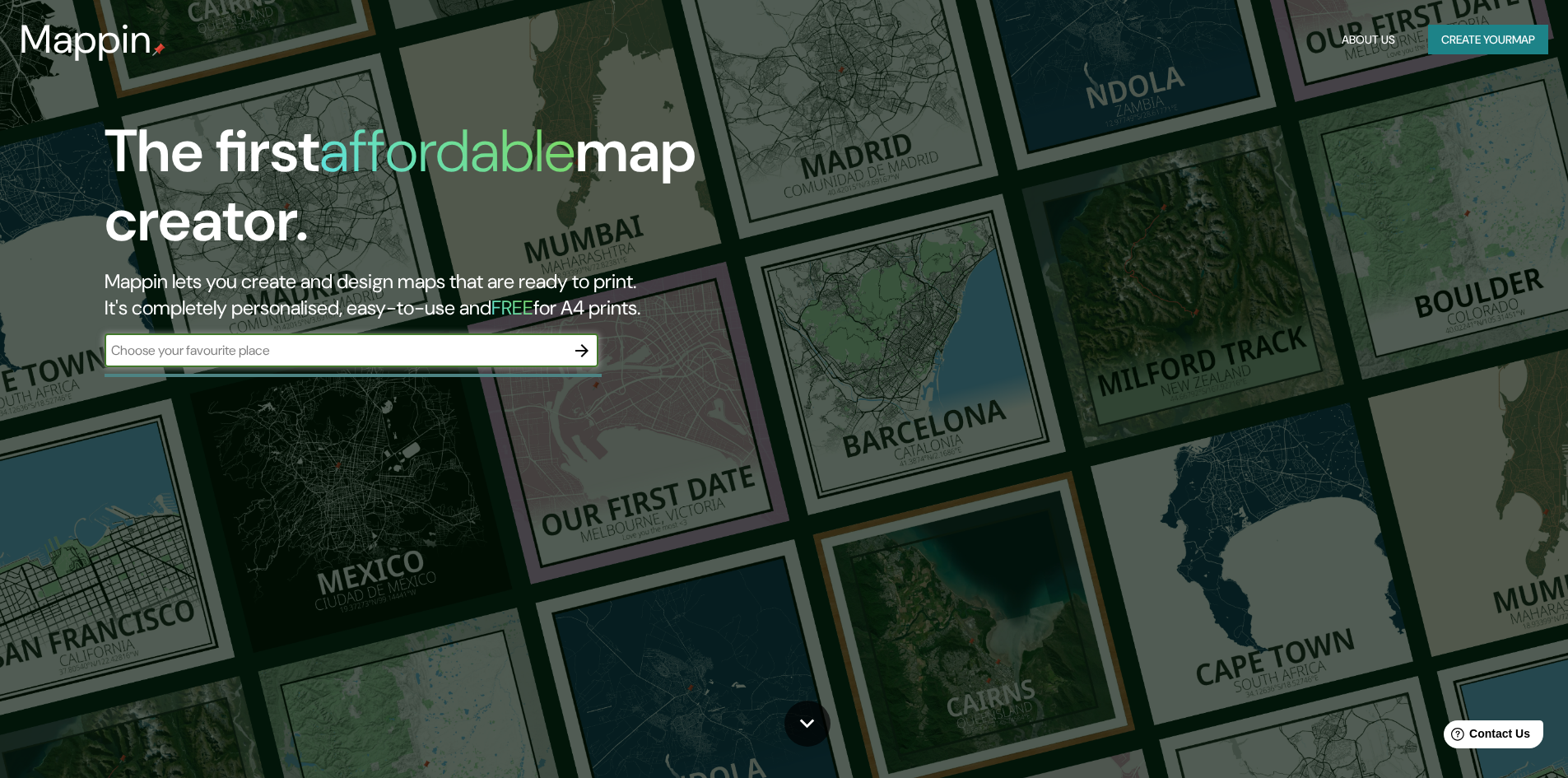
click at [423, 338] on div "​" at bounding box center [351, 350] width 494 height 33
type input "cali"
click at [591, 347] on icon "button" at bounding box center [582, 350] width 20 height 20
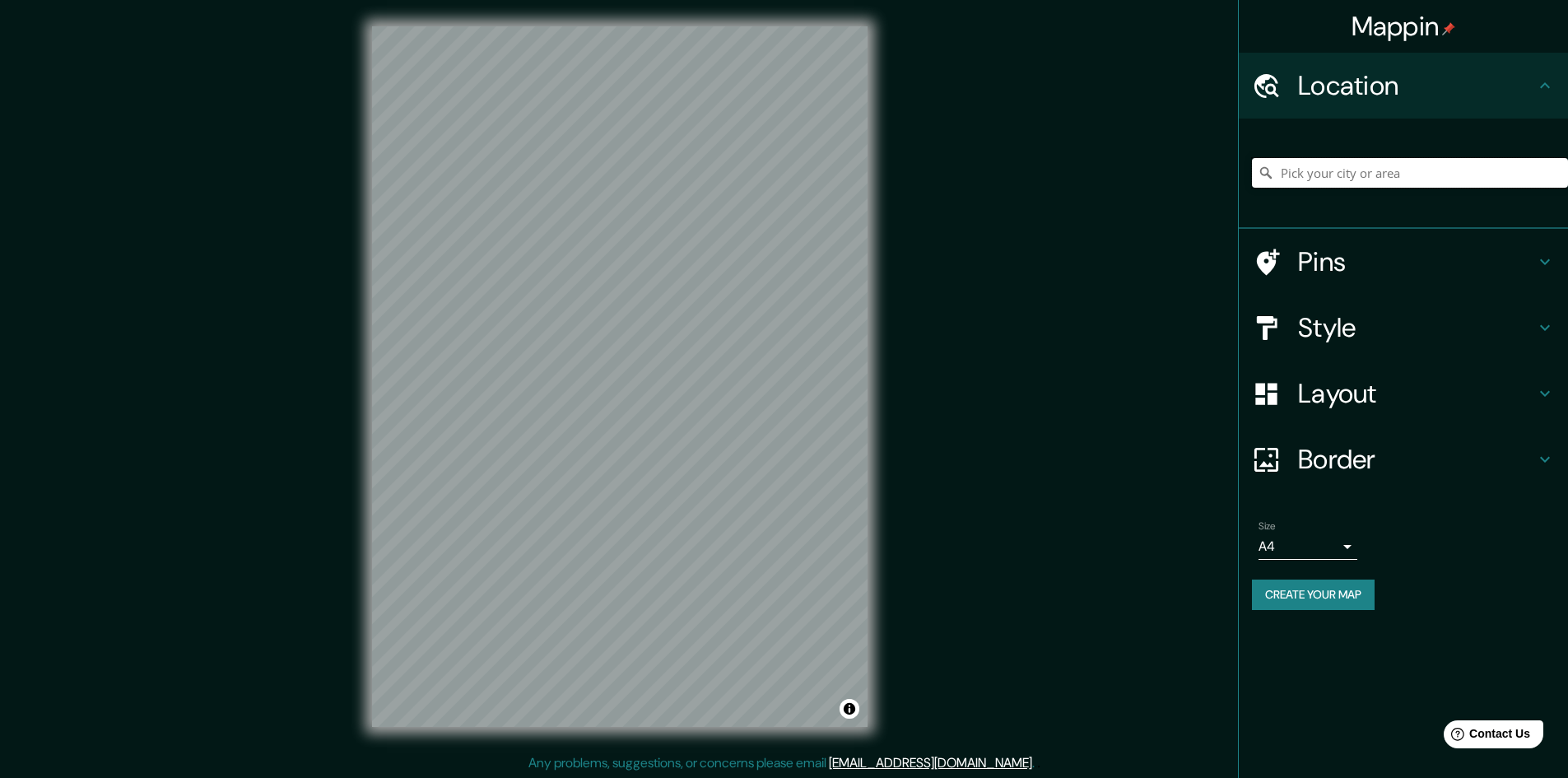
click at [1416, 180] on input "Pick your city or area" at bounding box center [1410, 173] width 316 height 30
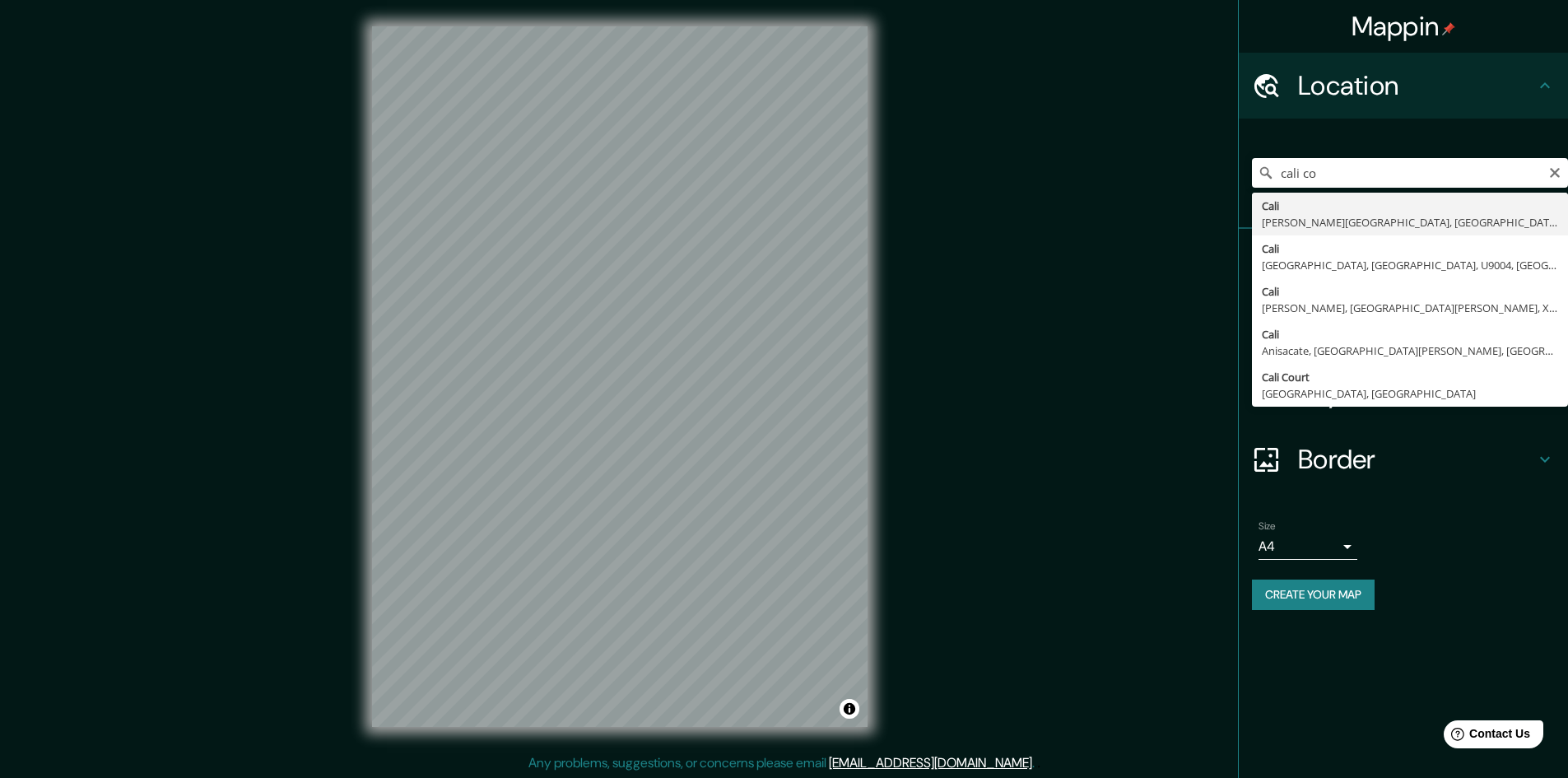
type input "[GEOGRAPHIC_DATA], [GEOGRAPHIC_DATA], [GEOGRAPHIC_DATA]"
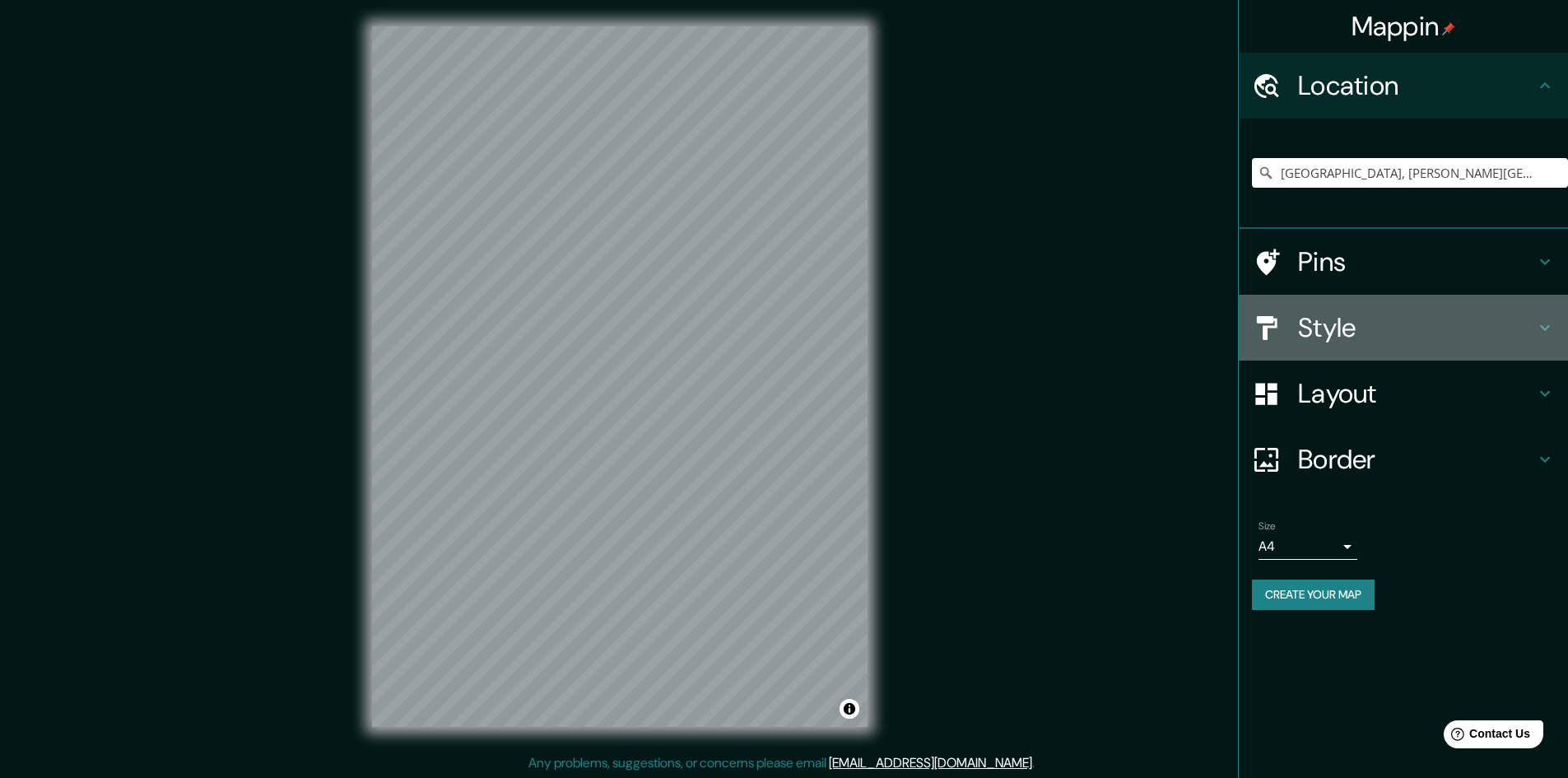
click at [1365, 338] on h4 "Style" at bounding box center [1416, 327] width 237 height 33
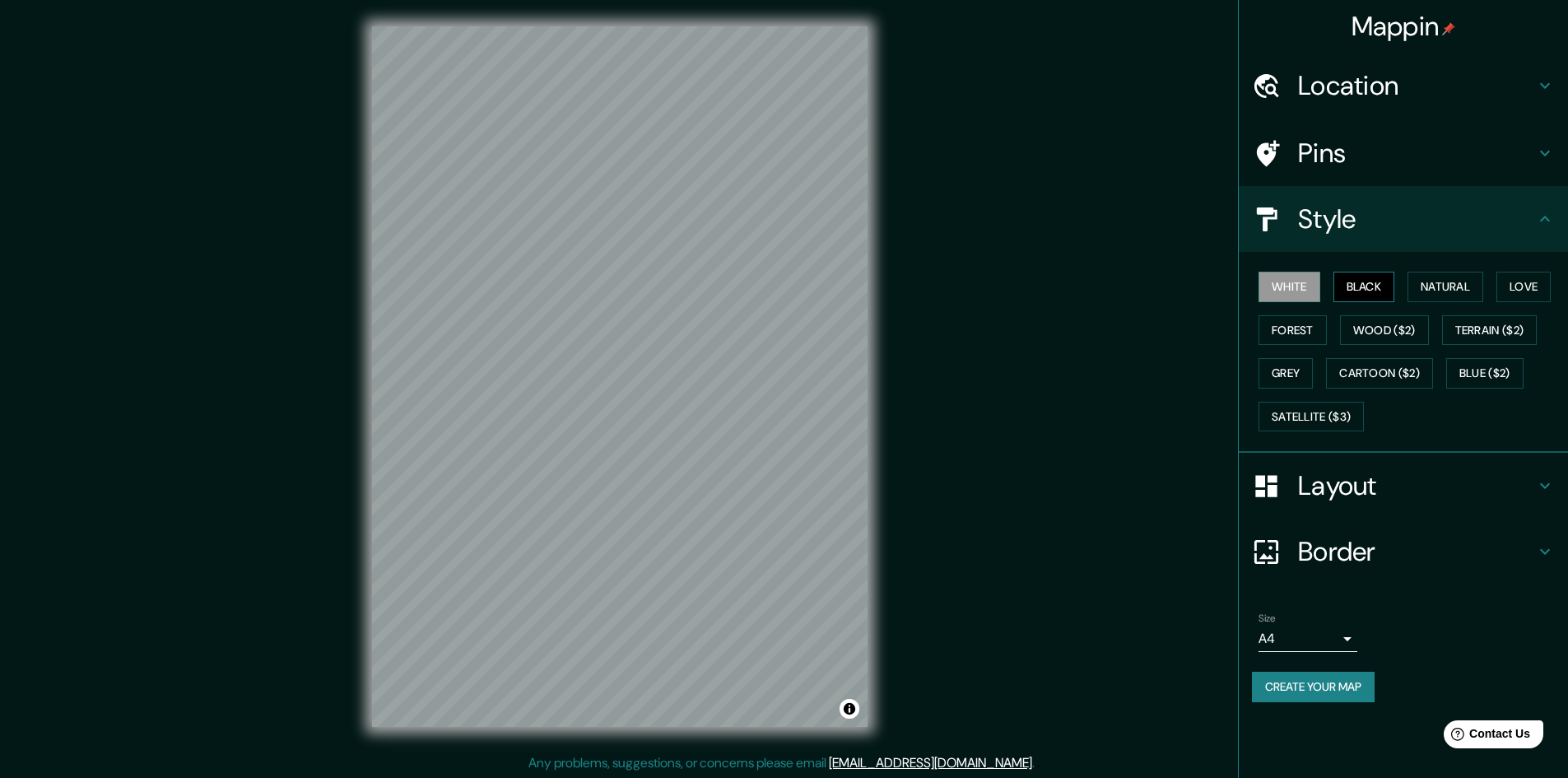
click at [1372, 294] on button "Black" at bounding box center [1364, 287] width 62 height 31
click at [1452, 287] on button "Natural" at bounding box center [1445, 287] width 76 height 31
click at [1529, 297] on button "Love" at bounding box center [1524, 287] width 54 height 31
click at [1325, 329] on button "Forest" at bounding box center [1292, 331] width 68 height 31
click at [1389, 332] on button "Wood ($2)" at bounding box center [1384, 331] width 89 height 31
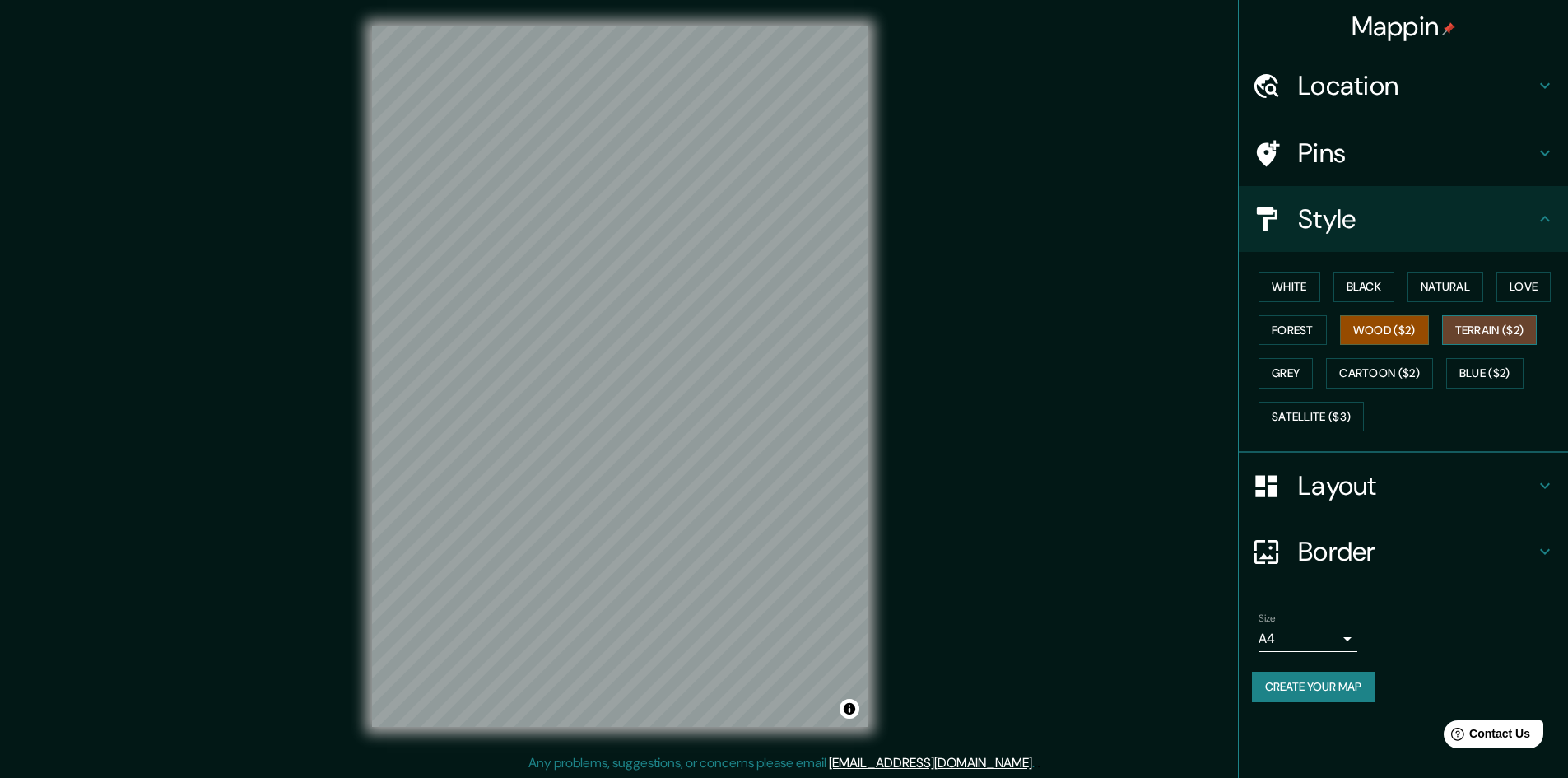
click at [1523, 332] on button "Terrain ($2)" at bounding box center [1490, 331] width 95 height 31
click at [1268, 368] on button "Grey" at bounding box center [1286, 373] width 54 height 31
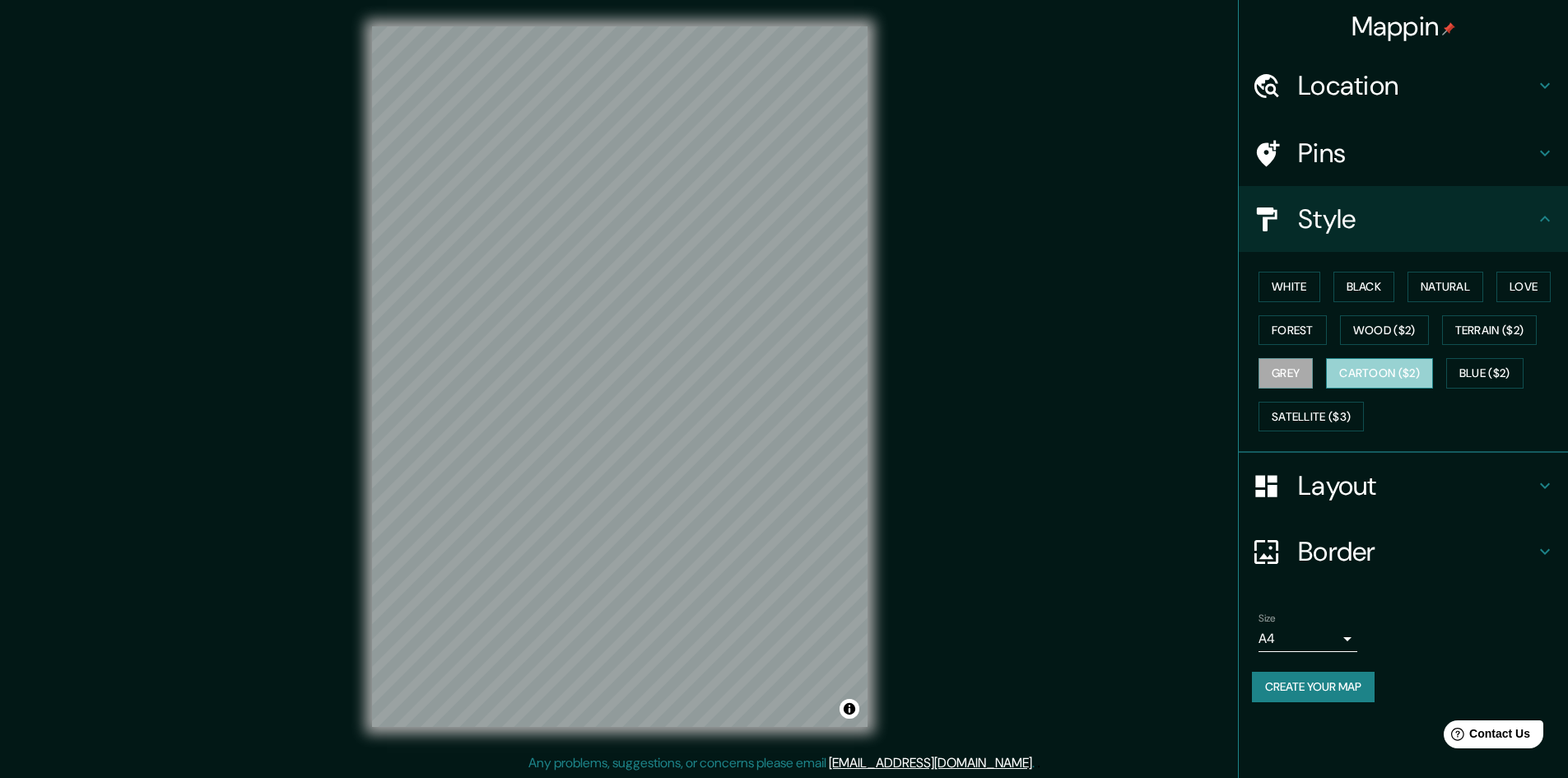
click at [1362, 368] on button "Cartoon ($2)" at bounding box center [1379, 373] width 107 height 31
click at [1462, 388] on button "Blue ($2)" at bounding box center [1485, 373] width 77 height 31
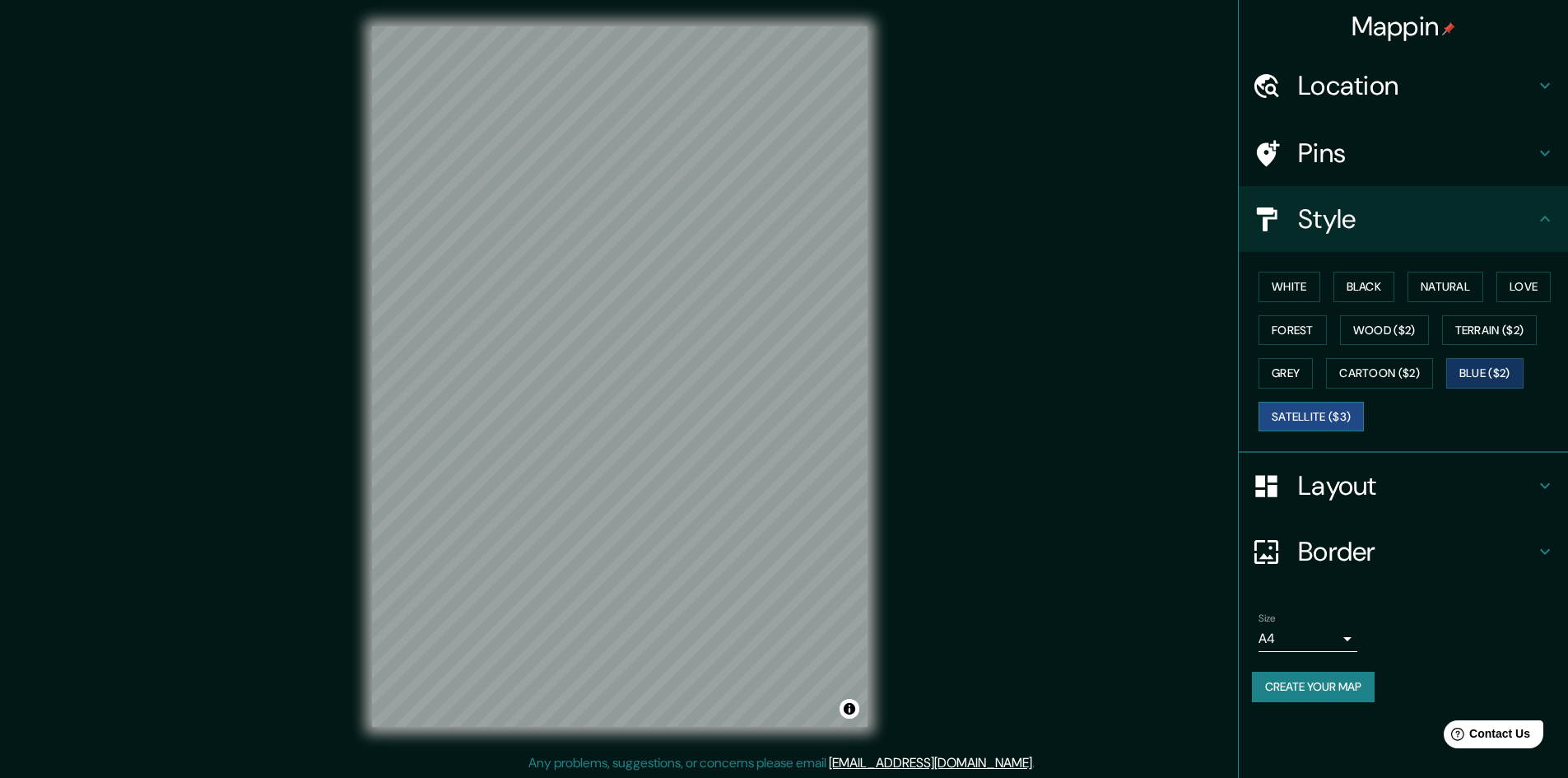
click at [1342, 419] on button "Satellite ($3)" at bounding box center [1311, 417] width 105 height 31
click at [1308, 285] on button "White" at bounding box center [1289, 287] width 62 height 31
click at [1359, 287] on button "Black" at bounding box center [1364, 287] width 62 height 31
click at [1424, 296] on button "Natural" at bounding box center [1445, 287] width 76 height 31
click at [1499, 219] on h4 "Style" at bounding box center [1416, 219] width 237 height 33
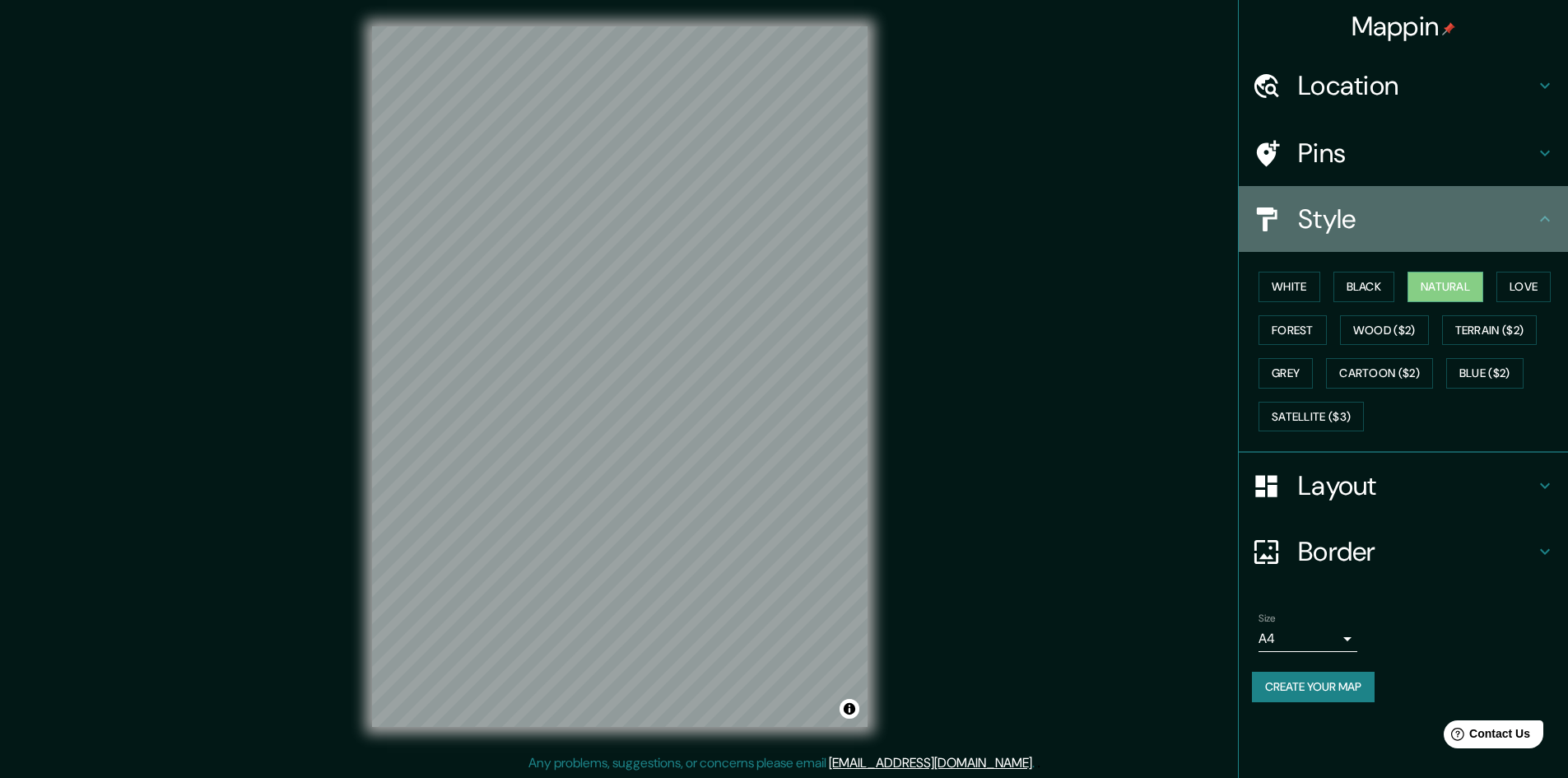
click at [1538, 228] on icon at bounding box center [1544, 219] width 20 height 20
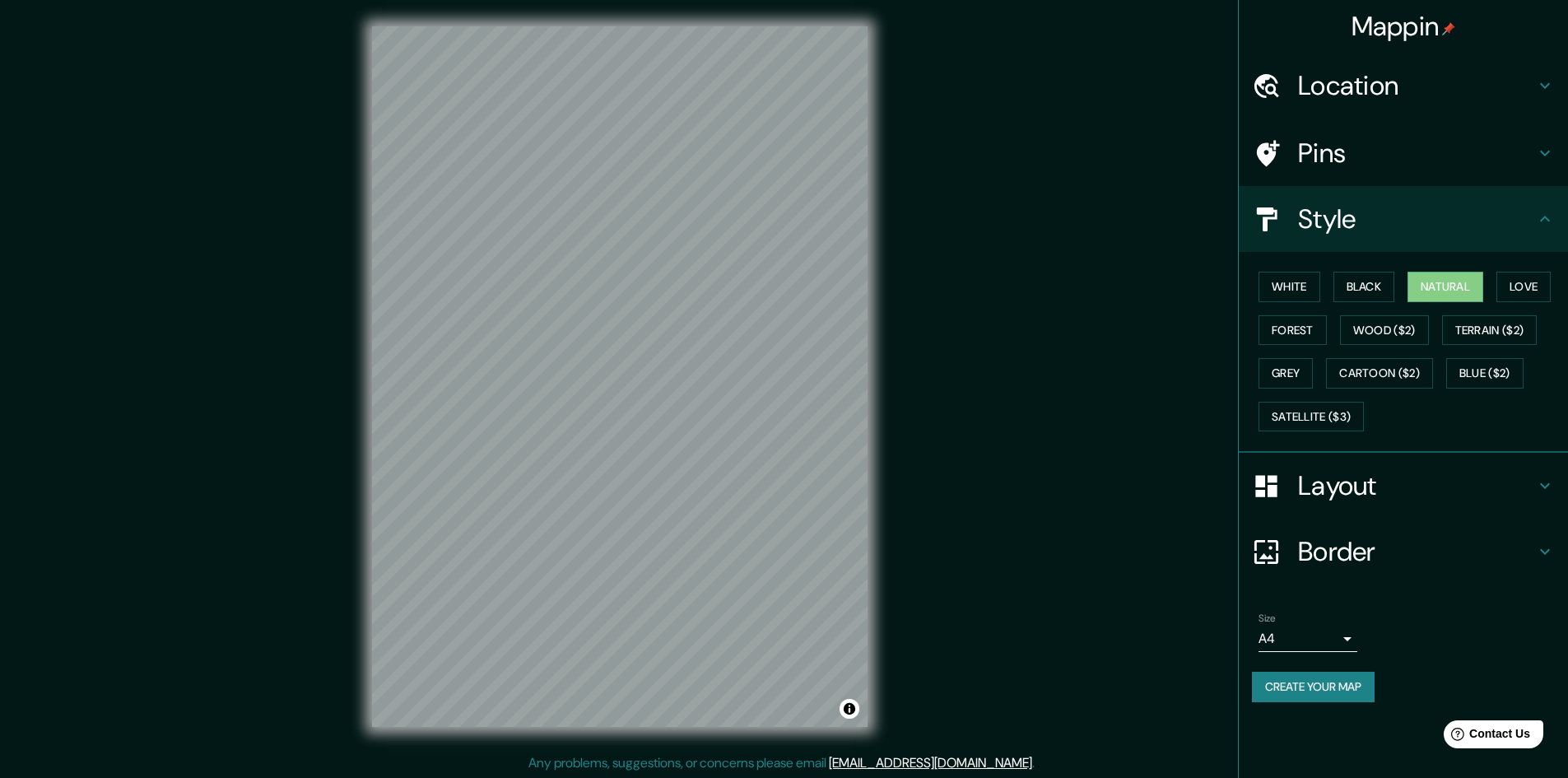
click at [1548, 224] on icon at bounding box center [1544, 219] width 20 height 20
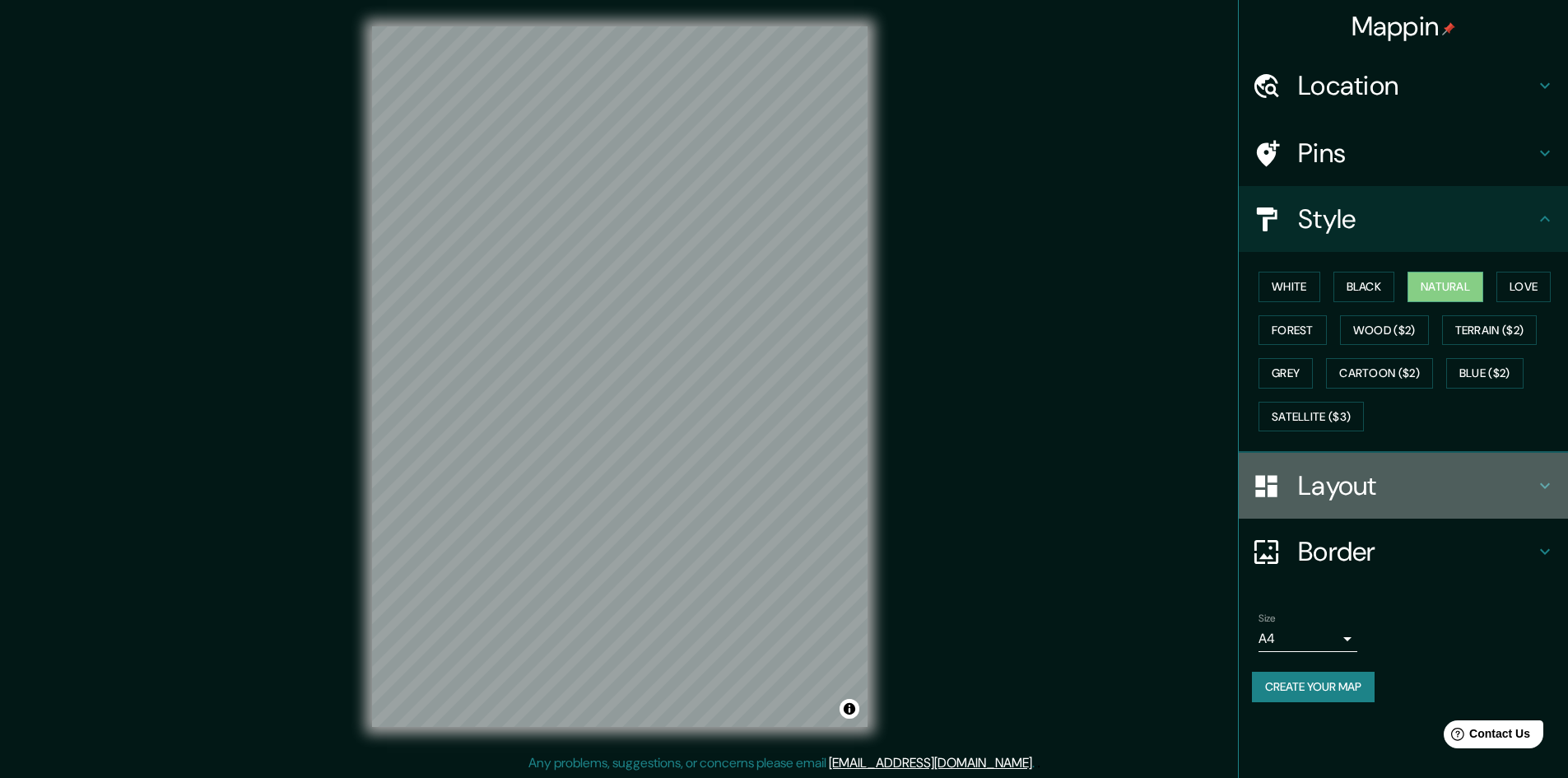
click at [1505, 493] on h4 "Layout" at bounding box center [1416, 486] width 237 height 33
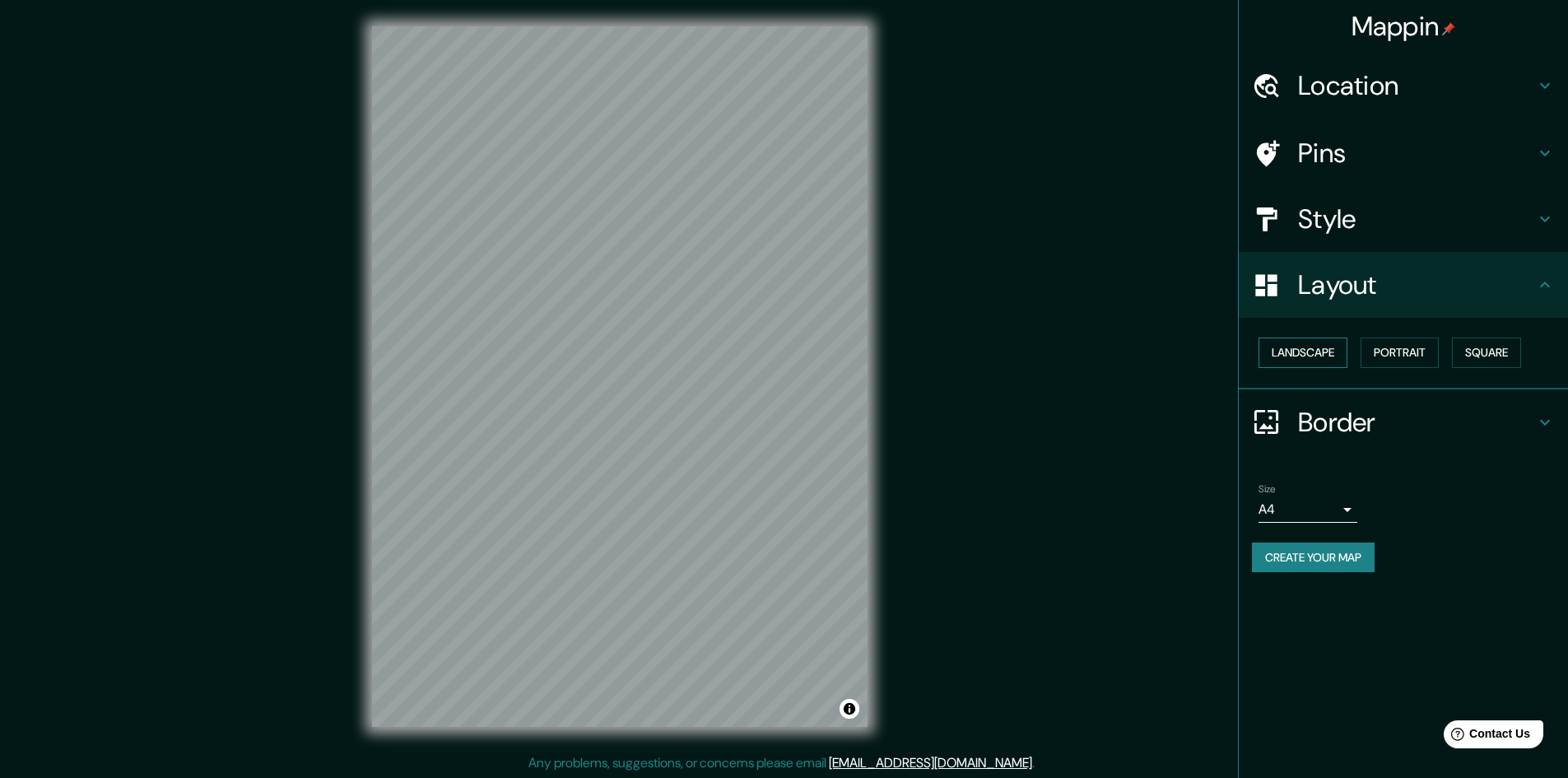
click at [1332, 355] on button "Landscape" at bounding box center [1303, 353] width 89 height 31
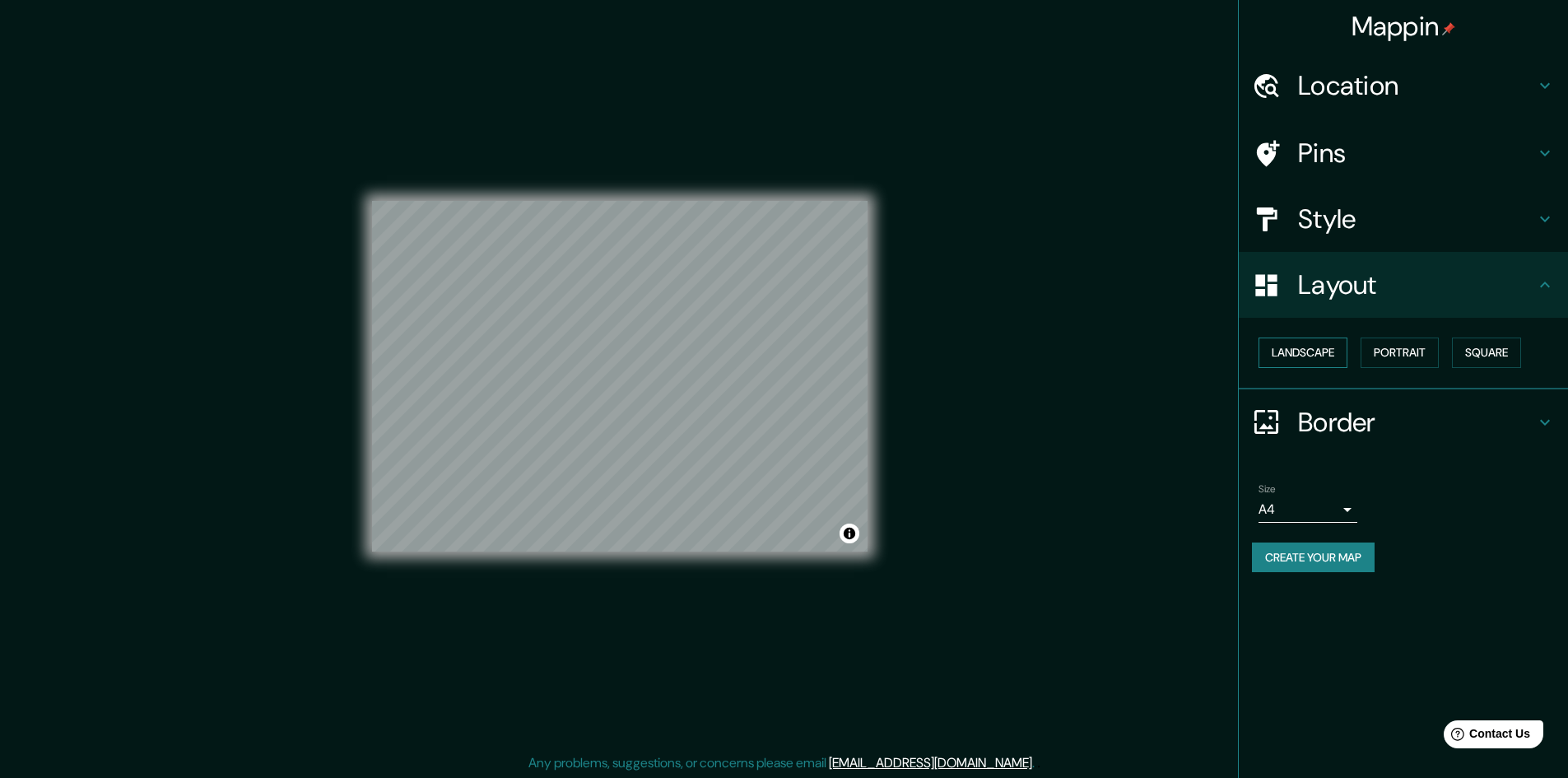
click at [1332, 355] on button "Landscape" at bounding box center [1303, 353] width 89 height 31
click at [1388, 350] on button "Portrait" at bounding box center [1400, 353] width 78 height 31
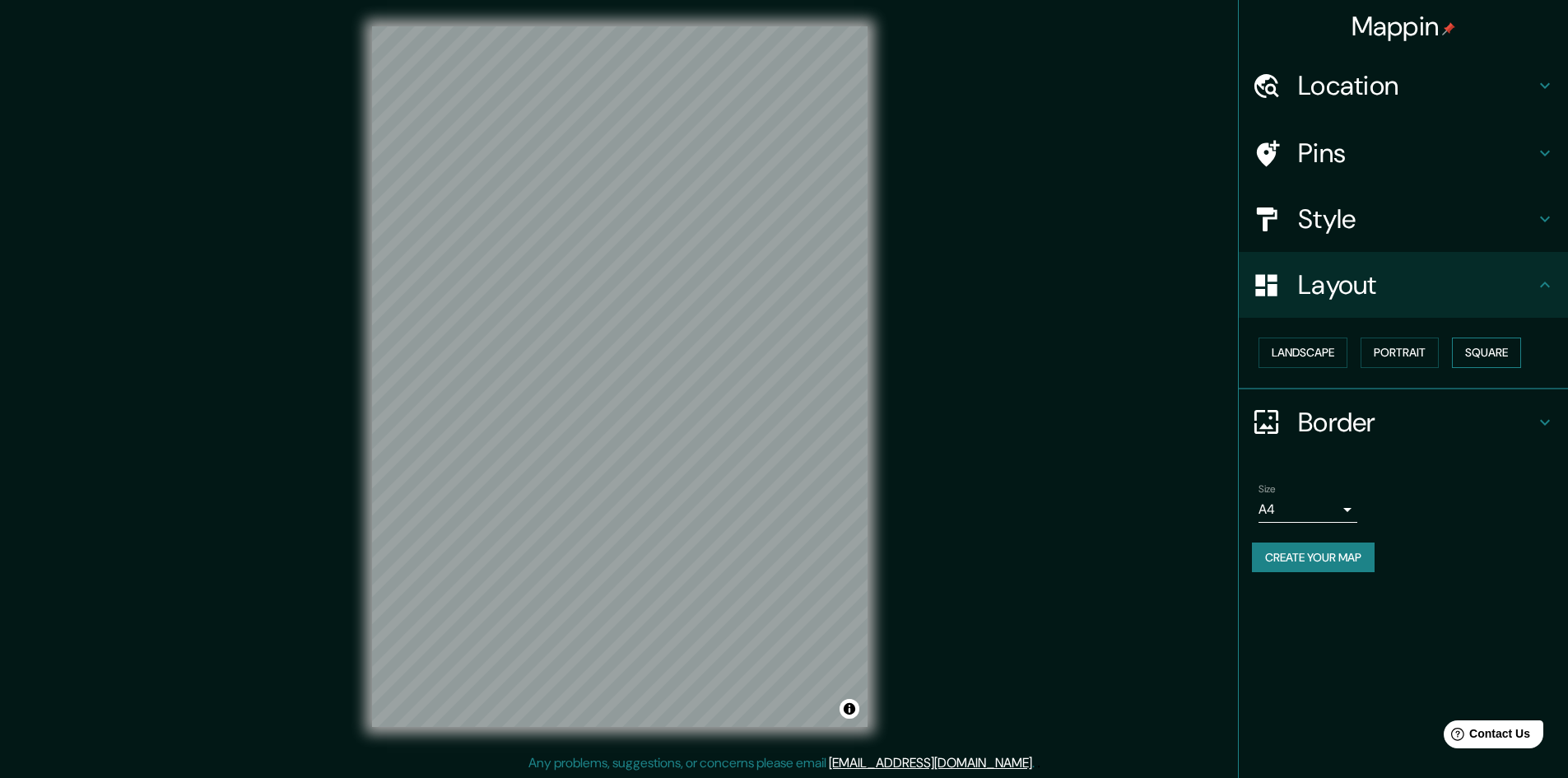
click at [1471, 354] on button "Square" at bounding box center [1486, 353] width 69 height 31
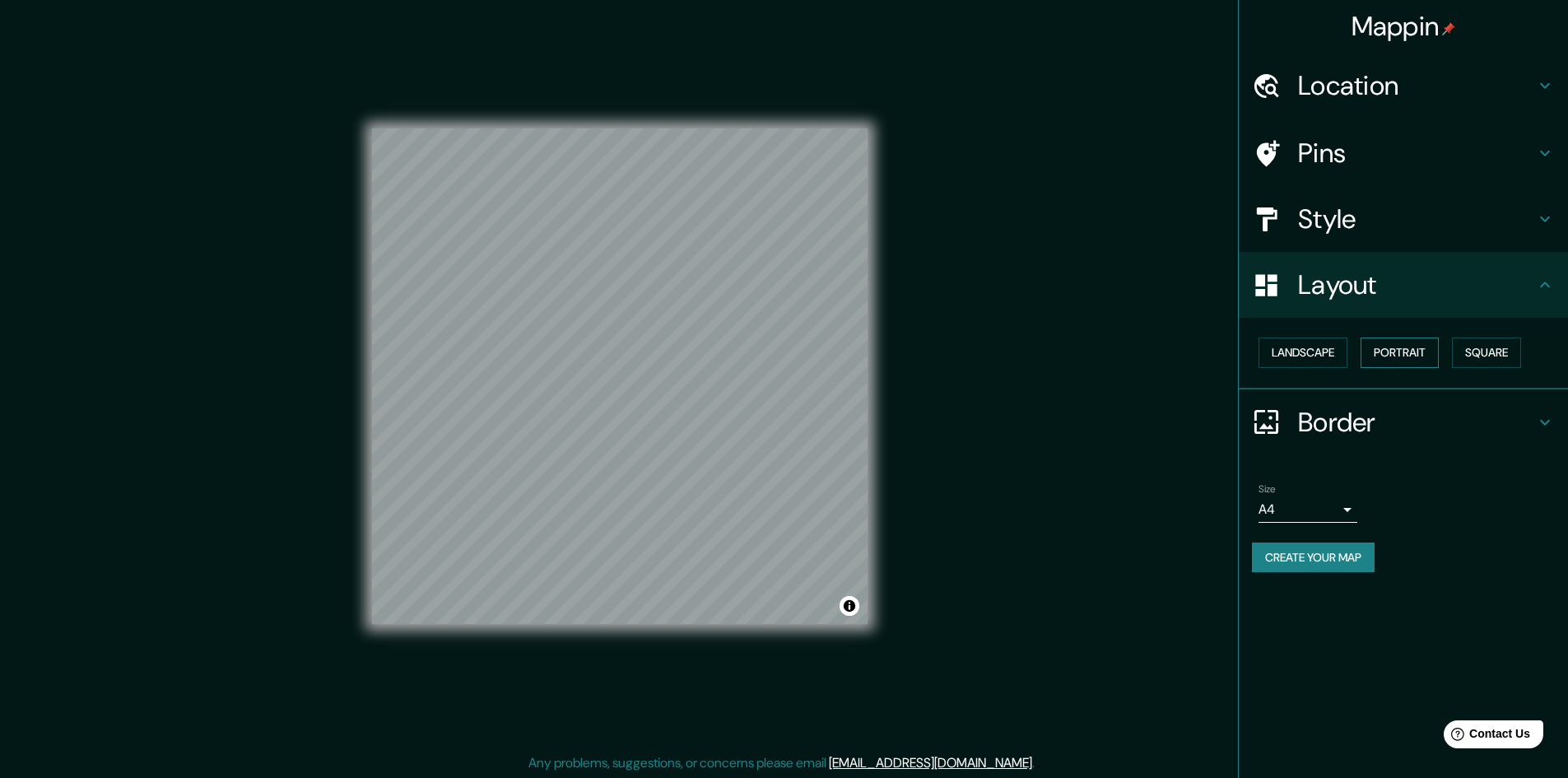
click at [1425, 357] on button "Portrait" at bounding box center [1400, 353] width 78 height 31
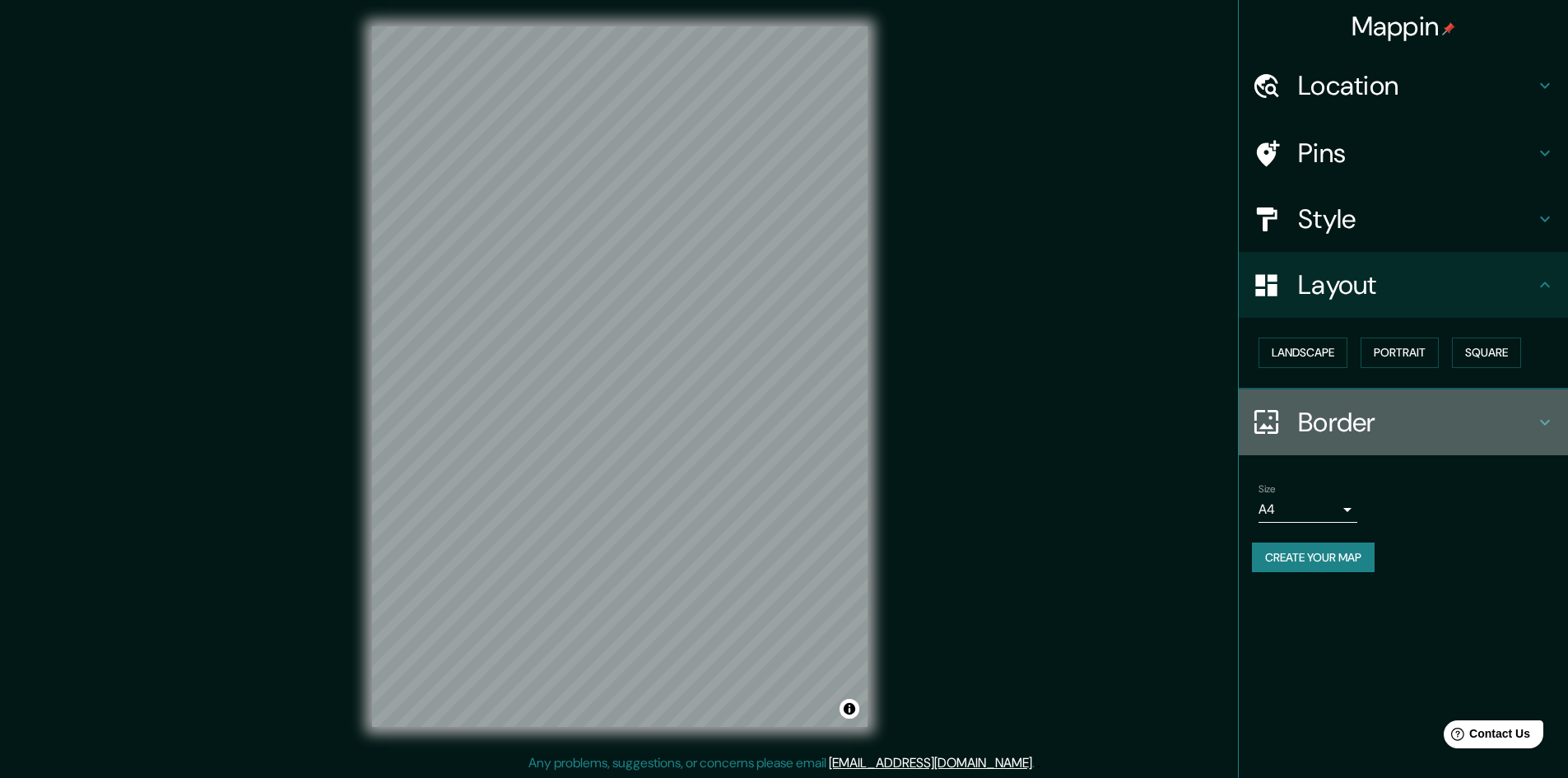
click at [1433, 411] on h4 "Border" at bounding box center [1416, 422] width 237 height 33
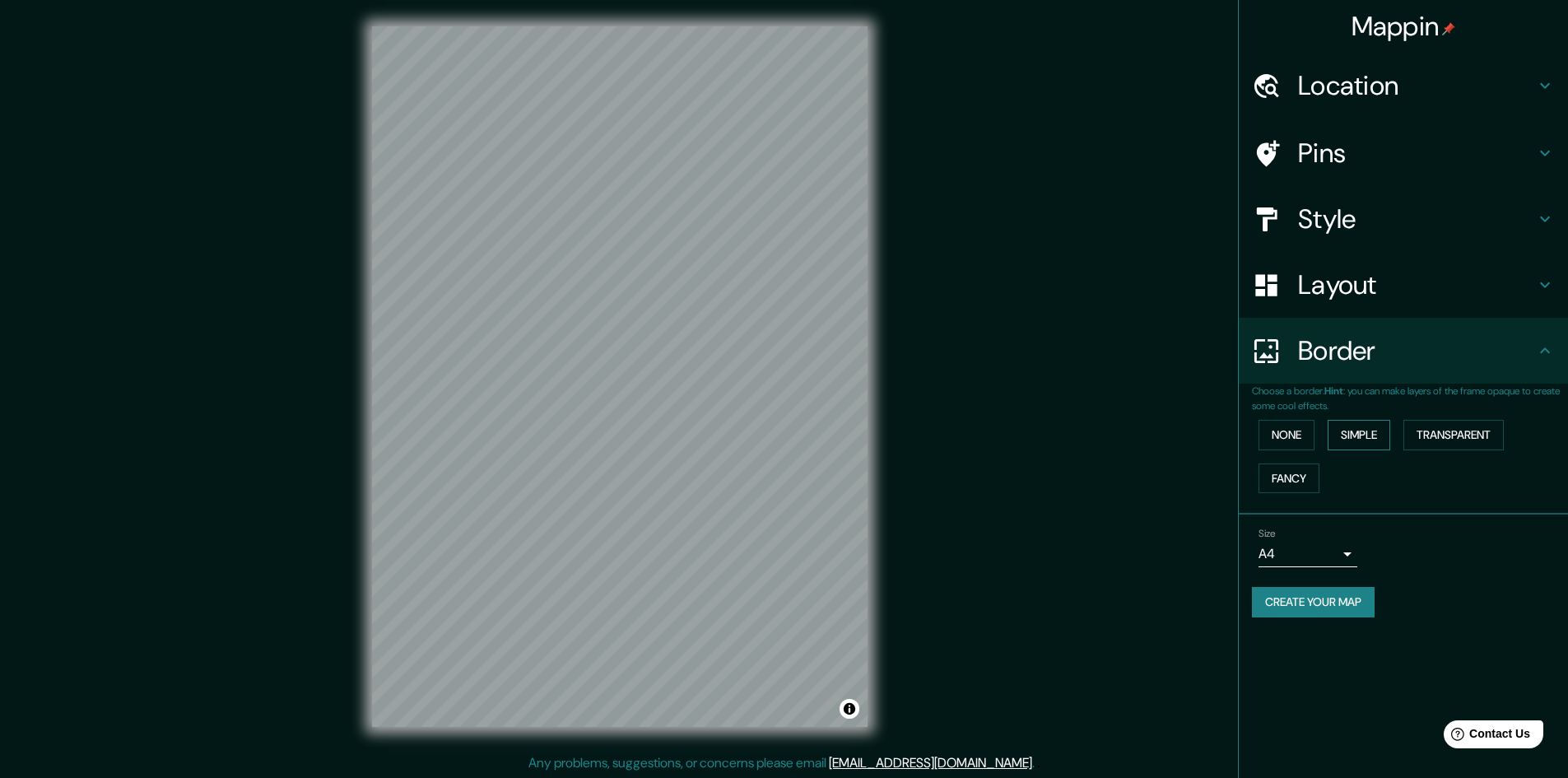
click at [1373, 423] on button "Simple" at bounding box center [1359, 435] width 63 height 31
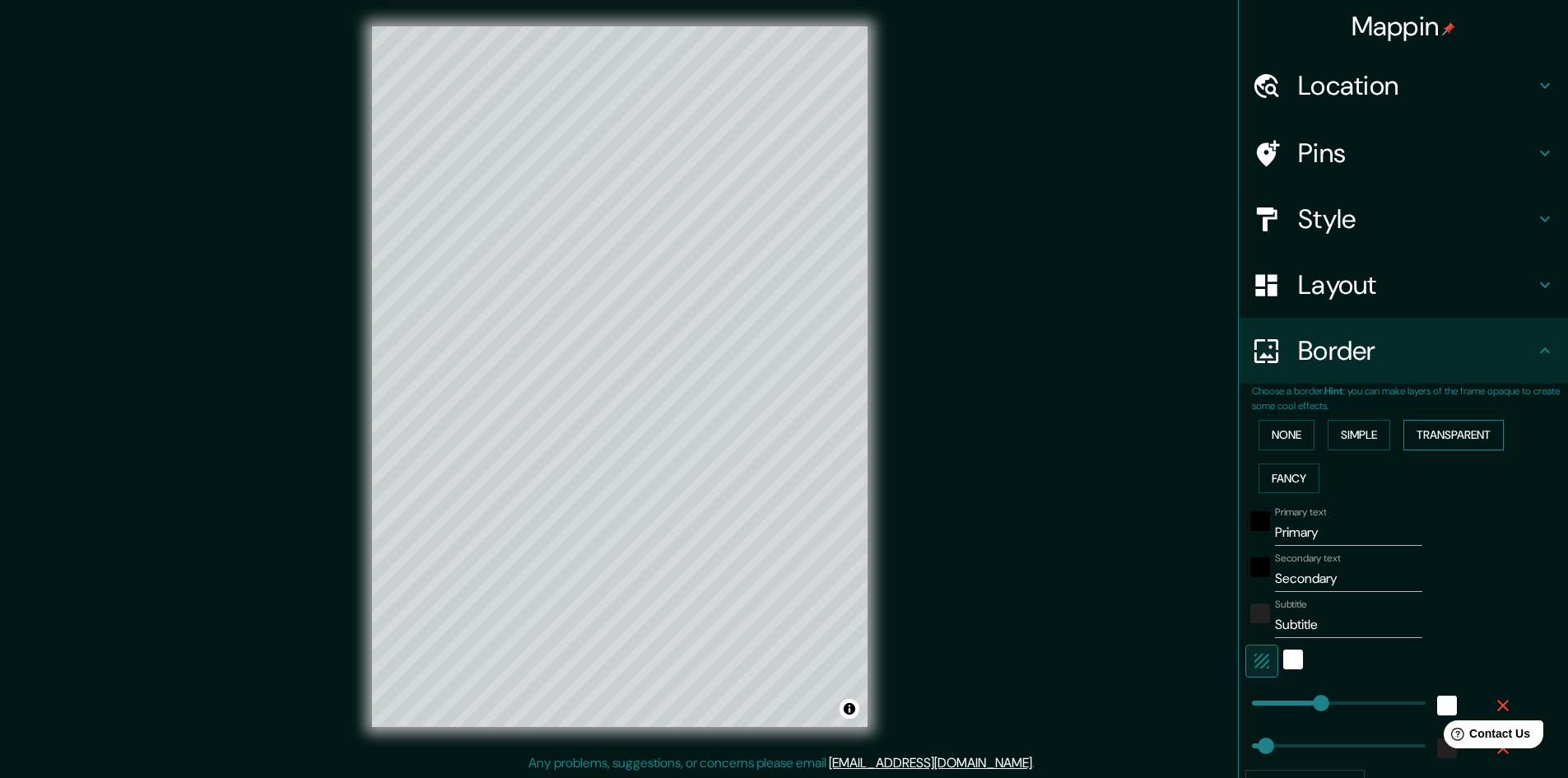
click at [1421, 434] on button "Transparent" at bounding box center [1453, 435] width 100 height 31
click at [1276, 539] on input "Primary" at bounding box center [1348, 532] width 147 height 26
type input "C"
type input "289"
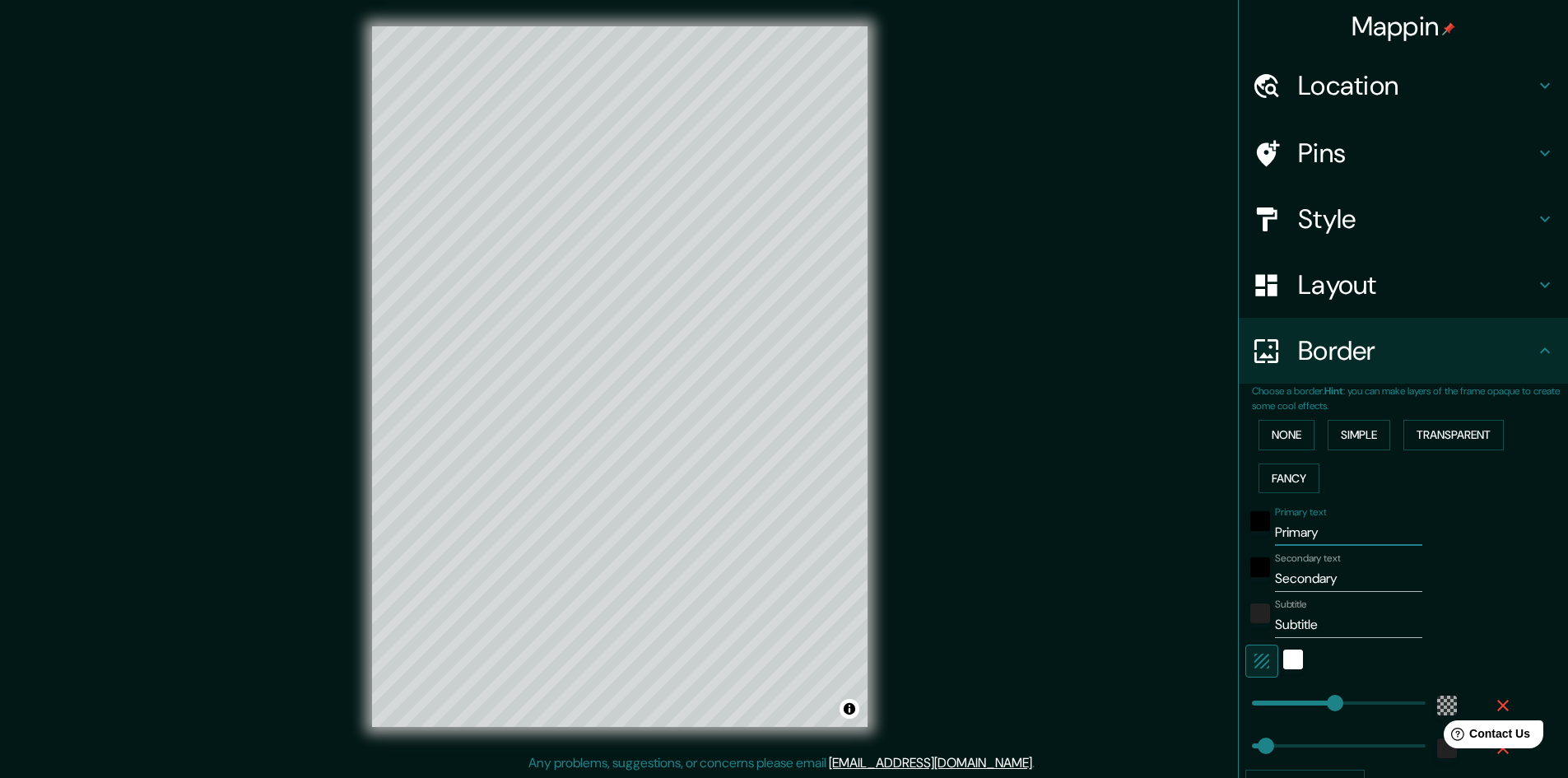
type input "48"
type input "CA"
type input "289"
type input "48"
type input "CAL"
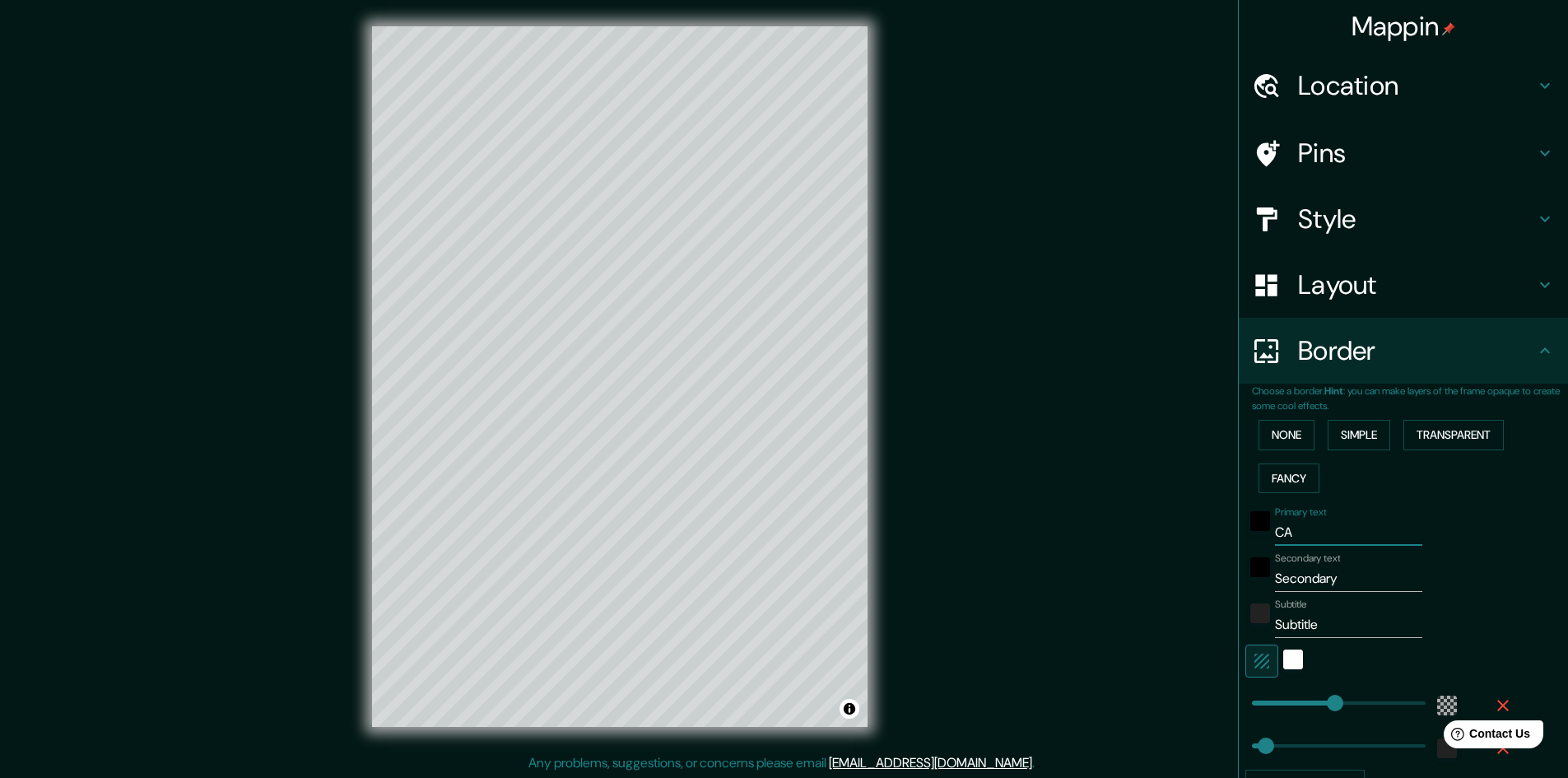
type input "289"
type input "48"
type input "CALI"
type input "289"
type input "48"
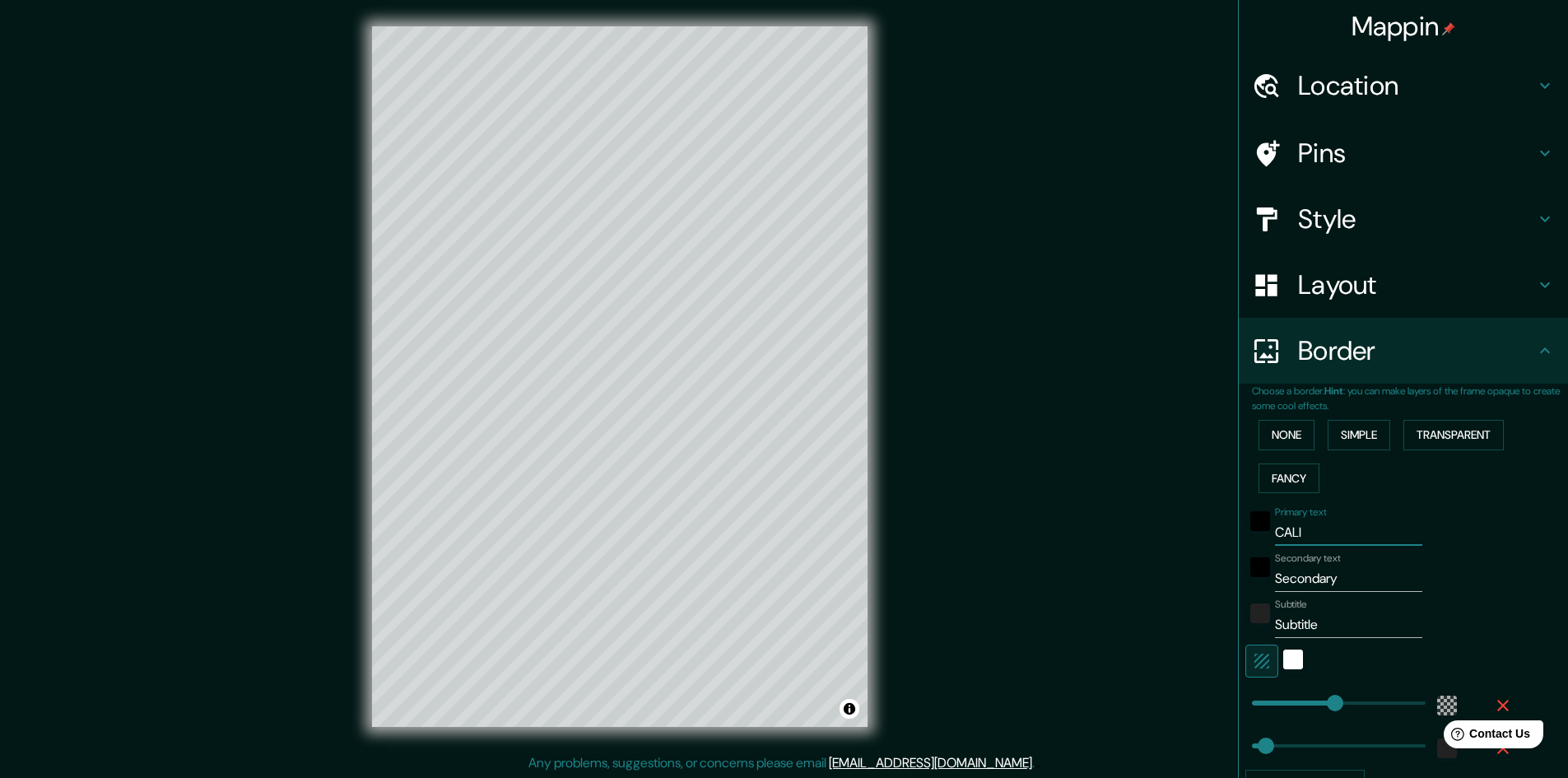
type input "CALI"
click at [1321, 571] on input "Secondary" at bounding box center [1348, 578] width 147 height 26
type input "V"
type input "289"
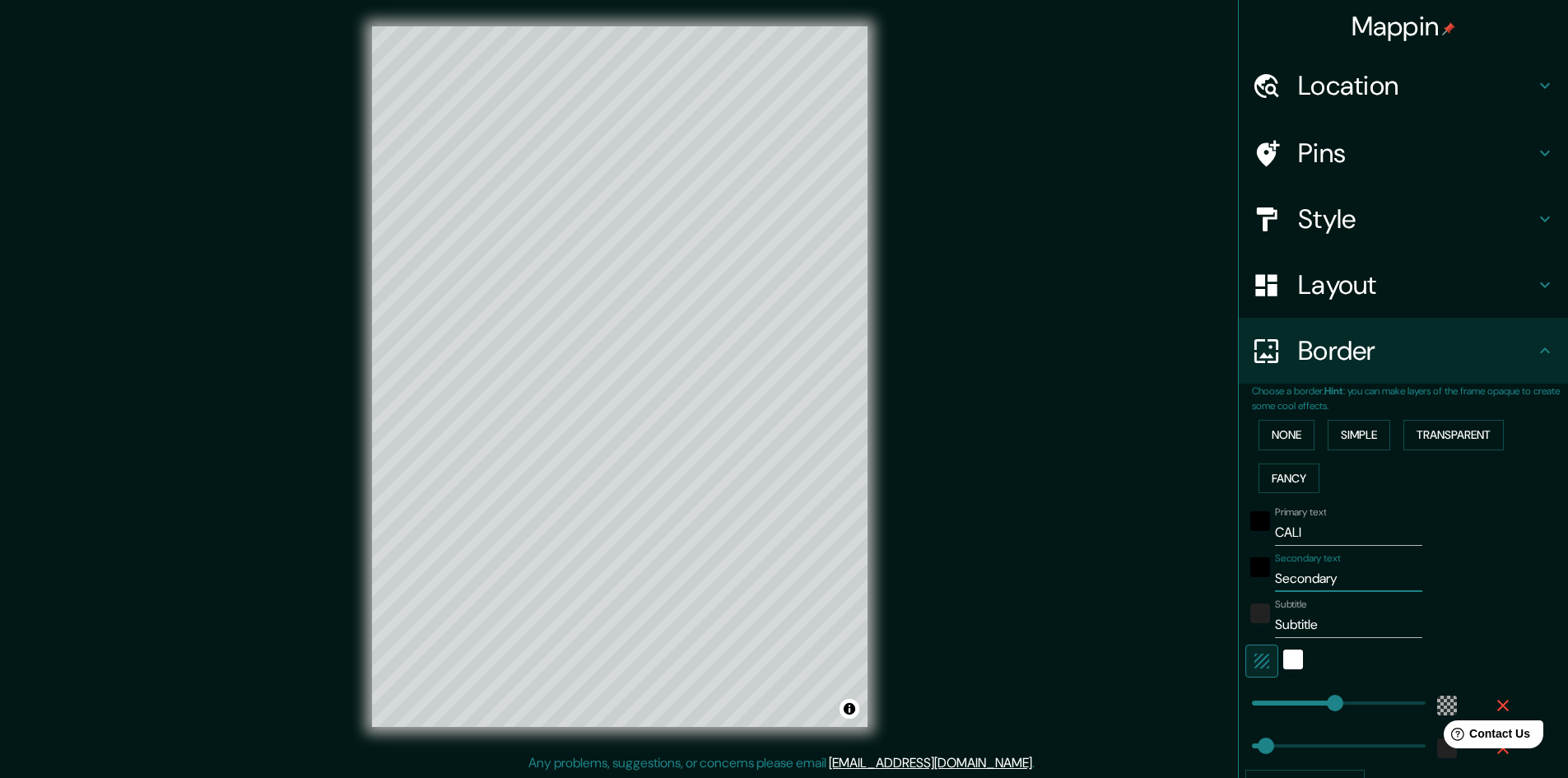
type input "48"
type input "VA"
type input "289"
type input "48"
type input "VAL"
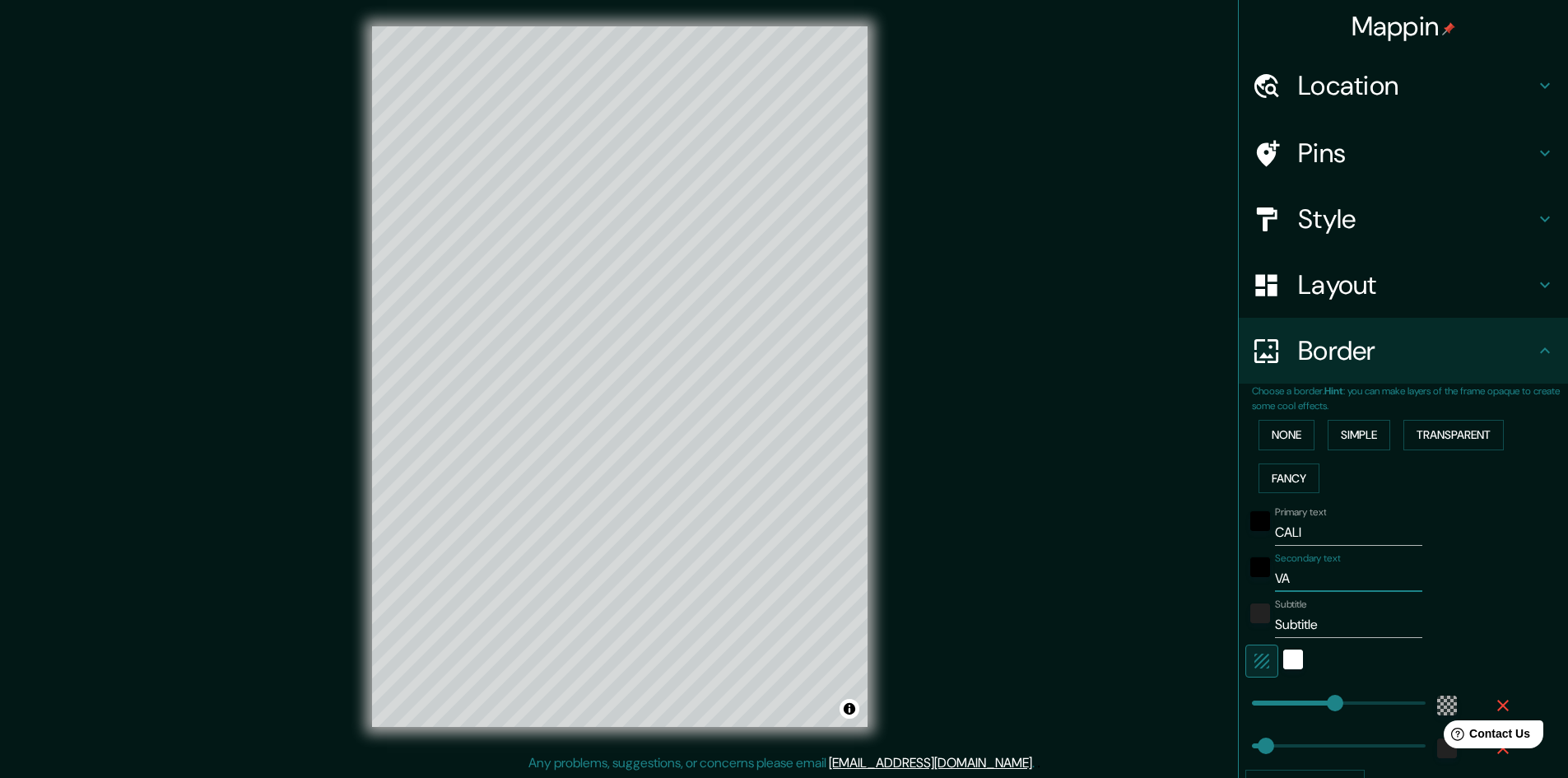
type input "289"
type input "48"
type input "VALL"
type input "289"
type input "48"
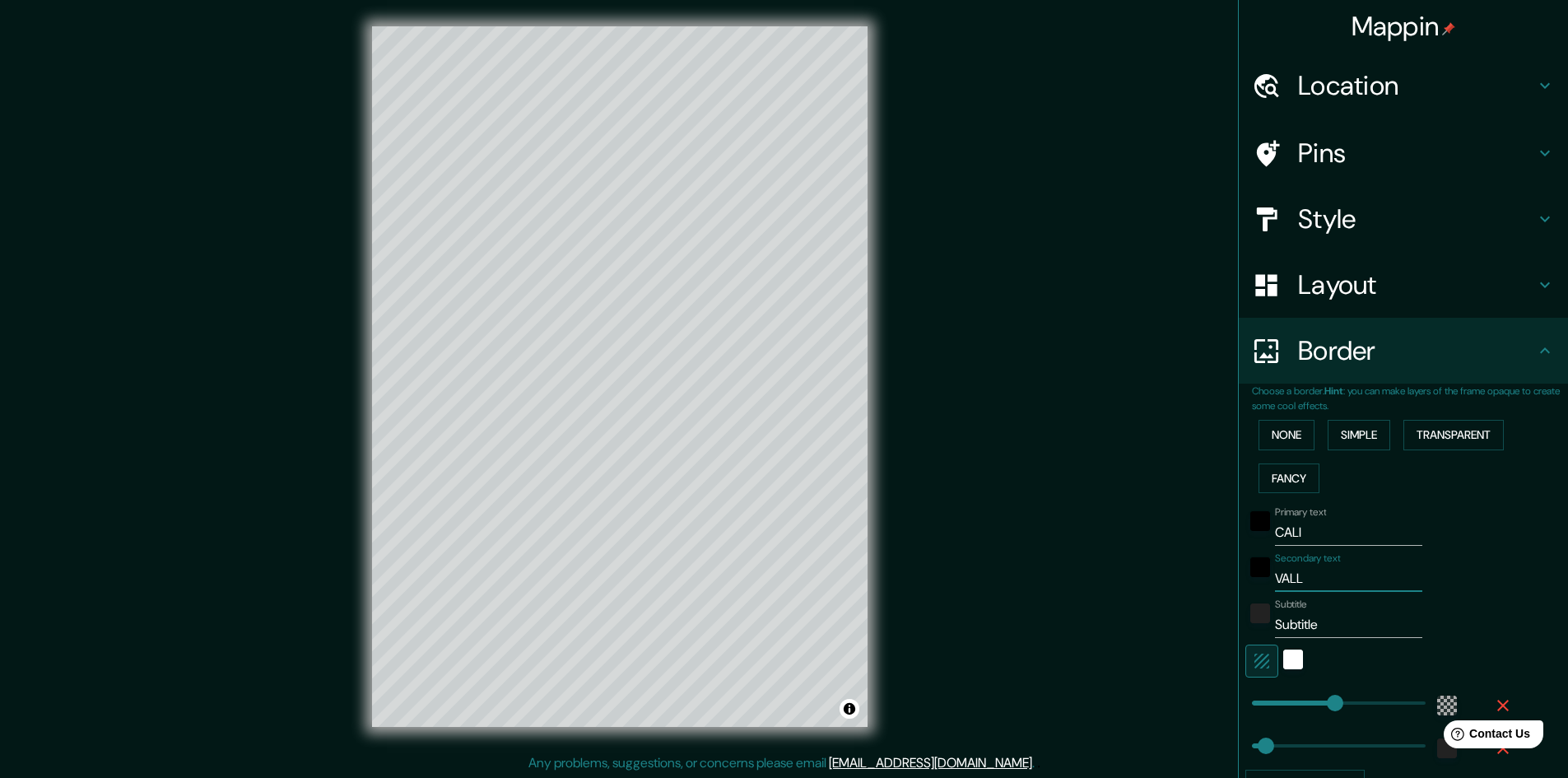
type input "VALLE"
type input "289"
type input "48"
type input "VALLE"
type input "289"
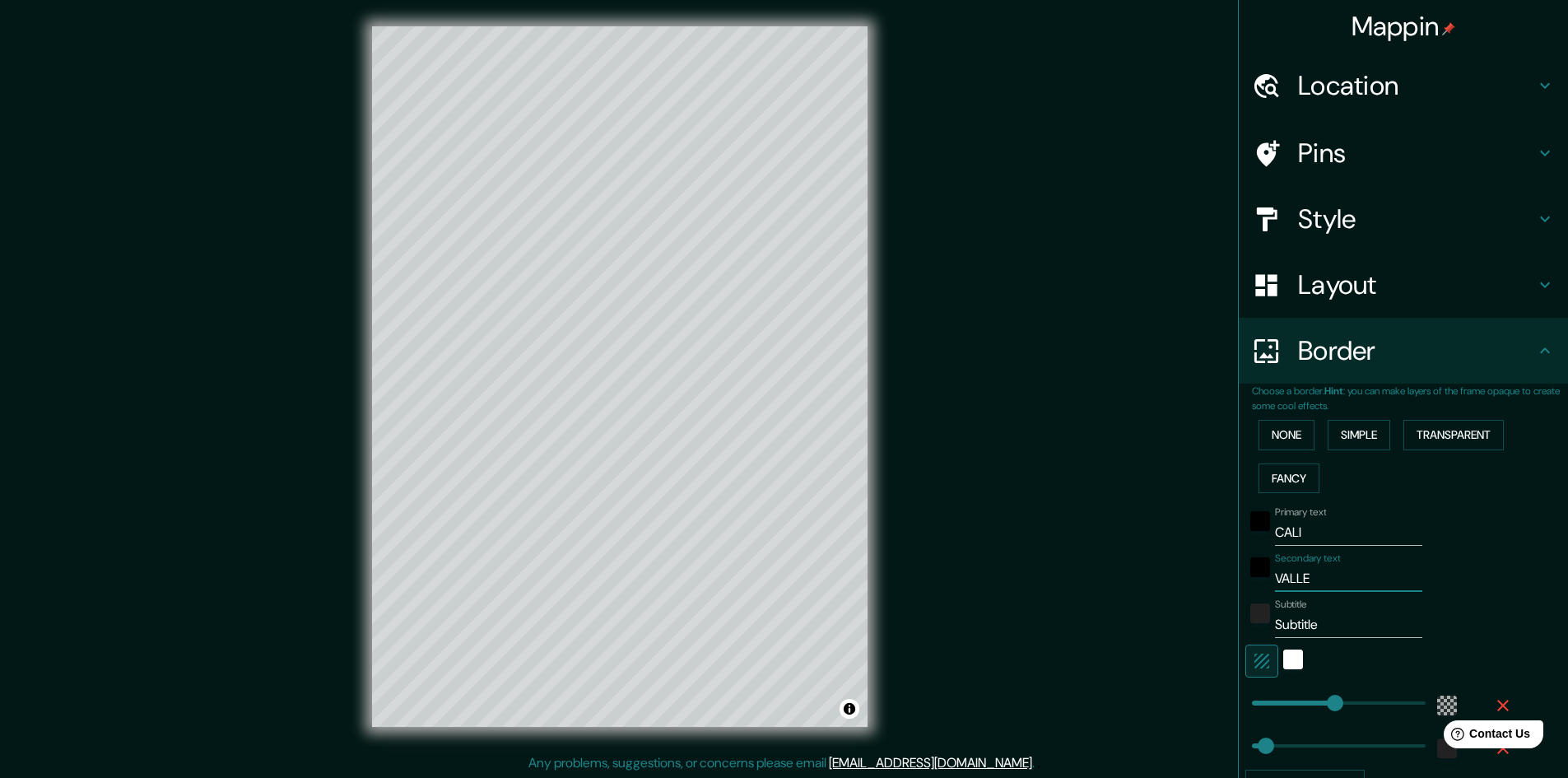
type input "48"
type input "VALLE D"
type input "289"
type input "48"
type input "VALLE DE"
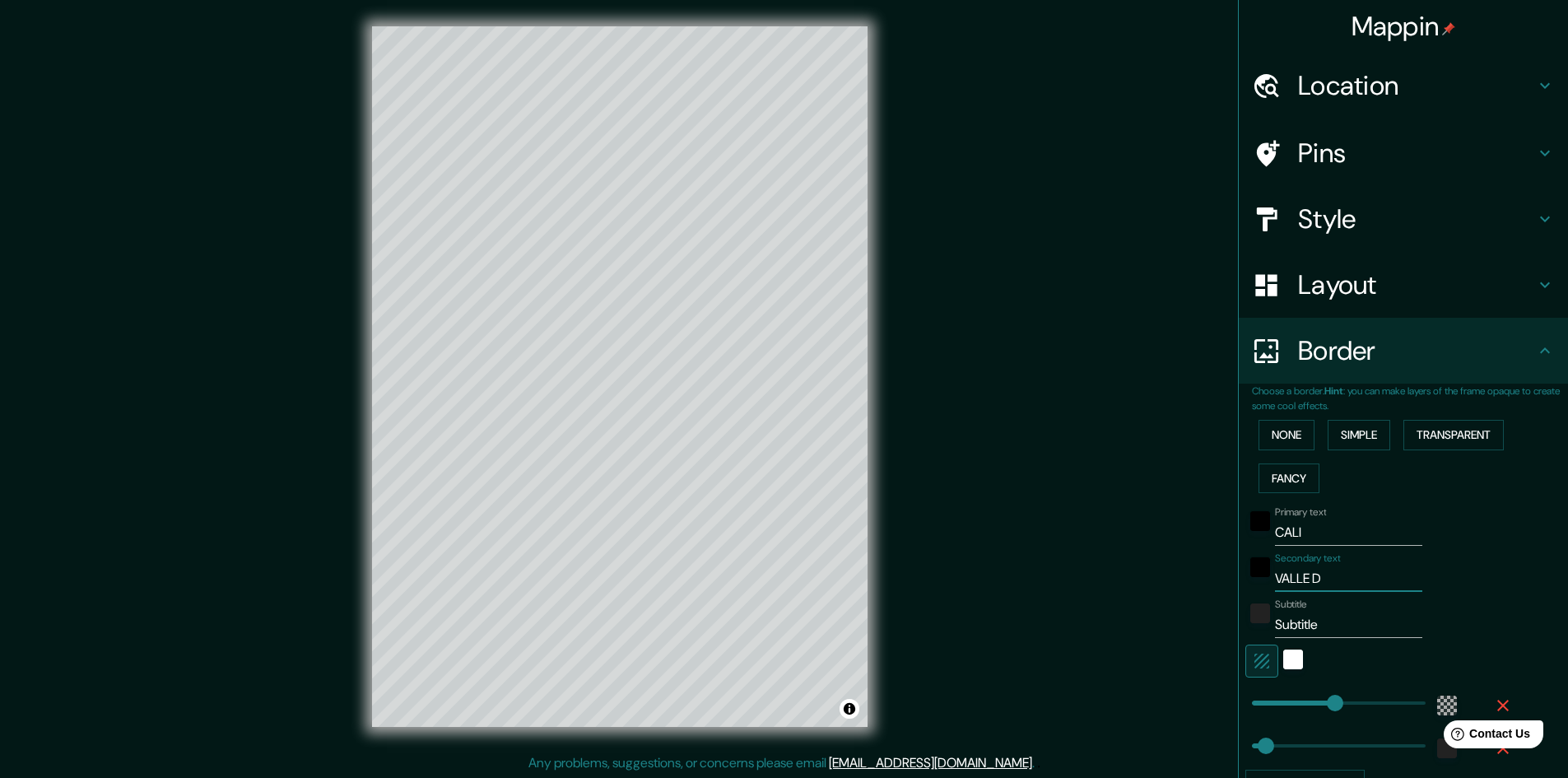
type input "289"
type input "48"
type input "VALLE DEL"
type input "289"
type input "48"
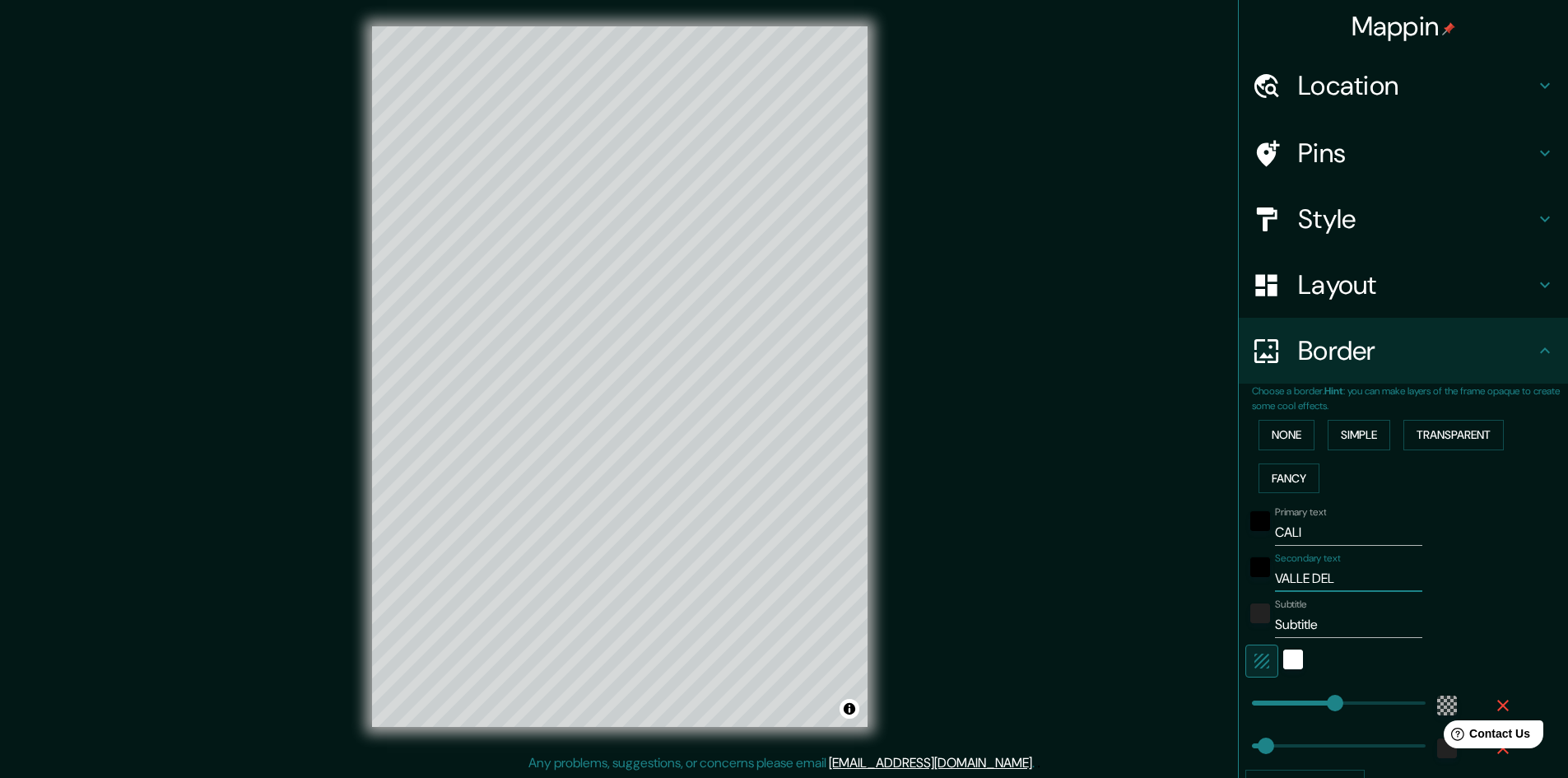
type input "VALLE DEL"
type input "289"
type input "48"
type input "VALLE DEL C"
type input "289"
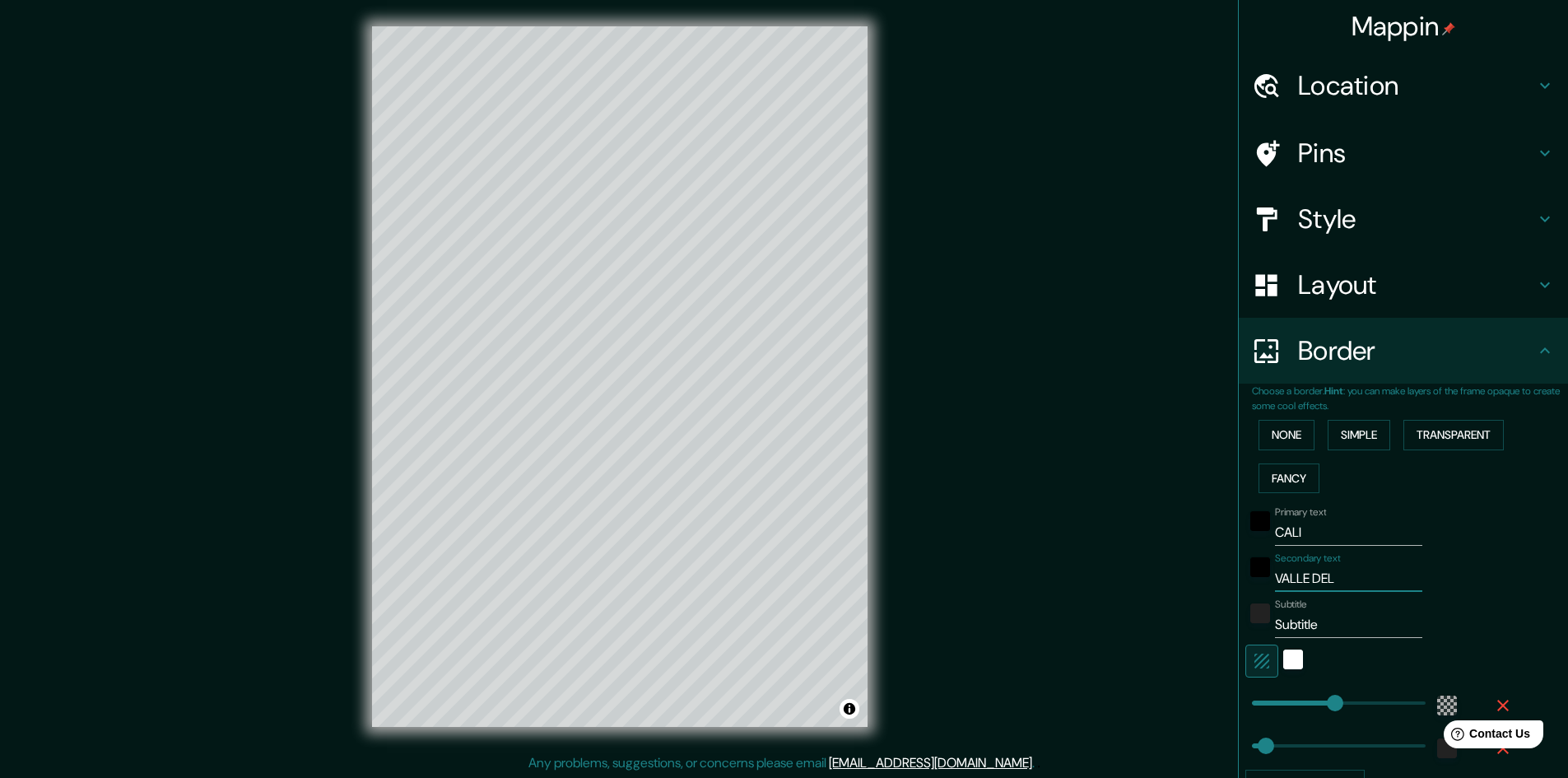
type input "48"
type input "VALLE DEL CA"
type input "289"
type input "48"
type input "VALLE DEL CAU"
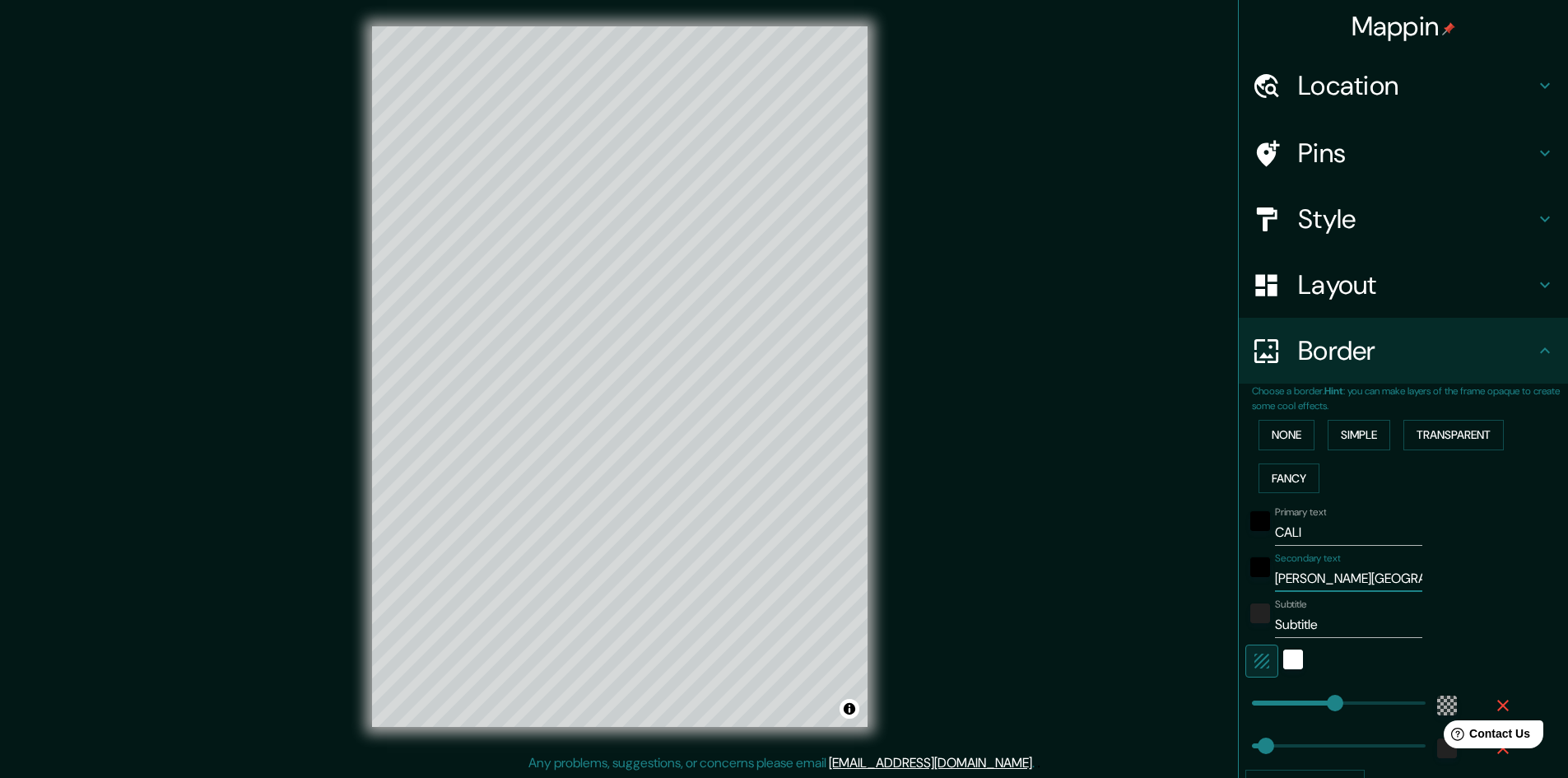
type input "289"
type input "48"
type input "VALLE DEL CAUC"
type input "289"
type input "48"
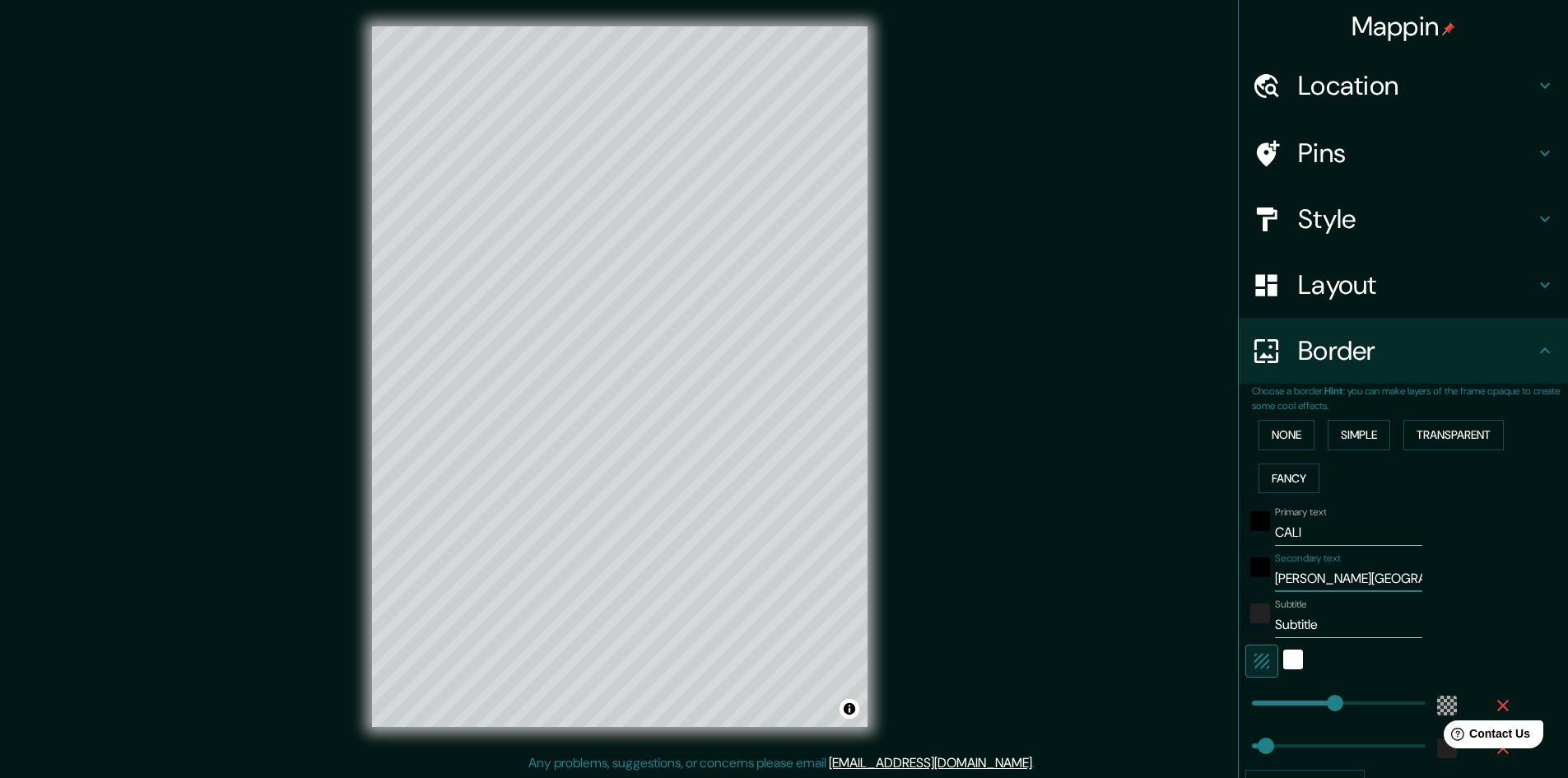
type input "VALLE DEL CAUCA"
type input "289"
type input "48"
type input "VALLE DEL CAUCA"
click at [1304, 611] on input "Subtitle" at bounding box center [1348, 624] width 147 height 26
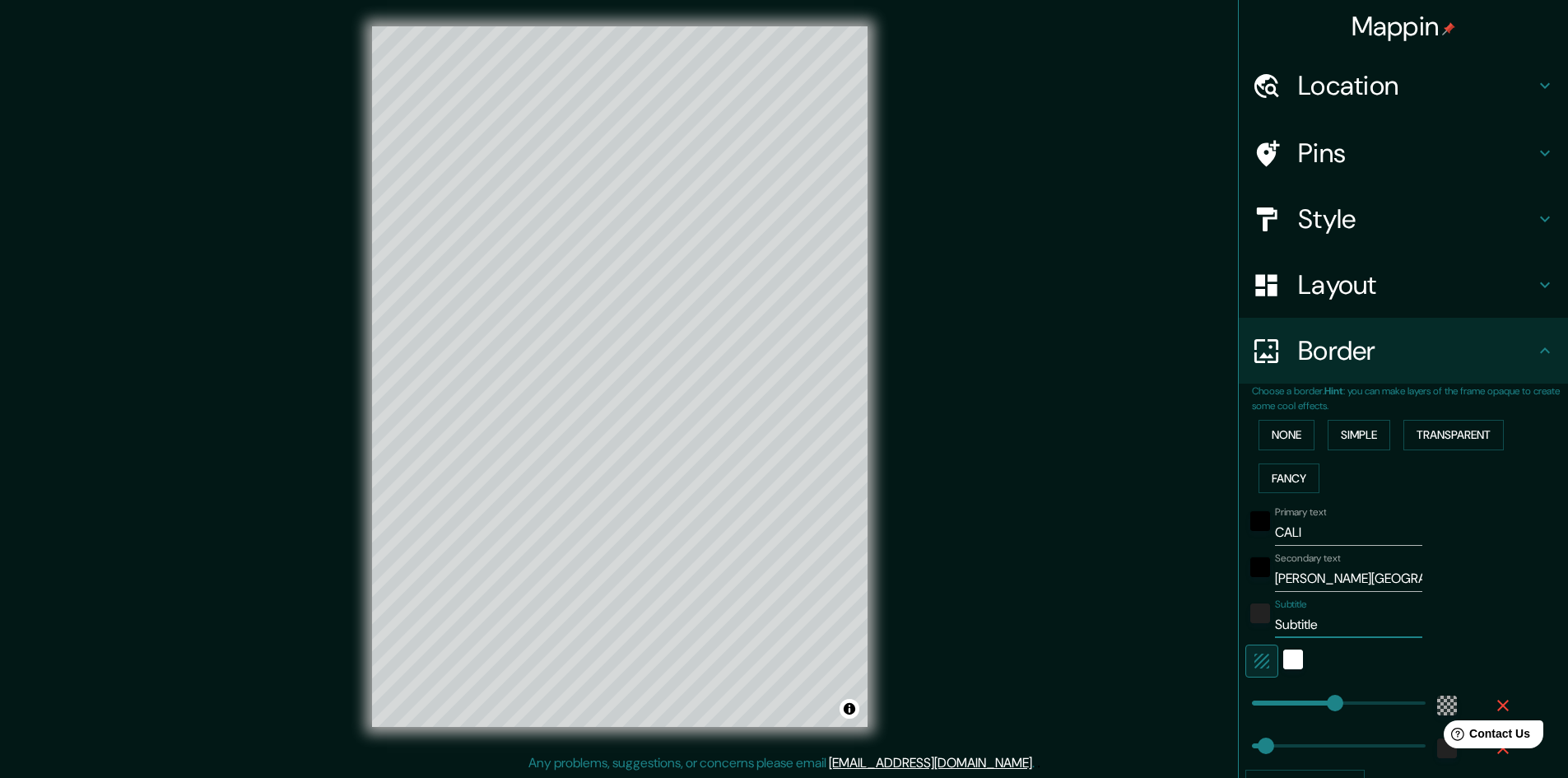
click at [1304, 611] on input "Subtitle" at bounding box center [1348, 624] width 147 height 26
type input "C"
type input "289"
type input "48"
type input "CO"
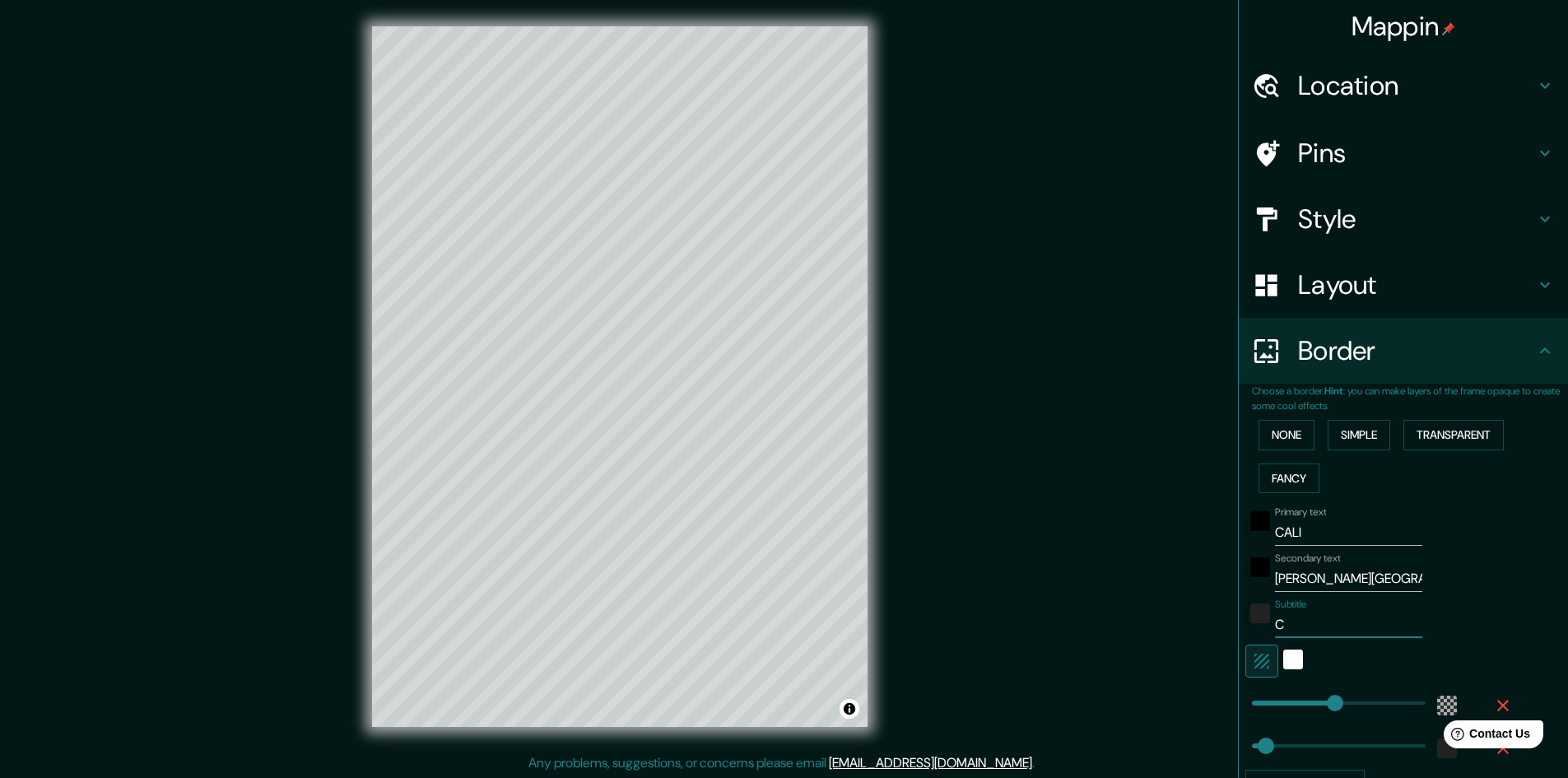
type input "289"
type input "48"
type input "COL"
type input "289"
type input "48"
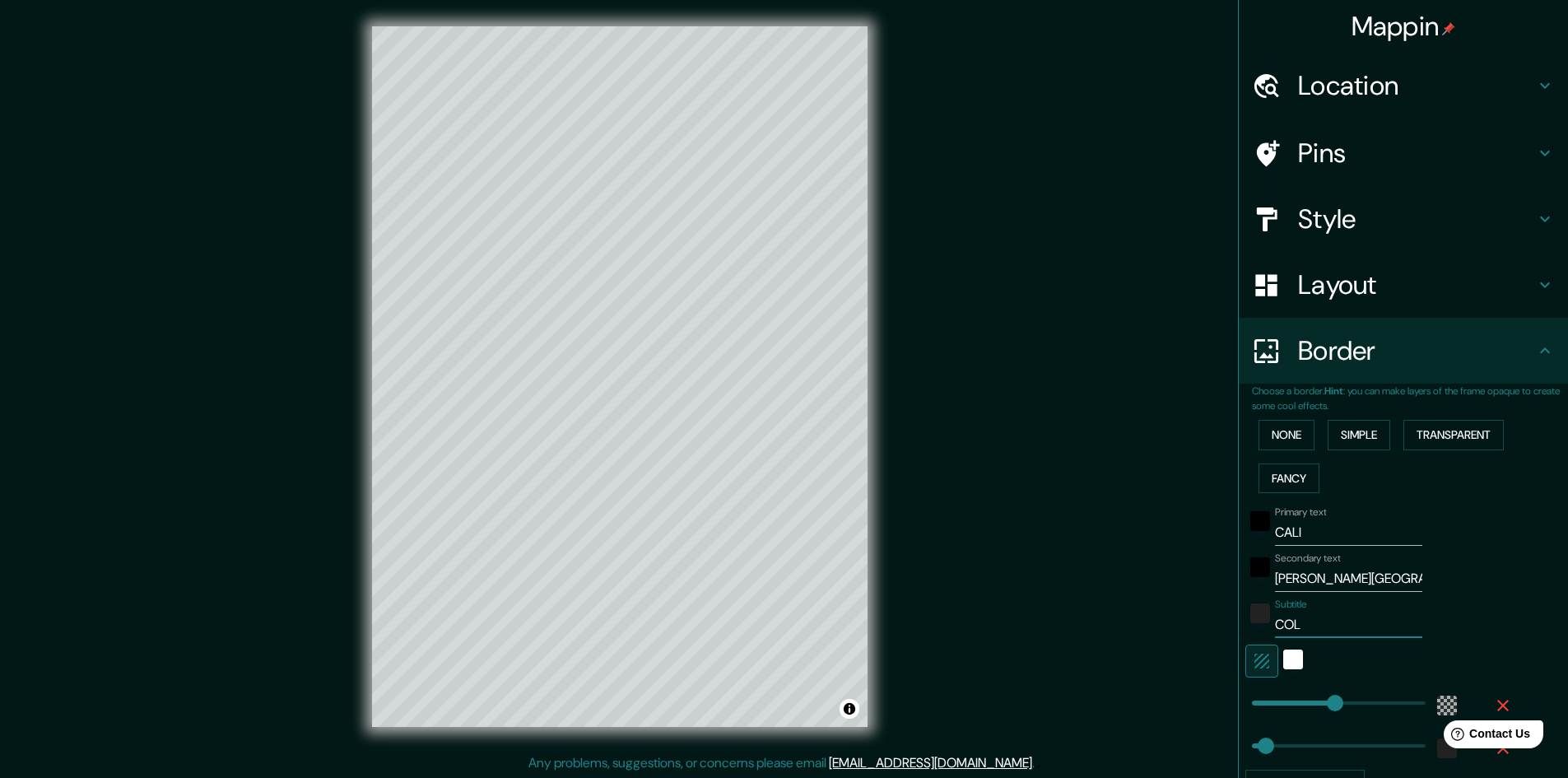
type input "COLO"
type input "289"
type input "48"
type input "COLOM"
type input "289"
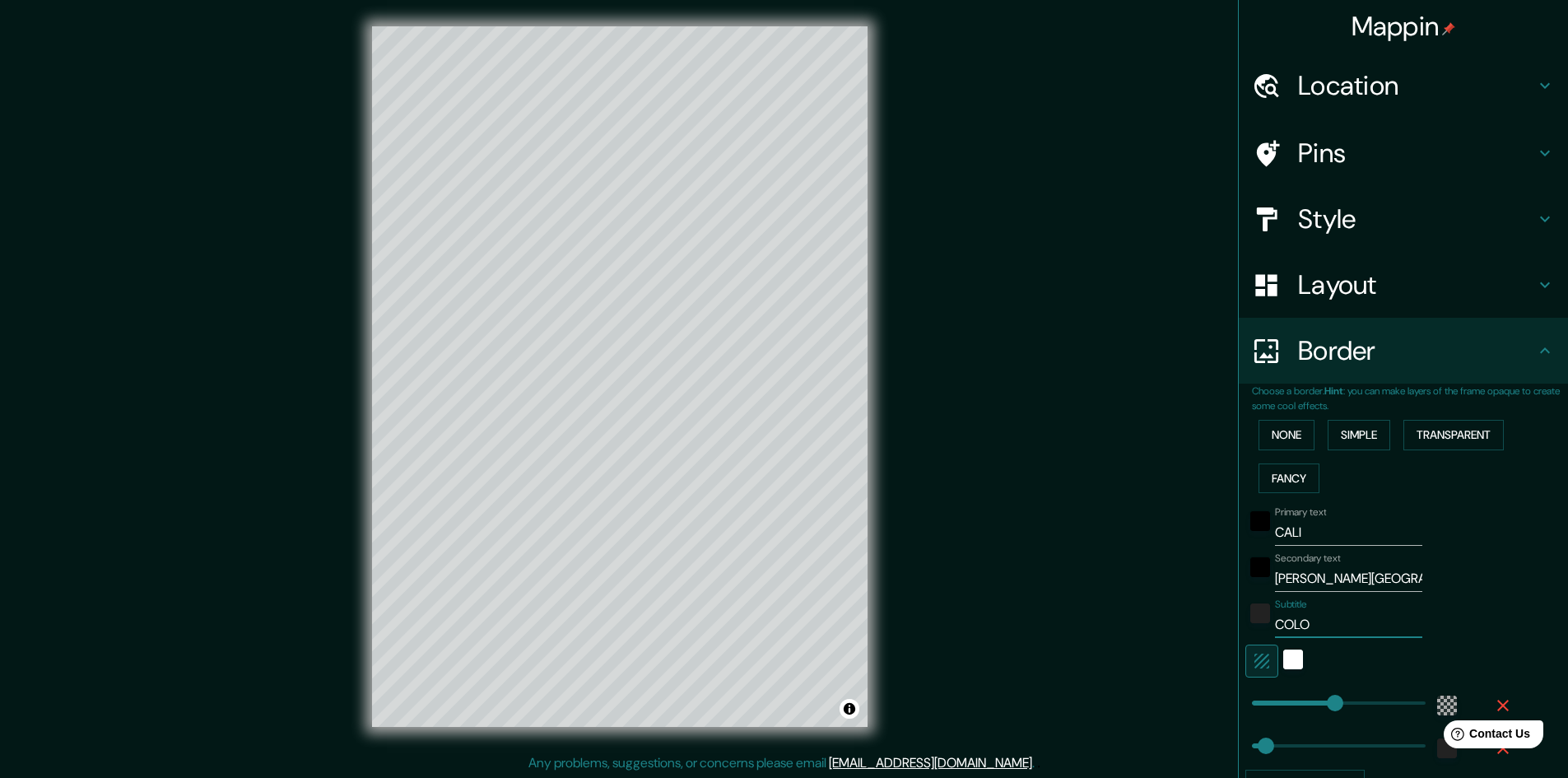
type input "48"
type input "COLOMB"
type input "289"
type input "48"
type input "COLOMBI"
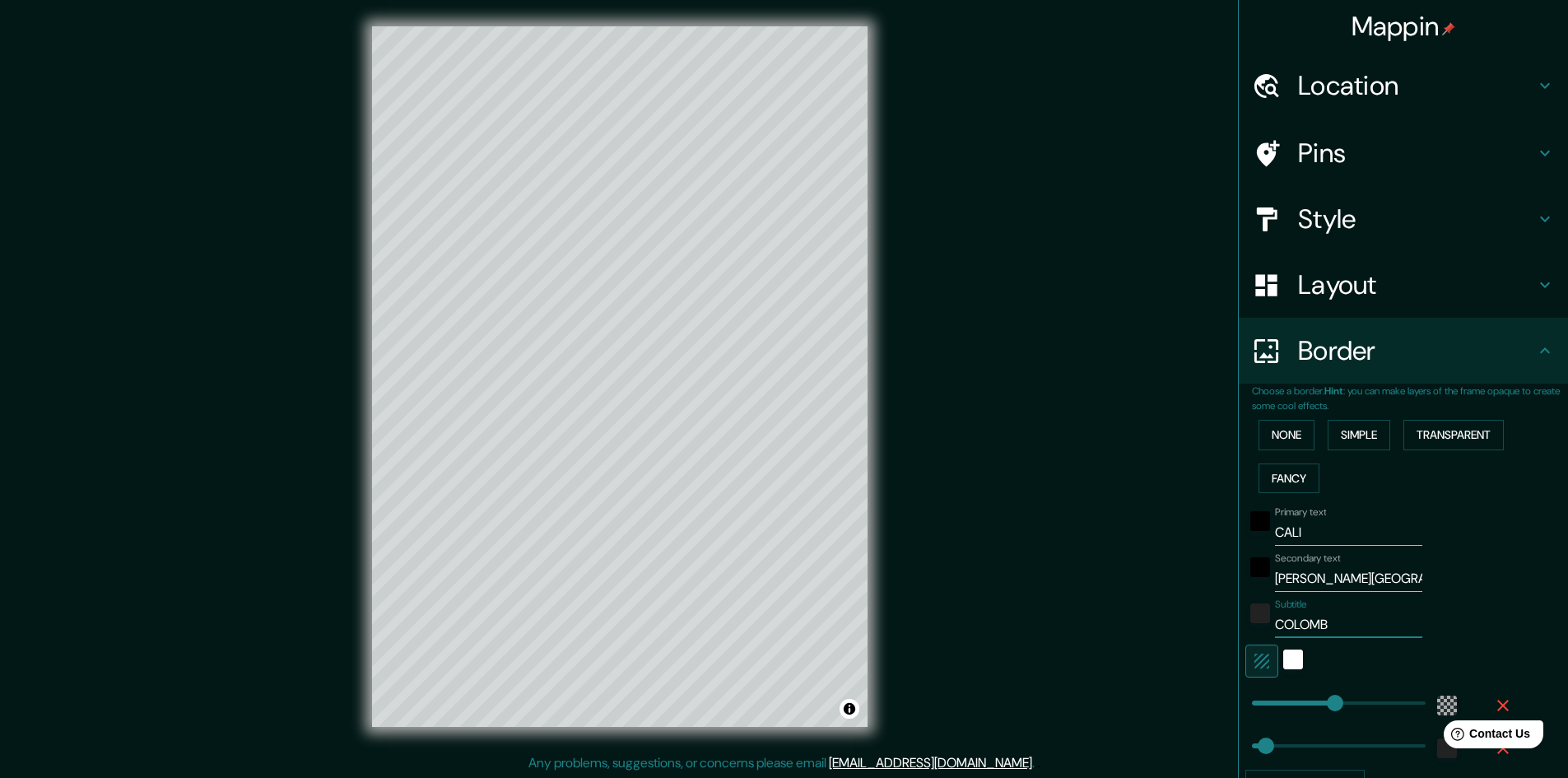
type input "289"
type input "48"
type input "COLOMBIA"
type input "289"
type input "48"
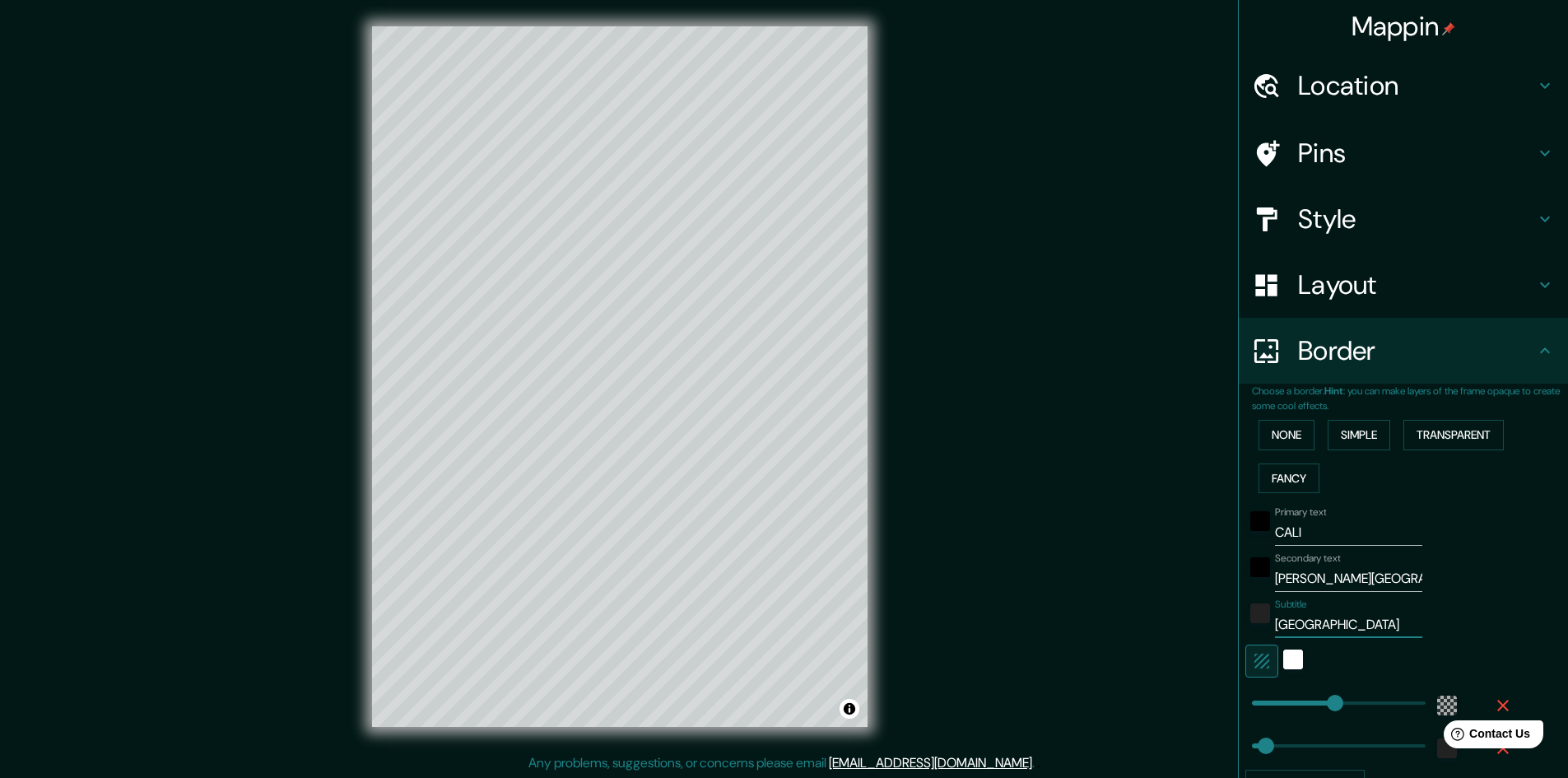
type input "COLOMBIA"
click at [1530, 588] on div "Primary text CALI Secondary text VALLE DEL CAUCA Subtitle COLOMBIA Add frame la…" at bounding box center [1410, 650] width 316 height 300
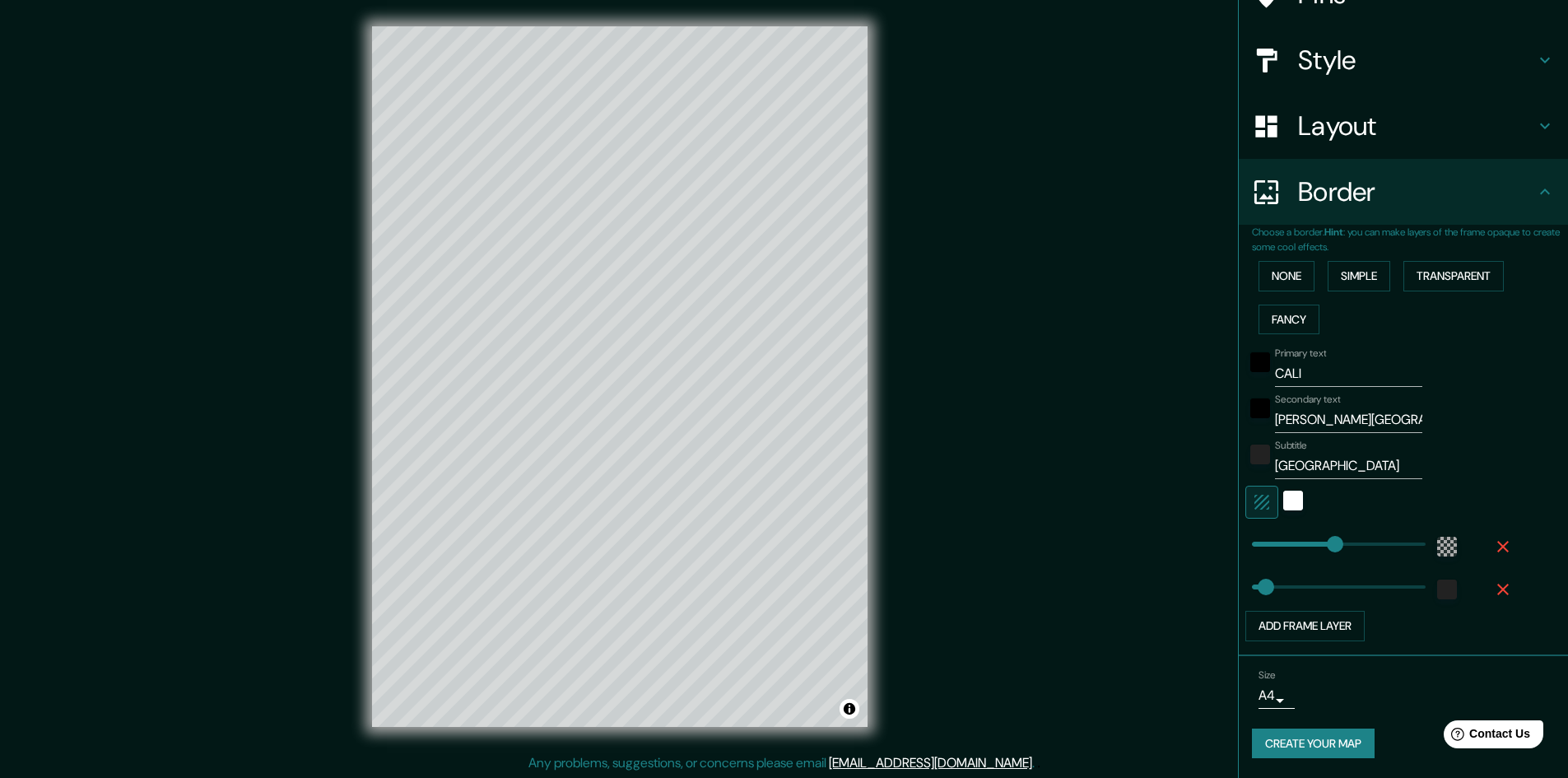
scroll to position [2, 0]
click at [1518, 188] on h4 "Border" at bounding box center [1416, 191] width 237 height 33
click at [1543, 198] on div "Border" at bounding box center [1403, 191] width 329 height 65
click at [1542, 196] on icon at bounding box center [1544, 191] width 20 height 20
click at [1535, 191] on icon at bounding box center [1544, 191] width 20 height 20
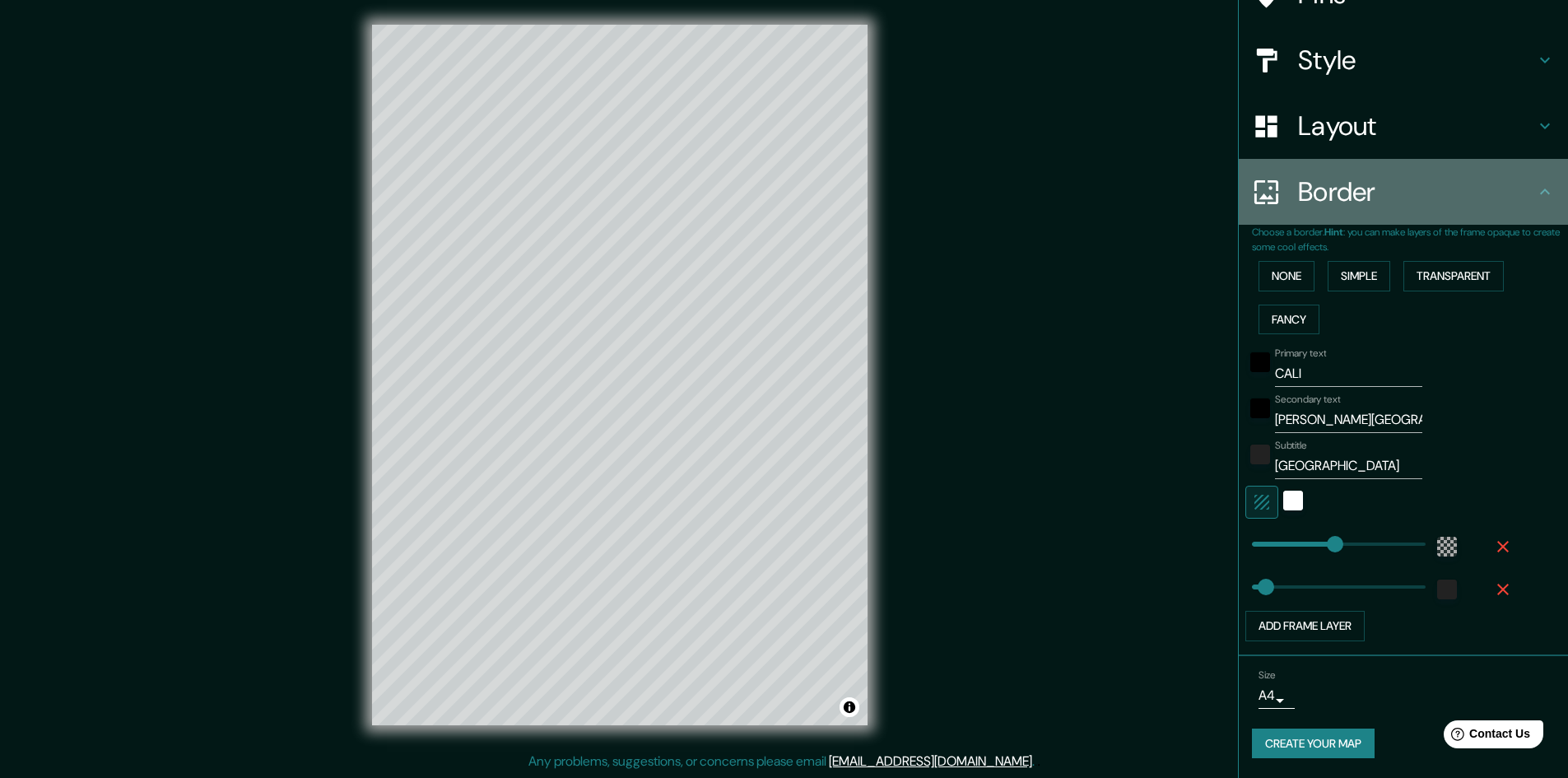
click at [1534, 179] on div "Border" at bounding box center [1403, 191] width 329 height 65
click at [1536, 190] on icon at bounding box center [1544, 191] width 20 height 20
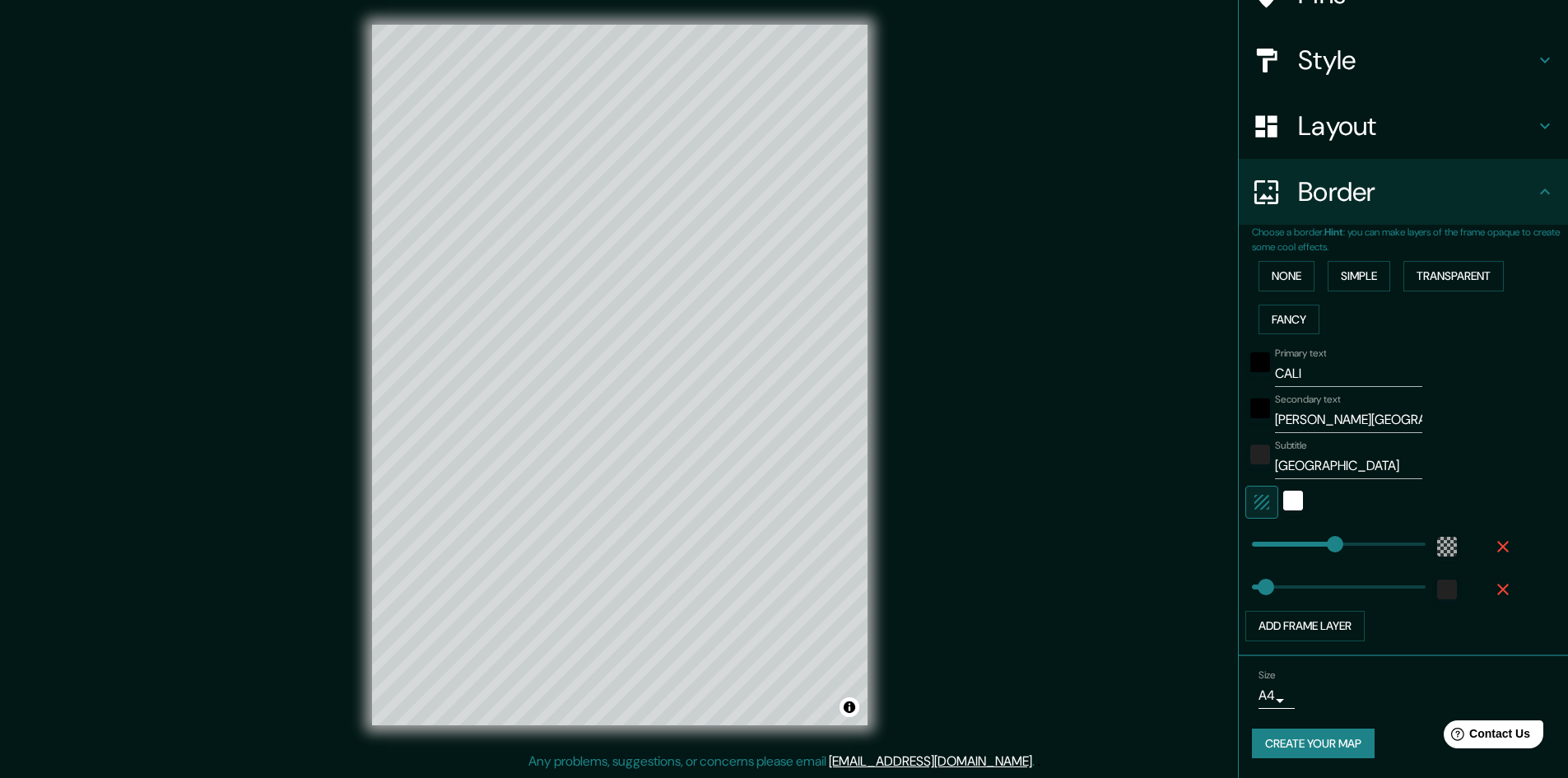
click at [1355, 142] on h4 "Layout" at bounding box center [1416, 126] width 237 height 33
type input "289"
type input "48"
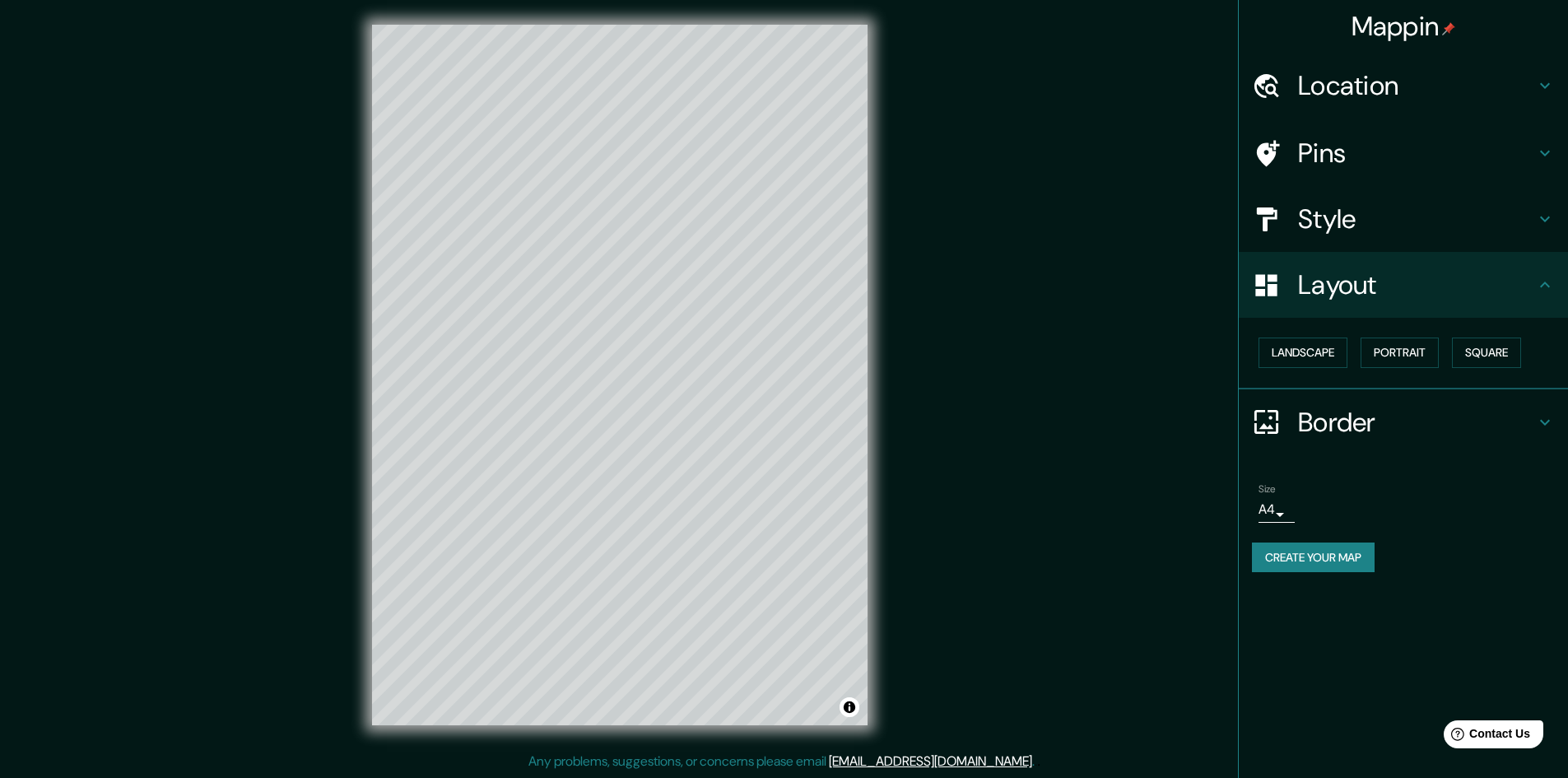
scroll to position [0, 0]
click at [1425, 105] on div "Location" at bounding box center [1403, 85] width 329 height 65
type input "289"
type input "48"
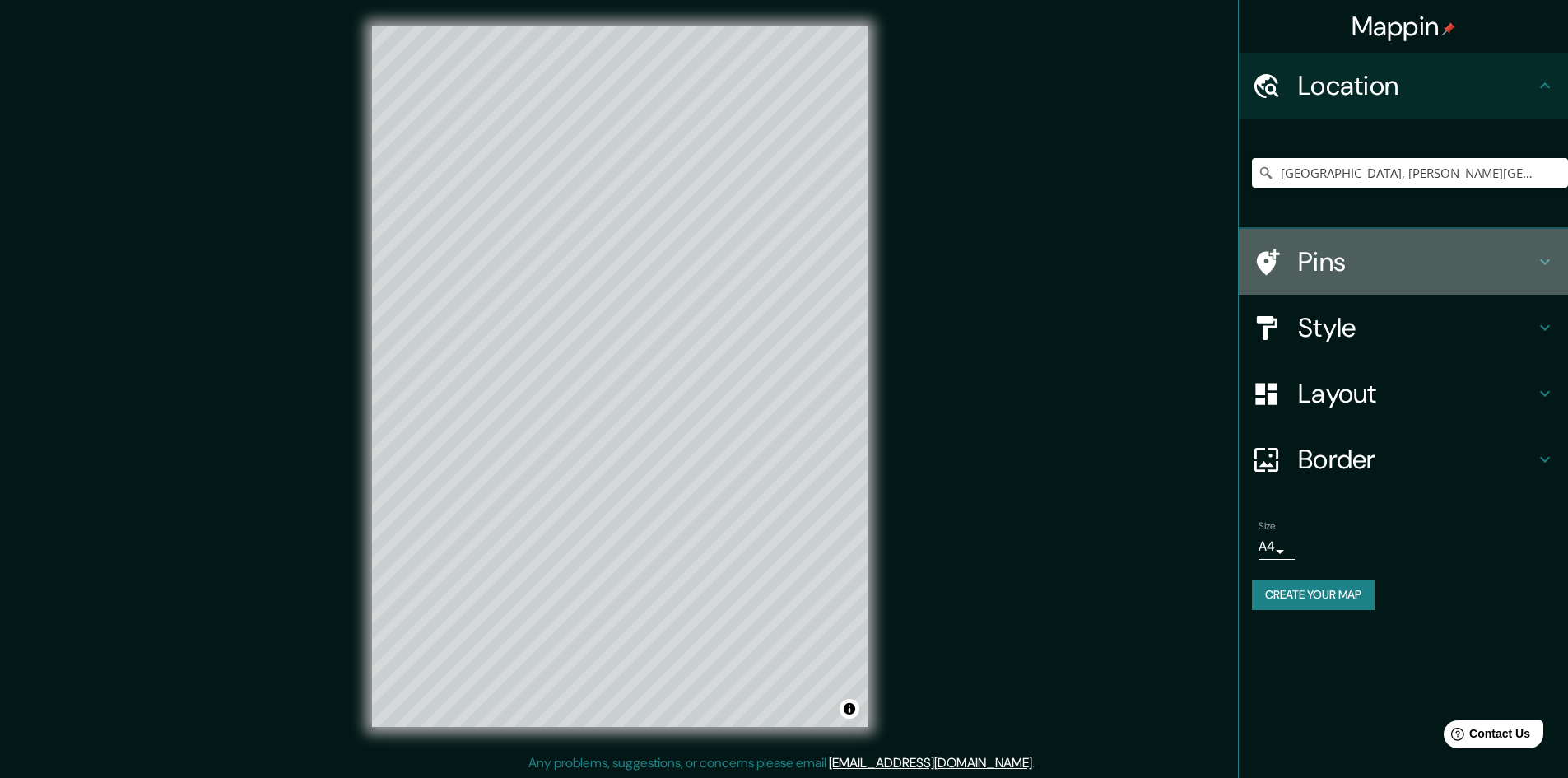
click at [1370, 256] on h4 "Pins" at bounding box center [1416, 261] width 237 height 33
type input "289"
type input "48"
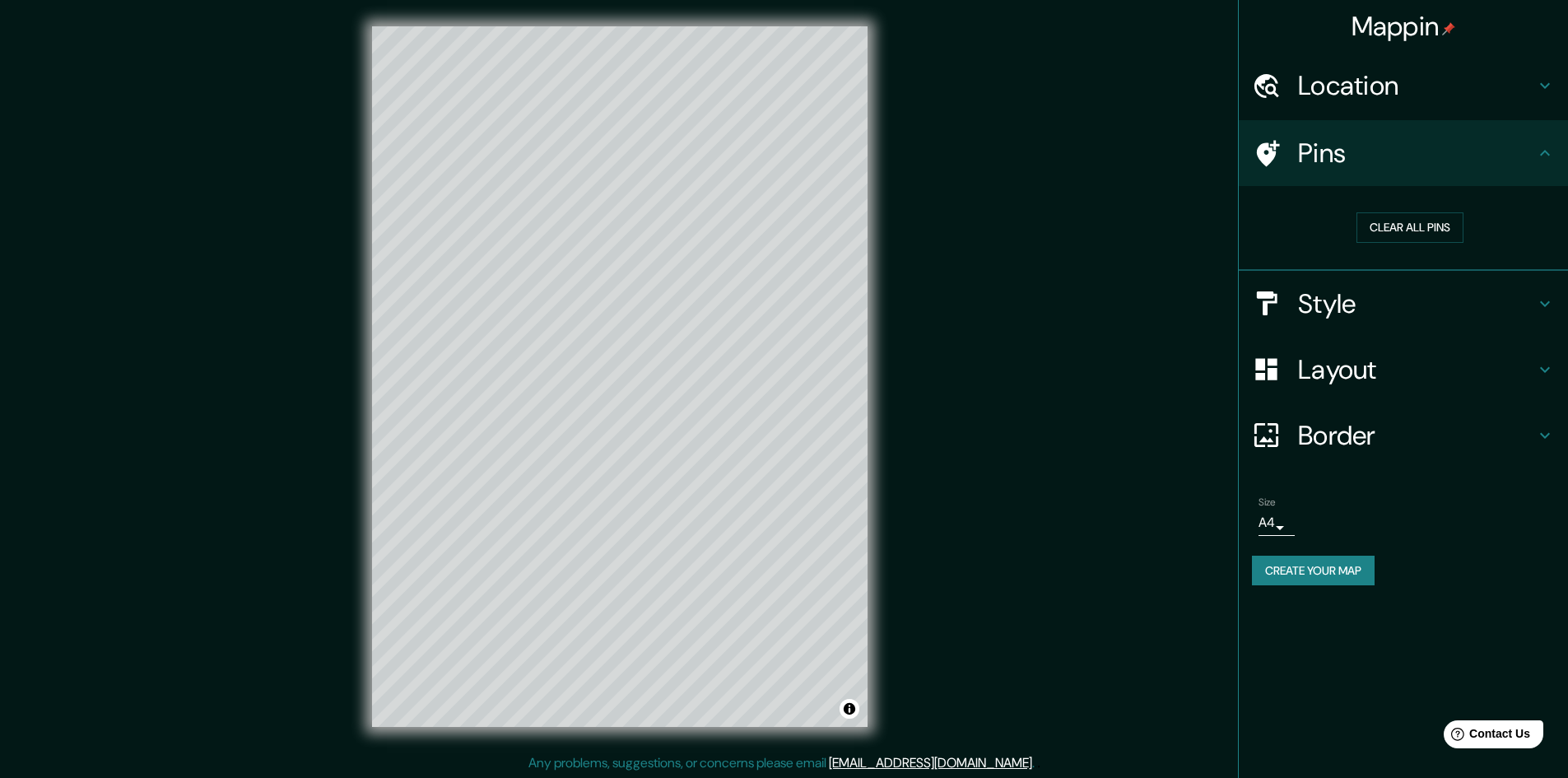
click at [1388, 312] on h4 "Style" at bounding box center [1416, 304] width 237 height 33
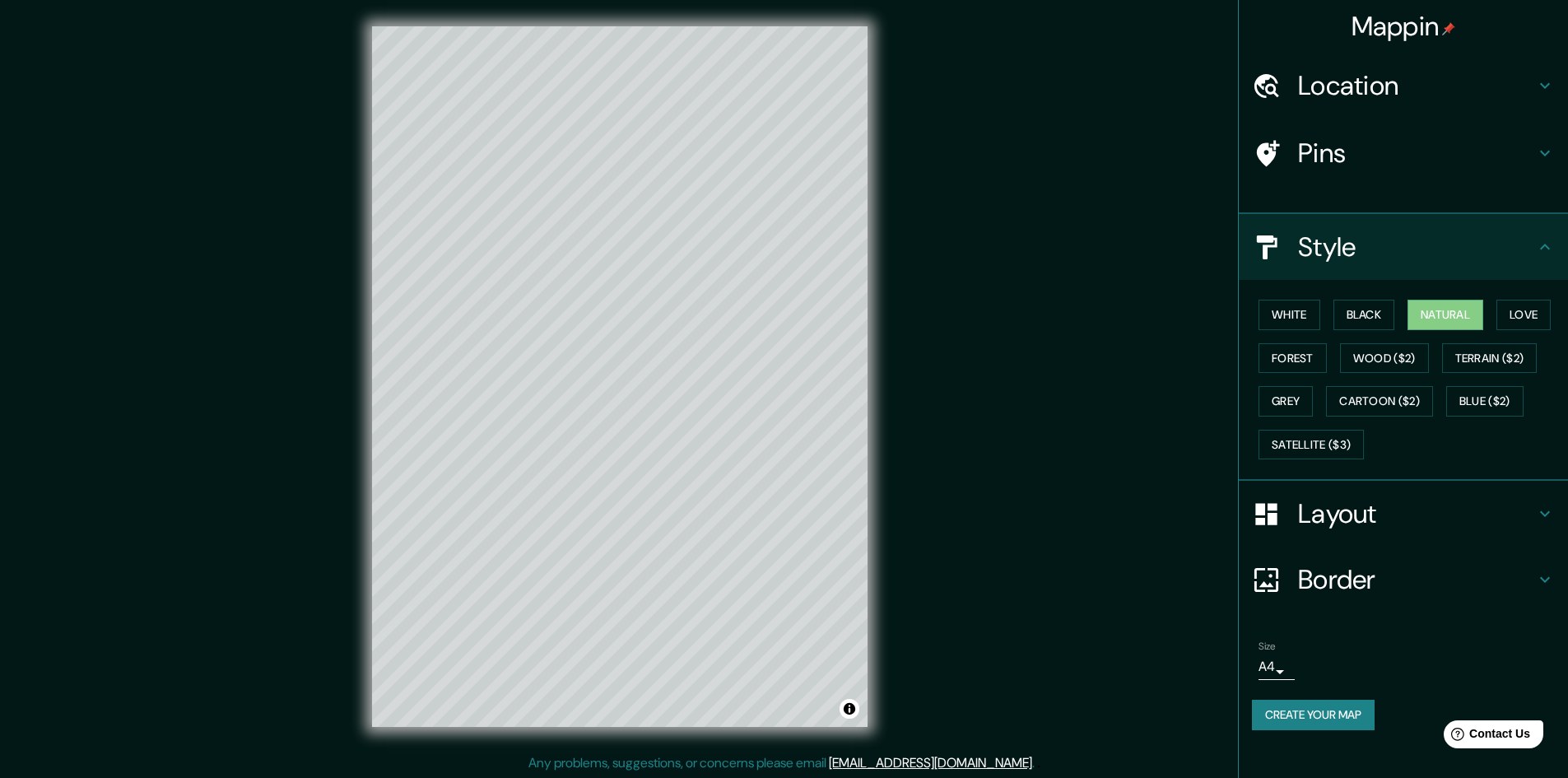
type input "289"
type input "48"
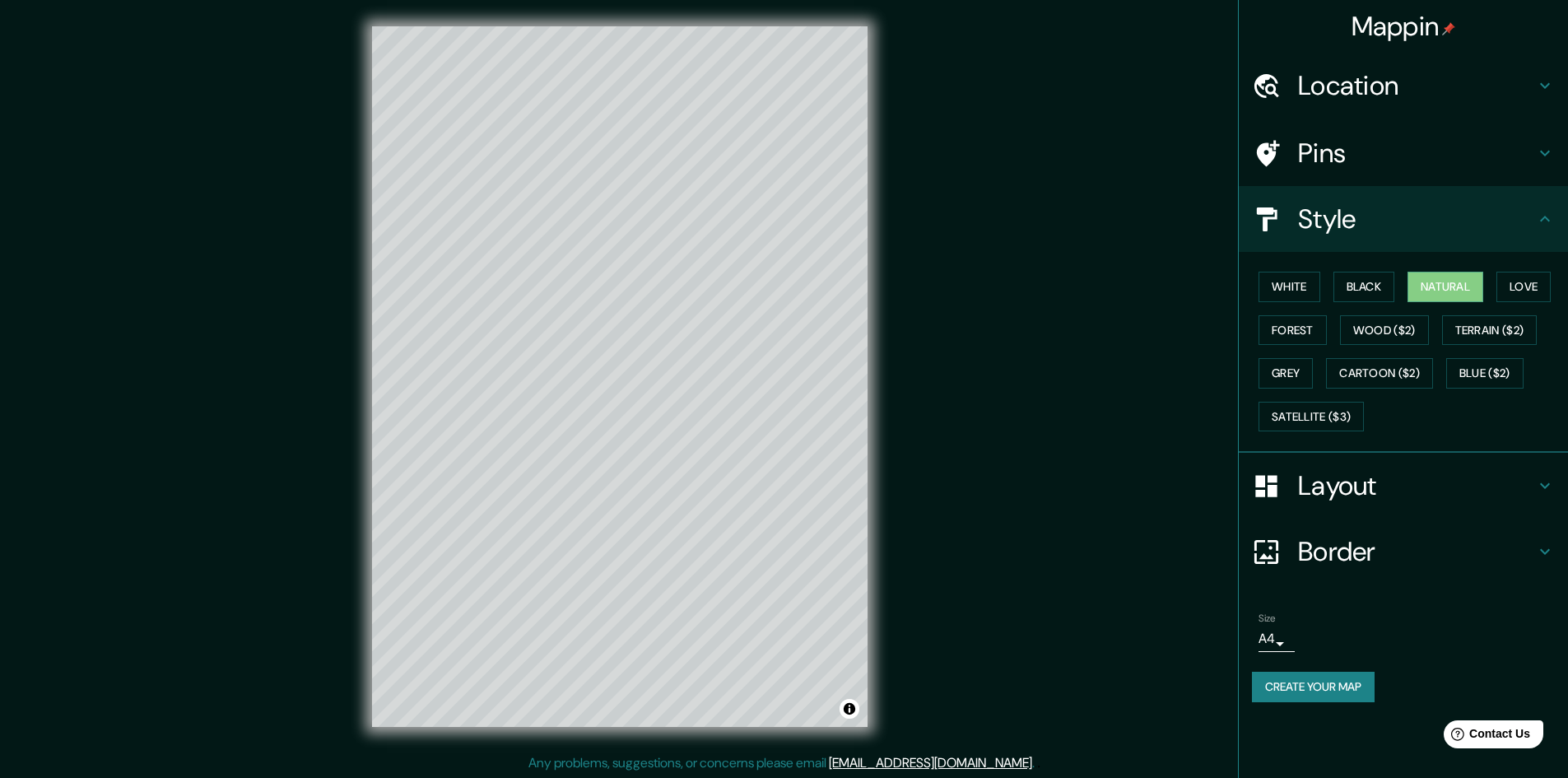
scroll to position [2, 0]
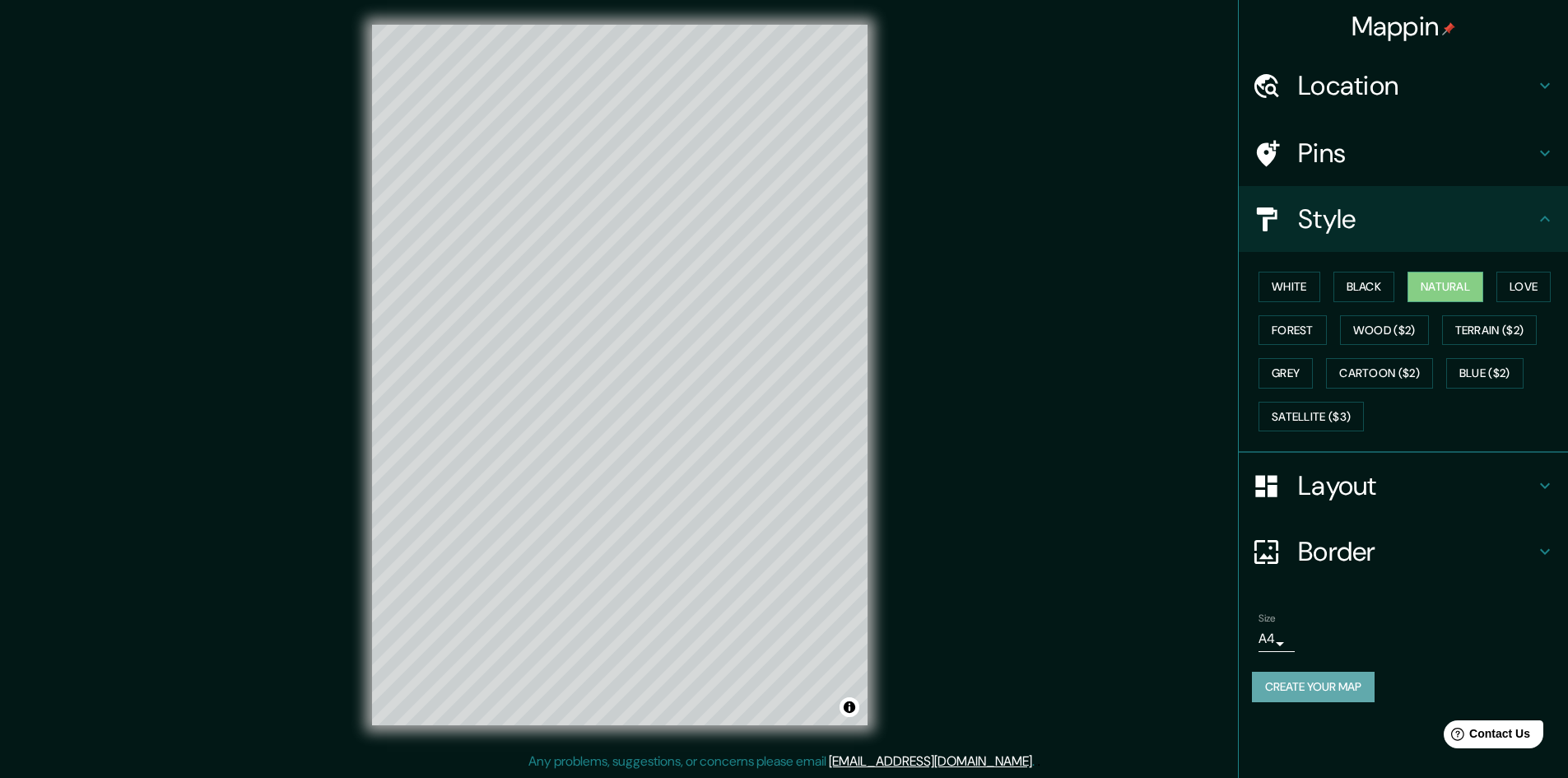
click at [1336, 701] on button "Create your map" at bounding box center [1313, 687] width 122 height 31
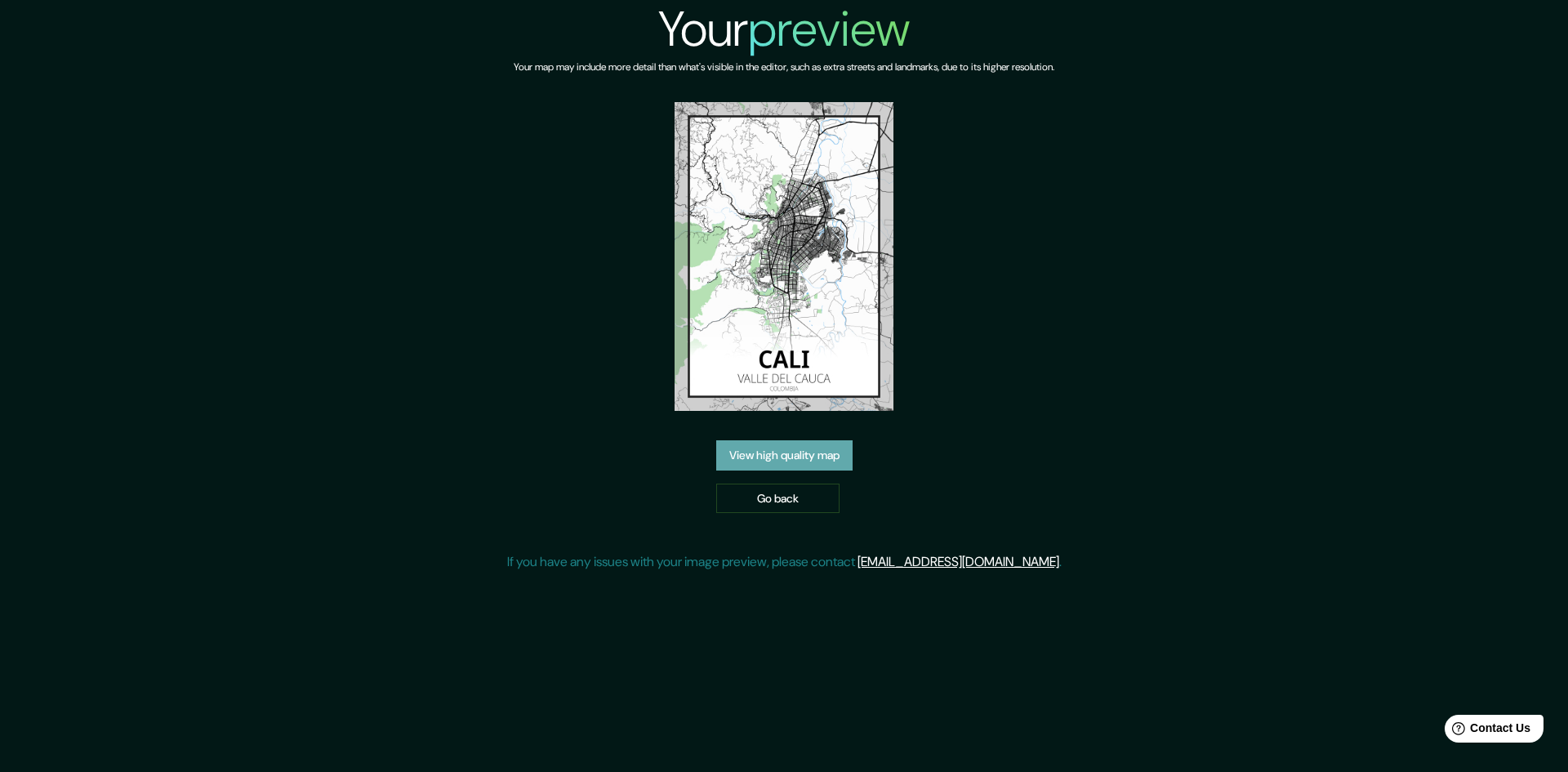
click at [805, 465] on link "View high quality map" at bounding box center [785, 456] width 137 height 30
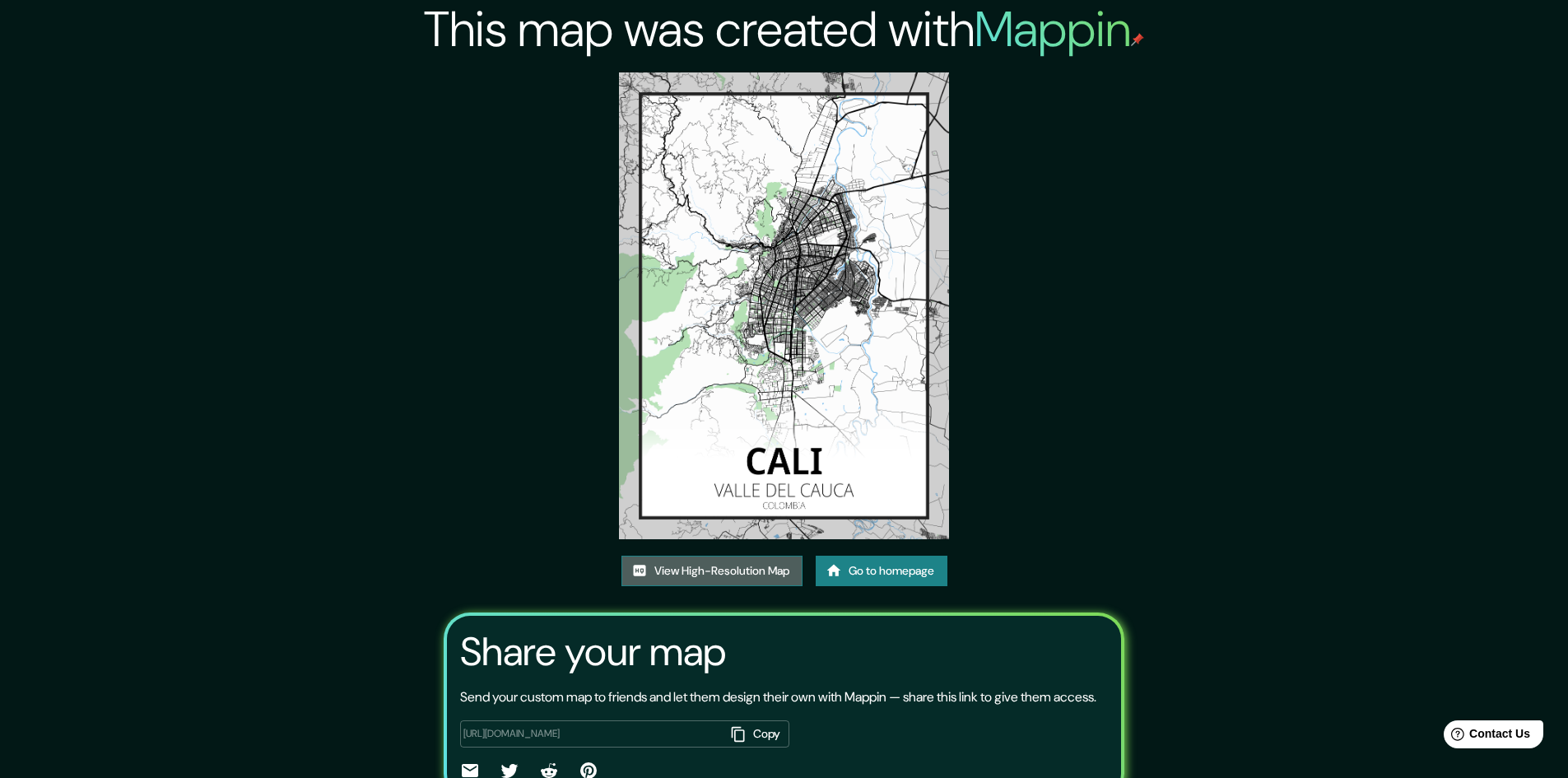
click at [741, 577] on link "View High-Resolution Map" at bounding box center [712, 571] width 181 height 31
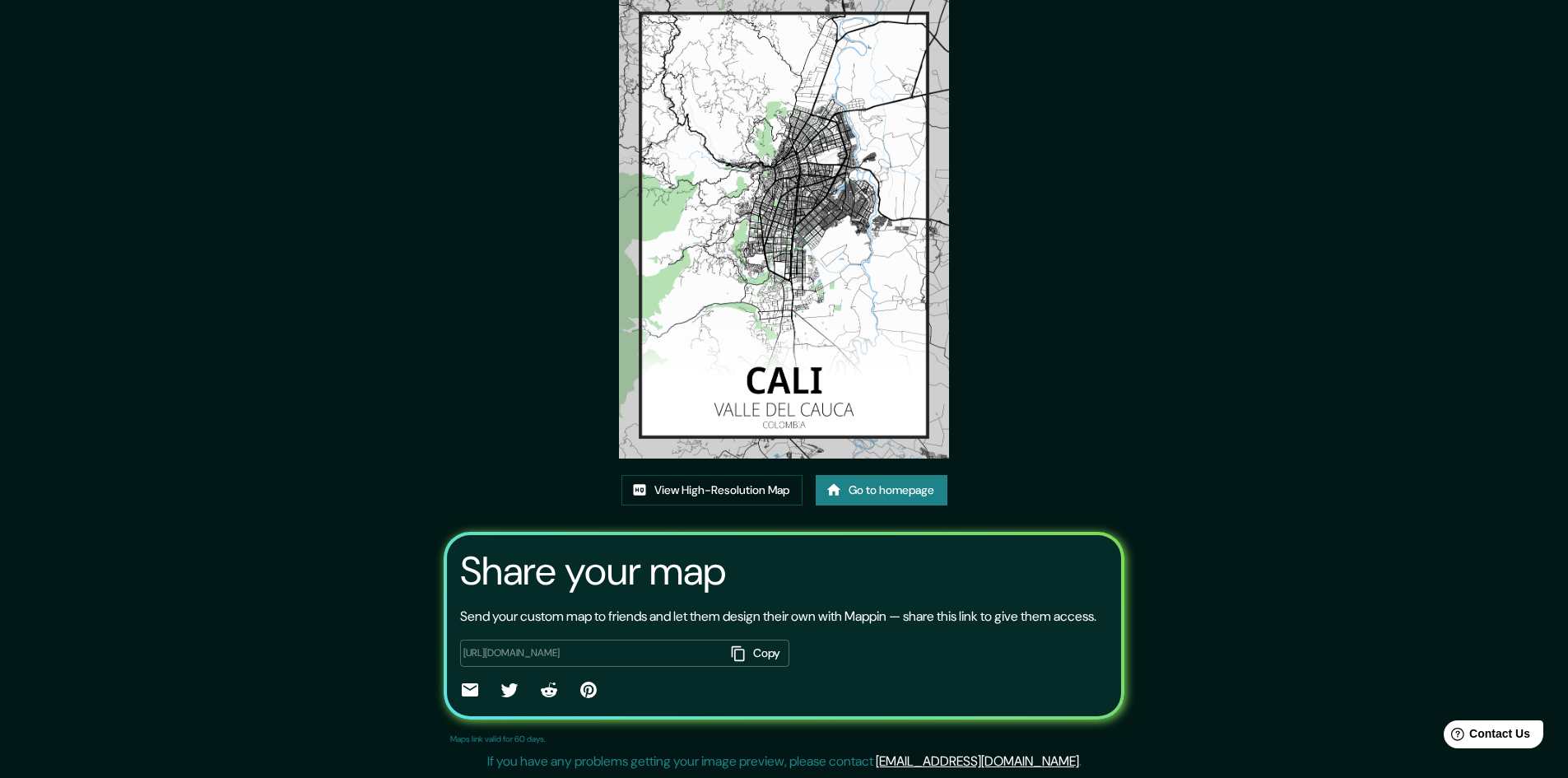
scroll to position [100, 0]
click at [861, 474] on link "Go to homepage" at bounding box center [881, 490] width 132 height 31
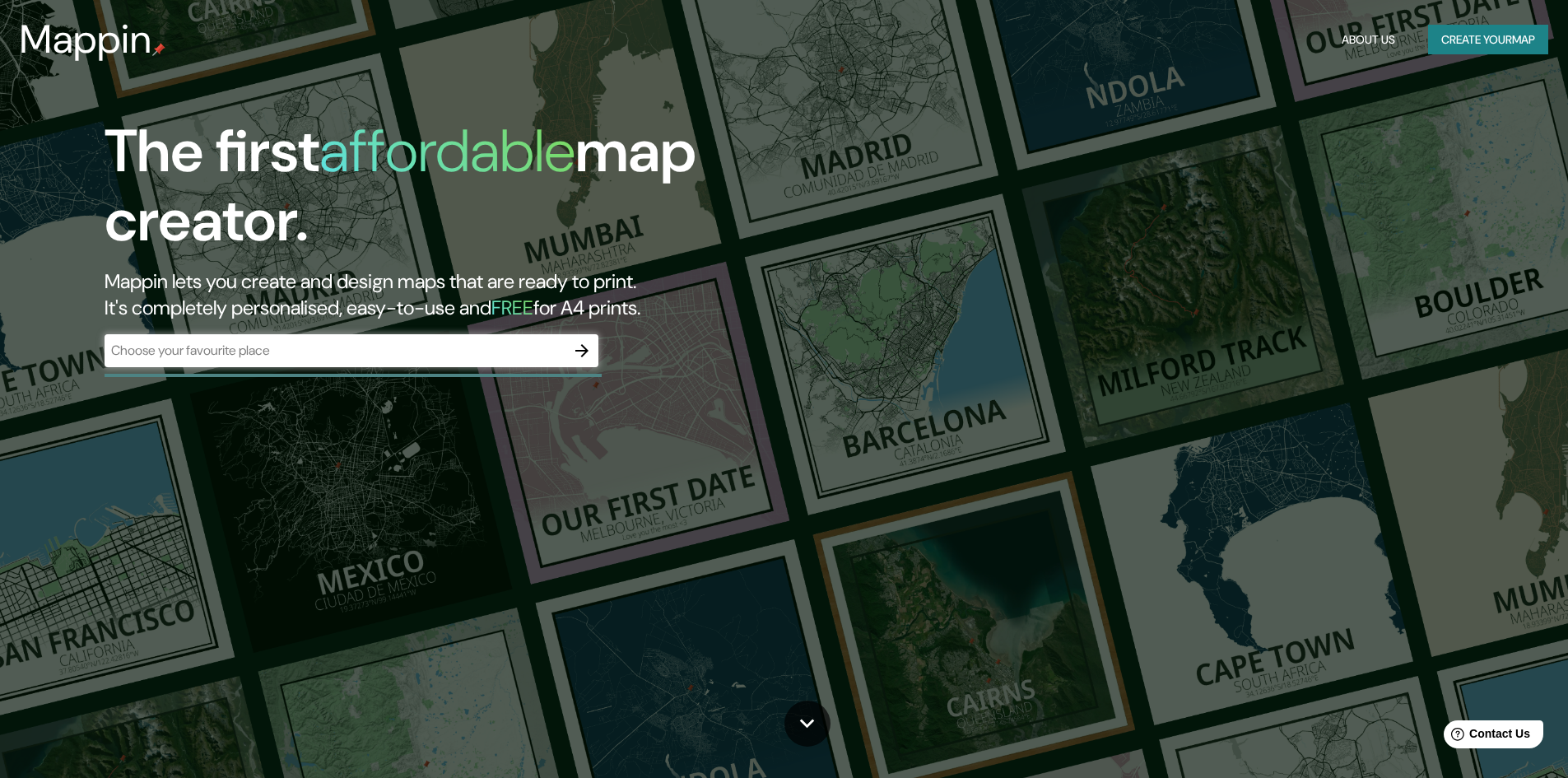
drag, startPoint x: 480, startPoint y: 303, endPoint x: 511, endPoint y: 268, distance: 46.8
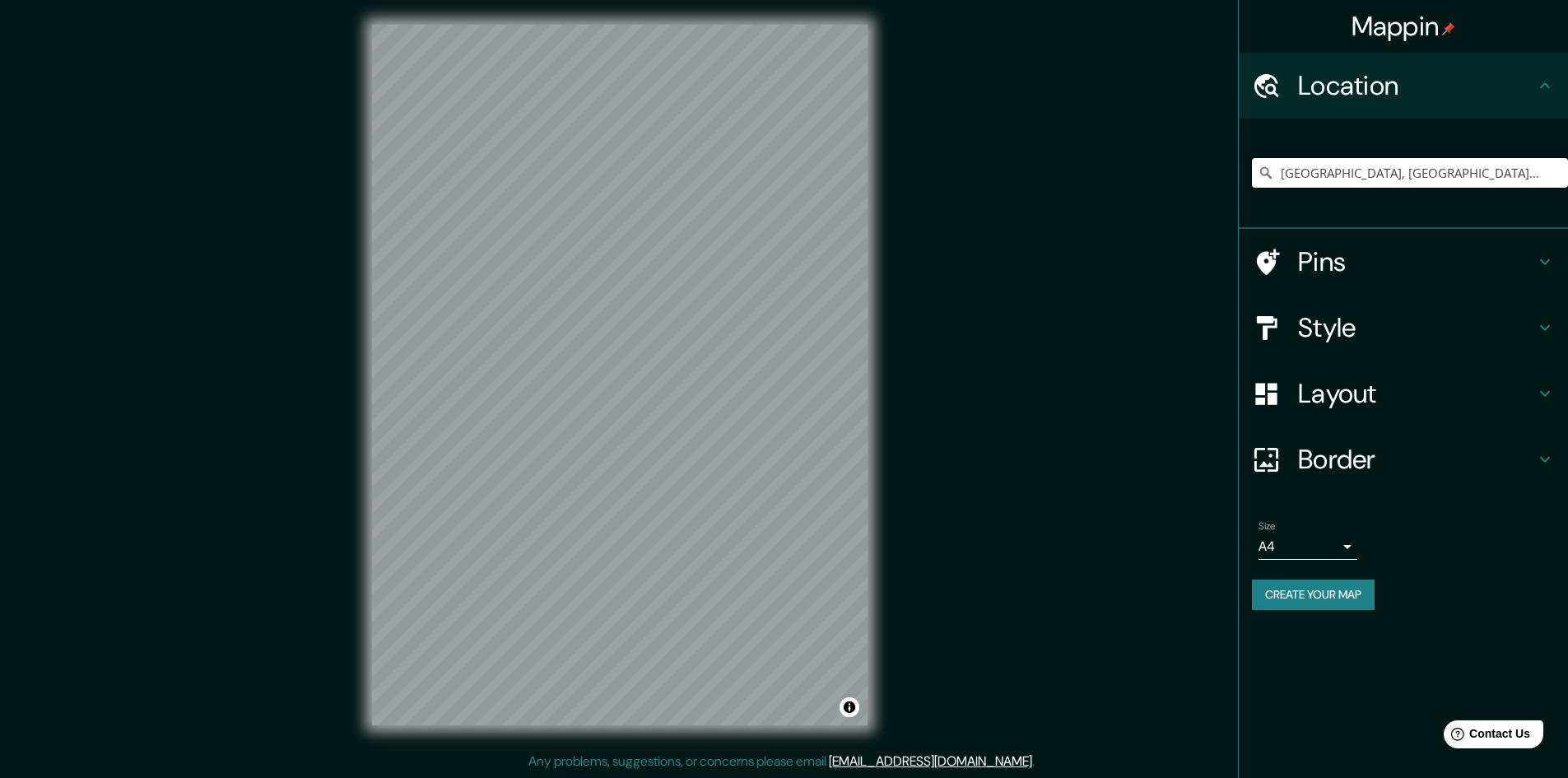
click at [1350, 178] on input "[GEOGRAPHIC_DATA], [GEOGRAPHIC_DATA], [GEOGRAPHIC_DATA]" at bounding box center [1410, 173] width 316 height 30
click at [1480, 167] on input "[GEOGRAPHIC_DATA], [GEOGRAPHIC_DATA], [GEOGRAPHIC_DATA]" at bounding box center [1410, 173] width 316 height 30
click at [1480, 167] on input "Cali, Valle del Cauca, Colombia" at bounding box center [1410, 173] width 316 height 30
click at [1362, 179] on input "Cali, Valle del Cauca, Colombia" at bounding box center [1410, 173] width 316 height 30
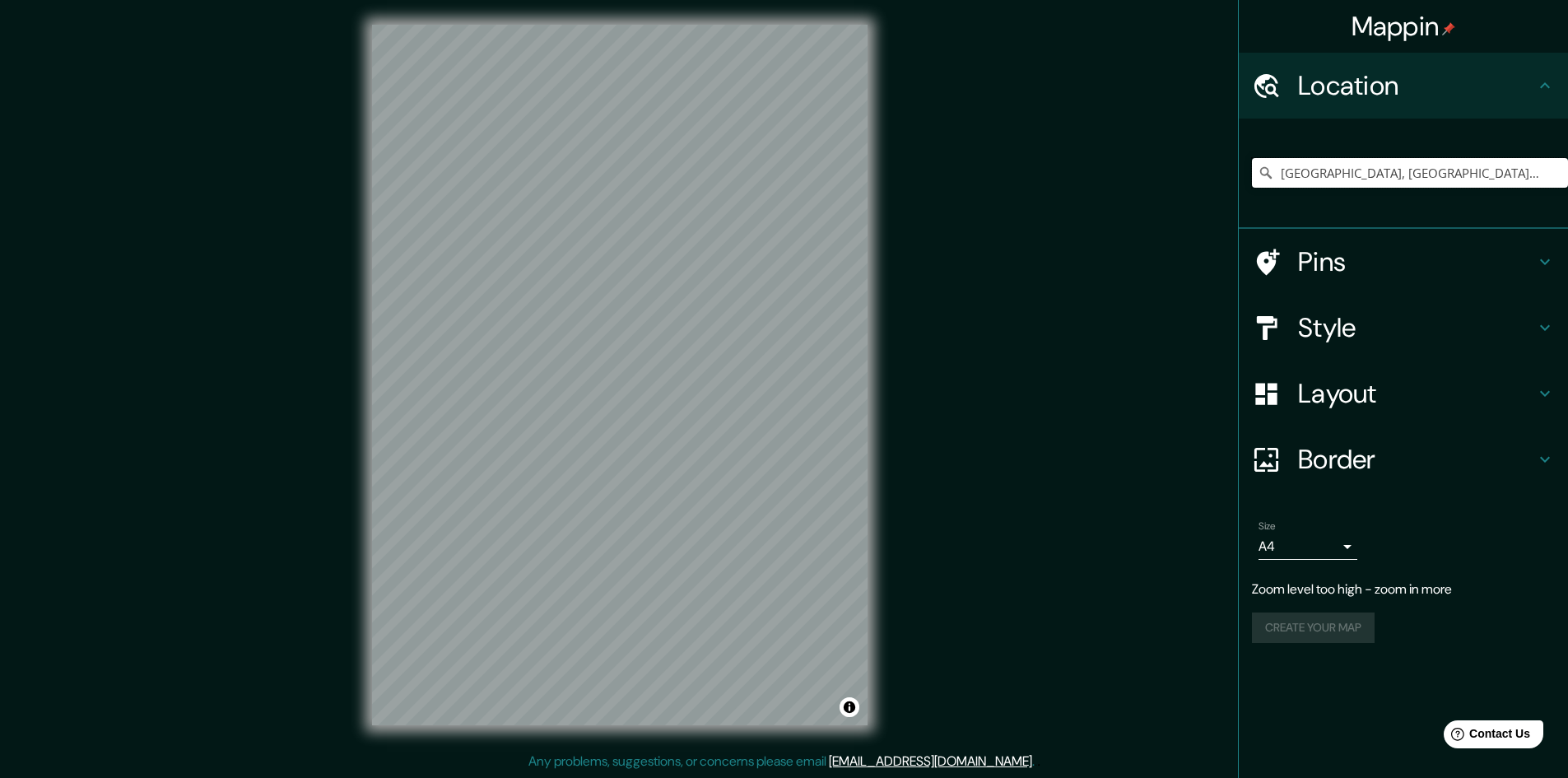
click at [1362, 179] on input "[GEOGRAPHIC_DATA], [GEOGRAPHIC_DATA], [GEOGRAPHIC_DATA]" at bounding box center [1410, 173] width 316 height 30
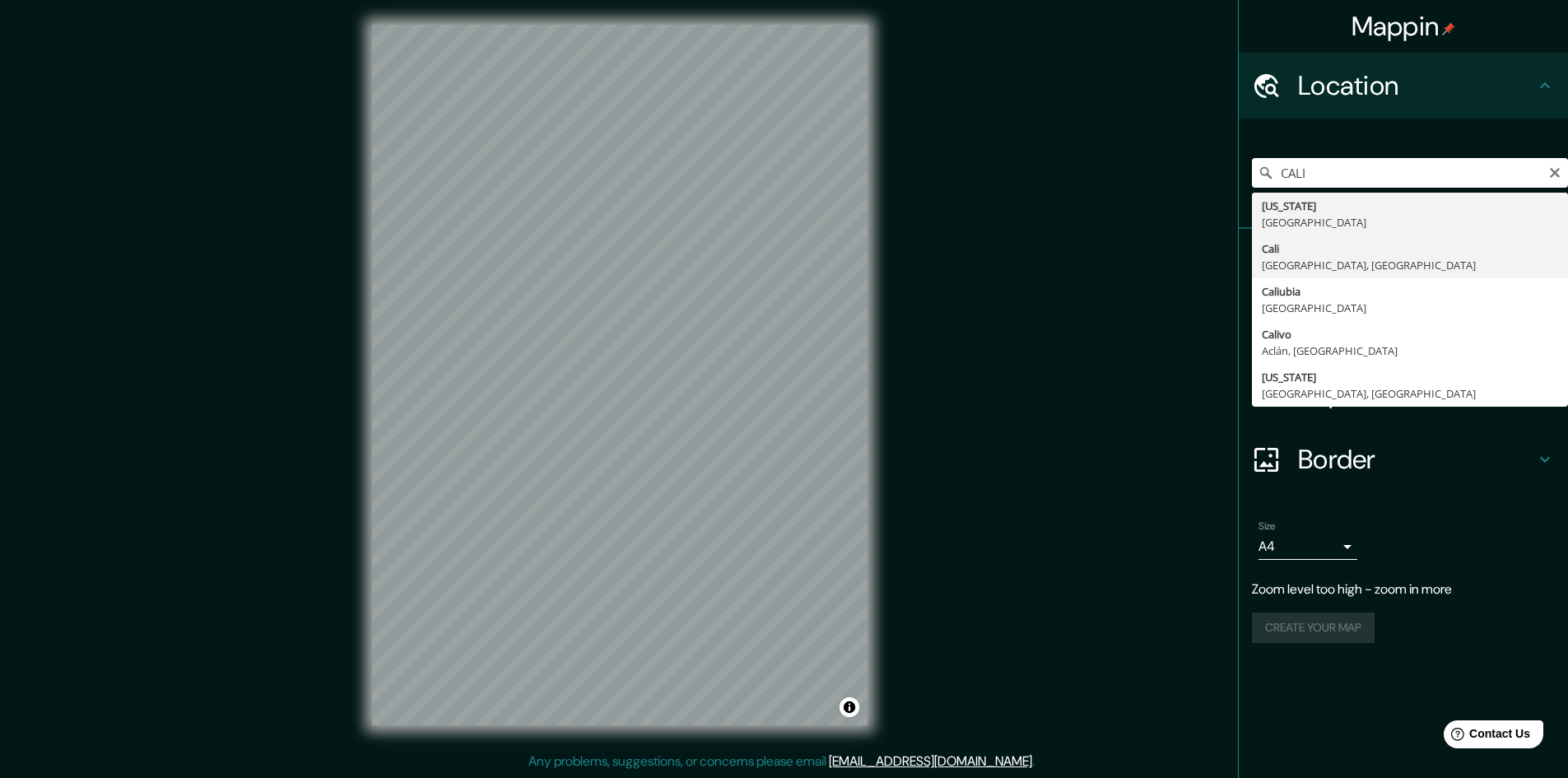
type input "[GEOGRAPHIC_DATA], [GEOGRAPHIC_DATA], [GEOGRAPHIC_DATA]"
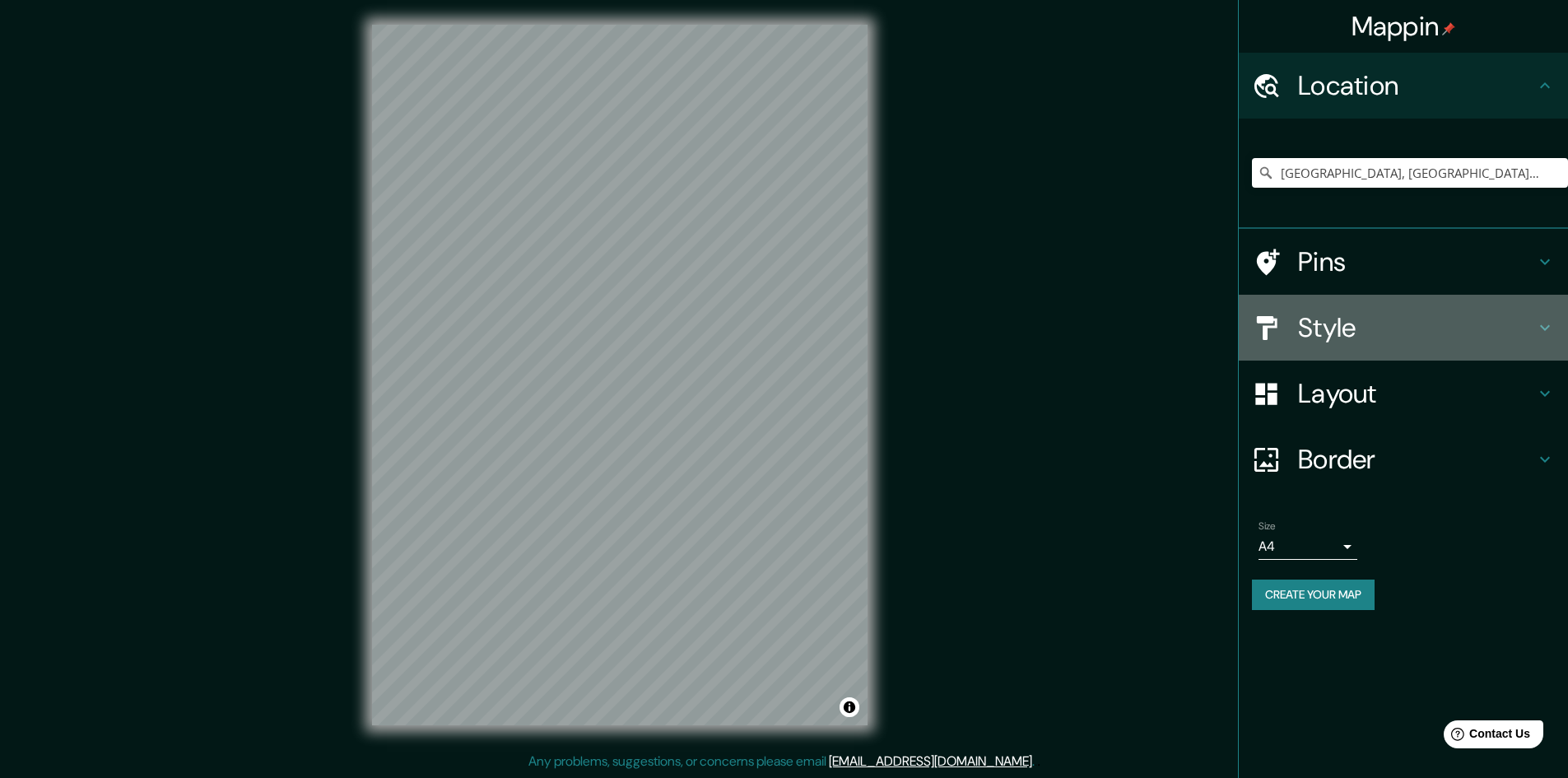
click at [1459, 322] on h4 "Style" at bounding box center [1416, 327] width 237 height 33
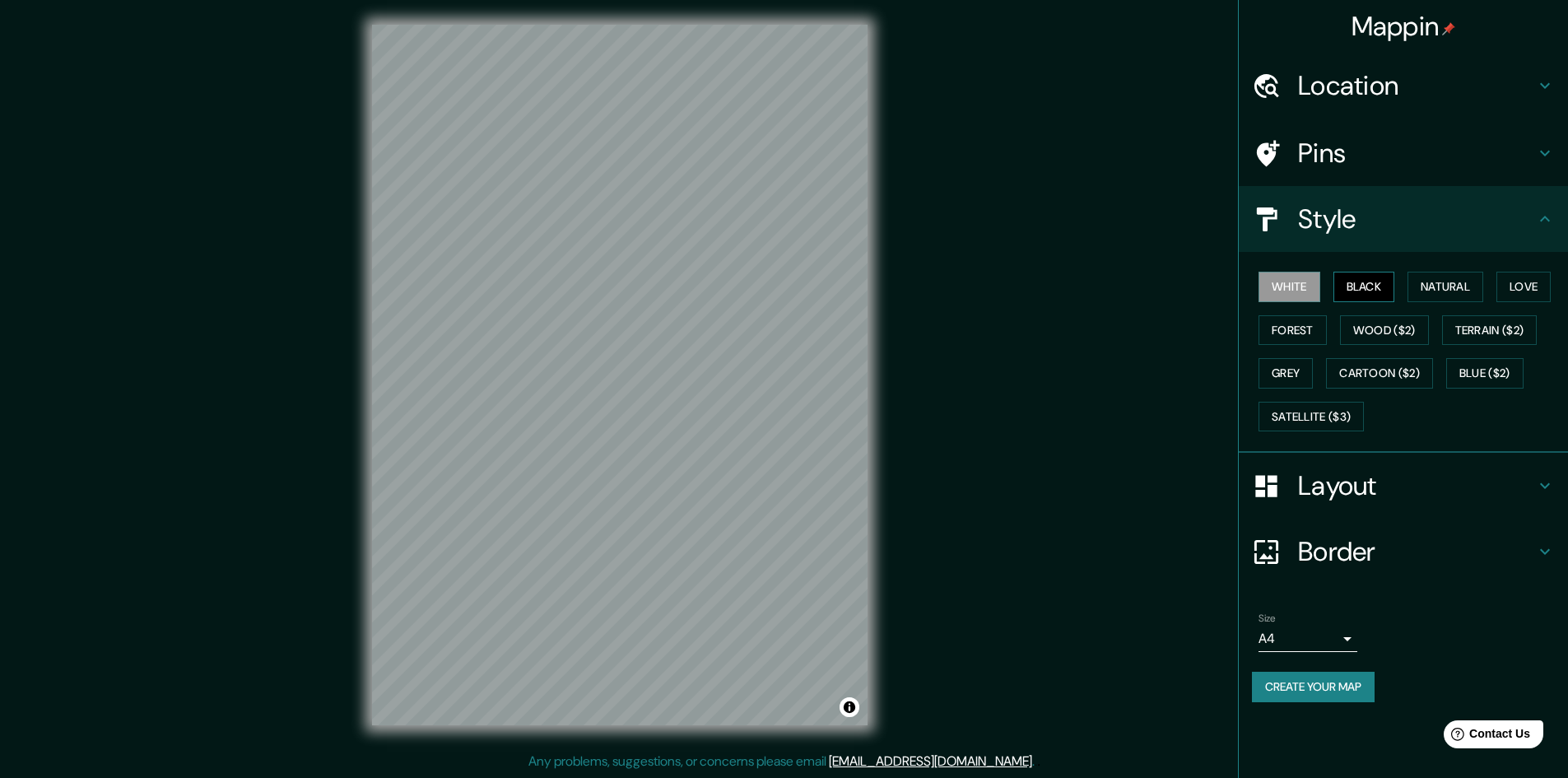
click at [1371, 292] on button "Black" at bounding box center [1364, 287] width 62 height 31
click at [1287, 287] on button "White" at bounding box center [1289, 287] width 62 height 31
click at [1463, 279] on button "Natural" at bounding box center [1445, 287] width 76 height 31
click at [1473, 482] on h4 "Layout" at bounding box center [1416, 486] width 237 height 33
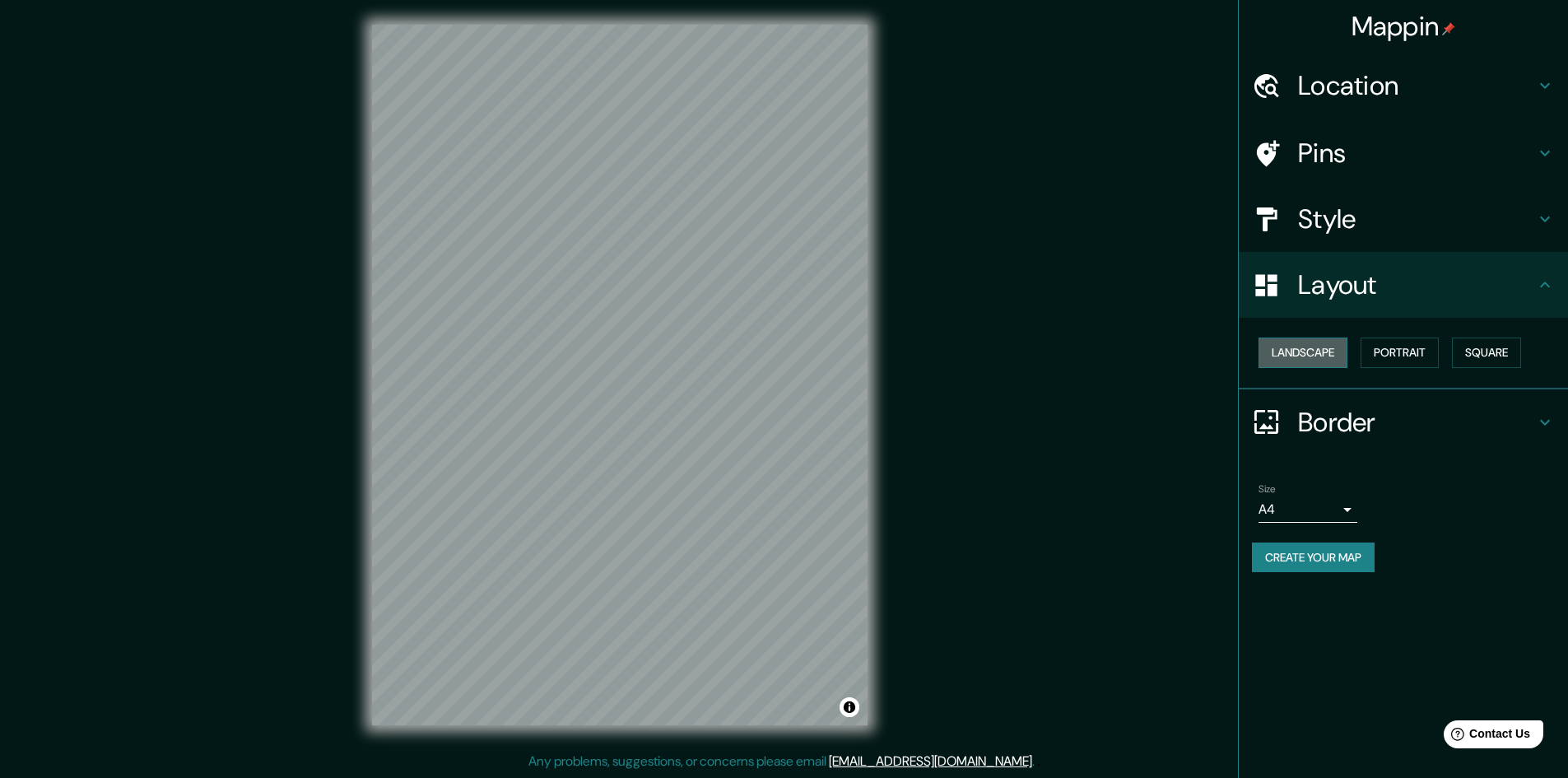
click at [1322, 362] on button "Landscape" at bounding box center [1303, 353] width 89 height 31
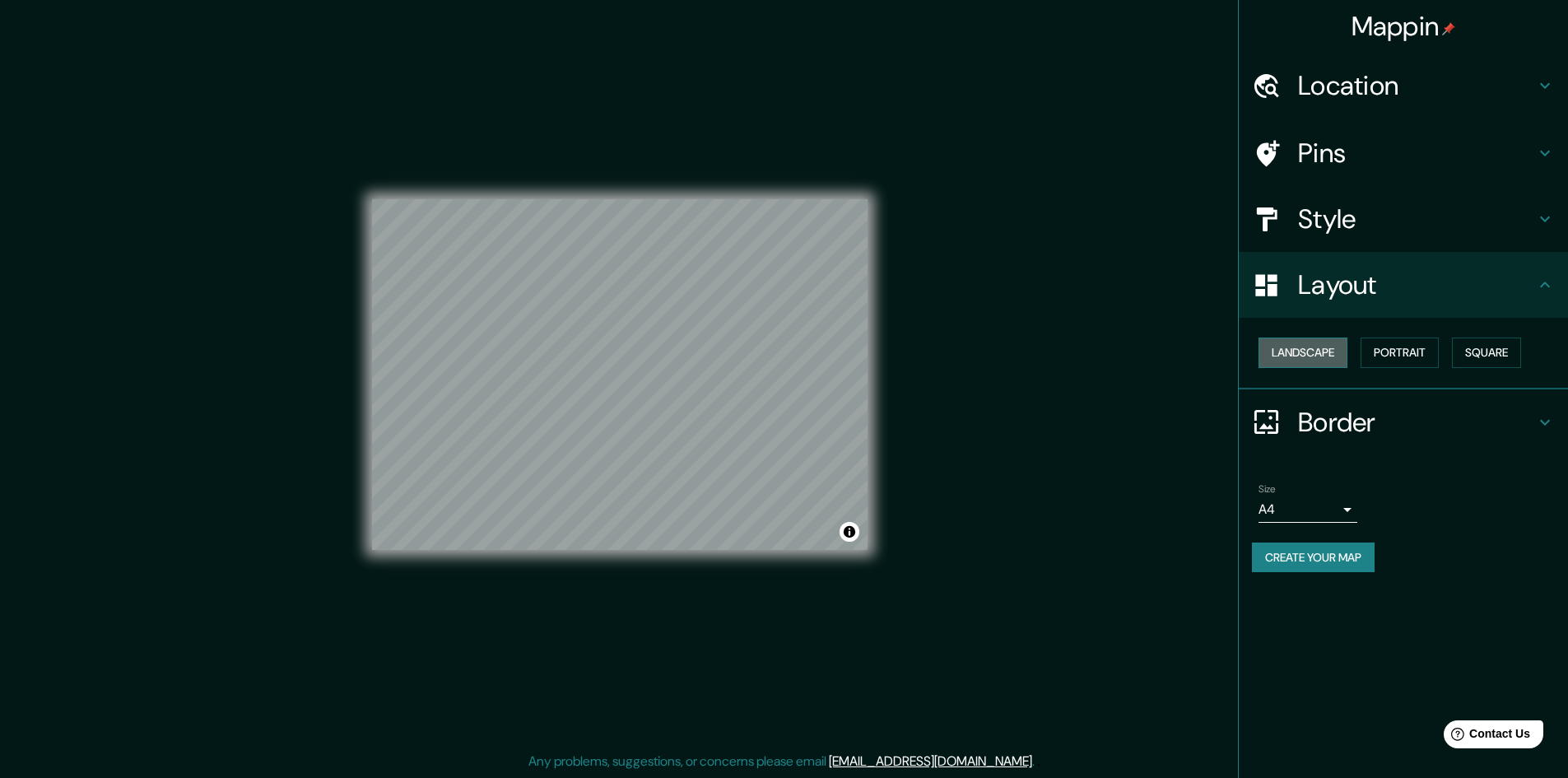
click at [1322, 362] on button "Landscape" at bounding box center [1303, 353] width 89 height 31
click at [1406, 350] on button "Portrait" at bounding box center [1400, 353] width 78 height 31
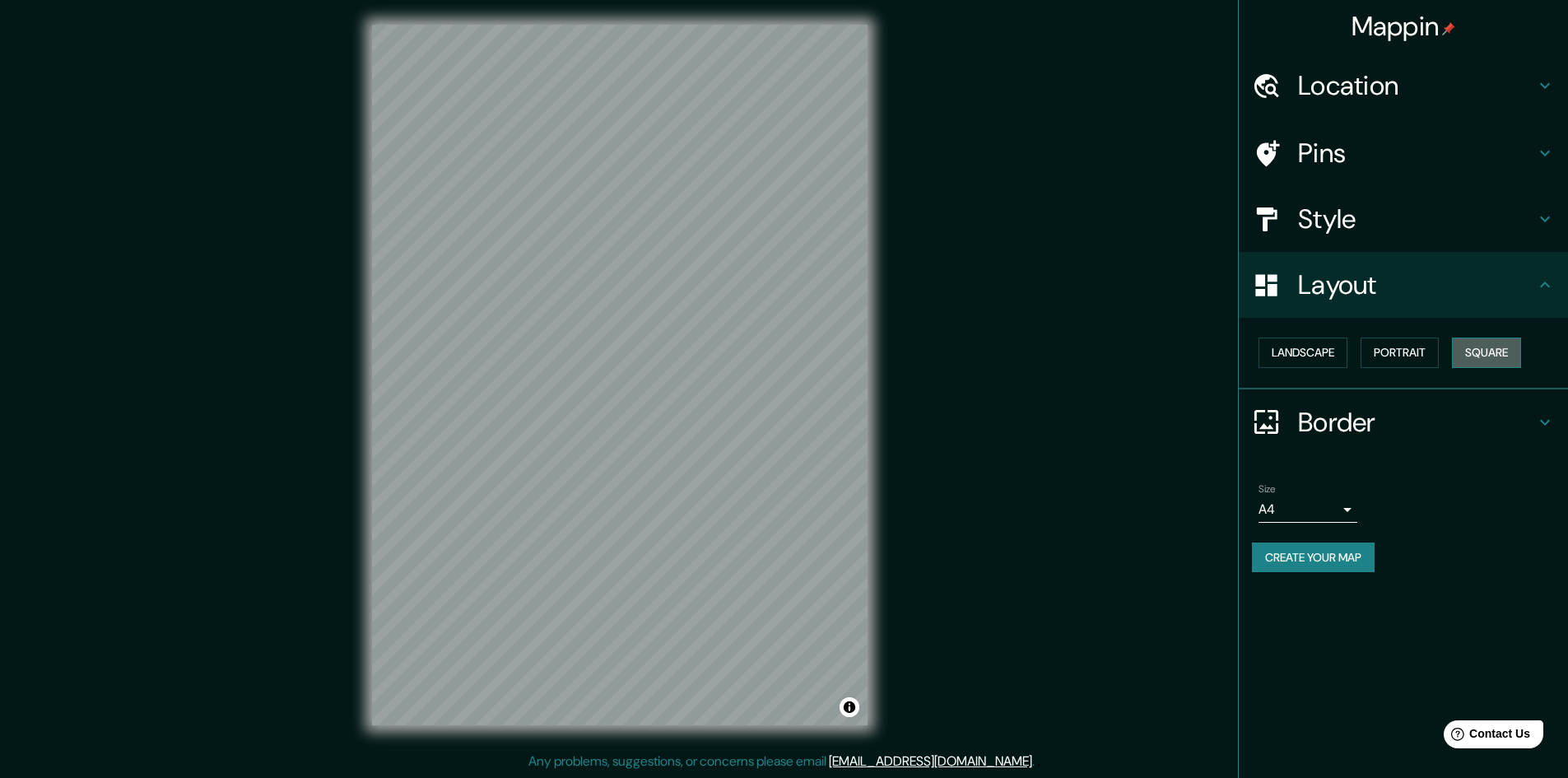
click at [1502, 348] on button "Square" at bounding box center [1486, 353] width 69 height 31
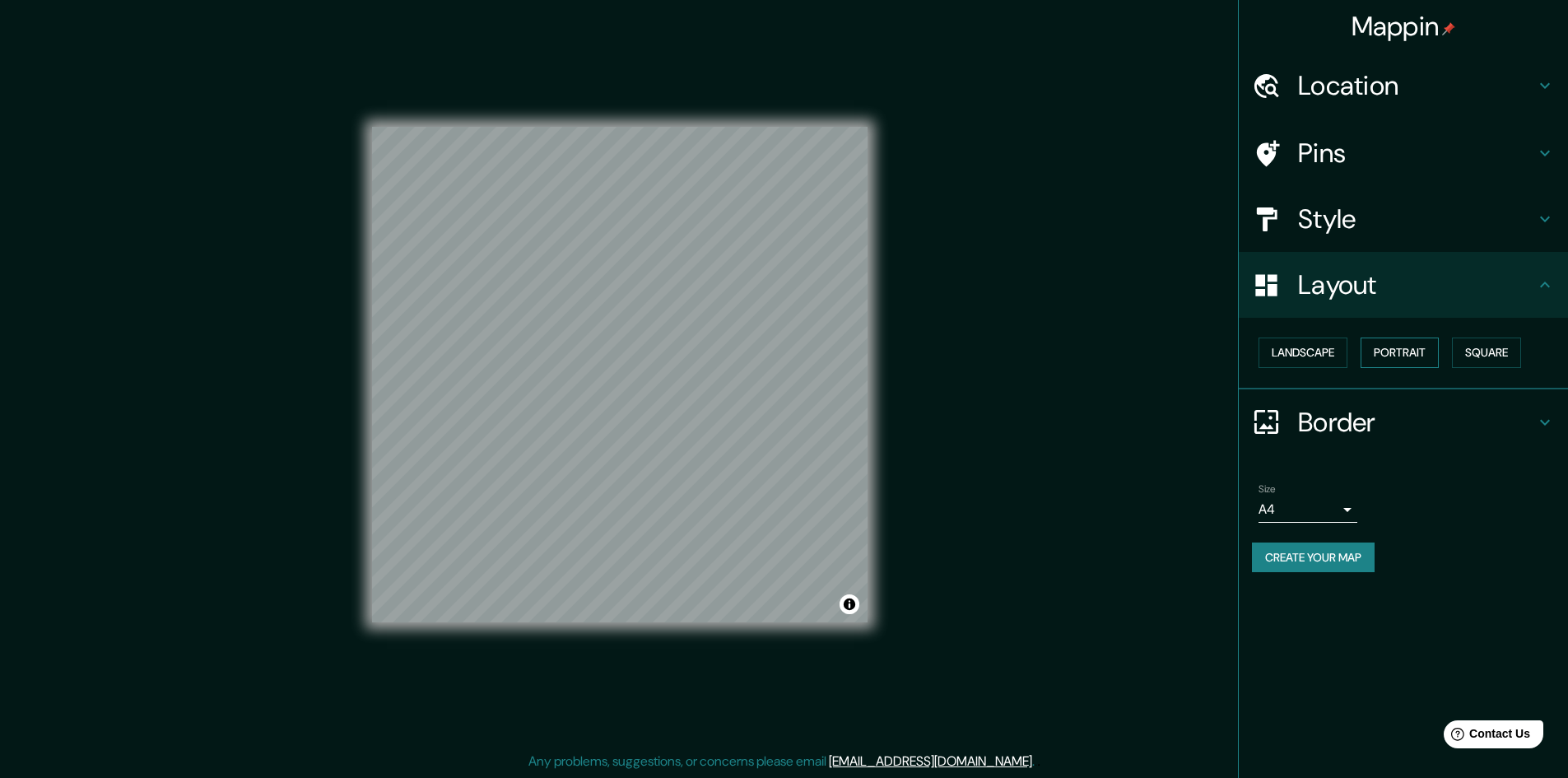
click at [1412, 351] on button "Portrait" at bounding box center [1400, 353] width 78 height 31
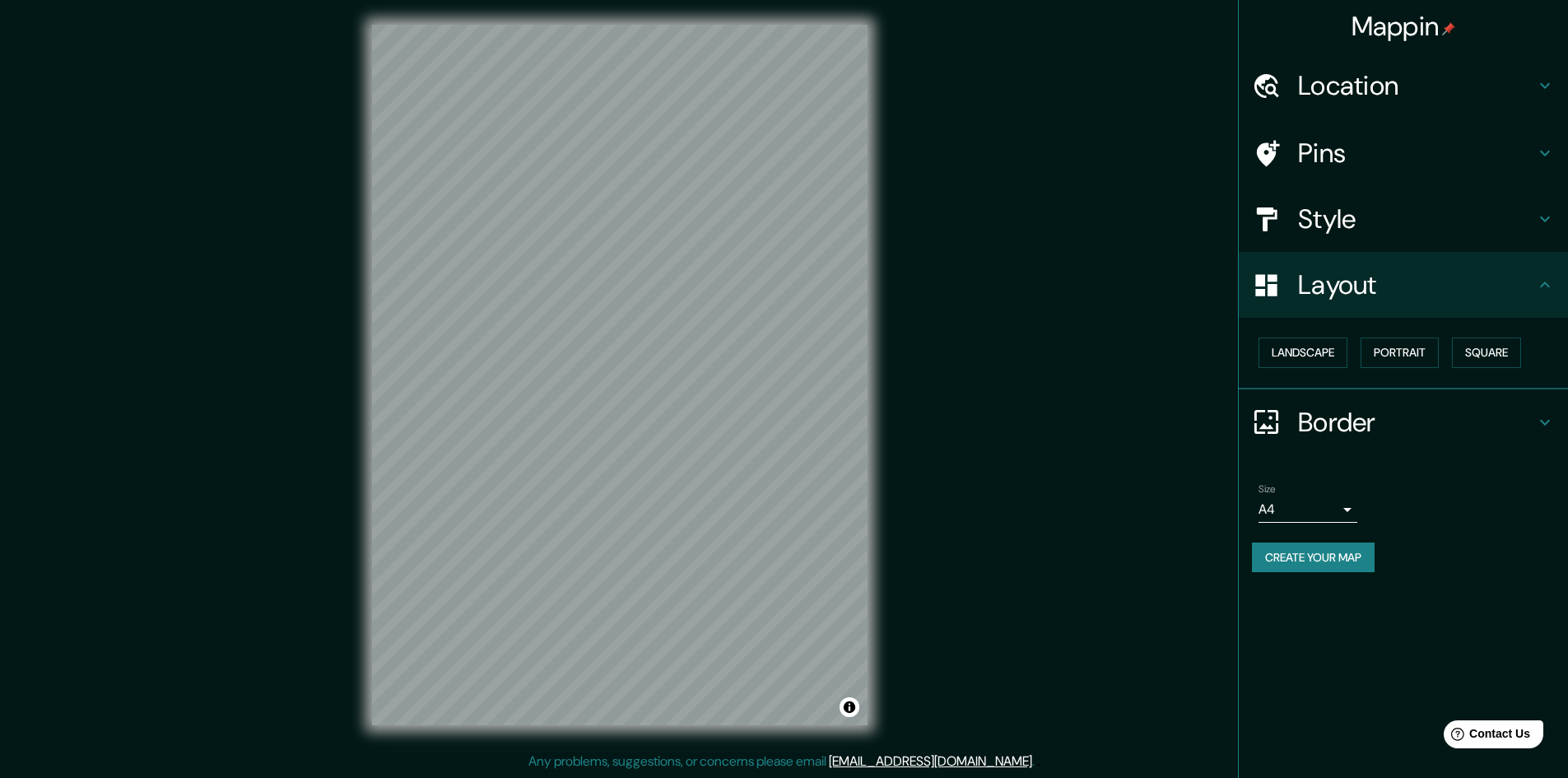
click at [1542, 293] on icon at bounding box center [1544, 284] width 20 height 20
click at [1524, 437] on h4 "Border" at bounding box center [1416, 422] width 237 height 33
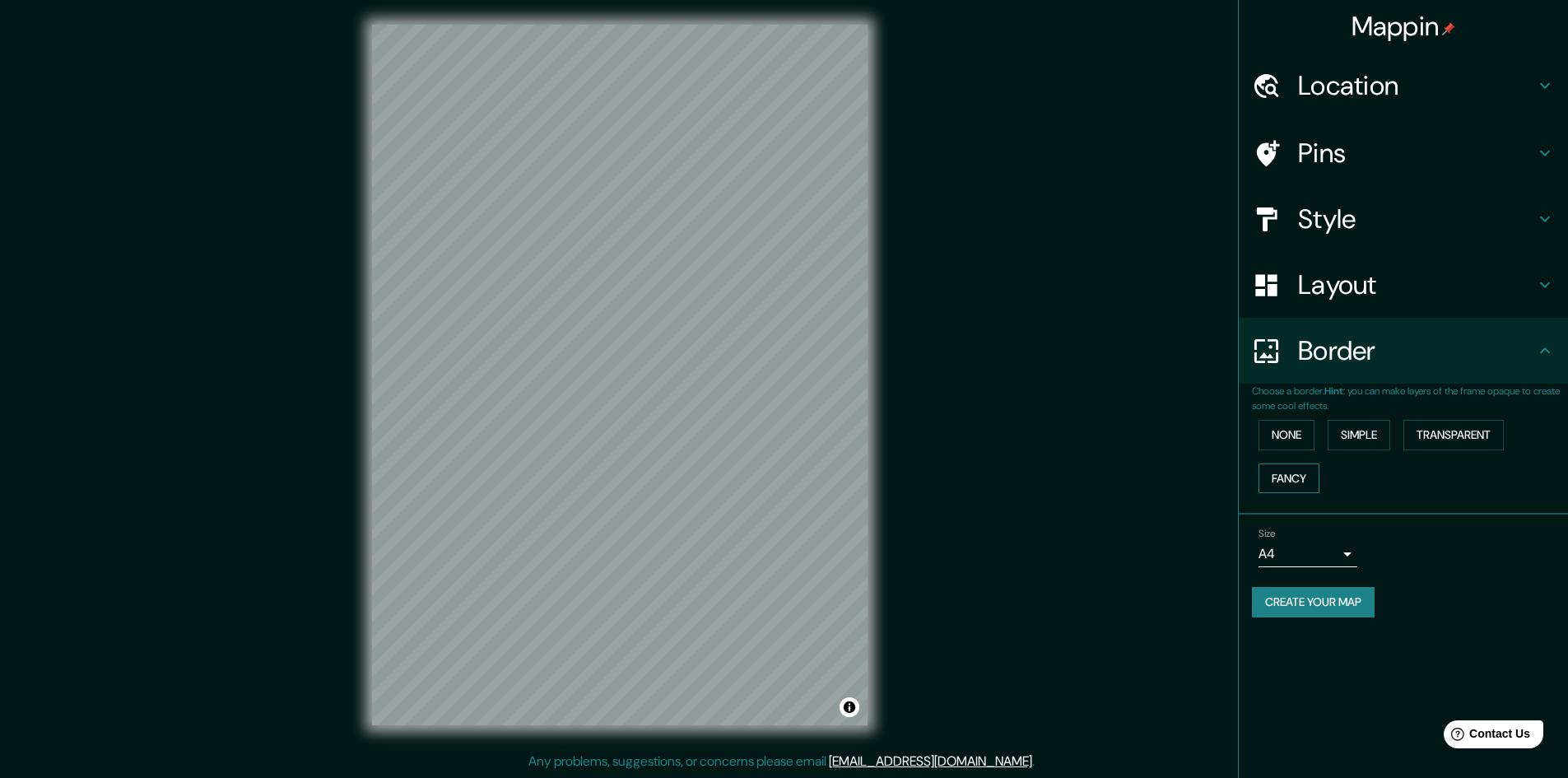
click at [1307, 477] on button "Fancy" at bounding box center [1289, 479] width 61 height 31
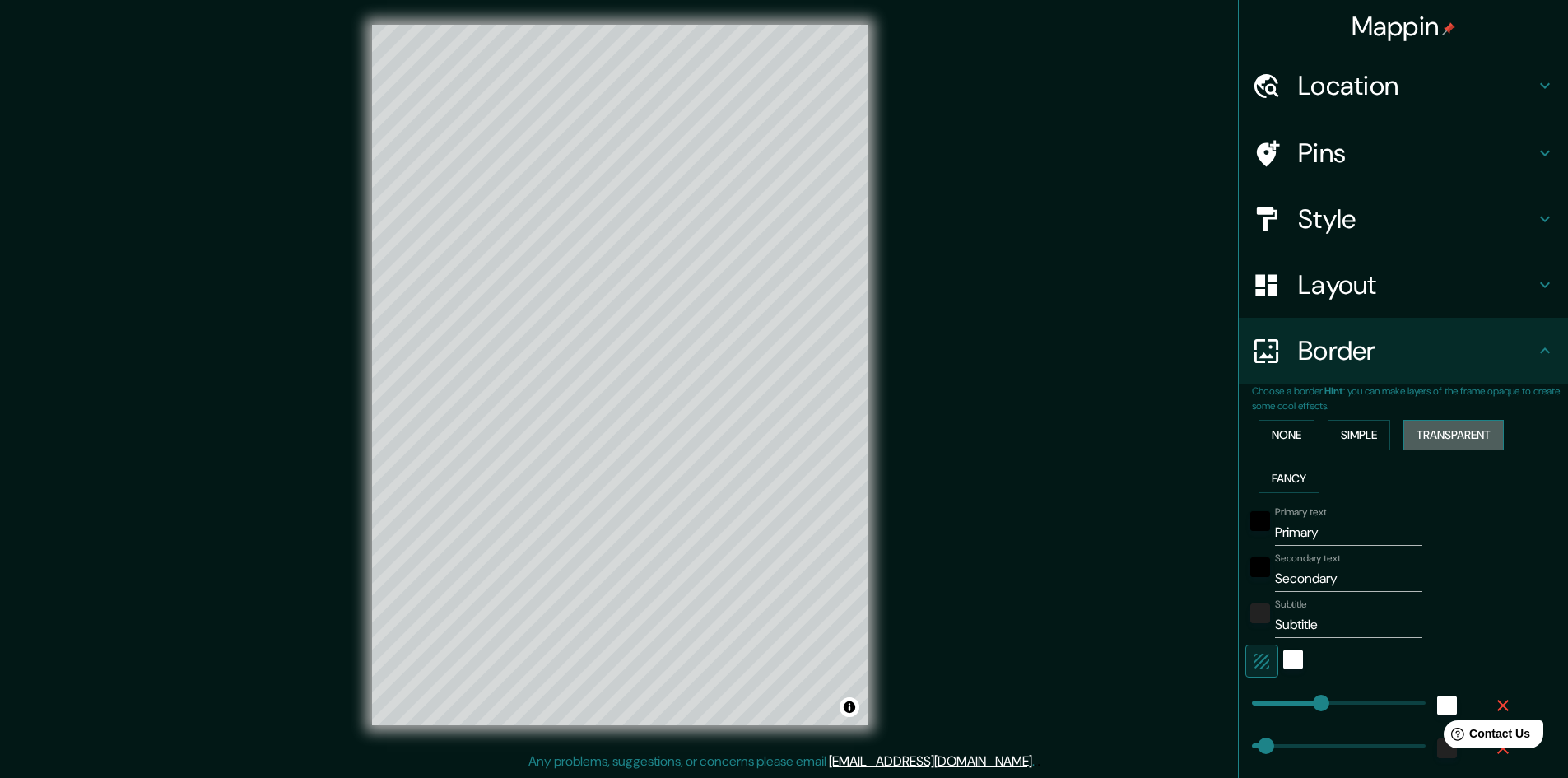
click at [1448, 428] on button "Transparent" at bounding box center [1453, 435] width 100 height 31
click at [1360, 436] on button "Simple" at bounding box center [1359, 435] width 63 height 31
click at [1290, 437] on button "None" at bounding box center [1287, 435] width 56 height 31
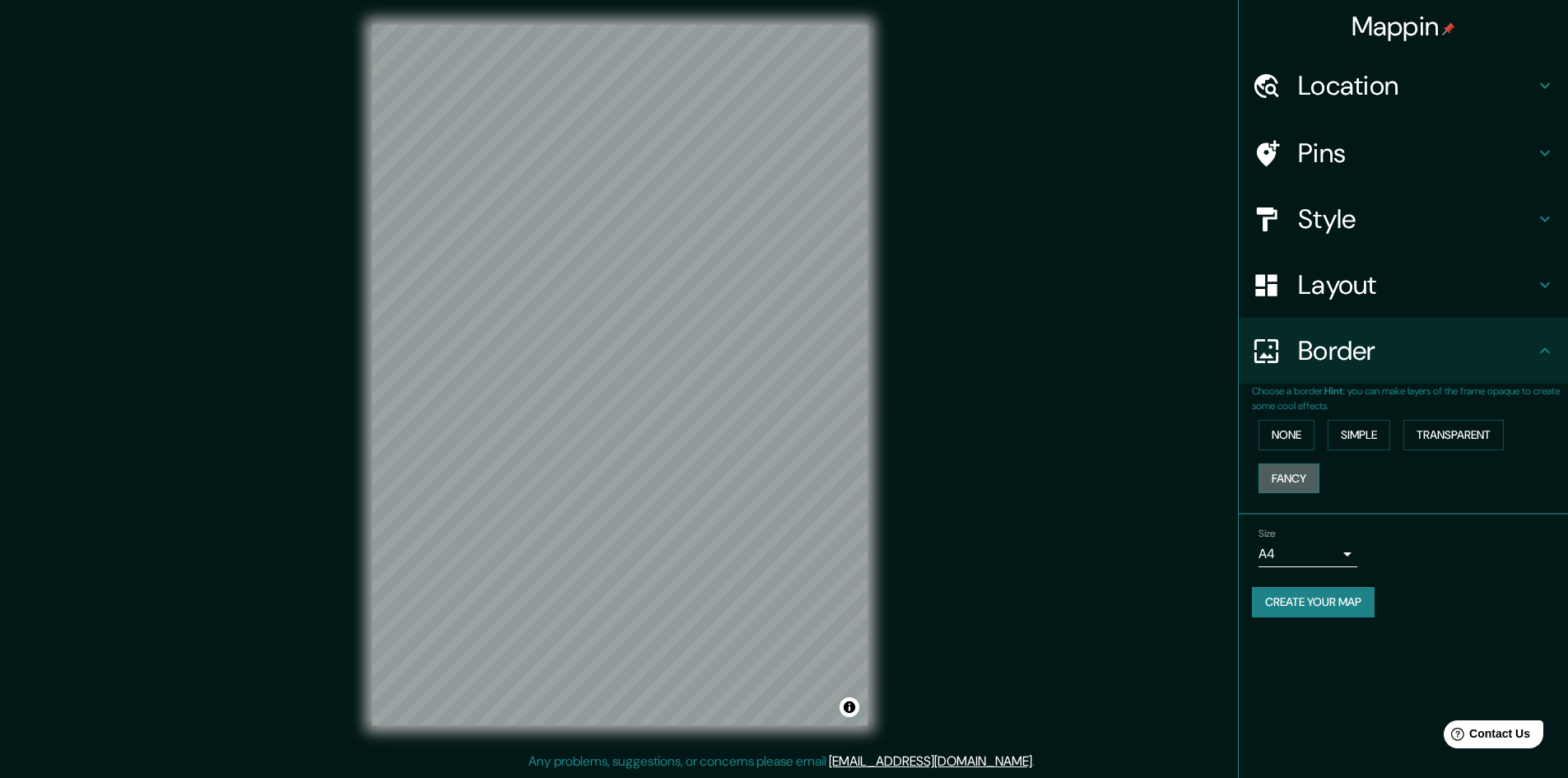
click at [1281, 485] on button "Fancy" at bounding box center [1289, 479] width 61 height 31
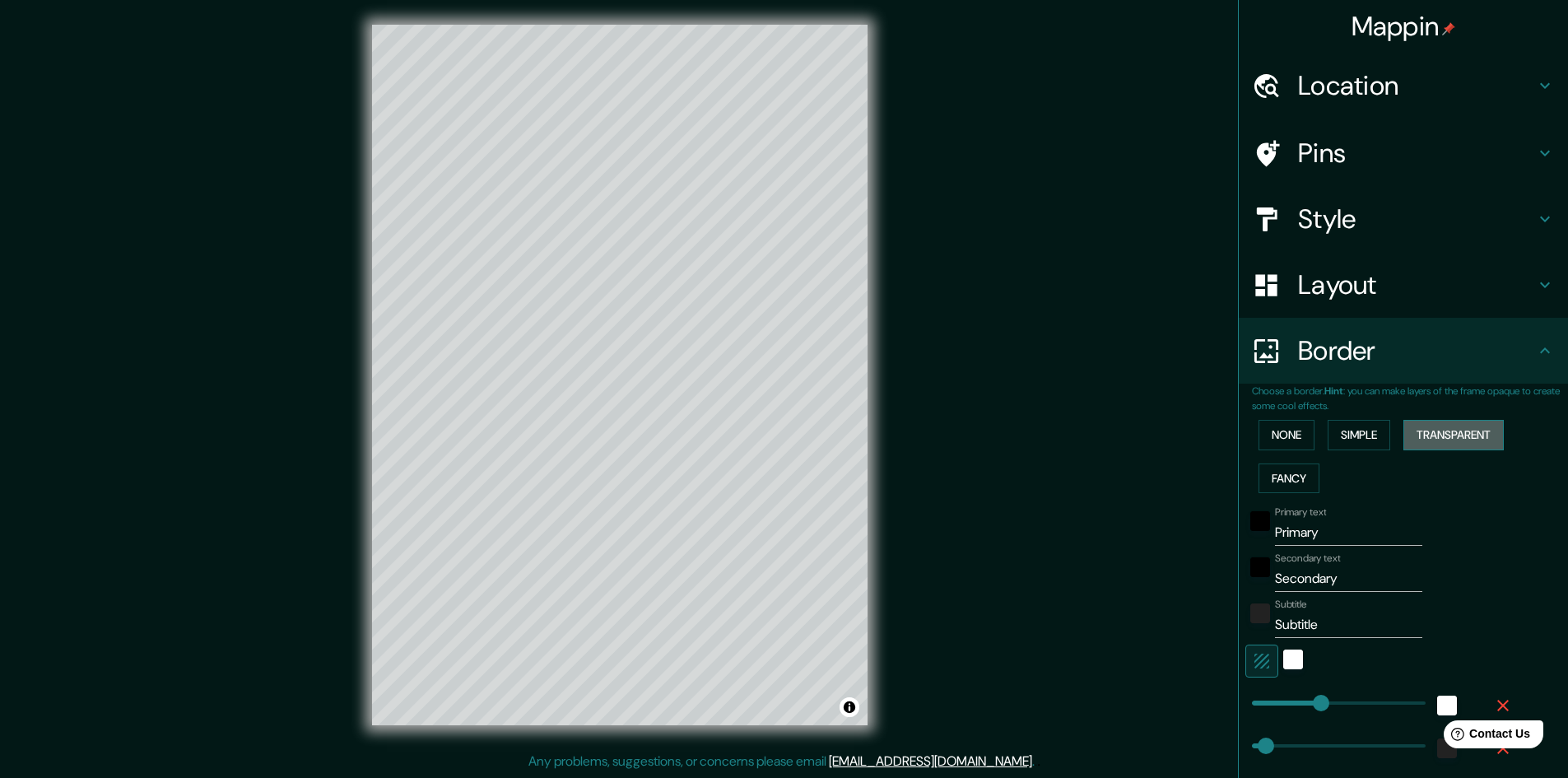
click at [1415, 434] on button "Transparent" at bounding box center [1453, 435] width 100 height 31
click at [1379, 436] on button "Simple" at bounding box center [1359, 435] width 63 height 31
click at [1283, 432] on button "None" at bounding box center [1287, 435] width 56 height 31
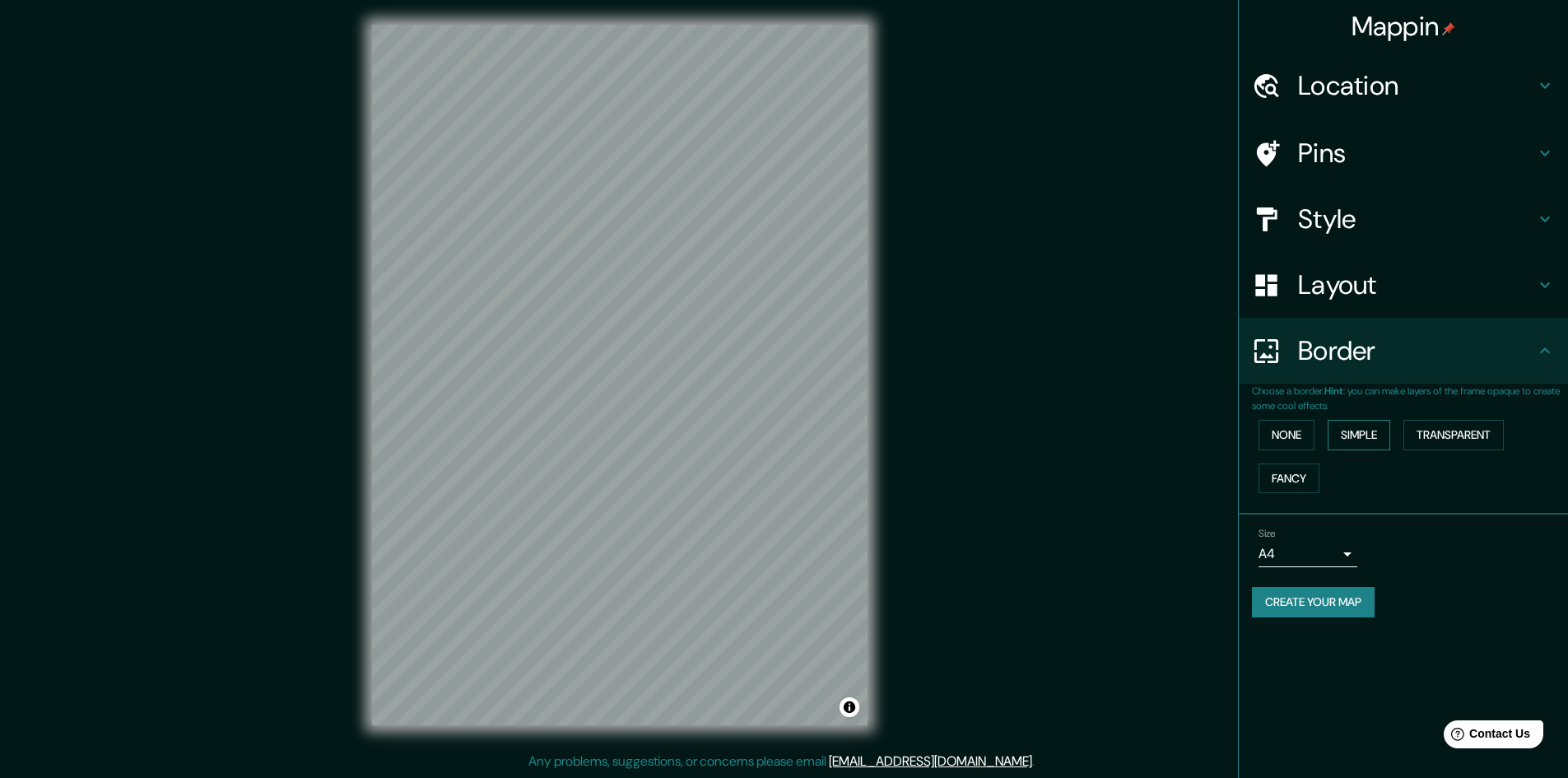
click at [1378, 431] on button "Simple" at bounding box center [1359, 435] width 63 height 31
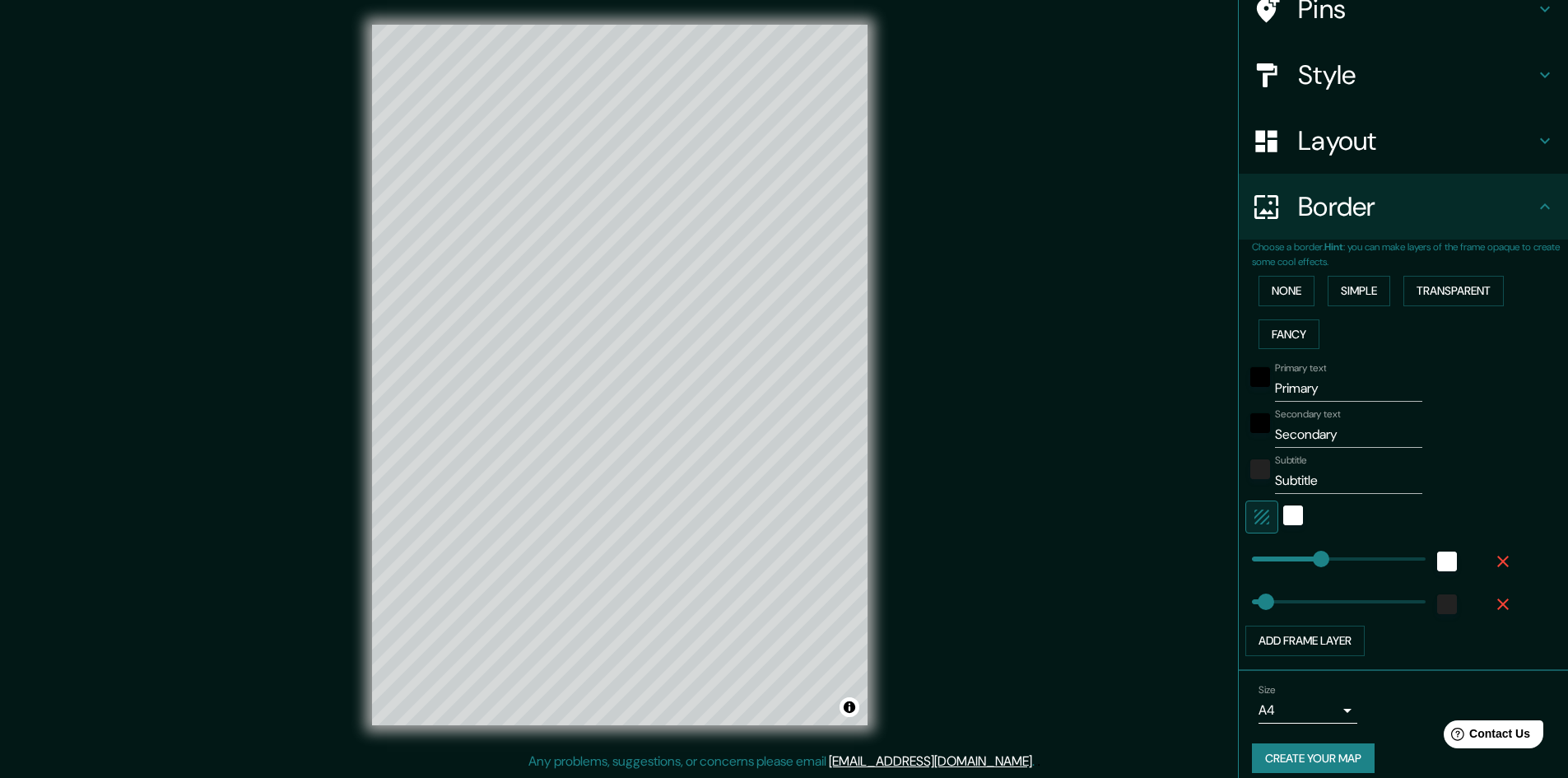
scroll to position [159, 0]
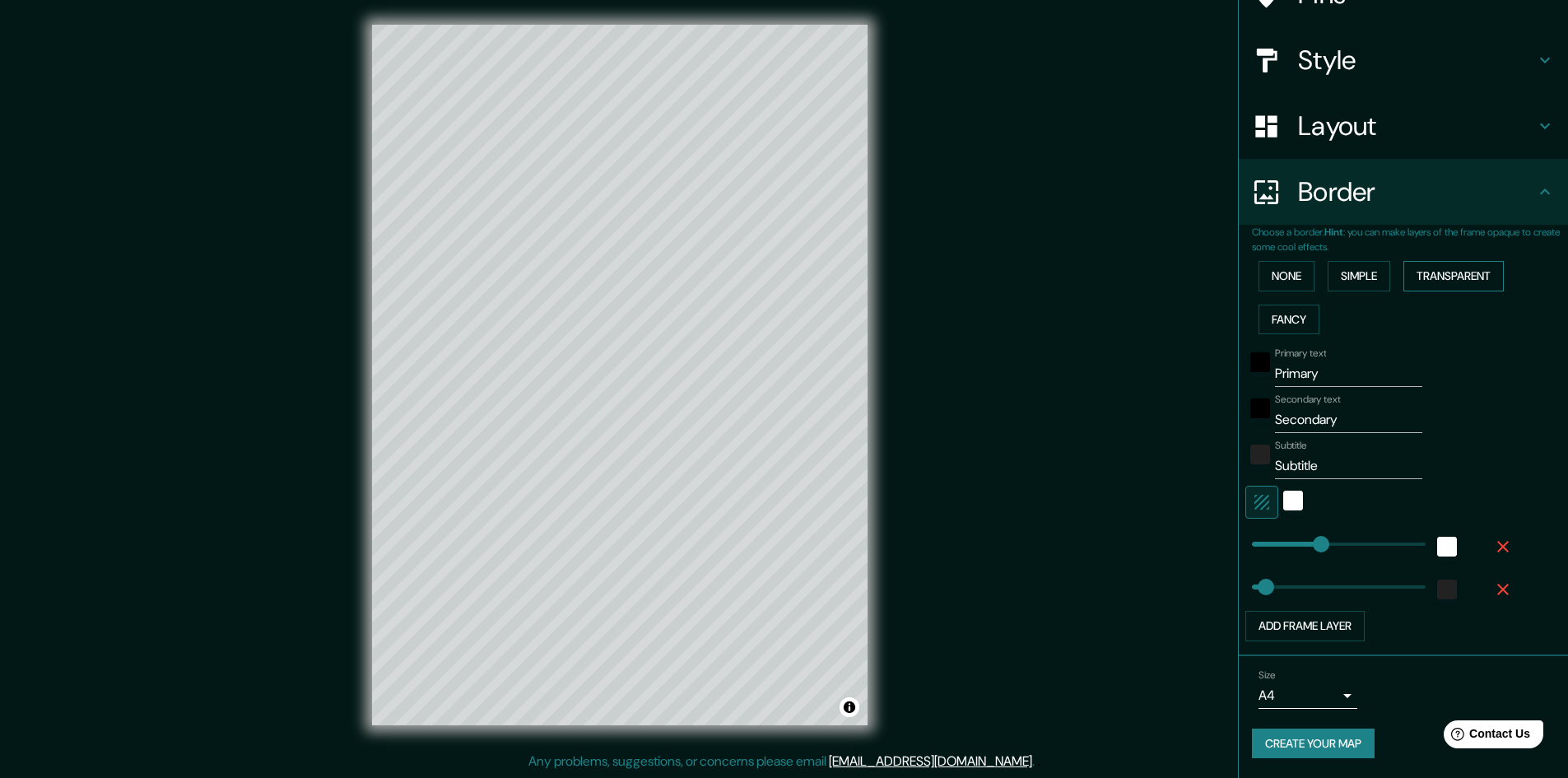
click at [1464, 281] on button "Transparent" at bounding box center [1453, 276] width 100 height 31
click at [1445, 126] on h4 "Layout" at bounding box center [1416, 126] width 237 height 33
type input "289"
type input "48"
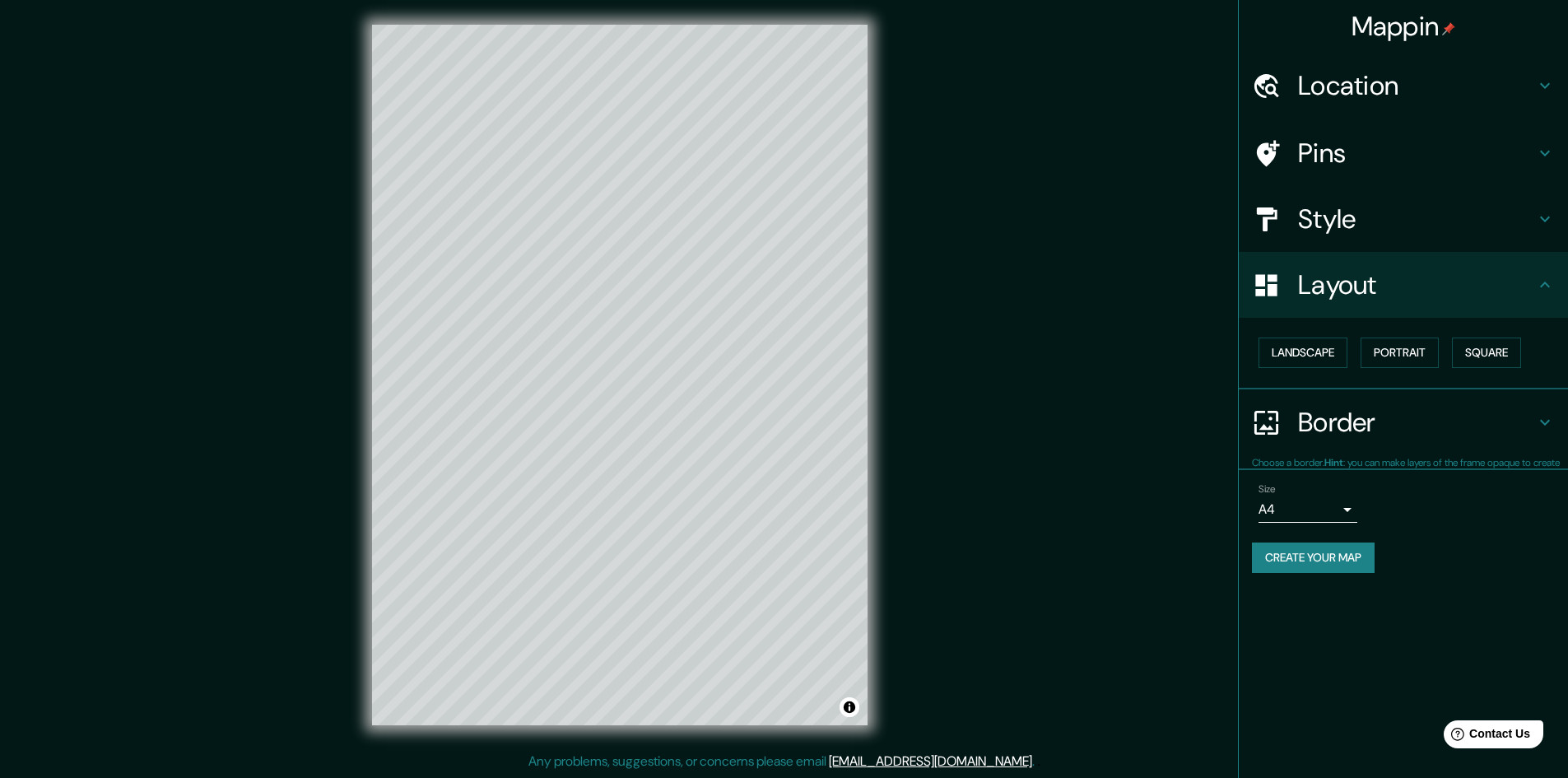
scroll to position [0, 0]
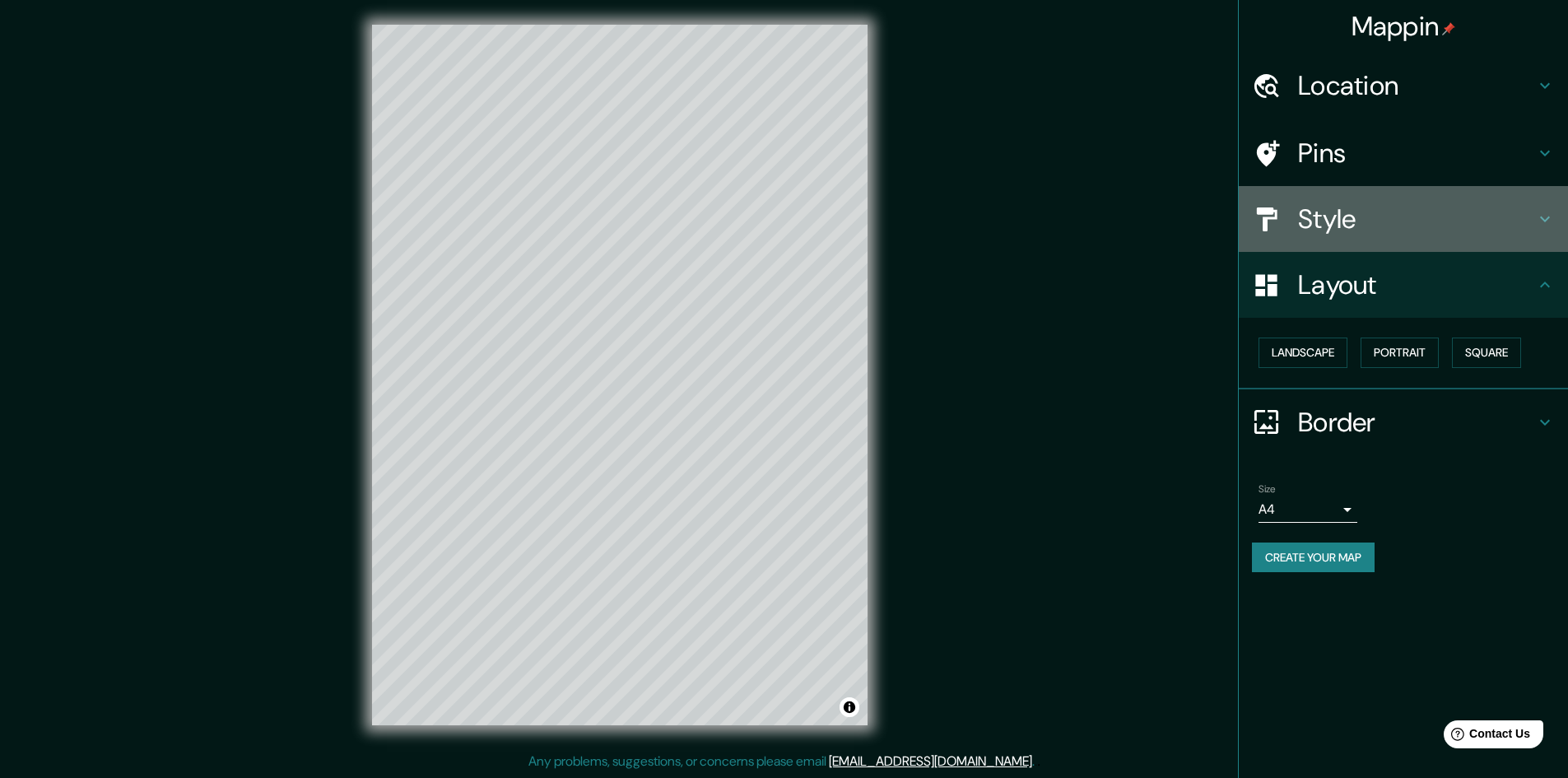
click at [1389, 201] on div "Style" at bounding box center [1403, 219] width 329 height 65
type input "289"
type input "48"
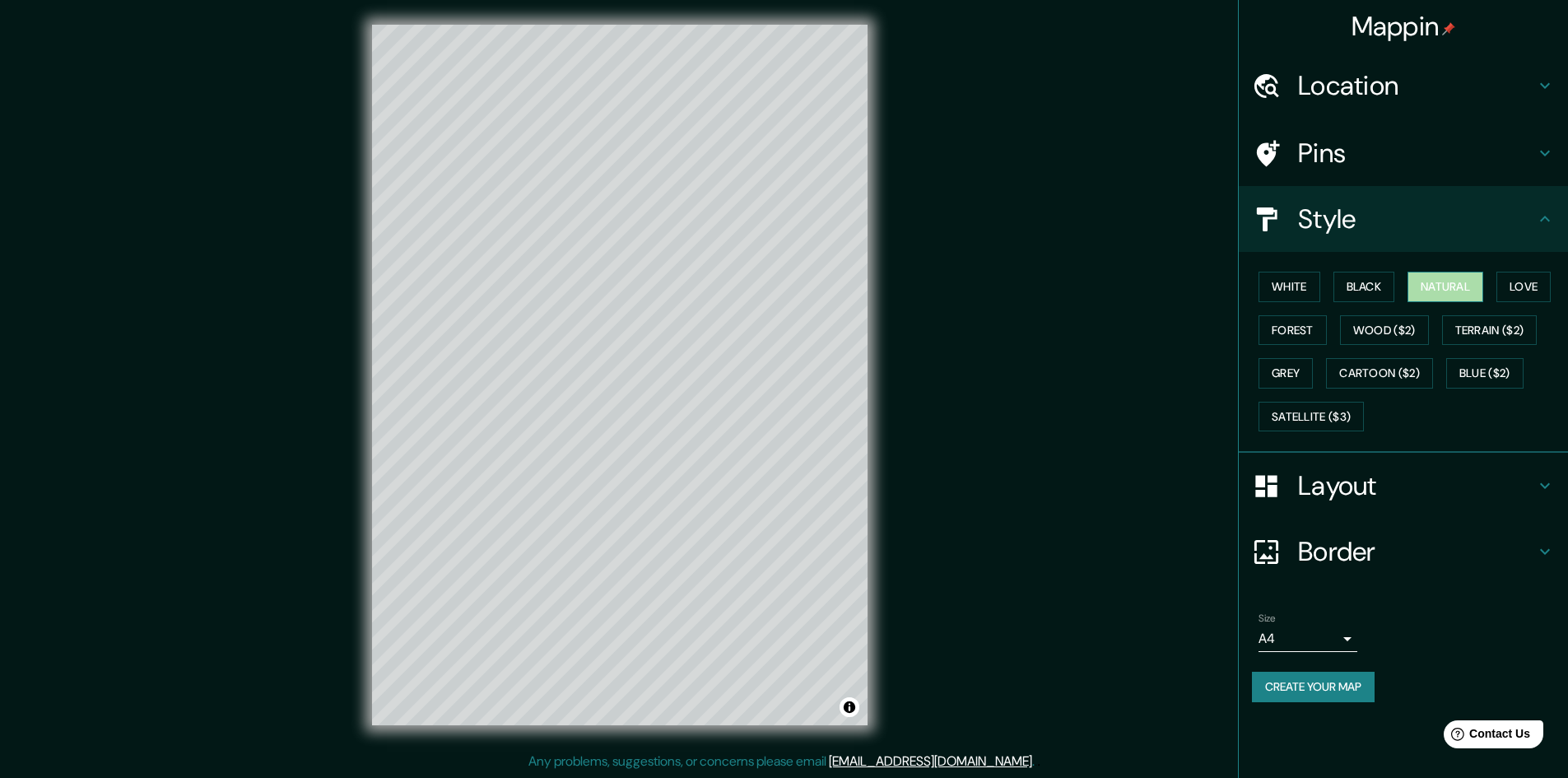
click at [1459, 285] on button "Natural" at bounding box center [1445, 287] width 76 height 31
click at [1458, 285] on button "Natural" at bounding box center [1445, 287] width 76 height 31
click at [1410, 332] on button "Wood ($2)" at bounding box center [1384, 331] width 89 height 31
click at [1476, 329] on button "Terrain ($2)" at bounding box center [1490, 331] width 95 height 31
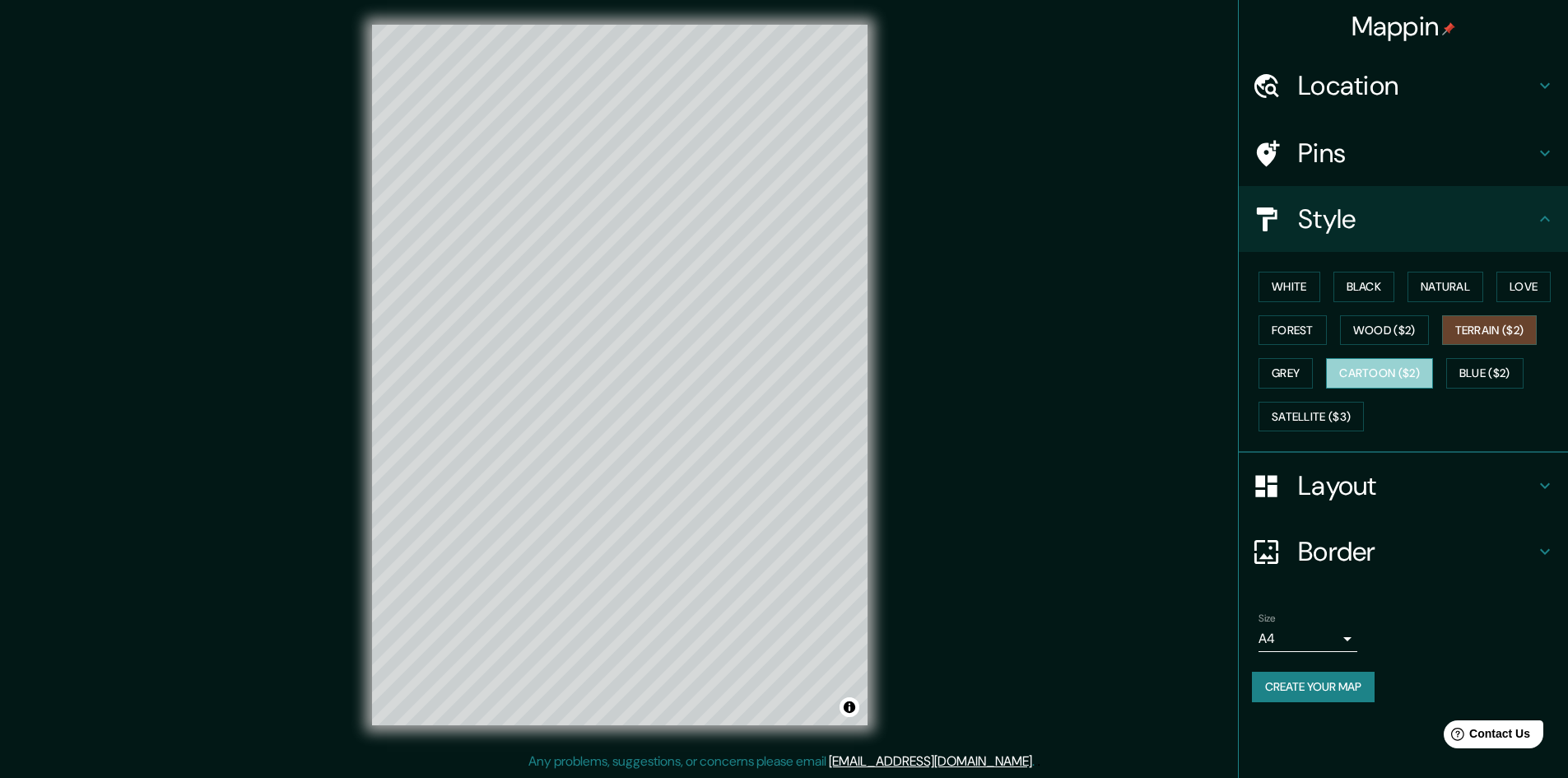
click at [1405, 372] on button "Cartoon ($2)" at bounding box center [1379, 373] width 107 height 31
click at [1473, 378] on button "Blue ($2)" at bounding box center [1485, 373] width 77 height 31
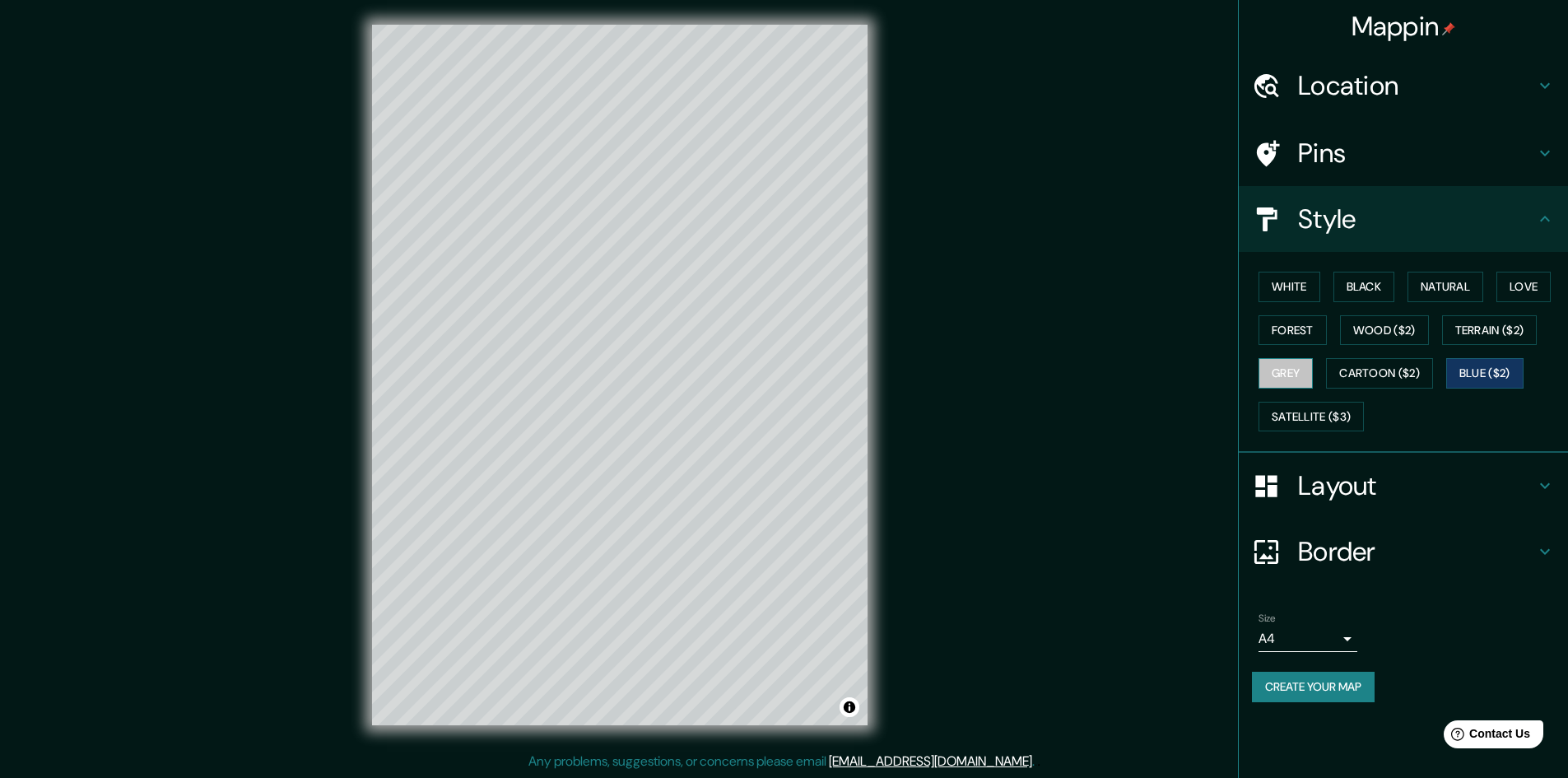
click at [1303, 381] on button "Grey" at bounding box center [1286, 373] width 54 height 31
click at [1322, 424] on button "Satellite ($3)" at bounding box center [1311, 417] width 105 height 31
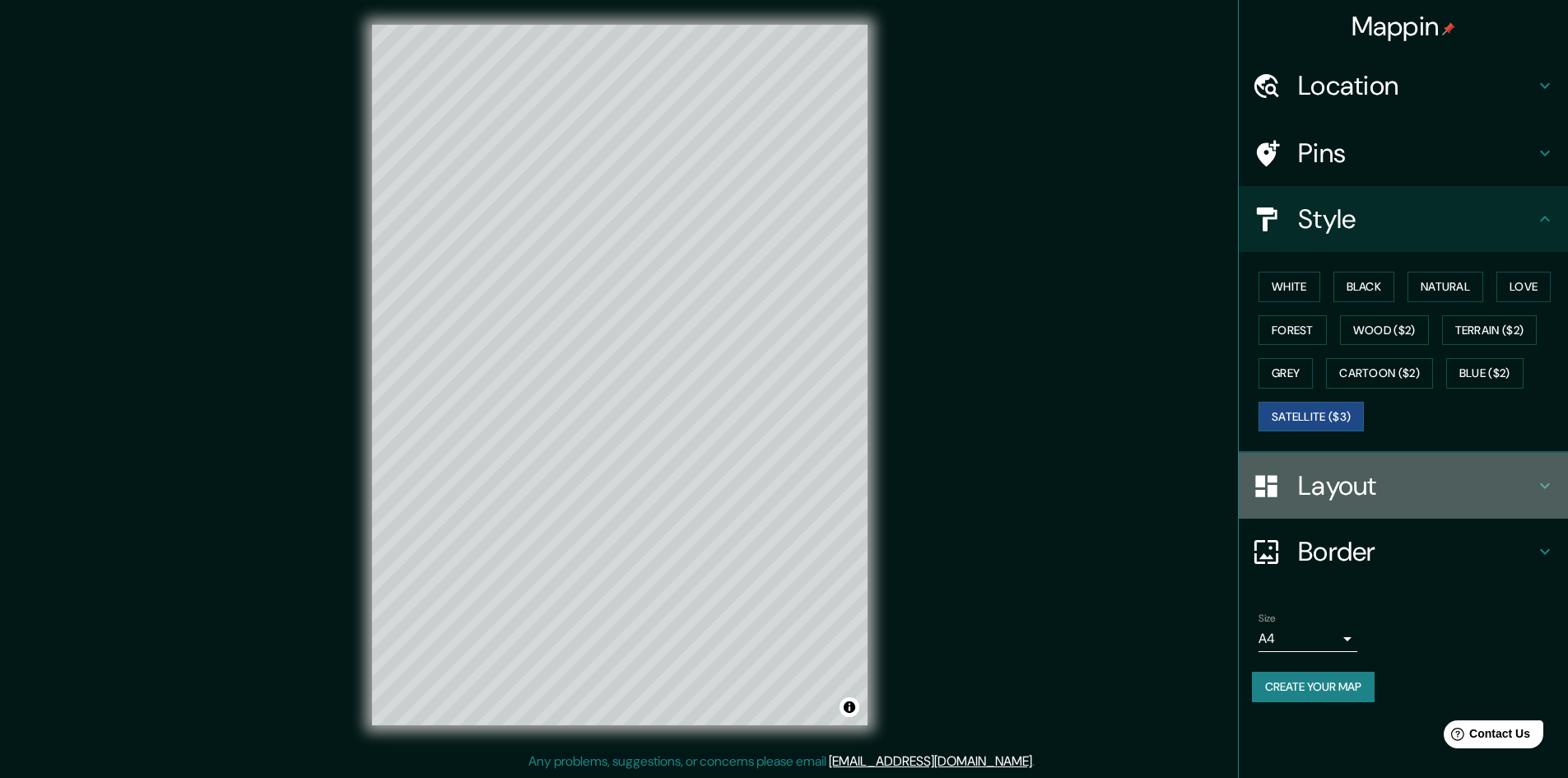
click at [1483, 474] on h4 "Layout" at bounding box center [1416, 486] width 237 height 33
type input "289"
type input "48"
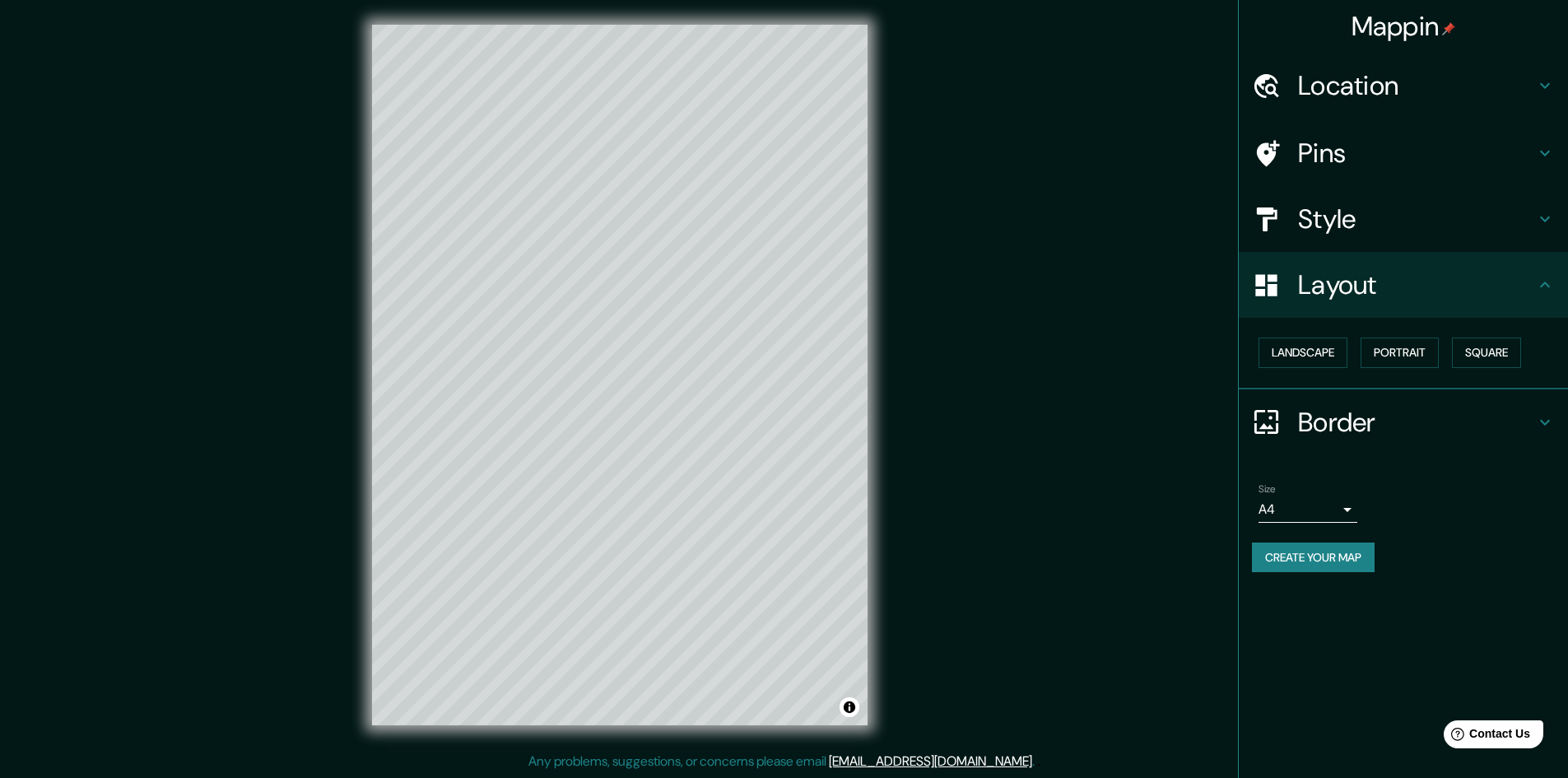
click at [1403, 418] on h4 "Border" at bounding box center [1416, 422] width 237 height 33
type input "289"
type input "48"
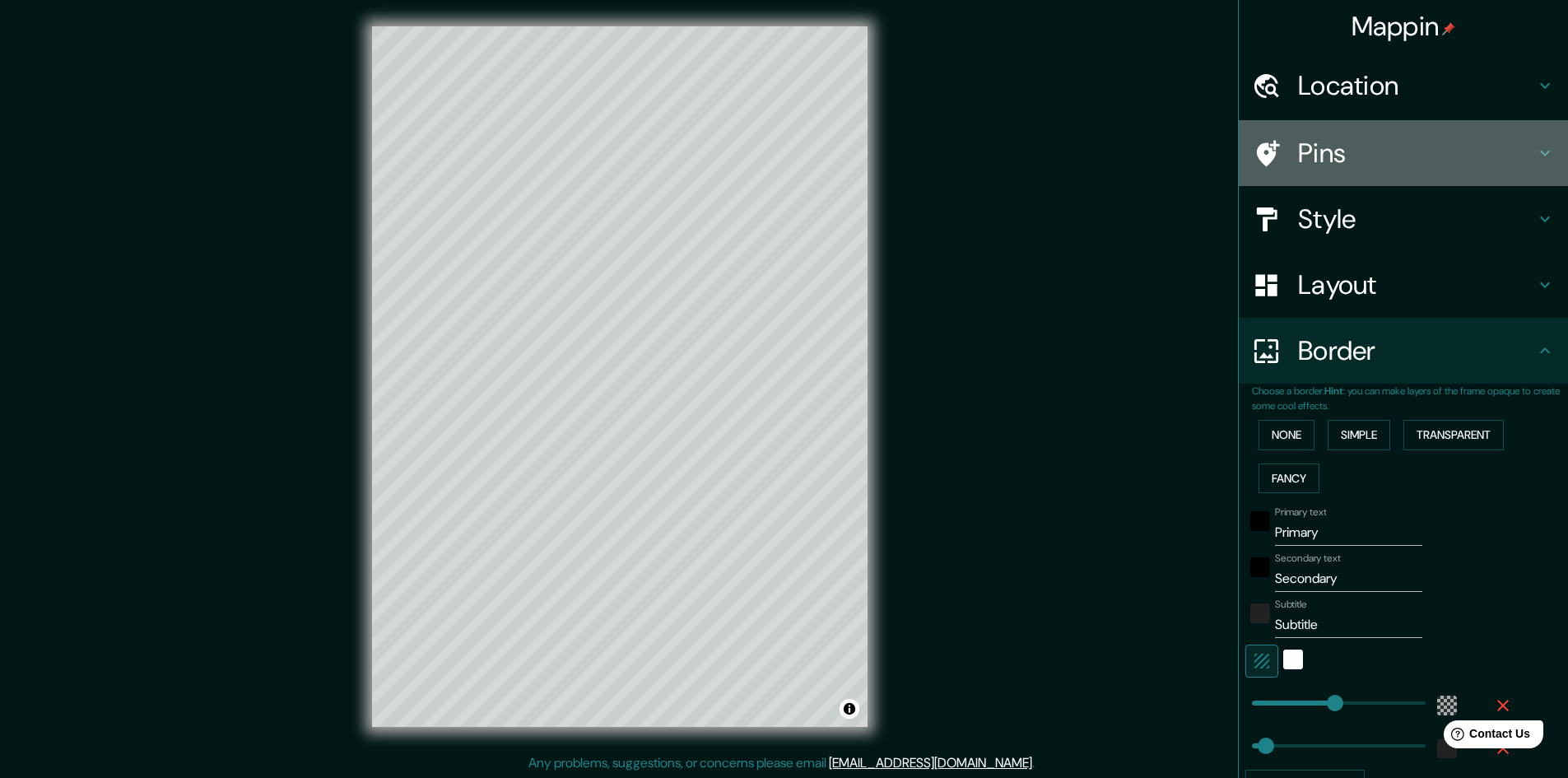
click at [1394, 177] on div "Pins" at bounding box center [1403, 152] width 329 height 65
type input "289"
type input "48"
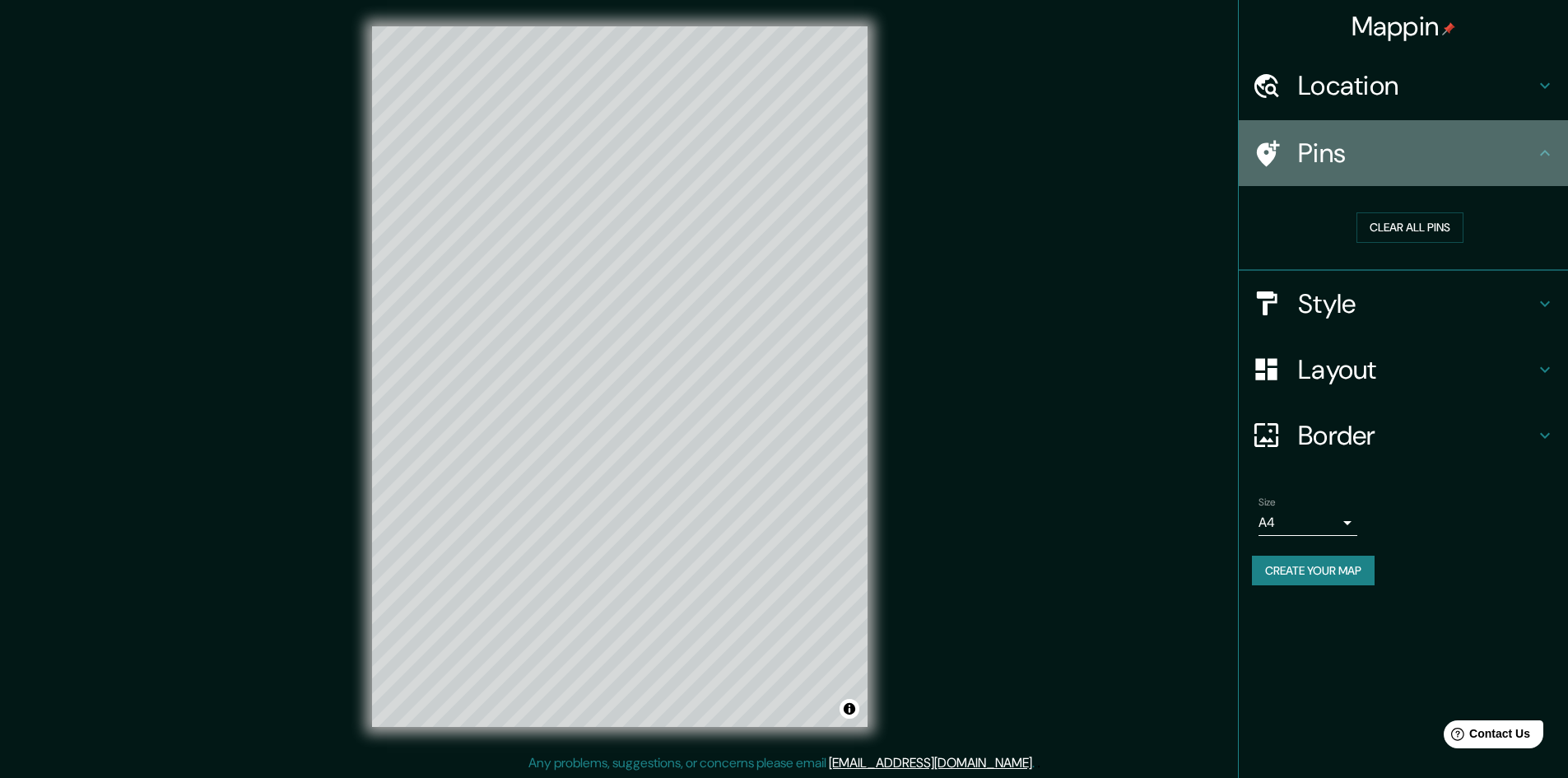
click at [1372, 167] on h4 "Pins" at bounding box center [1416, 153] width 237 height 33
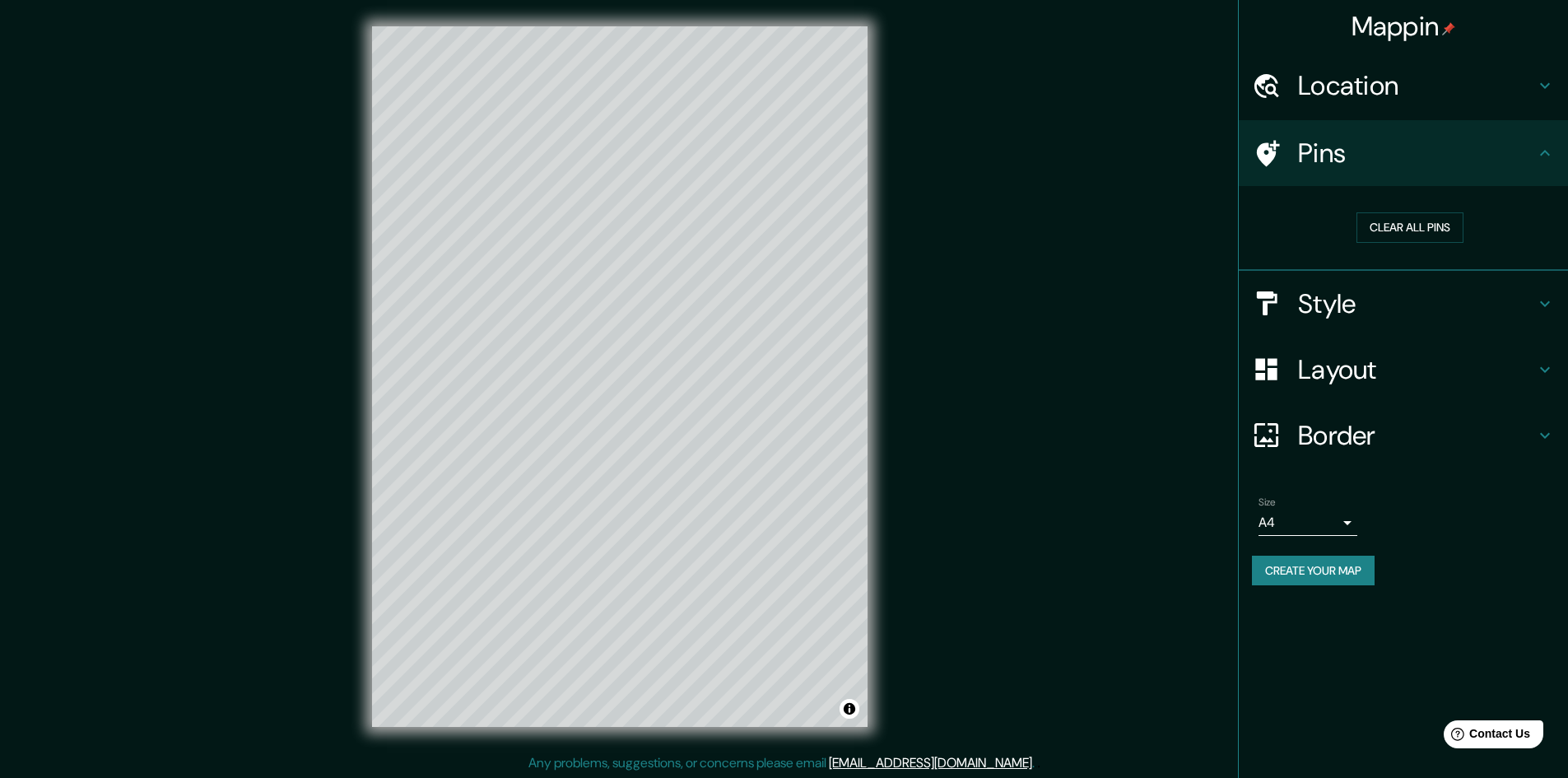
click at [1333, 300] on h4 "Style" at bounding box center [1416, 304] width 237 height 33
type input "289"
type input "48"
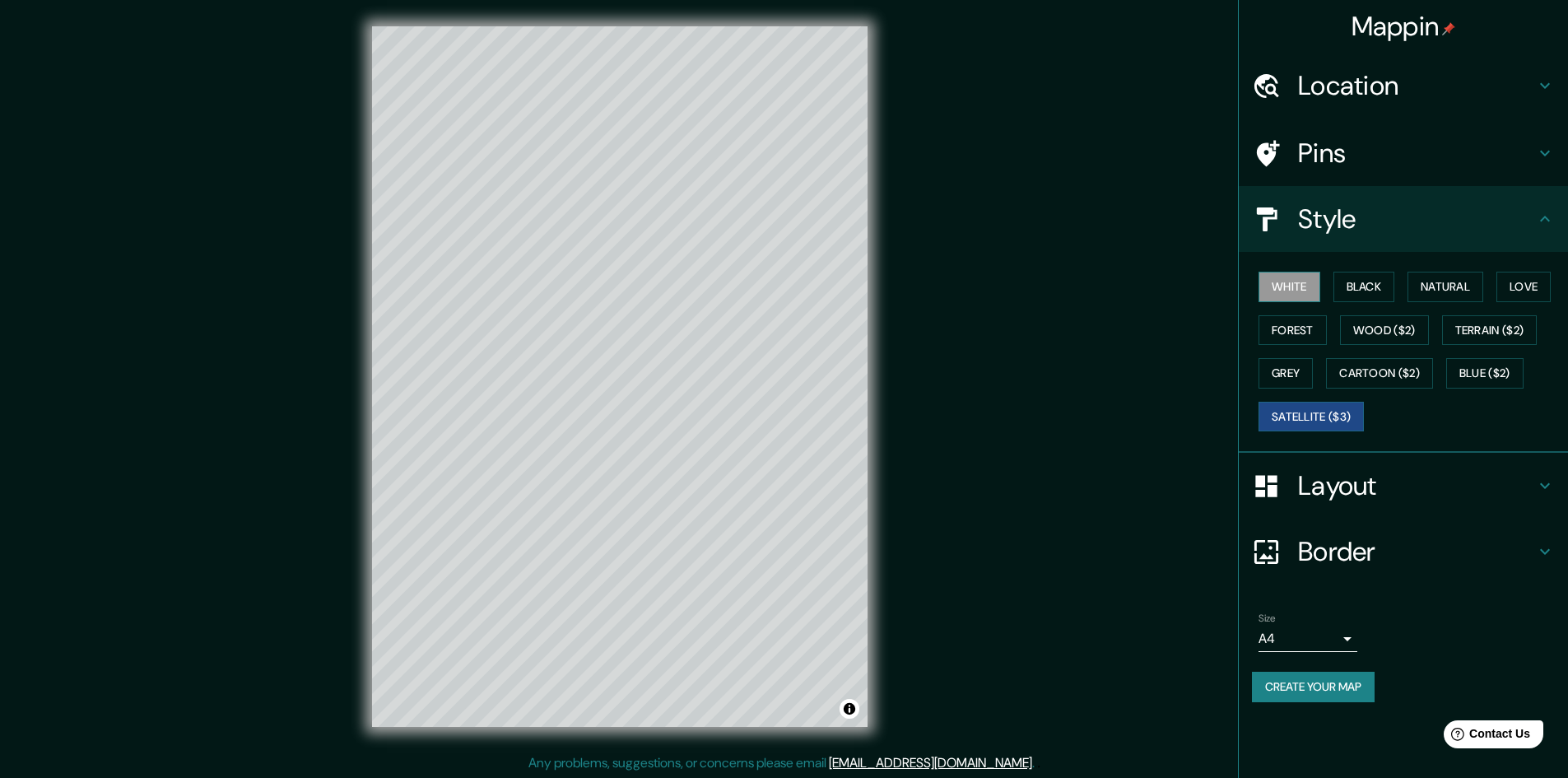
click at [1302, 276] on button "White" at bounding box center [1289, 287] width 62 height 31
click at [1347, 282] on button "Black" at bounding box center [1364, 287] width 62 height 31
click at [1433, 285] on button "Natural" at bounding box center [1445, 287] width 76 height 31
click at [1521, 286] on button "Love" at bounding box center [1524, 287] width 54 height 31
click at [1490, 336] on button "Terrain ($2)" at bounding box center [1490, 331] width 95 height 31
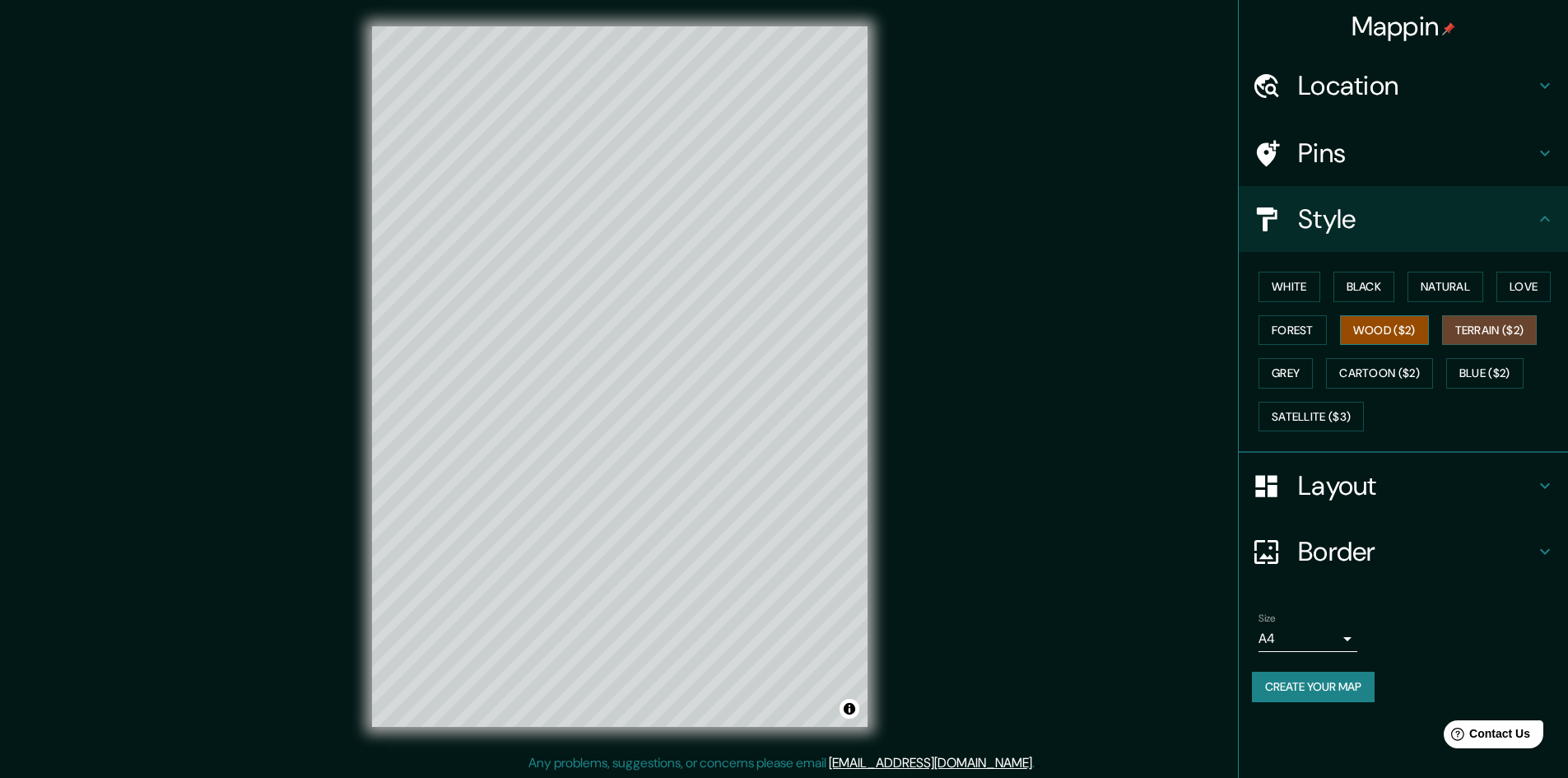
click at [1402, 333] on button "Wood ($2)" at bounding box center [1384, 331] width 89 height 31
click at [1304, 326] on button "Forest" at bounding box center [1292, 331] width 68 height 31
click at [1302, 365] on button "Grey" at bounding box center [1286, 373] width 54 height 31
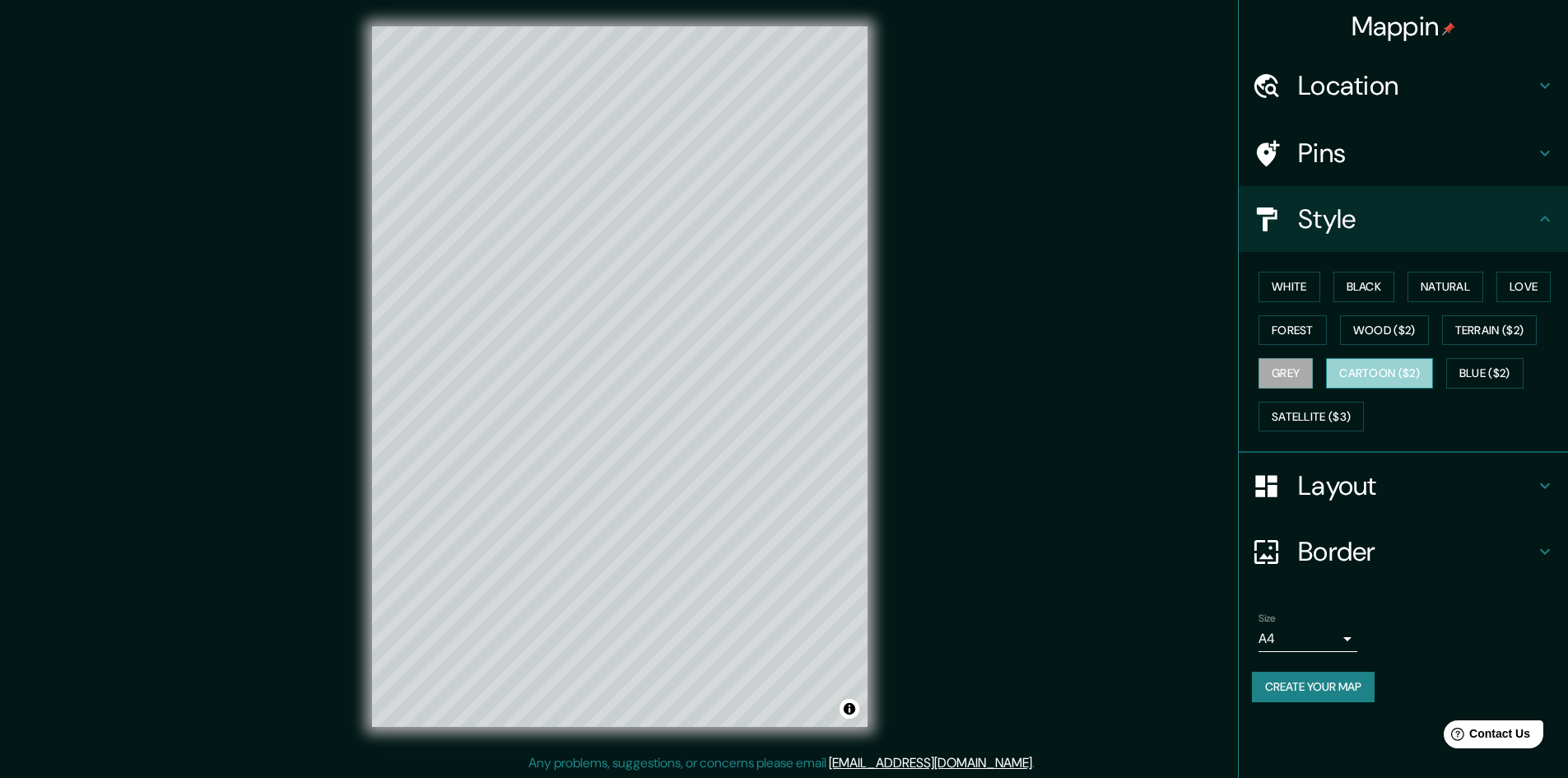
click at [1397, 372] on button "Cartoon ($2)" at bounding box center [1379, 373] width 107 height 31
click at [1492, 367] on button "Blue ($2)" at bounding box center [1485, 373] width 77 height 31
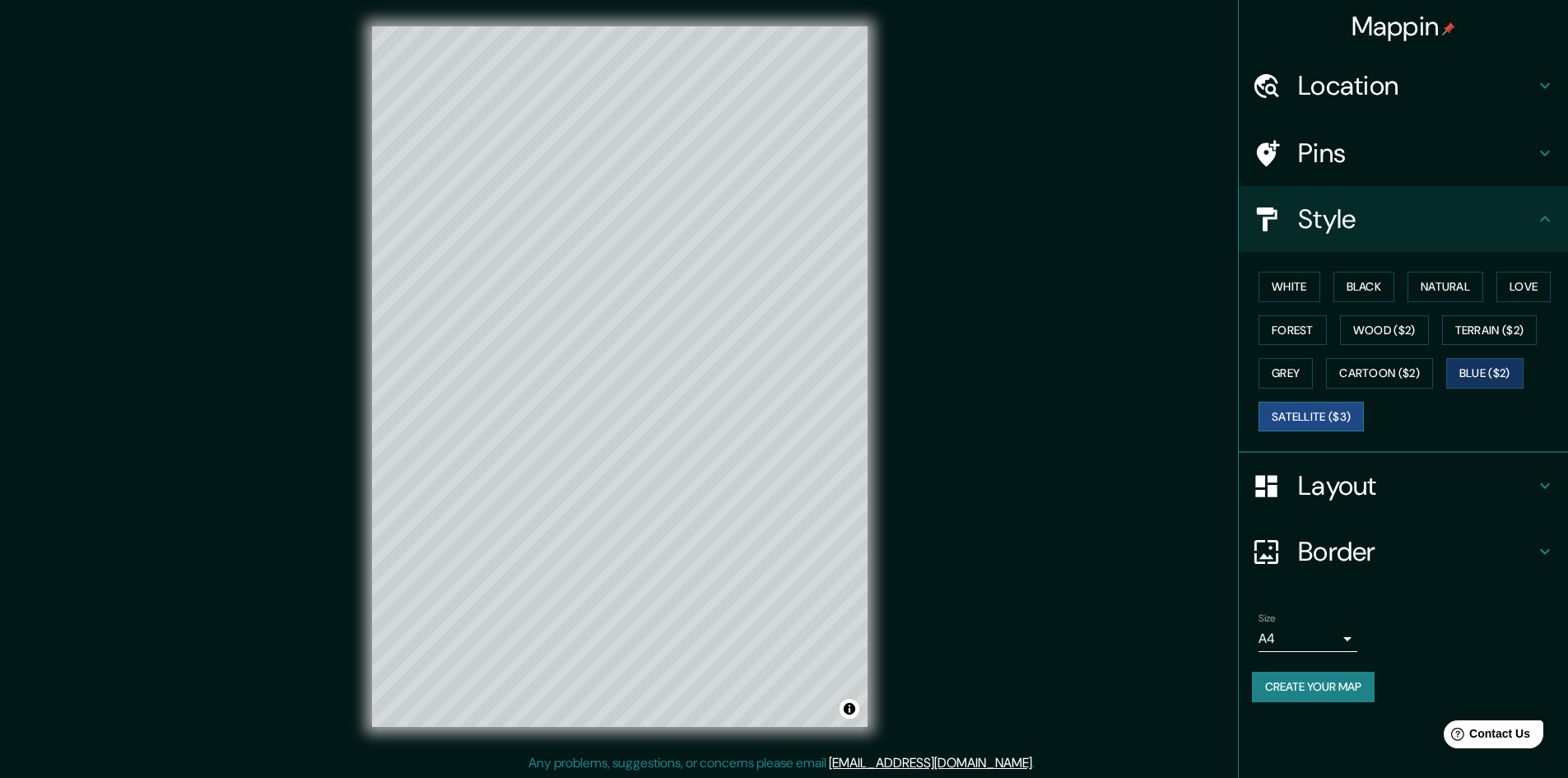
click at [1307, 406] on button "Satellite ($3)" at bounding box center [1311, 417] width 105 height 31
click at [1285, 283] on button "White" at bounding box center [1289, 287] width 62 height 31
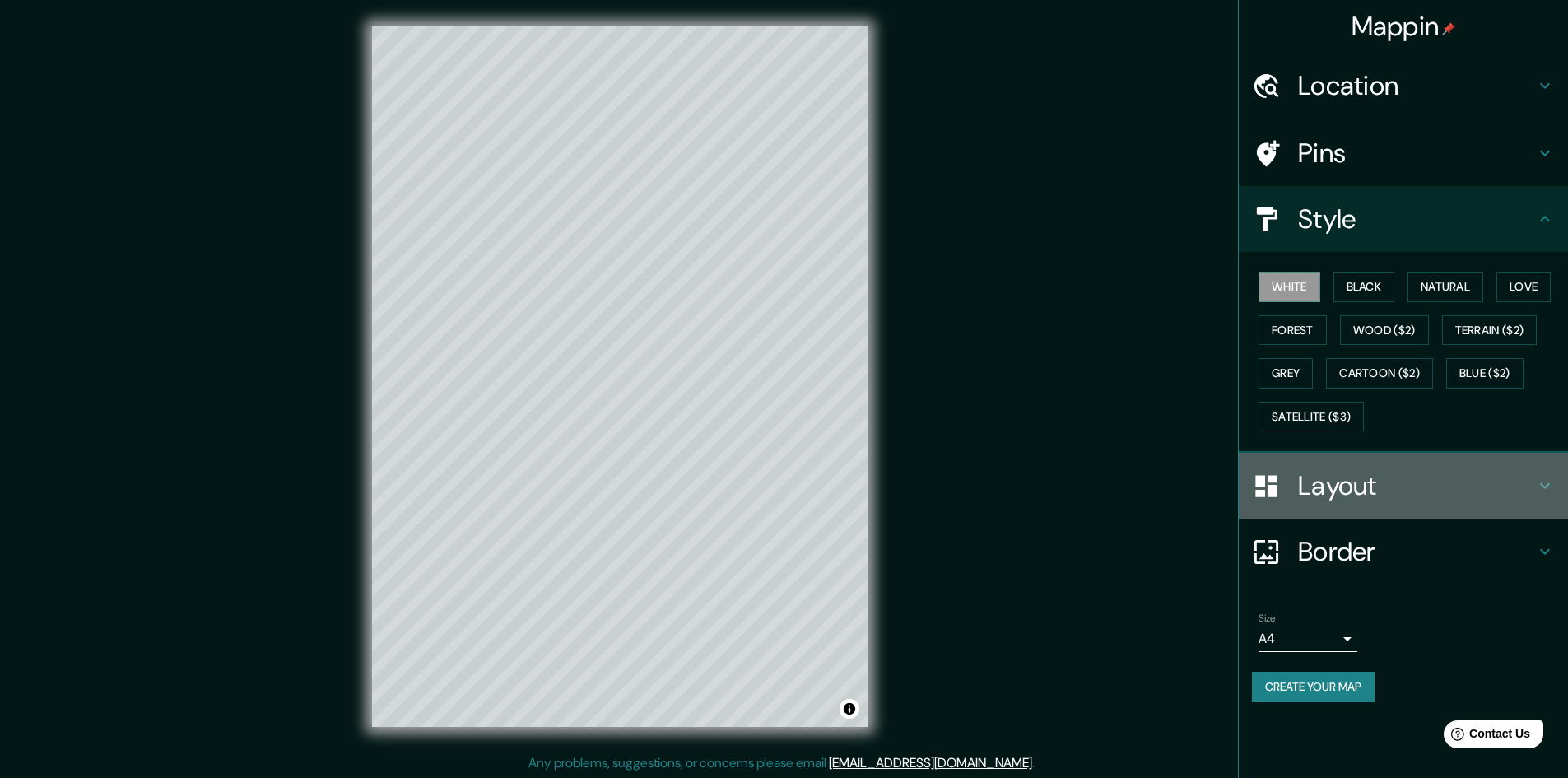
click at [1395, 486] on h4 "Layout" at bounding box center [1416, 486] width 237 height 33
type input "289"
type input "48"
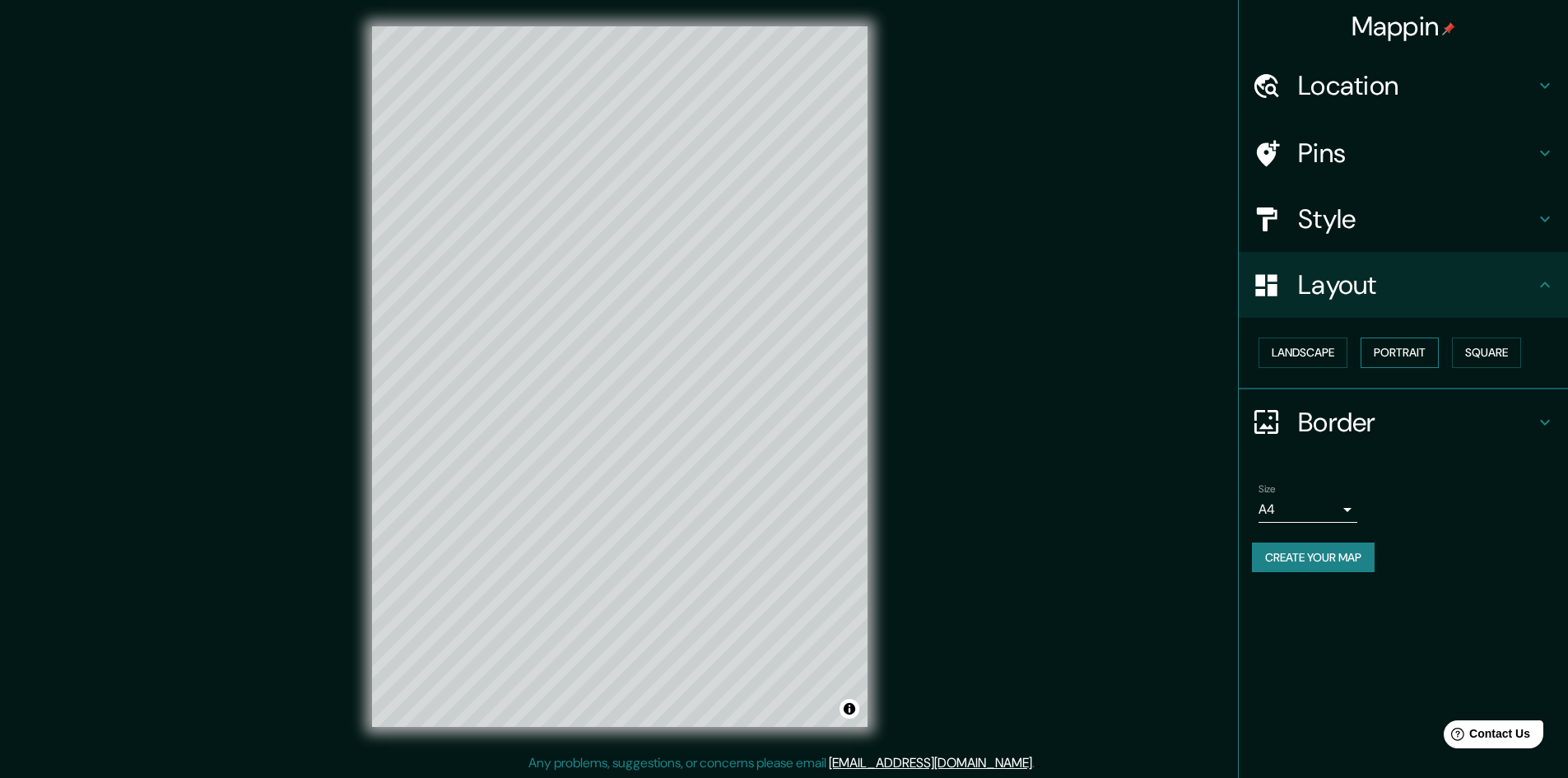
click at [1418, 353] on button "Portrait" at bounding box center [1400, 353] width 78 height 31
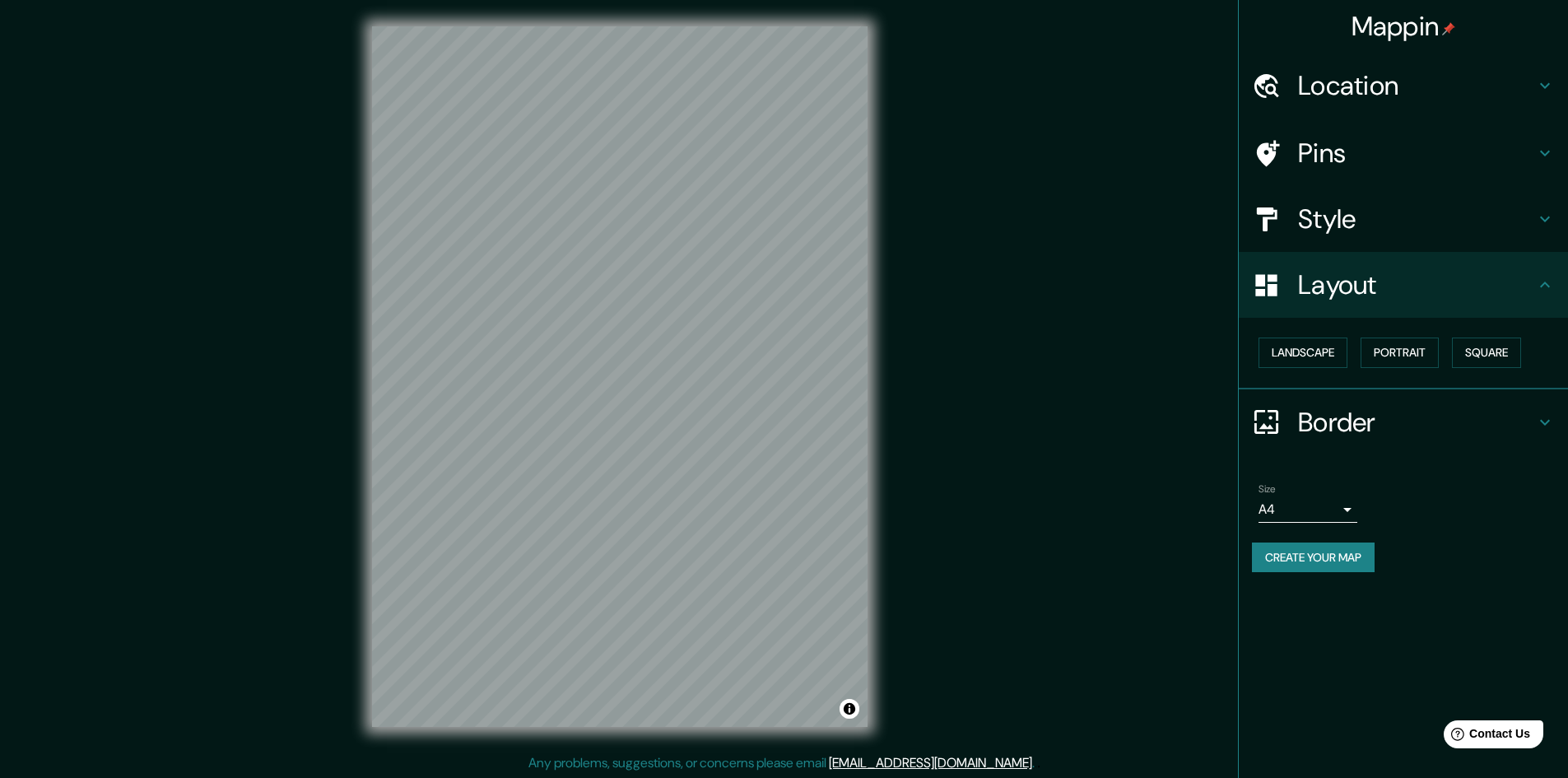
click at [1400, 294] on h4 "Layout" at bounding box center [1416, 285] width 237 height 33
click at [1406, 84] on h4 "Location" at bounding box center [1416, 85] width 237 height 33
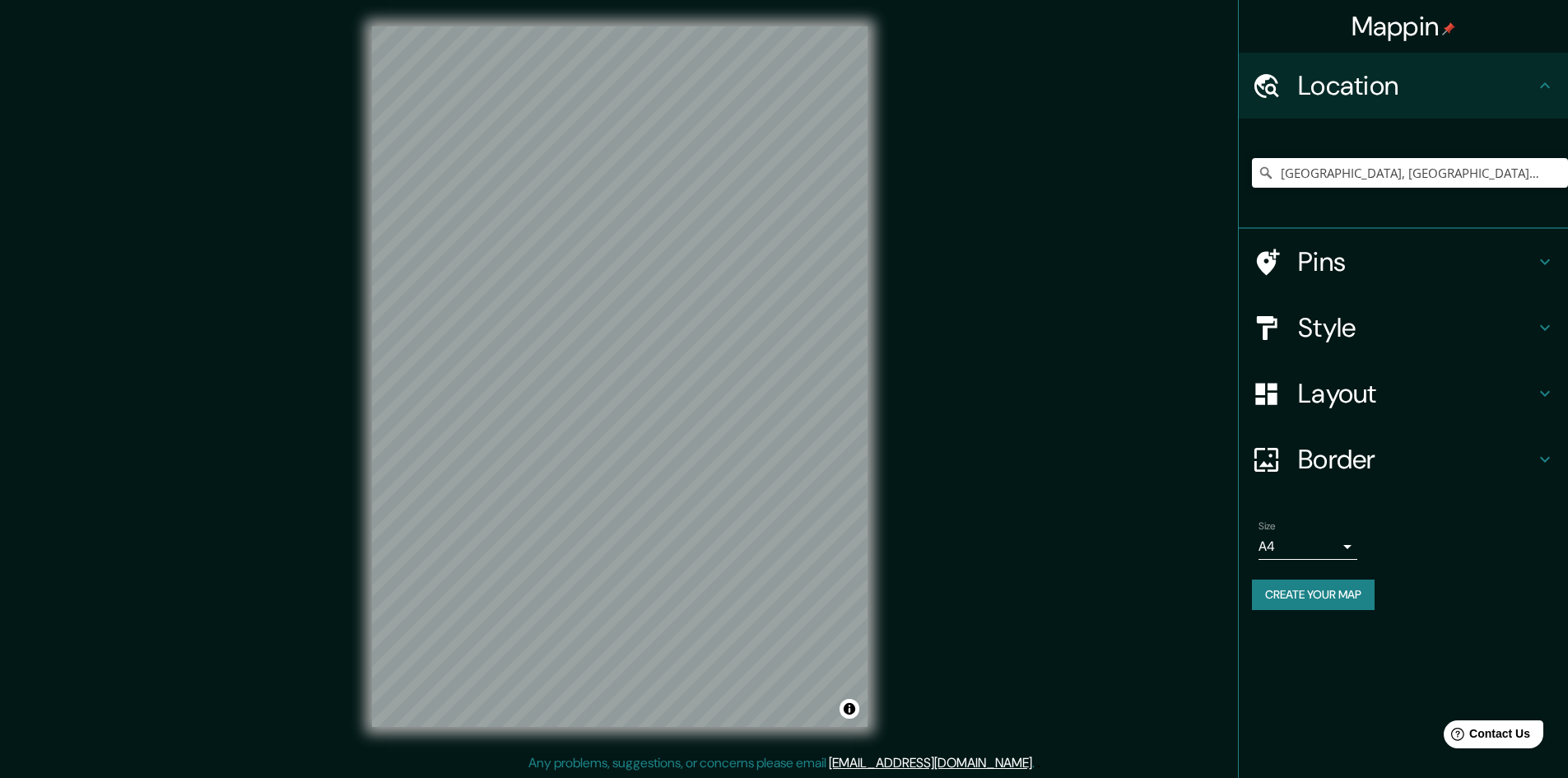
click at [1342, 245] on h4 "Pins" at bounding box center [1416, 261] width 237 height 33
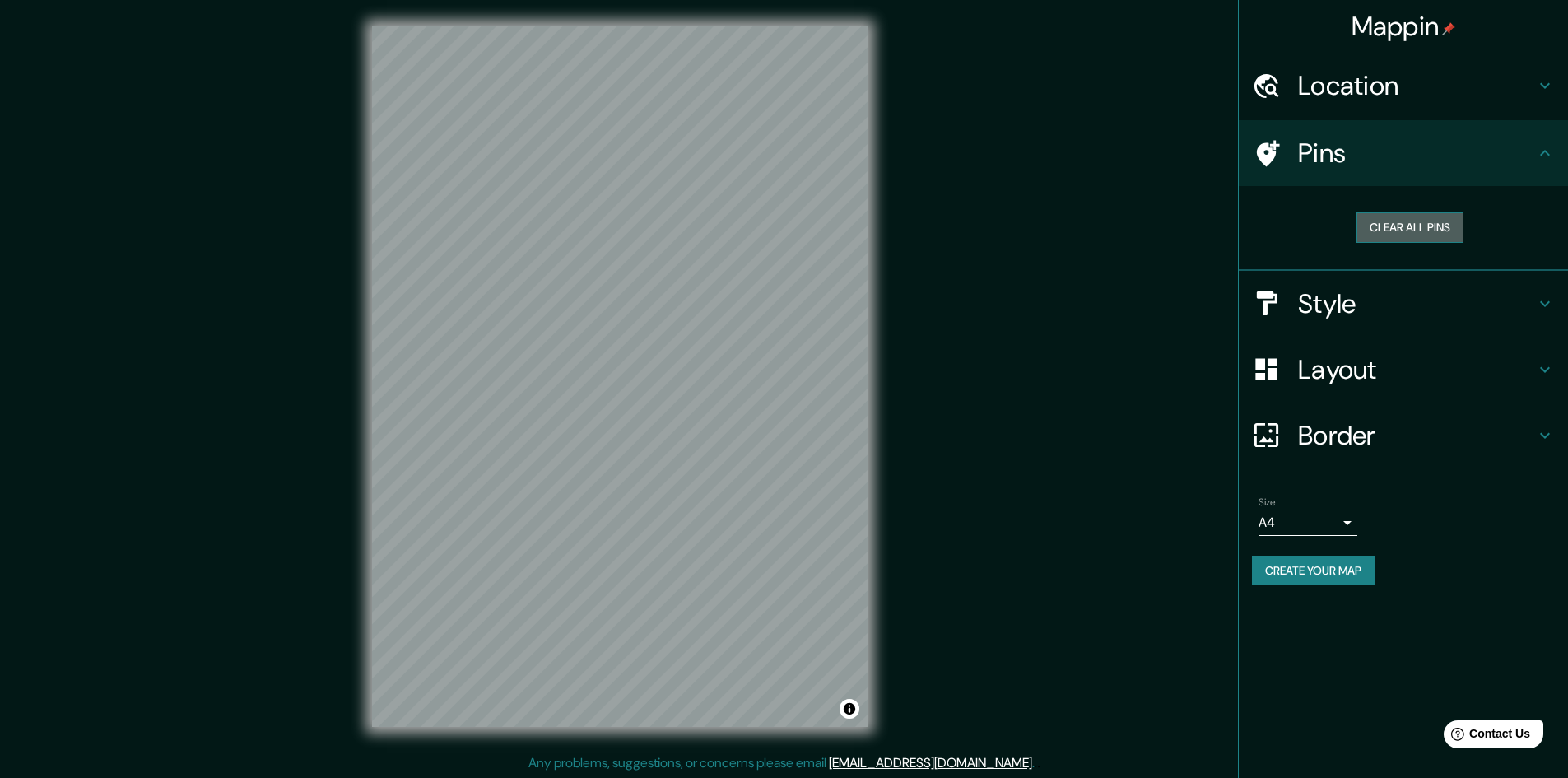
click at [1391, 232] on button "Clear all pins" at bounding box center [1410, 228] width 107 height 31
click at [1333, 309] on h4 "Style" at bounding box center [1416, 304] width 237 height 33
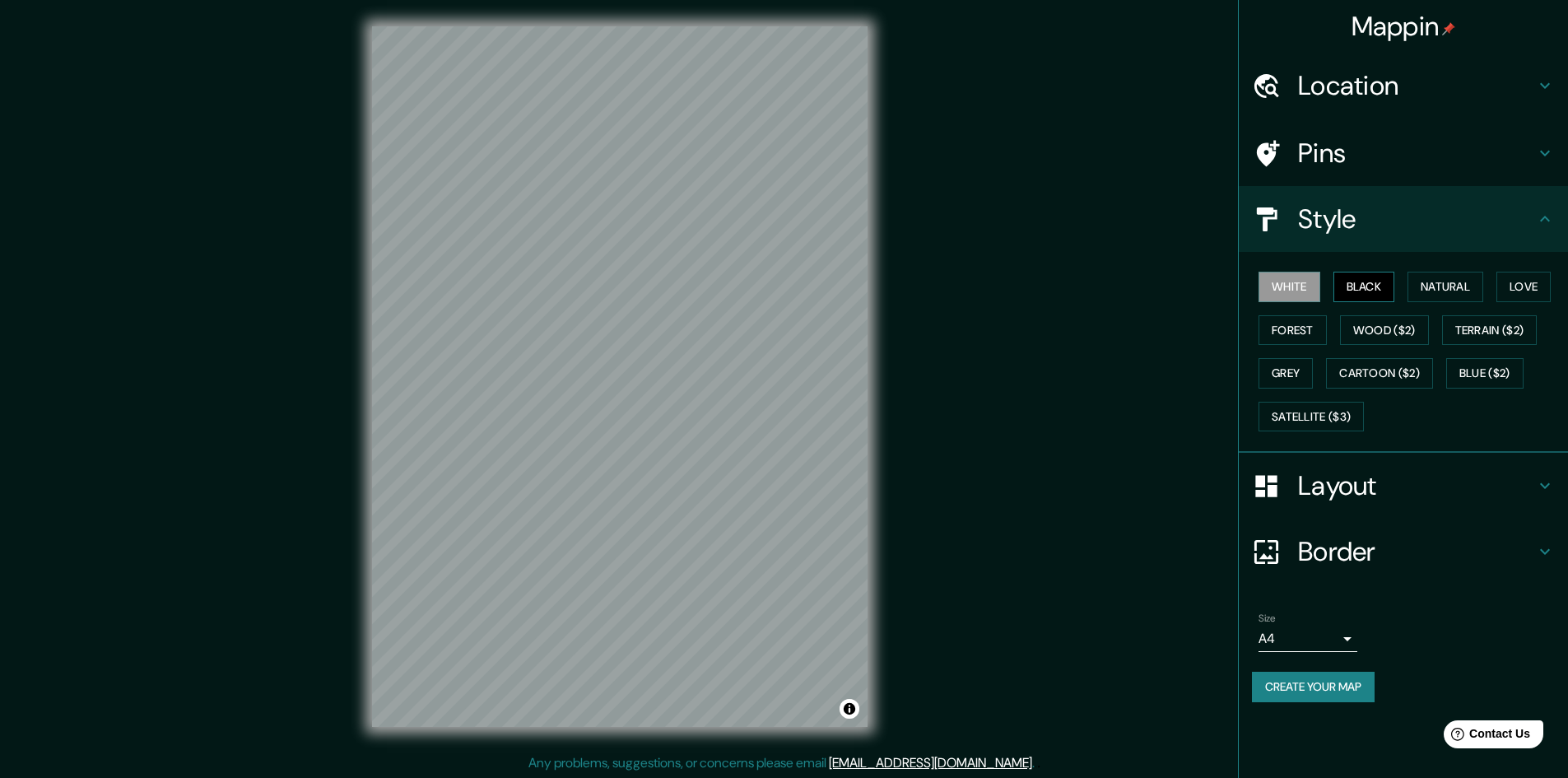
click at [1354, 288] on button "Black" at bounding box center [1364, 287] width 62 height 31
click at [1290, 285] on button "White" at bounding box center [1289, 287] width 62 height 31
click at [1389, 280] on button "Black" at bounding box center [1364, 287] width 62 height 31
click at [1311, 282] on button "White" at bounding box center [1289, 287] width 62 height 31
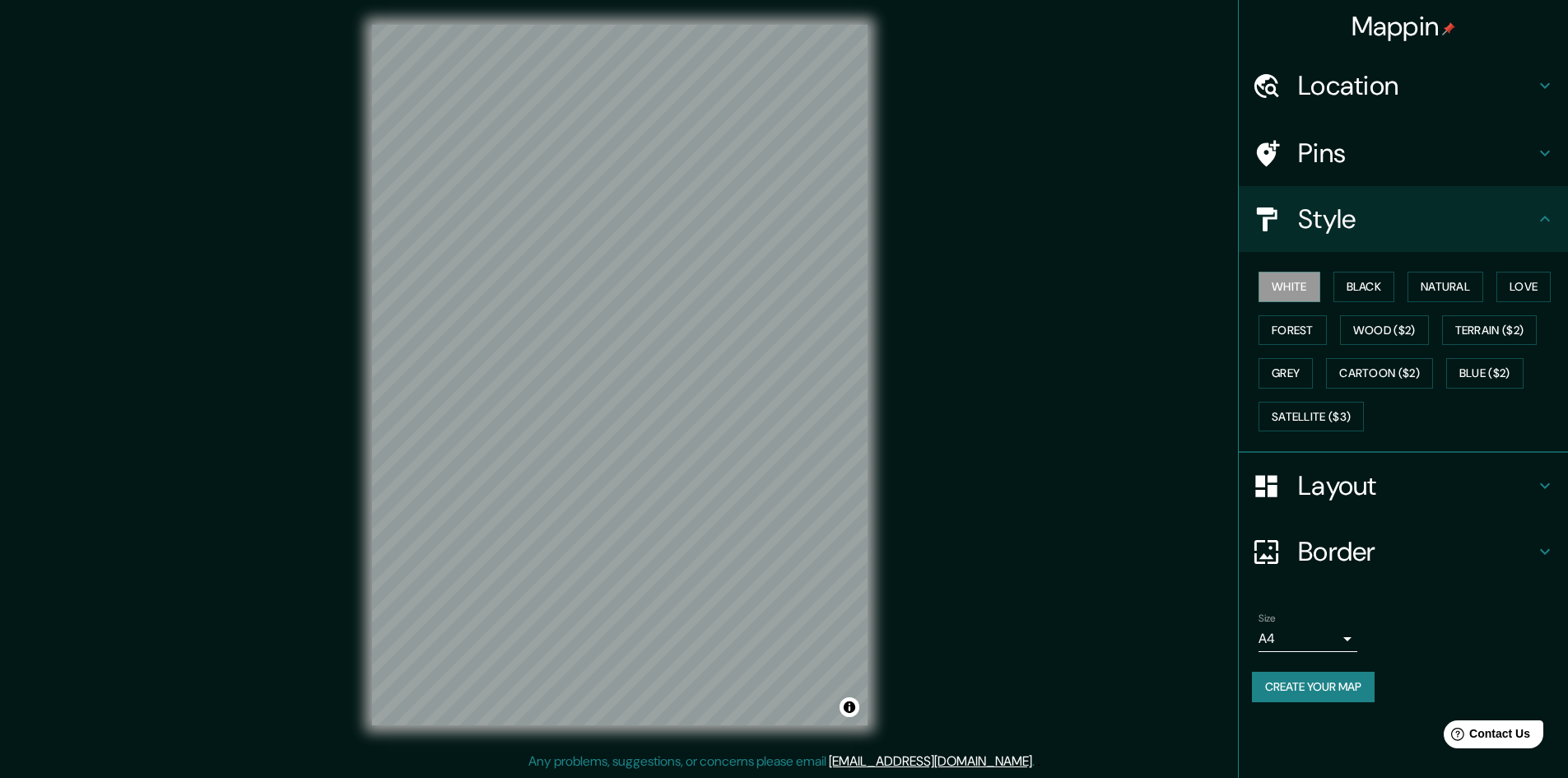
click at [1438, 480] on h4 "Layout" at bounding box center [1416, 486] width 237 height 33
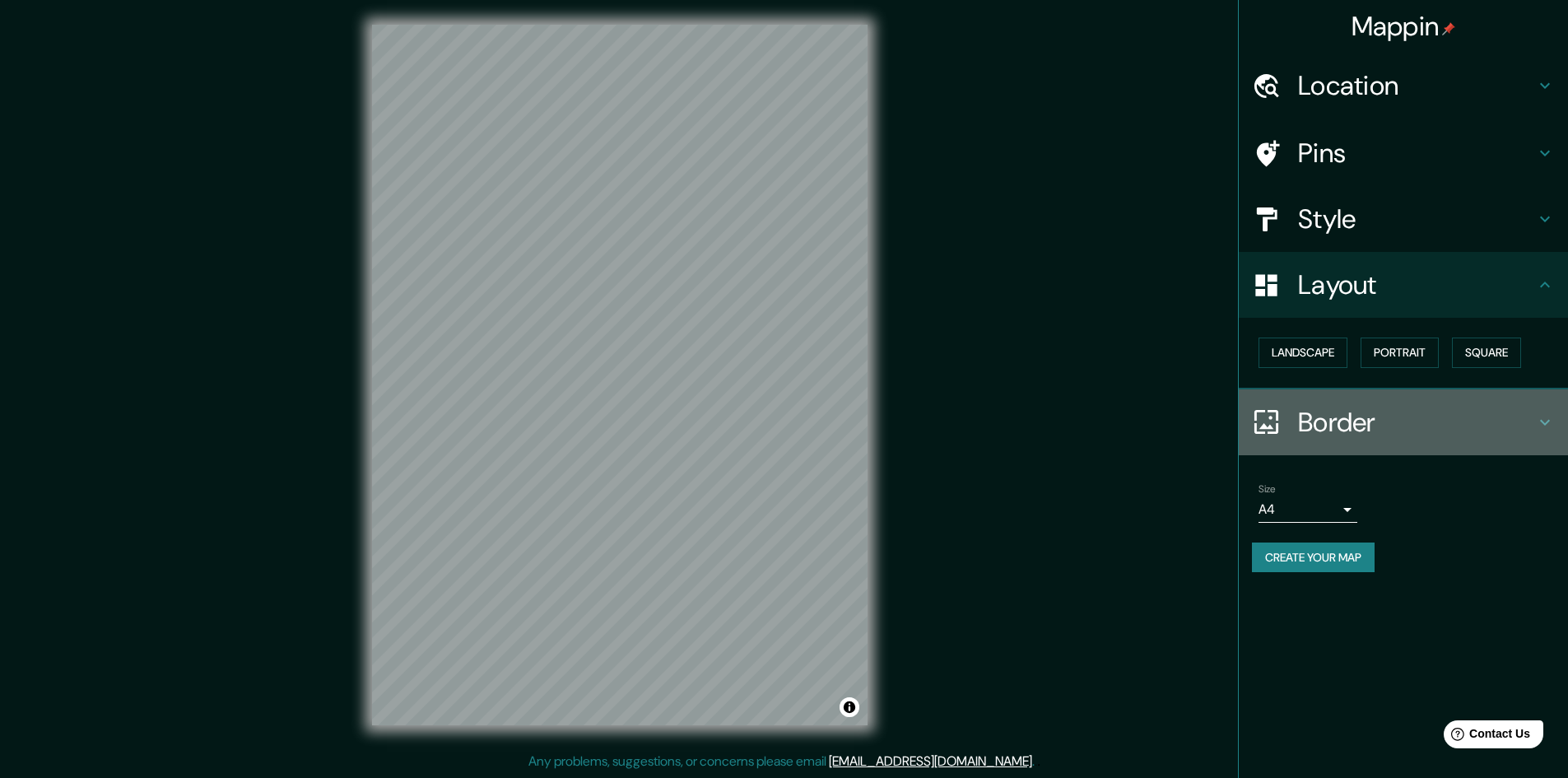
click at [1413, 430] on h4 "Border" at bounding box center [1416, 422] width 237 height 33
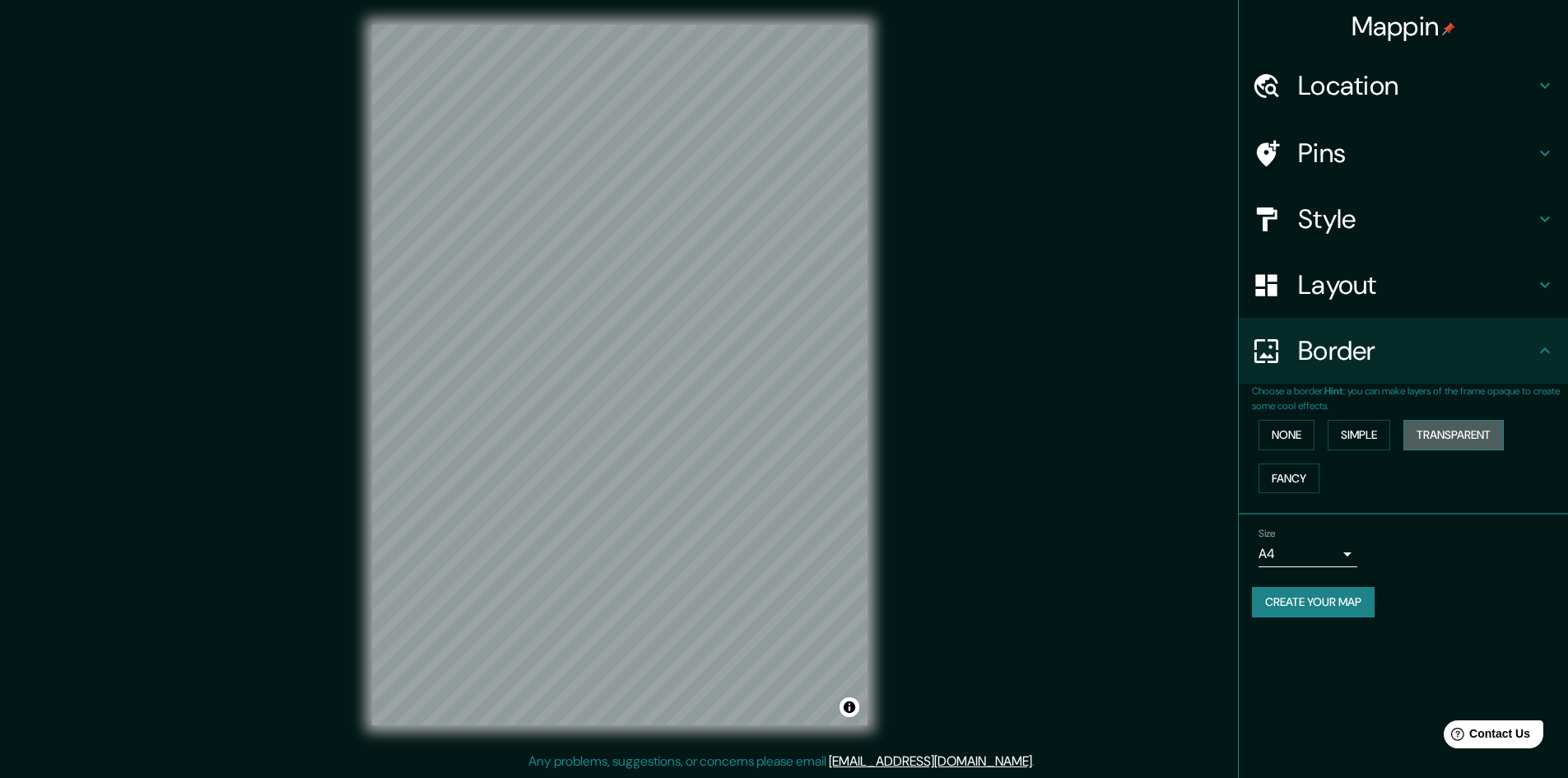
click at [1430, 443] on button "Transparent" at bounding box center [1453, 435] width 100 height 31
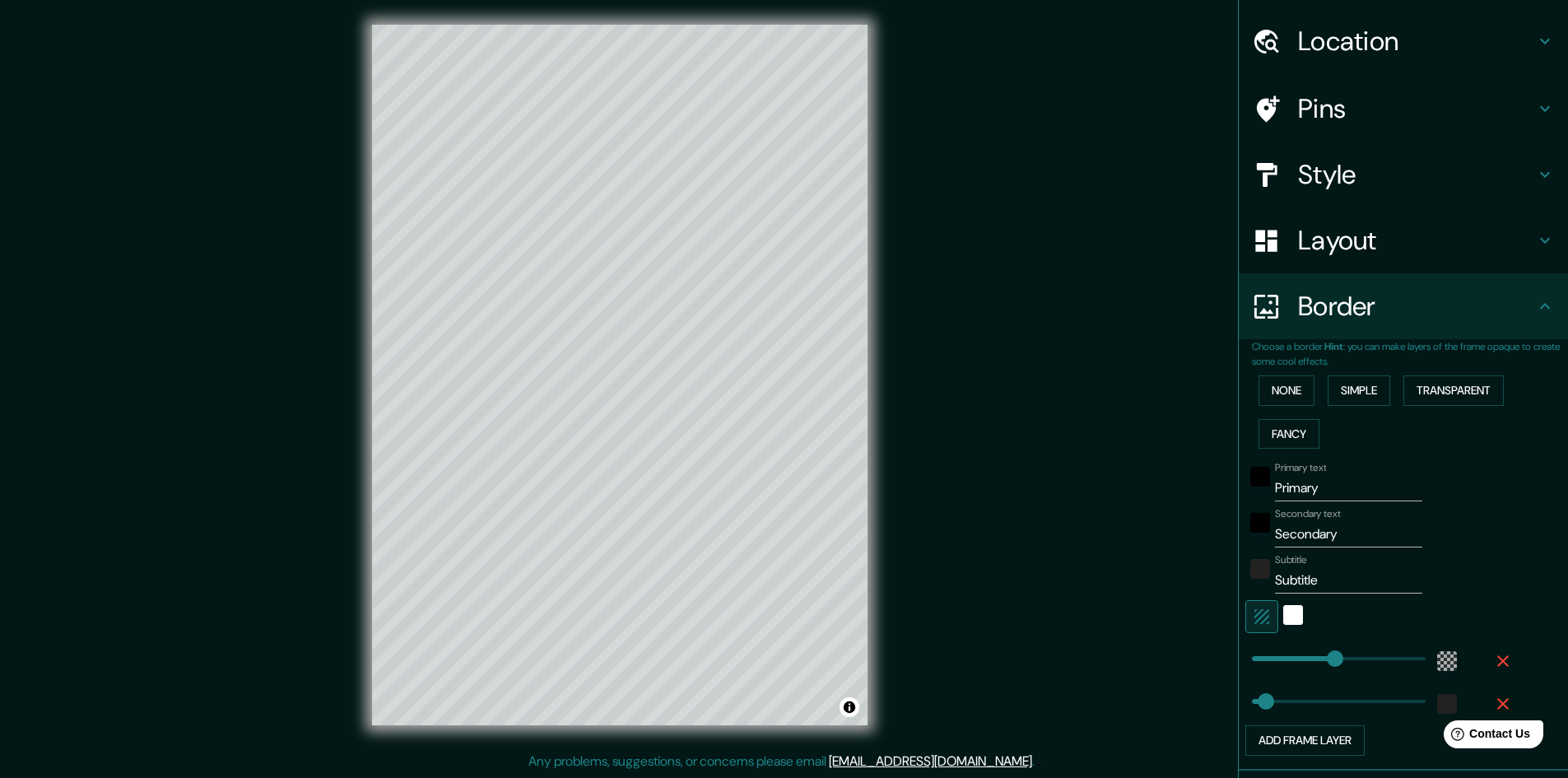
scroll to position [0, 0]
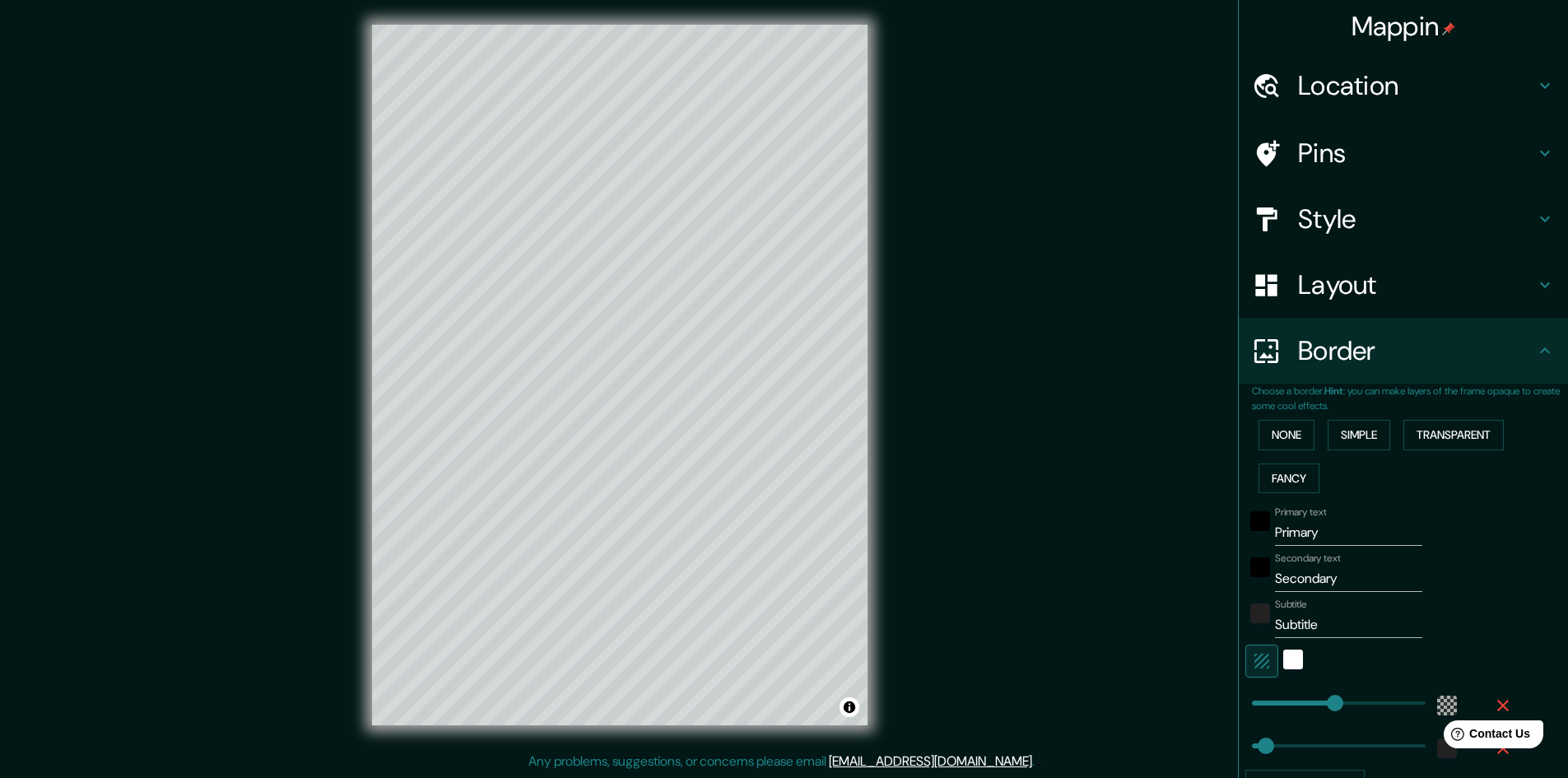
click at [1307, 538] on input "Primary" at bounding box center [1348, 532] width 147 height 26
click at [1308, 538] on input "Primary" at bounding box center [1348, 532] width 147 height 26
type input "C"
type input "289"
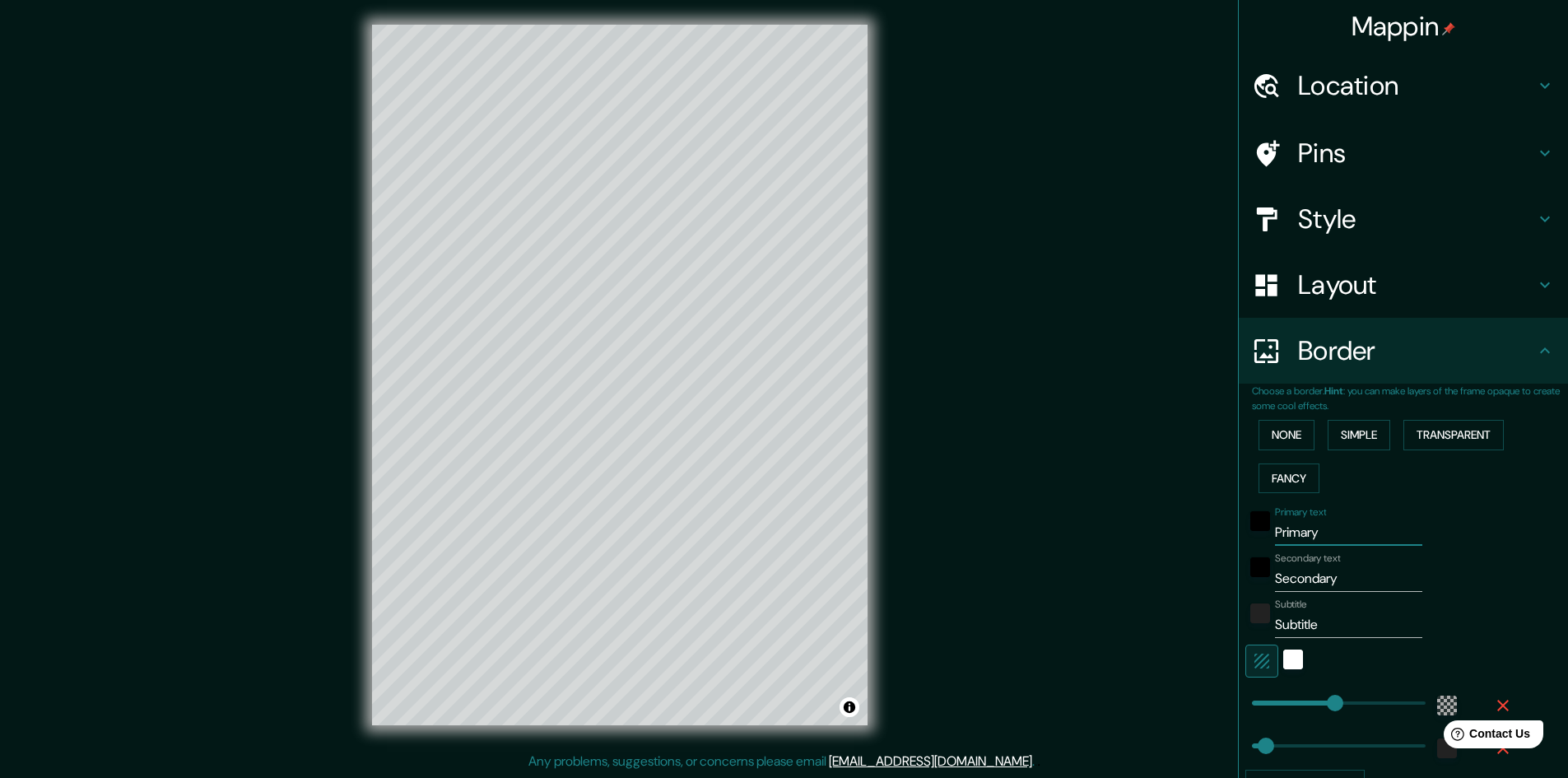
type input "48"
type input "CA"
type input "289"
type input "48"
type input "CAL"
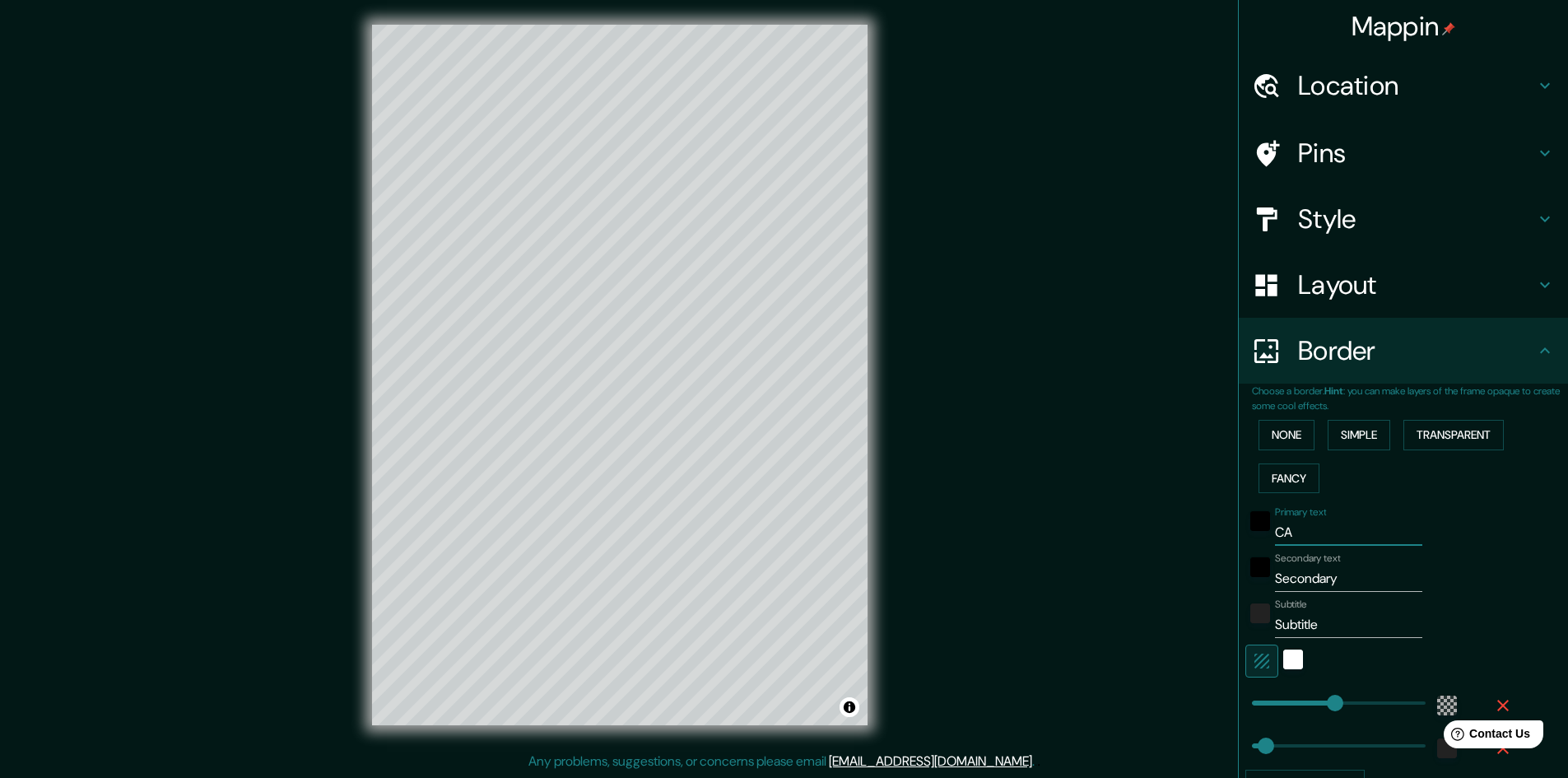
type input "289"
type input "48"
type input "CALI"
type input "289"
type input "48"
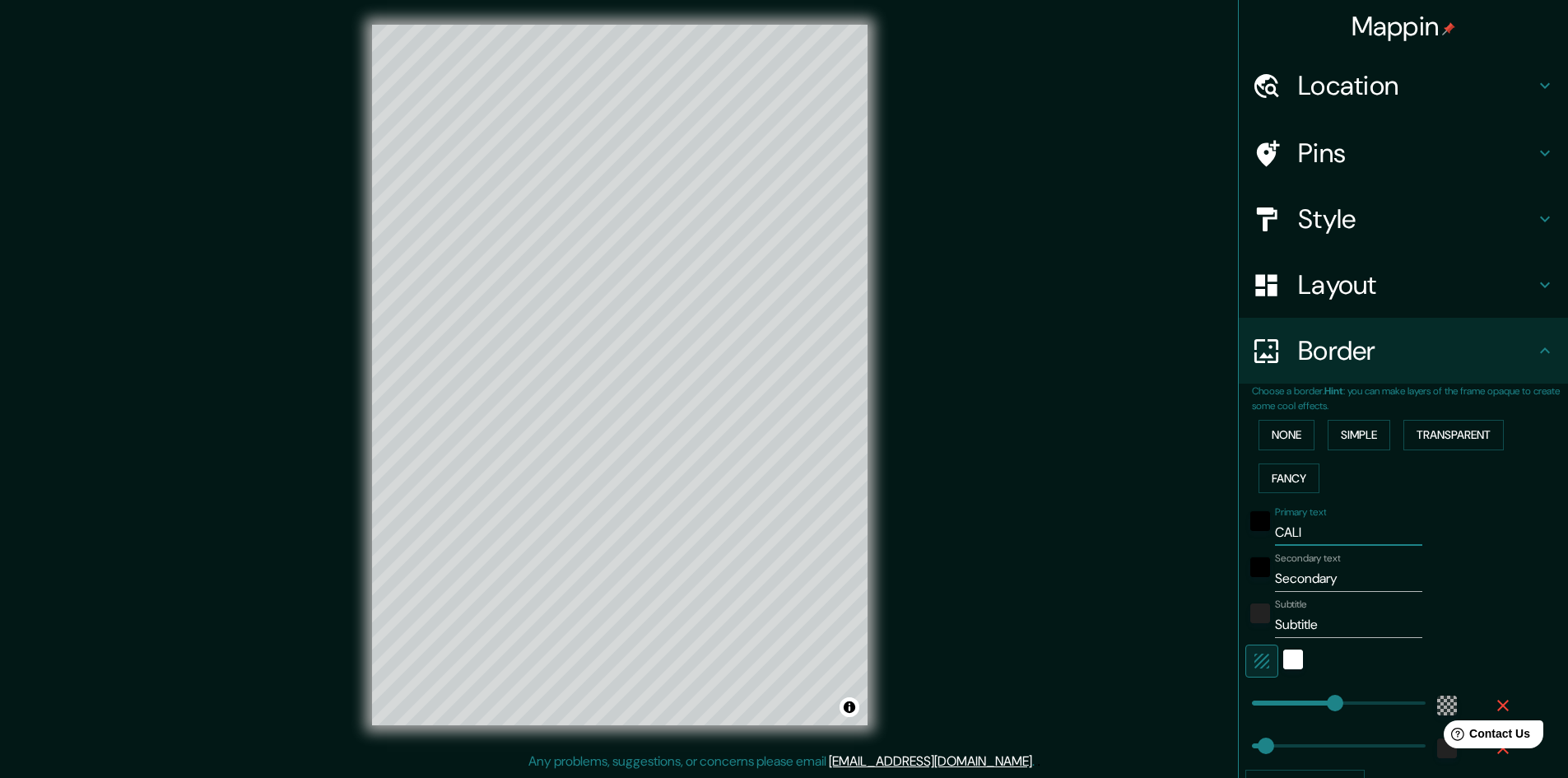
type input "CALI"
click at [1317, 583] on input "Secondary" at bounding box center [1348, 578] width 147 height 26
type input "V"
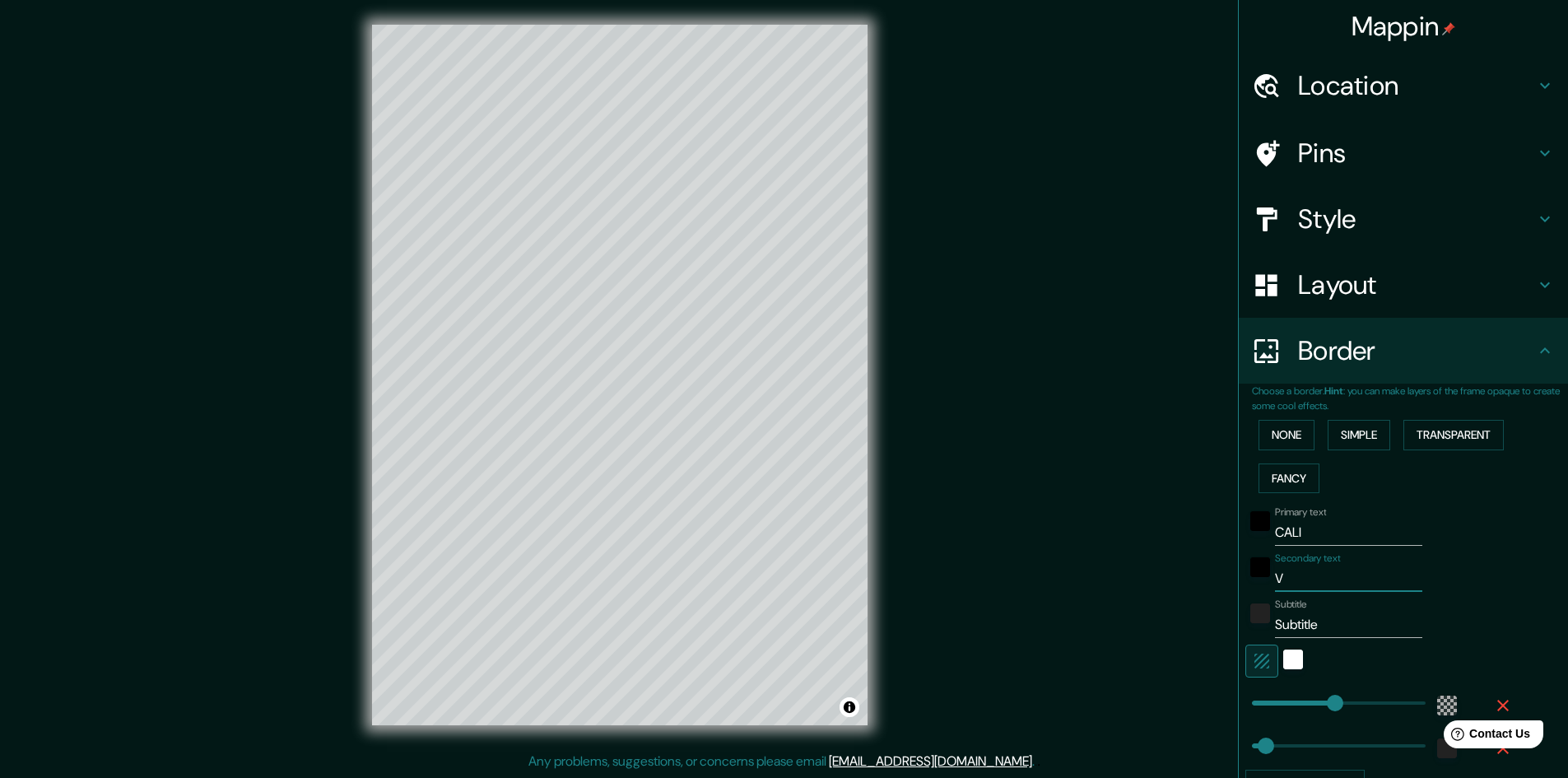
type input "289"
type input "48"
type input "VA"
type input "289"
type input "48"
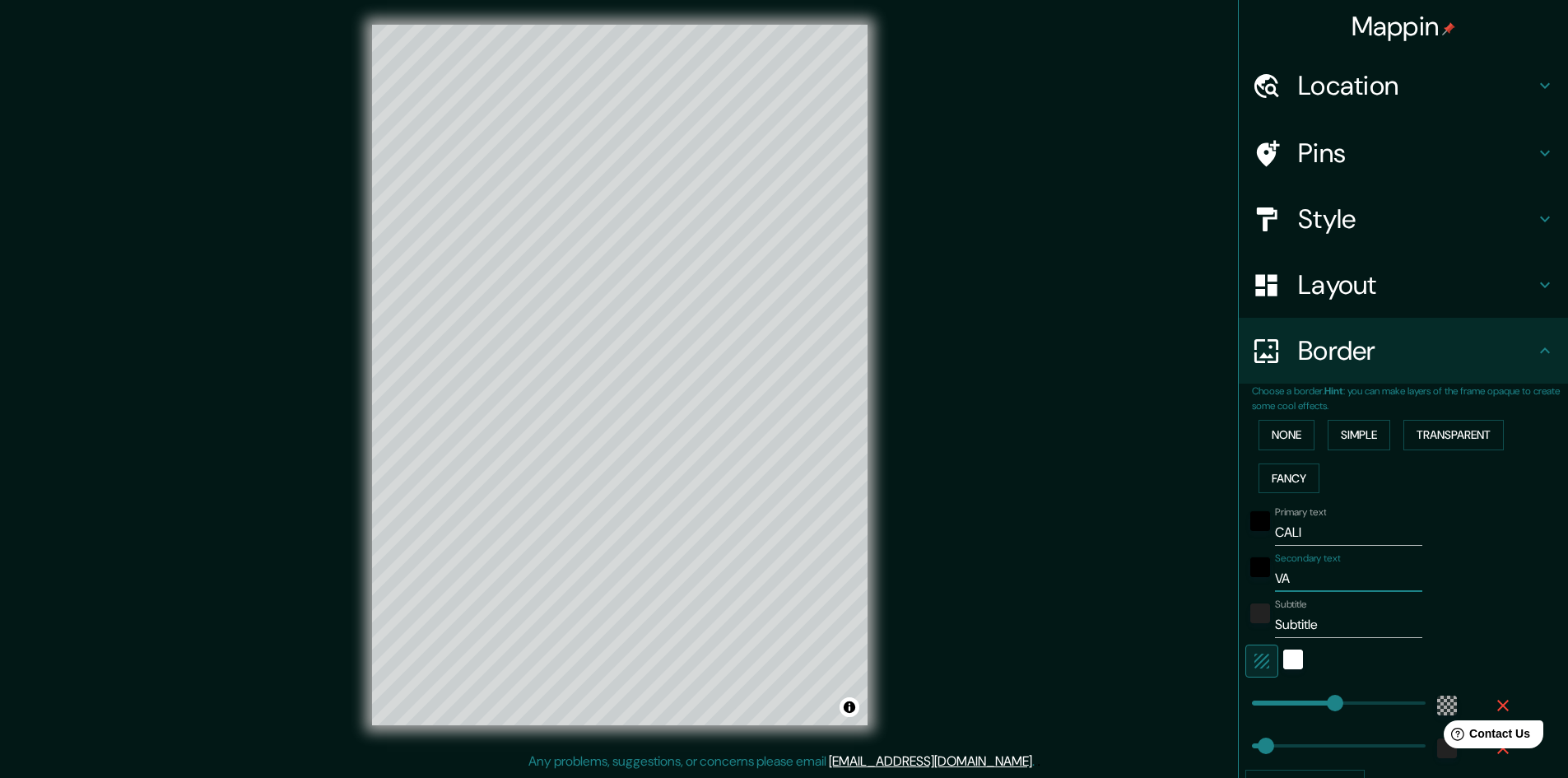
type input "VAL"
type input "289"
type input "48"
type input "VALL"
type input "289"
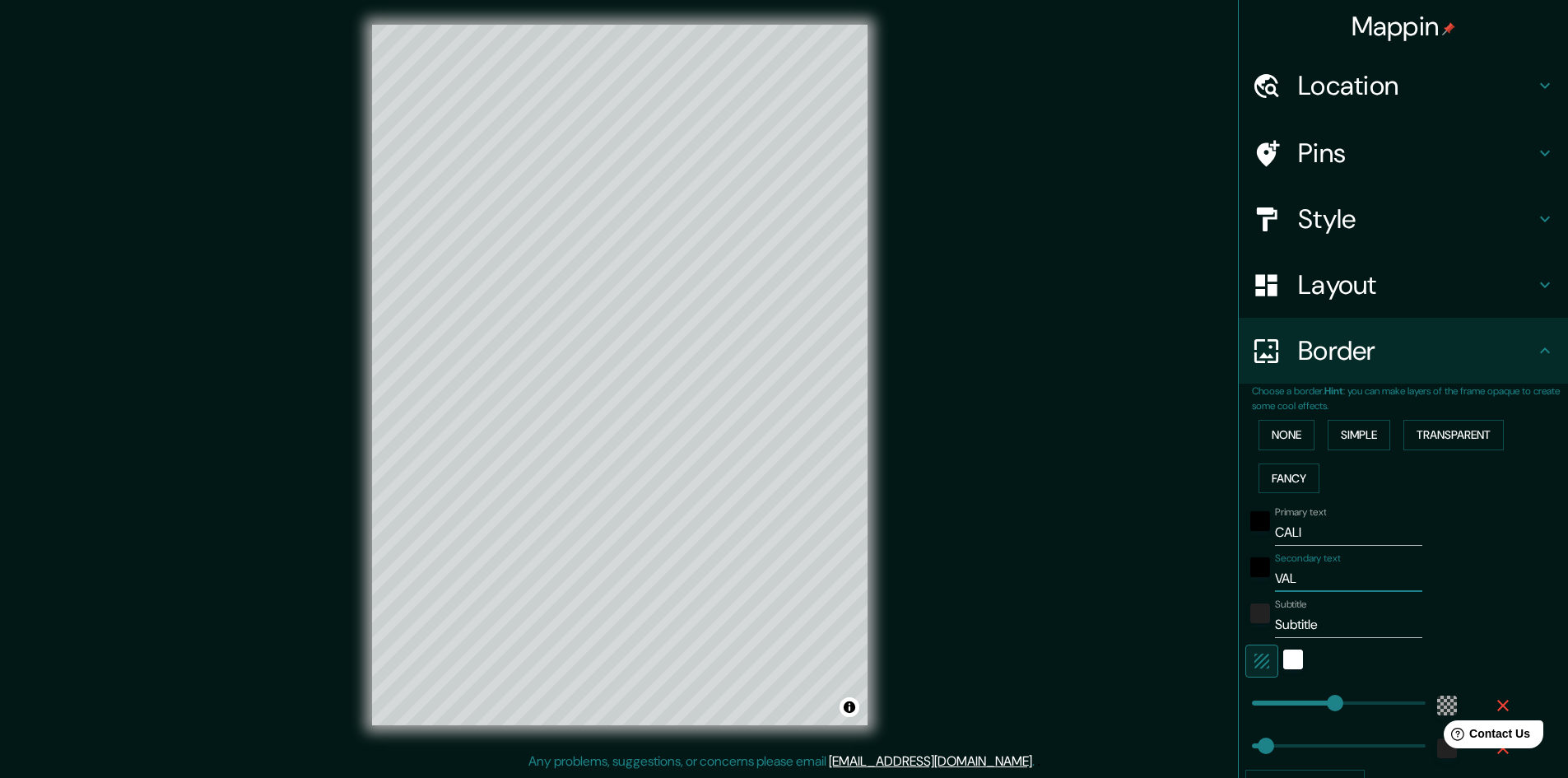
type input "48"
type input "VALLE"
type input "289"
type input "48"
type input "VALLE"
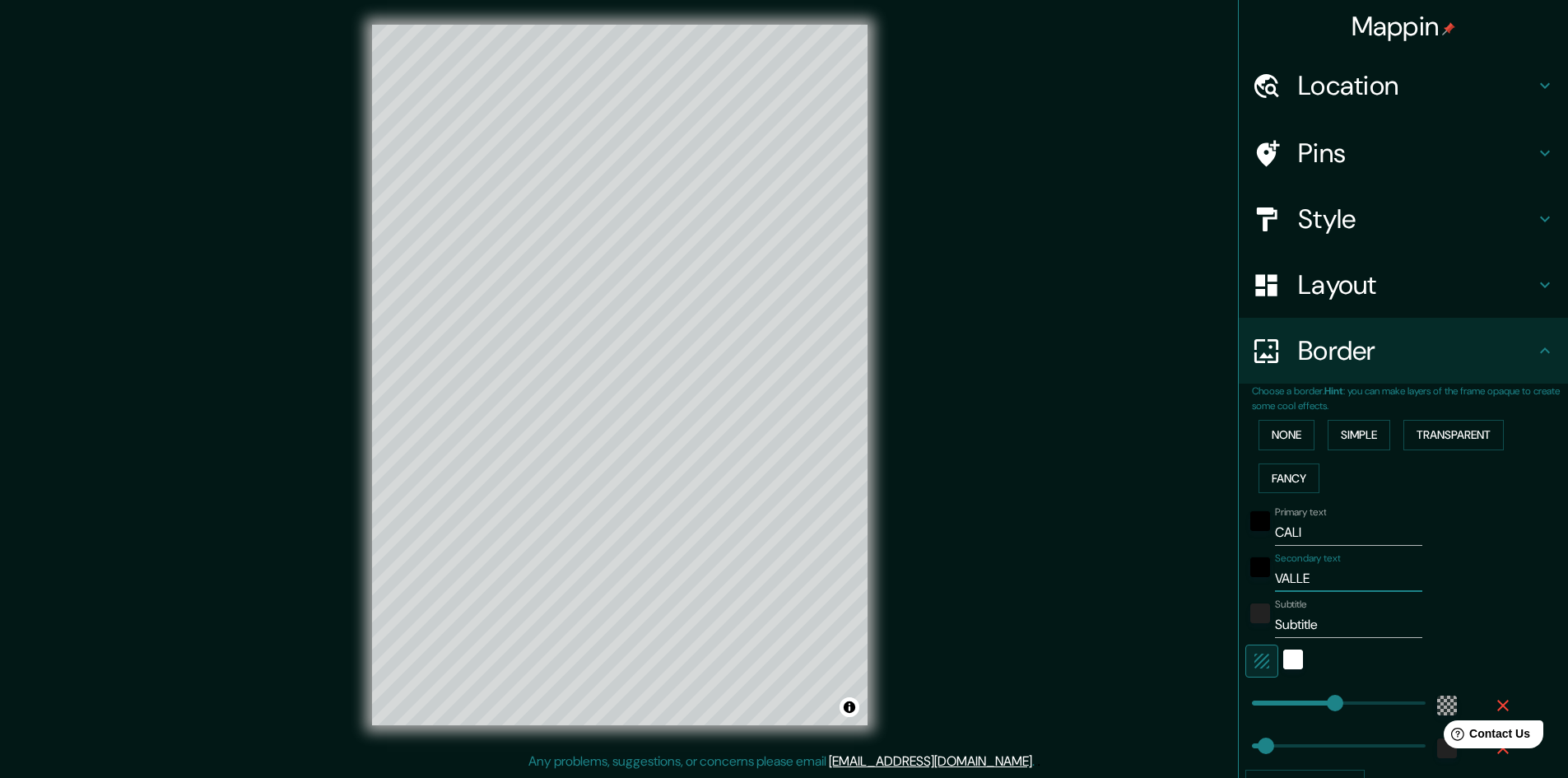
type input "289"
type input "48"
type input "VALLE D"
type input "289"
type input "48"
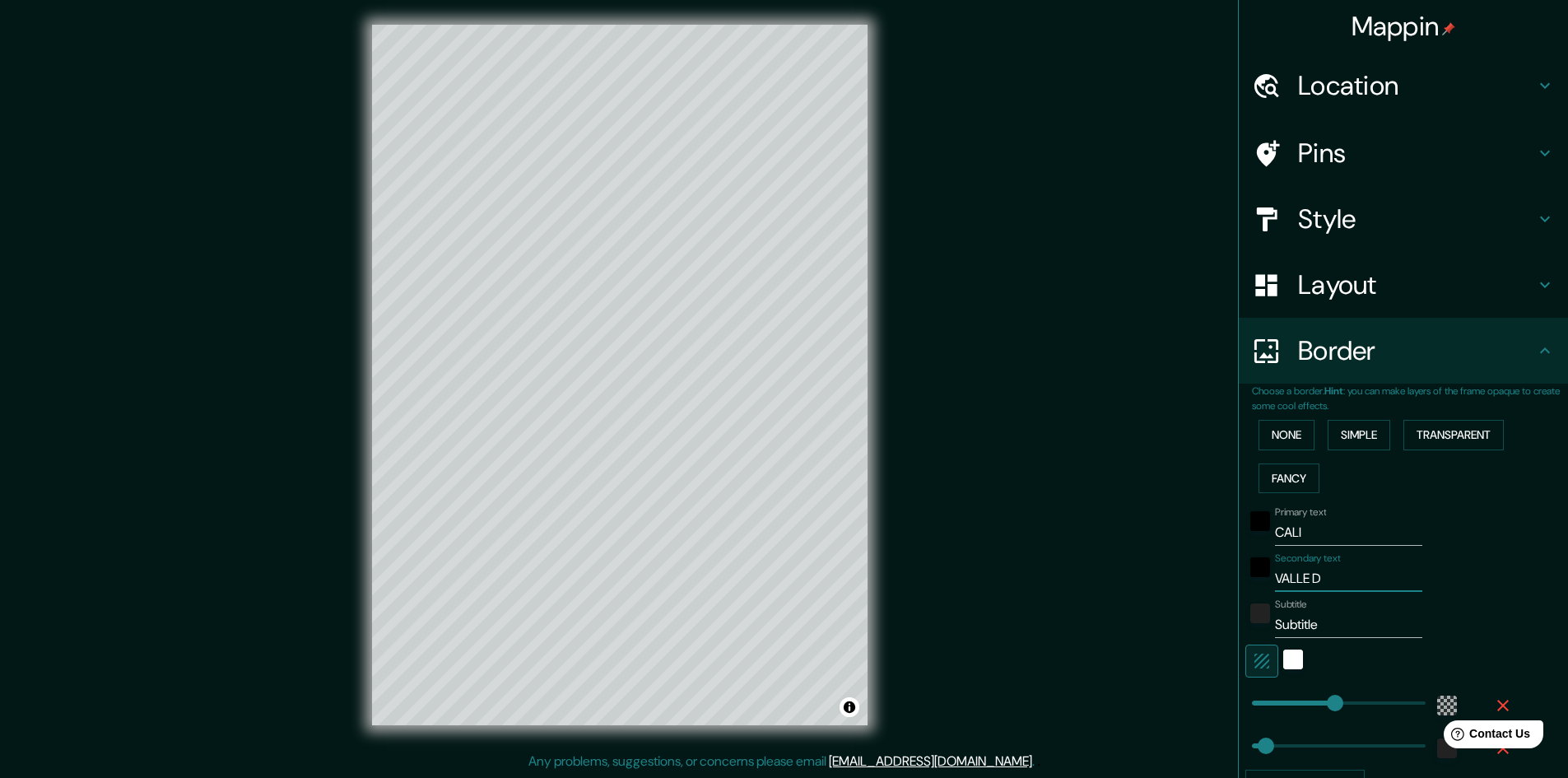
type input "VALLE DE"
type input "289"
type input "48"
type input "VALLE DEL"
type input "289"
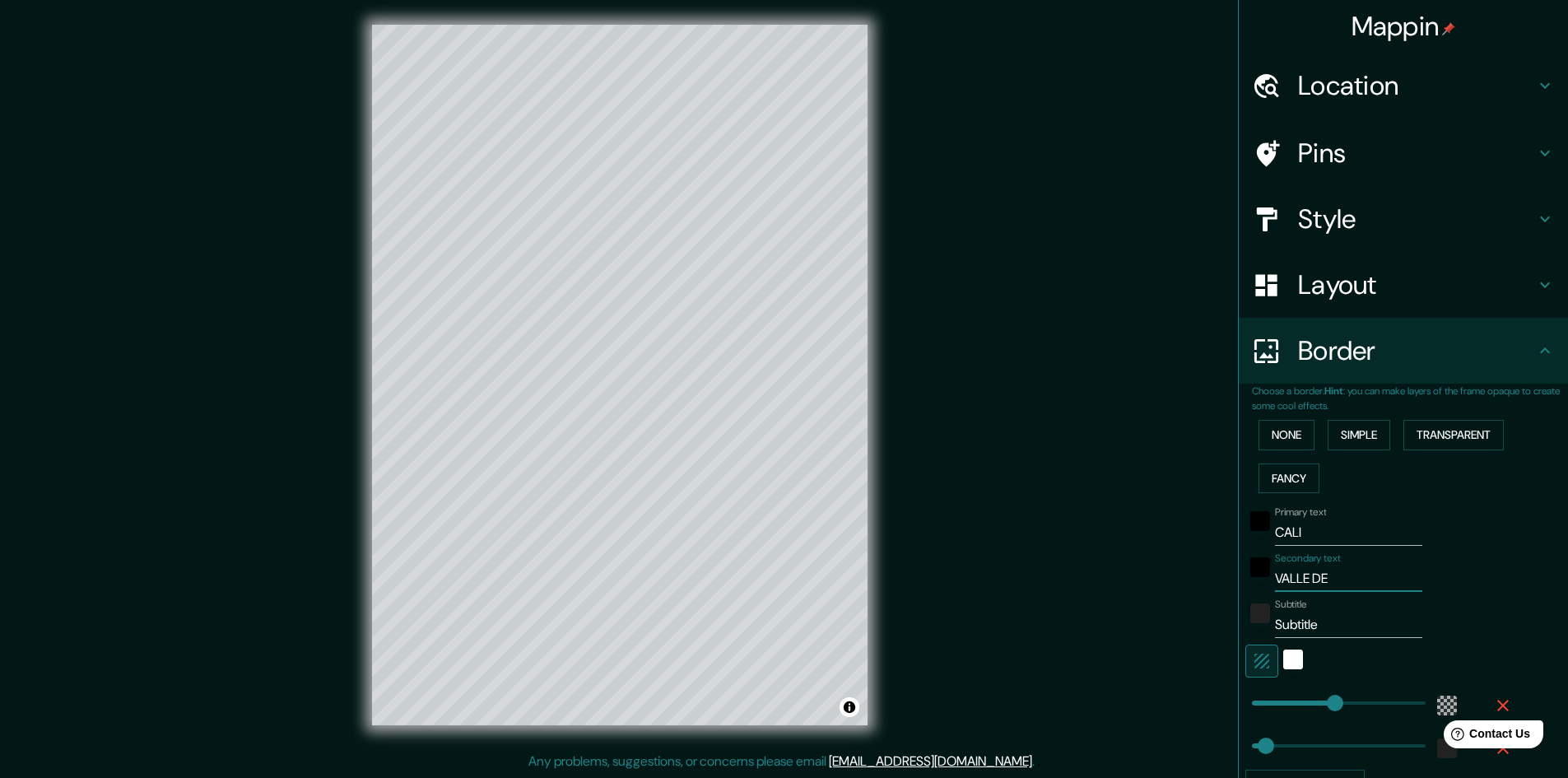
type input "48"
type input "VALLE DEL"
type input "289"
type input "48"
type input "VALLE DEL C"
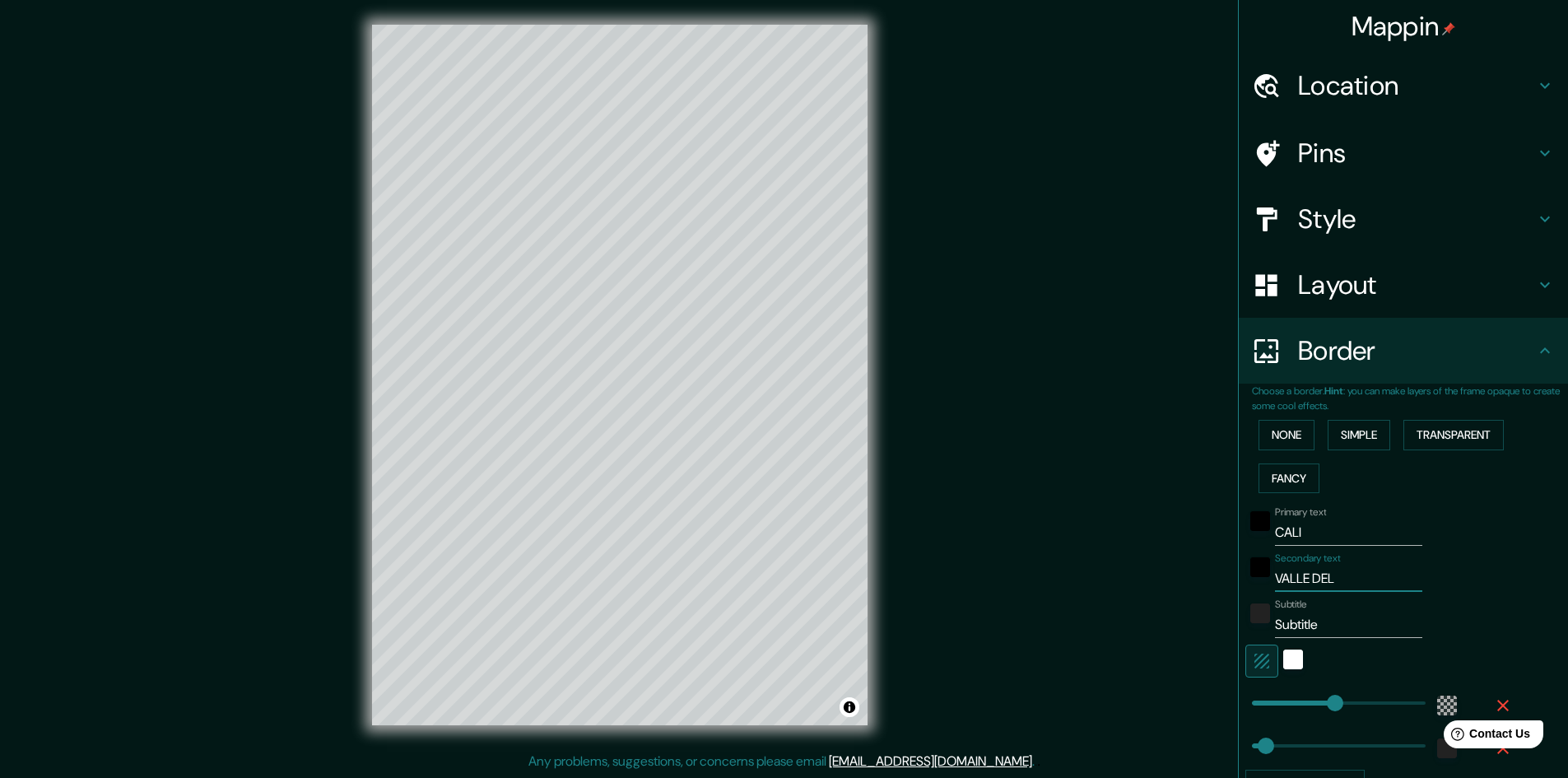
type input "289"
type input "48"
type input "VALLE DEL CA"
type input "289"
type input "48"
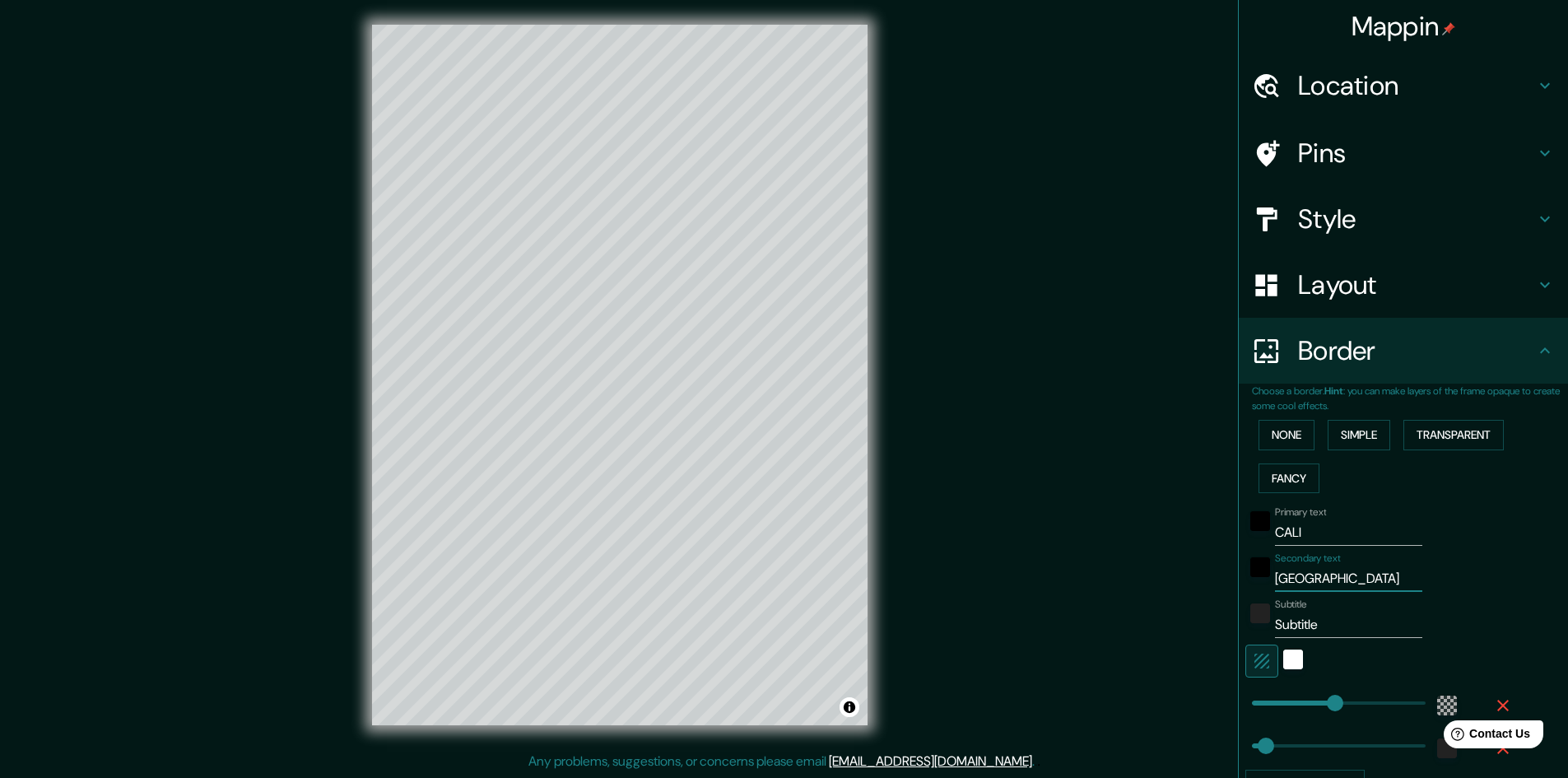
type input "VALLE DEL CAU"
type input "289"
type input "48"
type input "VALLE DEL CAUC"
type input "289"
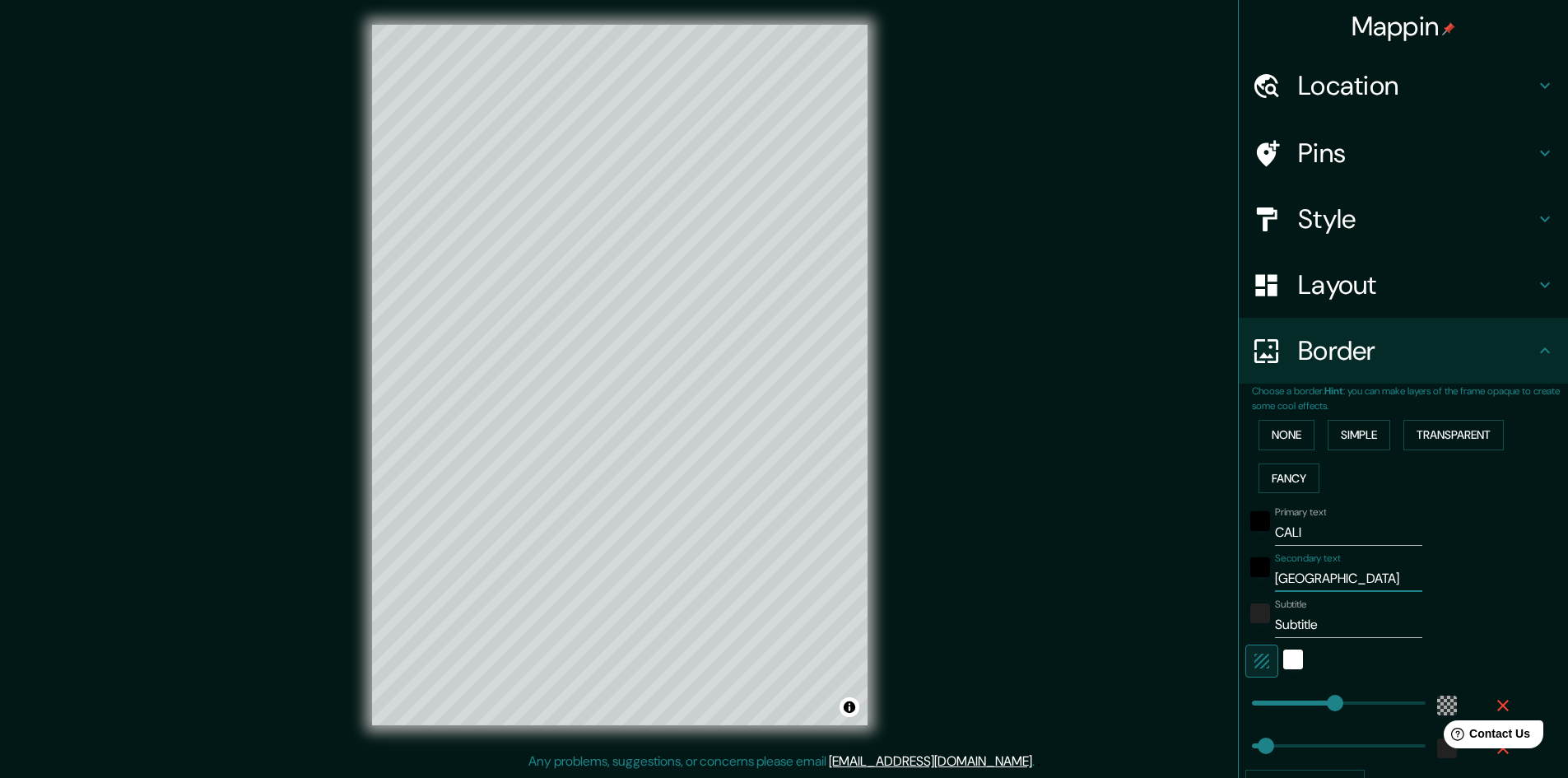
type input "48"
type input "VALLE DEL CAUCA"
type input "289"
type input "48"
type input "VALLE DEL CAUCA"
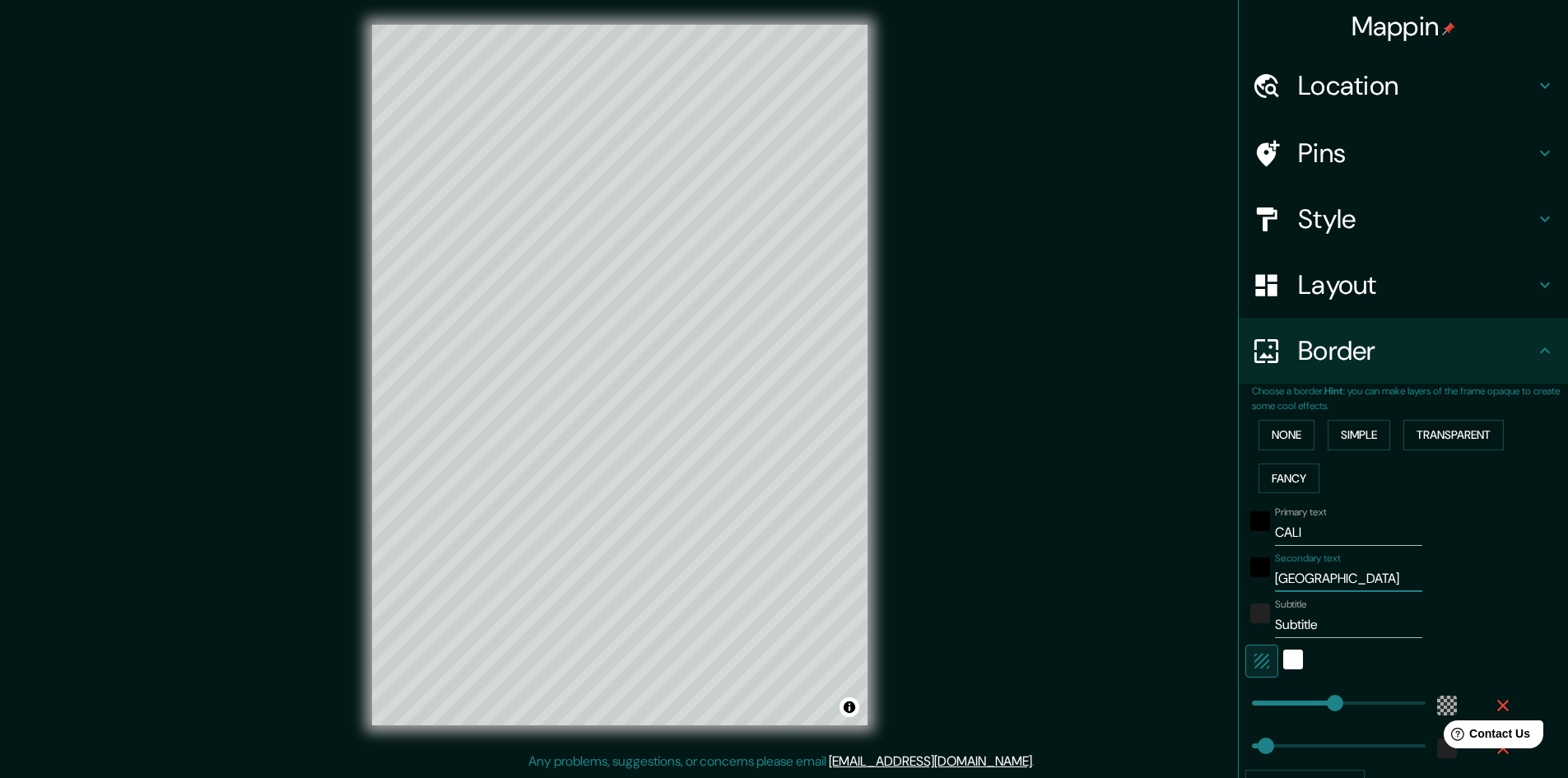
click at [1336, 615] on input "Subtitle" at bounding box center [1348, 624] width 147 height 26
type input "C"
type input "289"
type input "48"
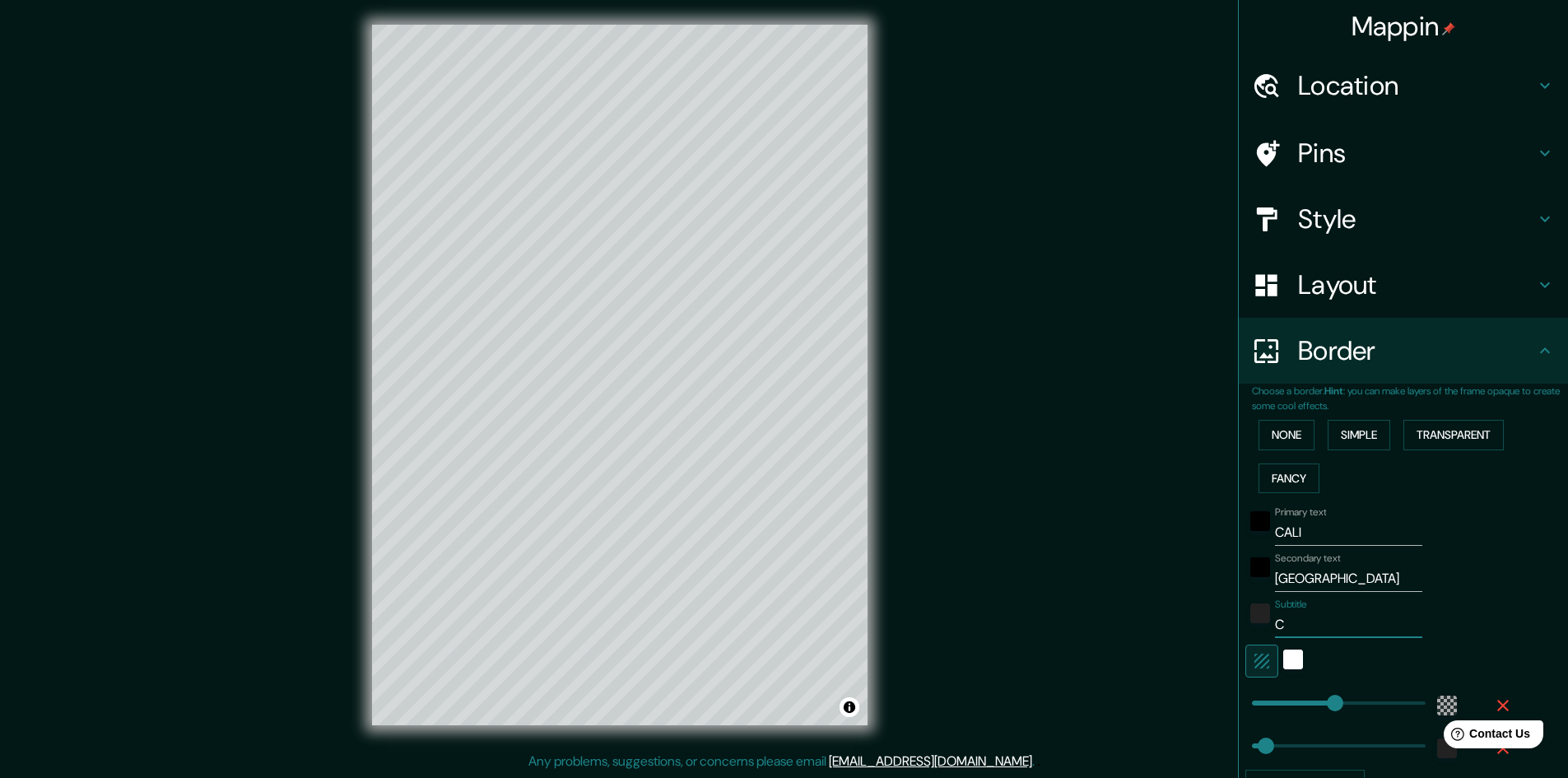
type input "CO"
type input "289"
type input "48"
type input "COL"
type input "289"
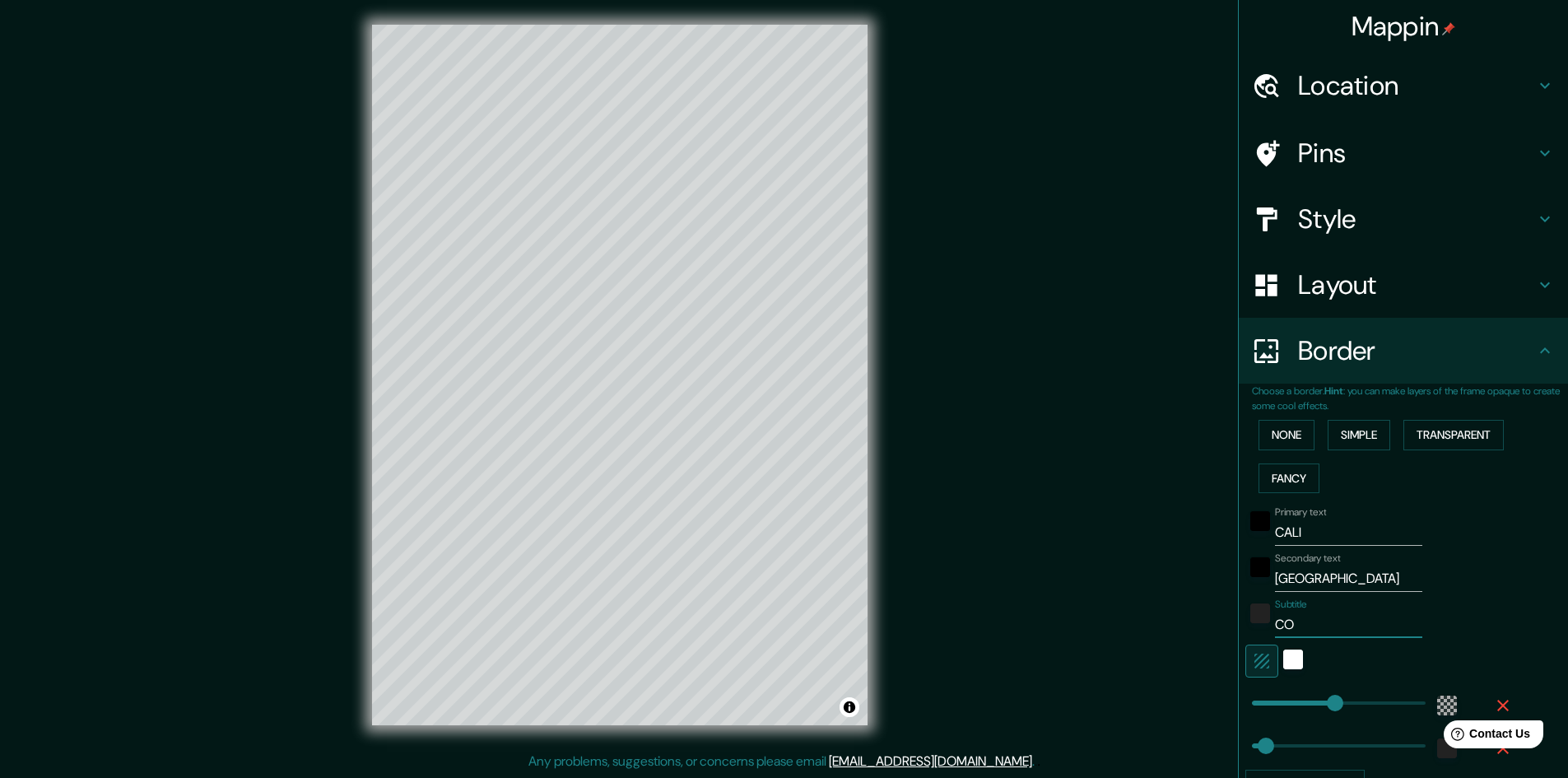
type input "48"
type input "COLO"
type input "289"
type input "48"
type input "COLOM"
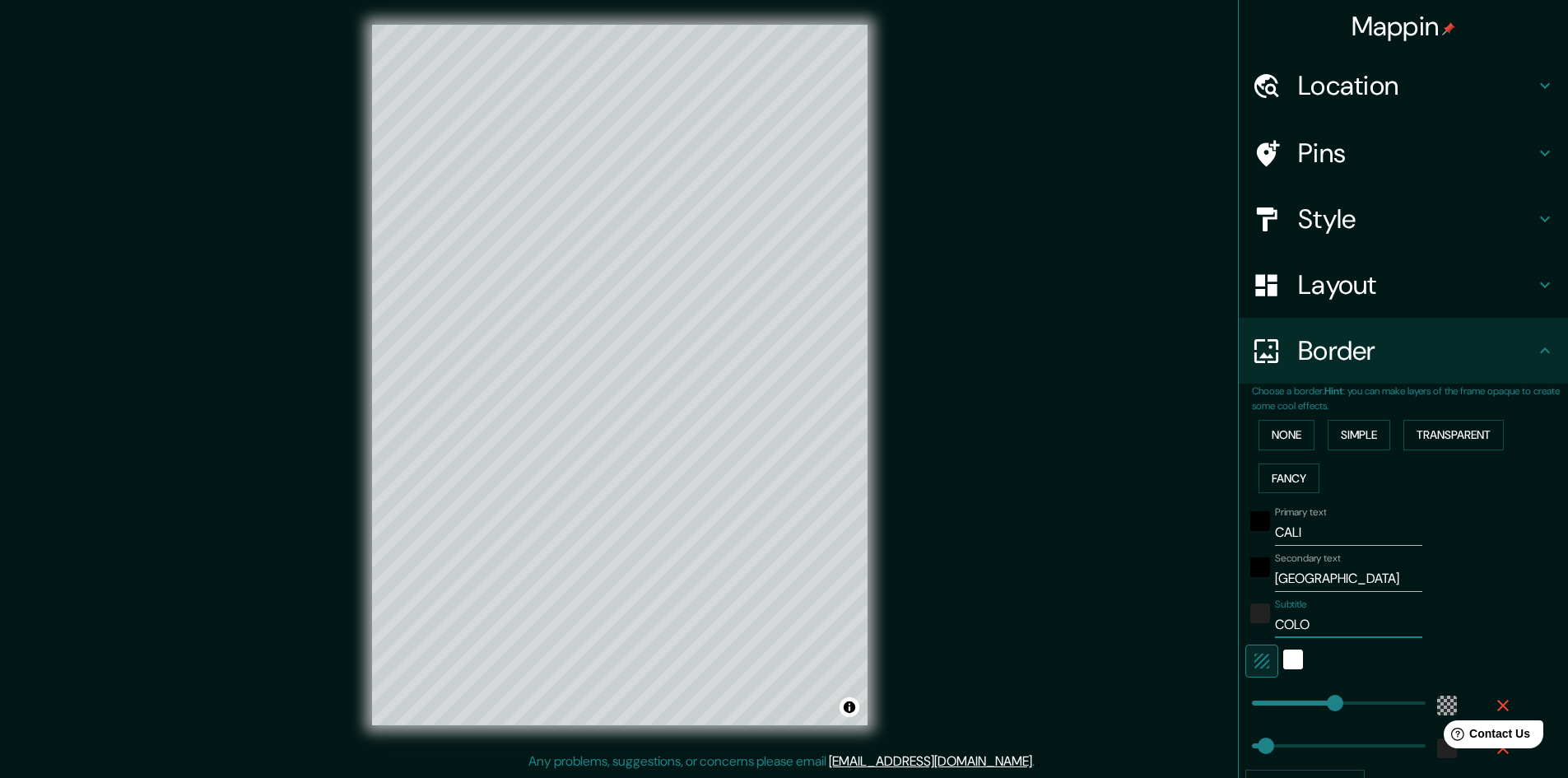
type input "289"
type input "48"
type input "COLOMB"
type input "289"
type input "48"
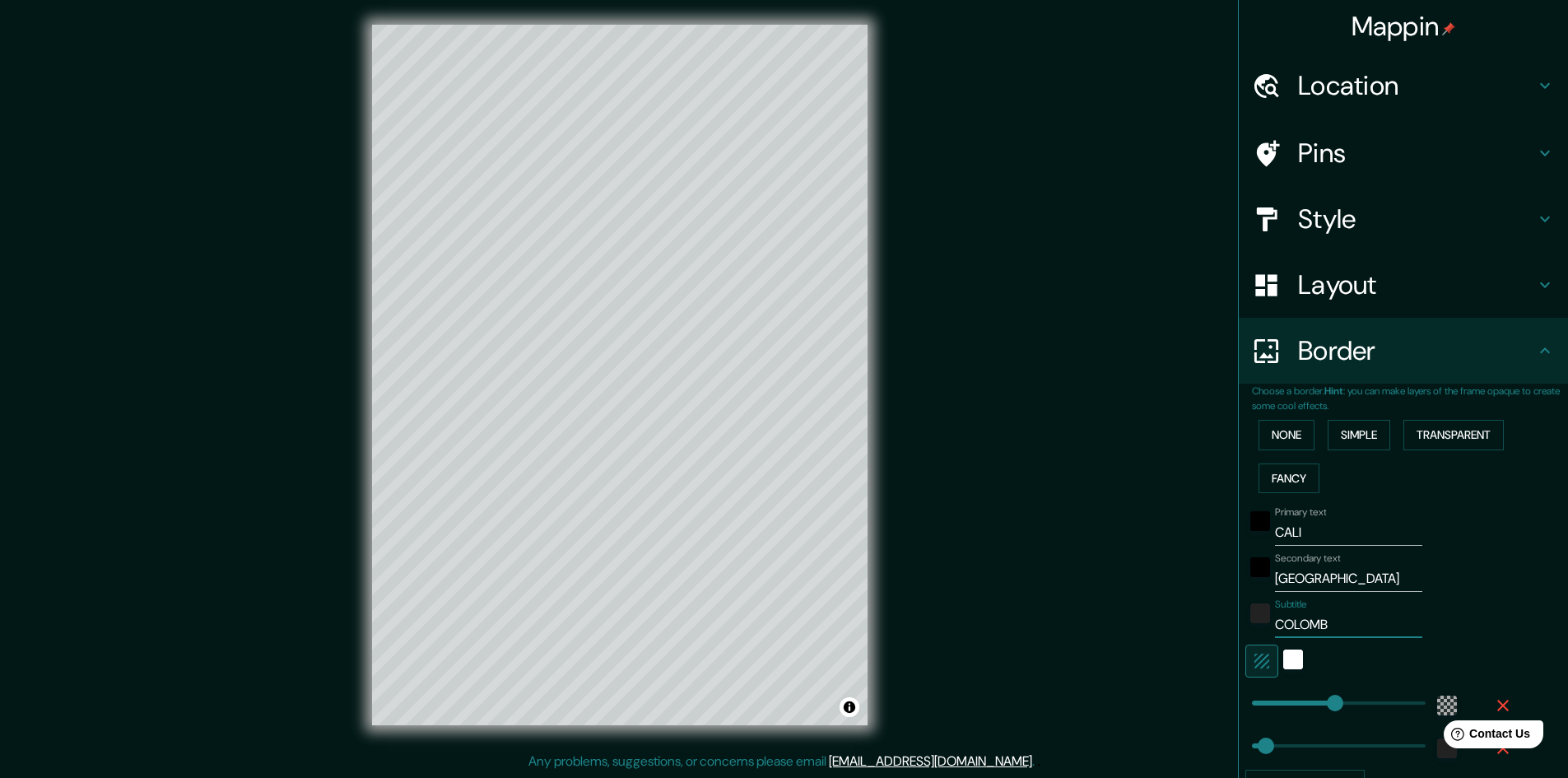
type input "COLOMBI"
type input "289"
type input "48"
type input "COLOMBIA"
type input "289"
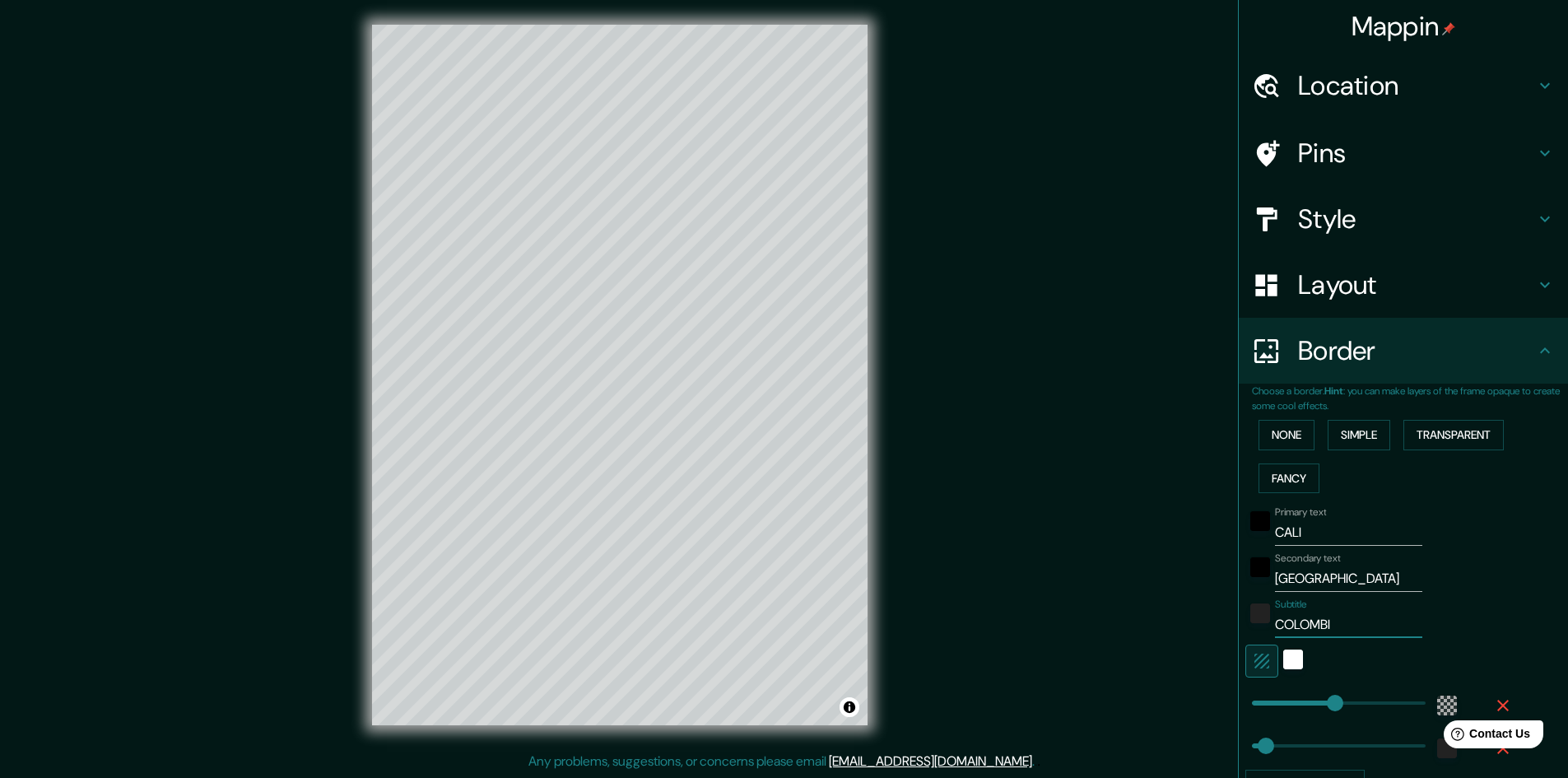
type input "48"
type input "COLOMBIA"
click at [1514, 576] on div "Primary text CALI Secondary text VALLE DEL CAUCA Subtitle COLOMBIA Add frame la…" at bounding box center [1410, 650] width 316 height 300
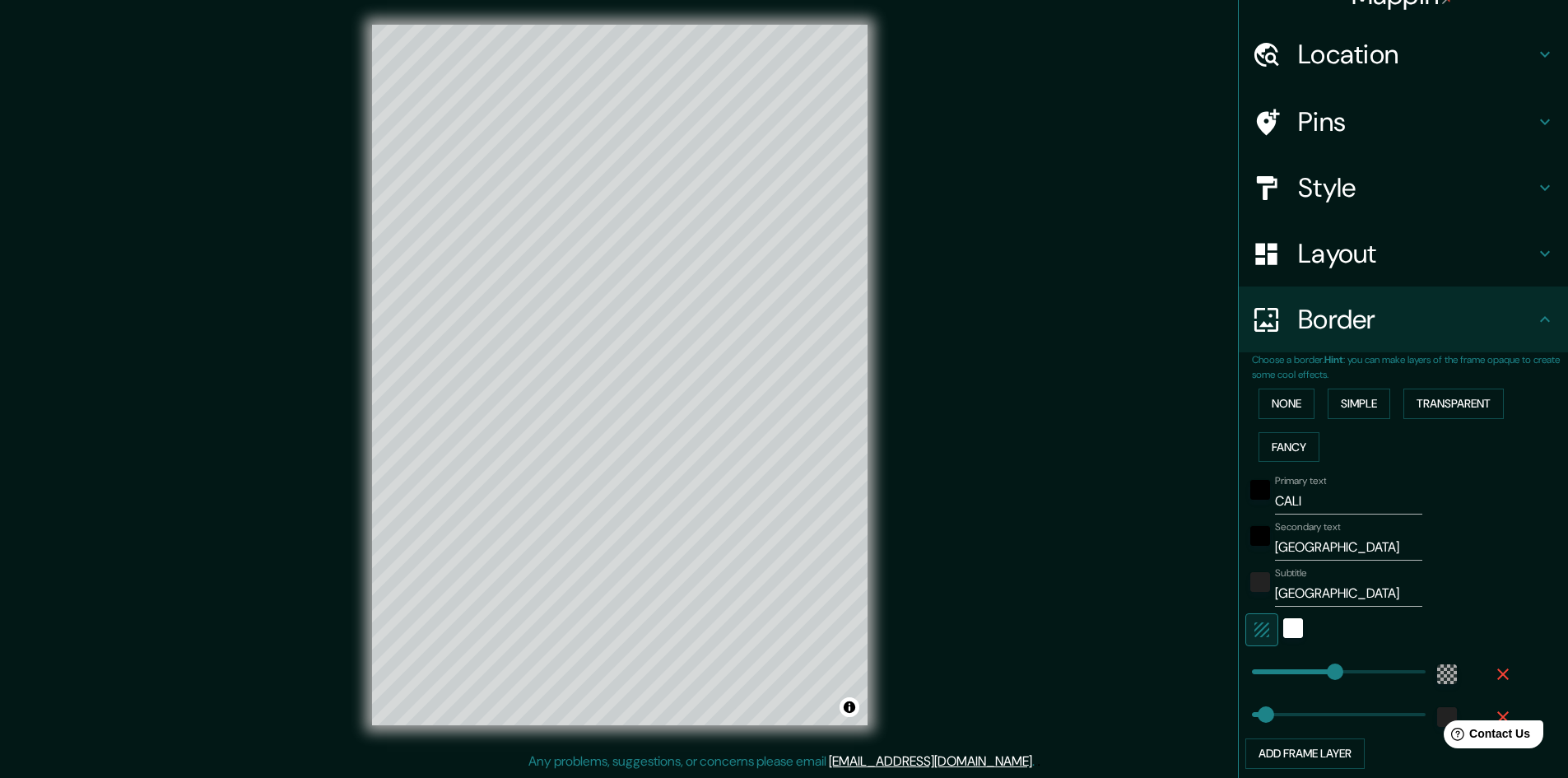
scroll to position [82, 0]
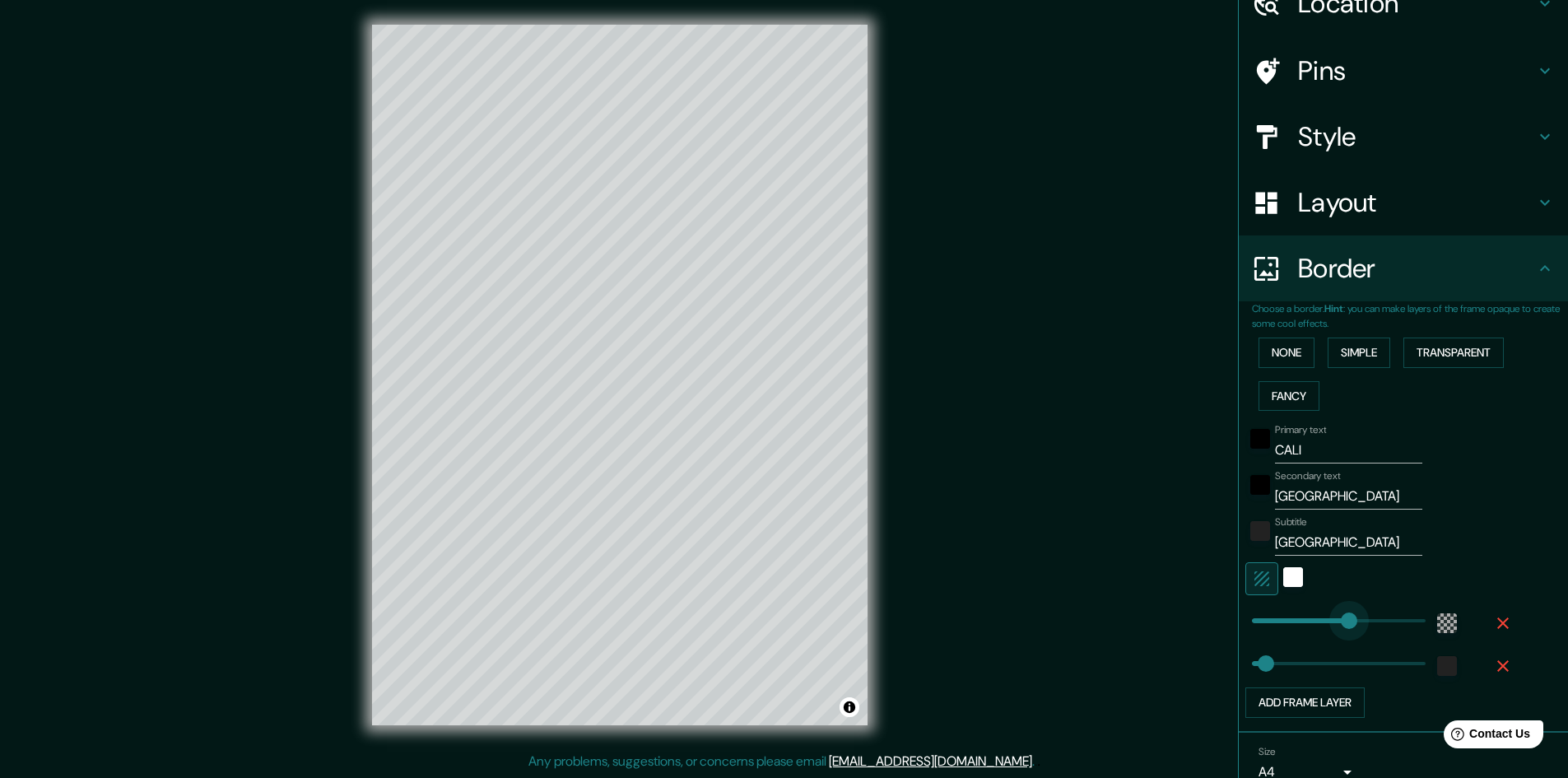
type input "602"
drag, startPoint x: 1310, startPoint y: 628, endPoint x: 1457, endPoint y: 635, distance: 147.2
type input "48"
type input "246"
drag, startPoint x: 1361, startPoint y: 624, endPoint x: 1310, endPoint y: 626, distance: 51.0
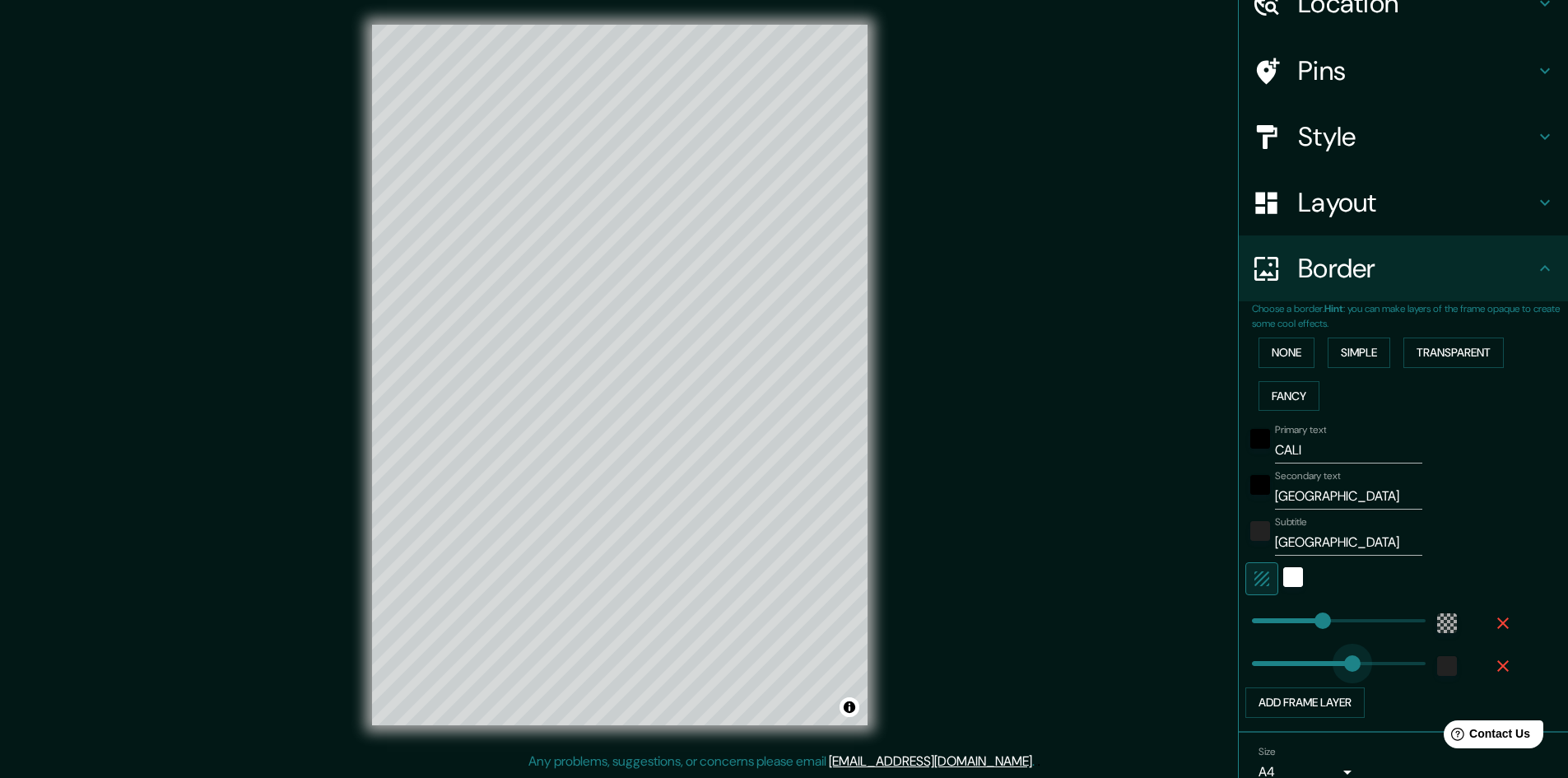
type input "412"
drag, startPoint x: 1334, startPoint y: 668, endPoint x: 1358, endPoint y: 673, distance: 24.5
type input "20"
drag, startPoint x: 1342, startPoint y: 672, endPoint x: 1245, endPoint y: 668, distance: 97.1
type input "0"
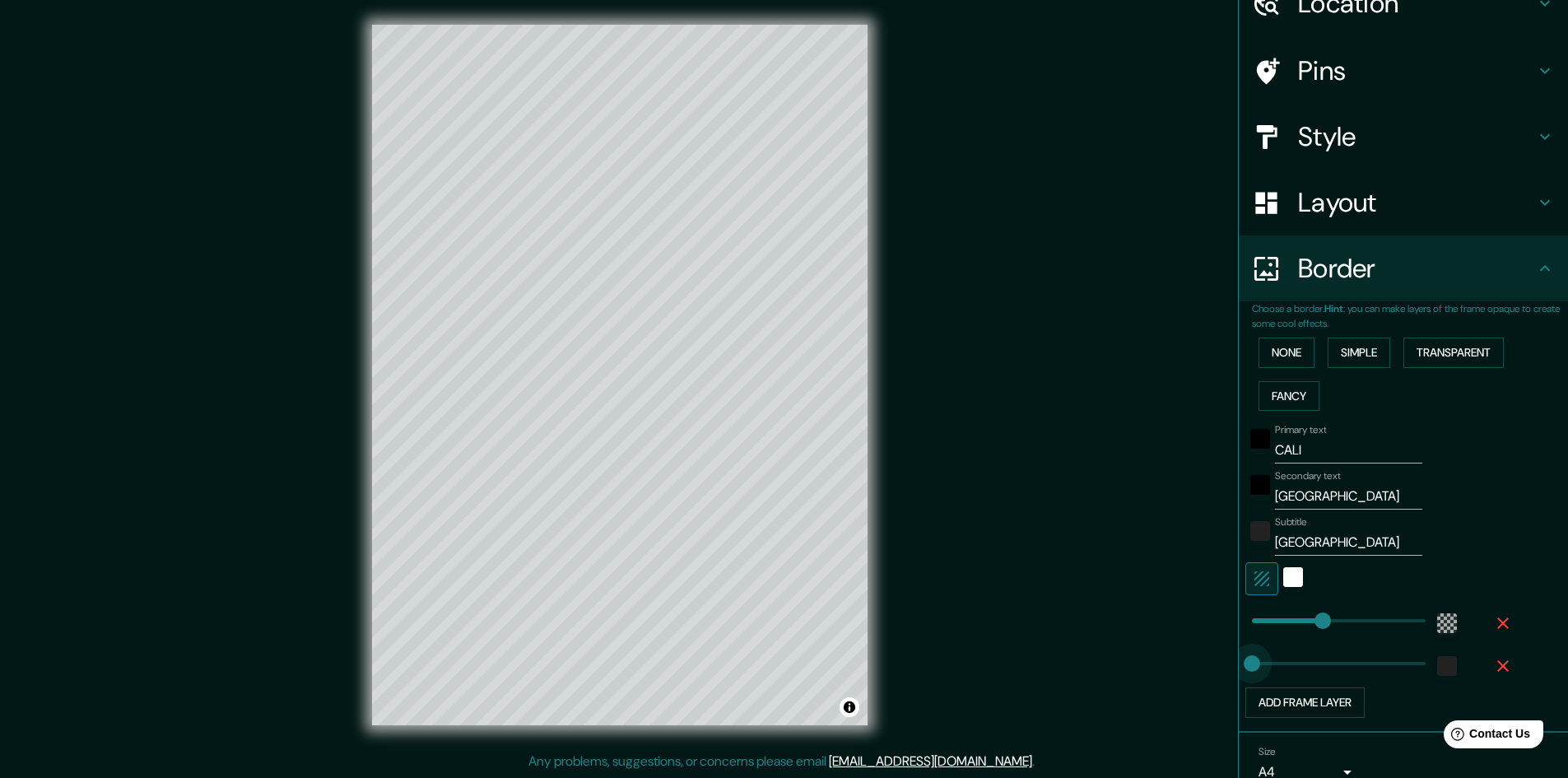
drag, startPoint x: 1247, startPoint y: 667, endPoint x: 1233, endPoint y: 667, distance: 14.0
type input "0"
drag, startPoint x: 1310, startPoint y: 625, endPoint x: 1224, endPoint y: 625, distance: 86.0
type input "220"
drag, startPoint x: 1247, startPoint y: 620, endPoint x: 1303, endPoint y: 622, distance: 56.0
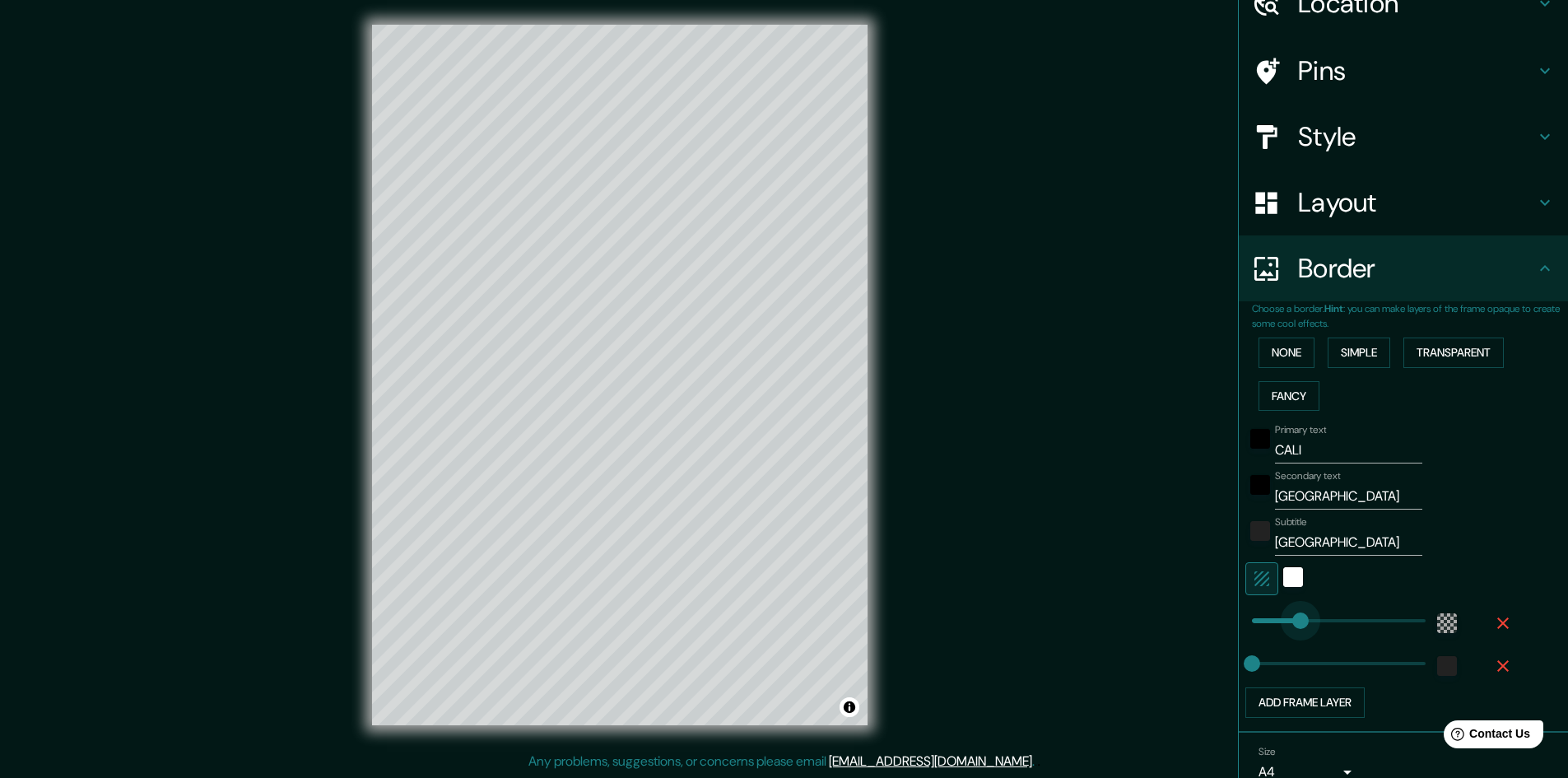
type input "166"
type input "111"
drag, startPoint x: 1286, startPoint y: 617, endPoint x: 1271, endPoint y: 617, distance: 15.0
type input "66"
drag, startPoint x: 1271, startPoint y: 617, endPoint x: 1258, endPoint y: 616, distance: 13.0
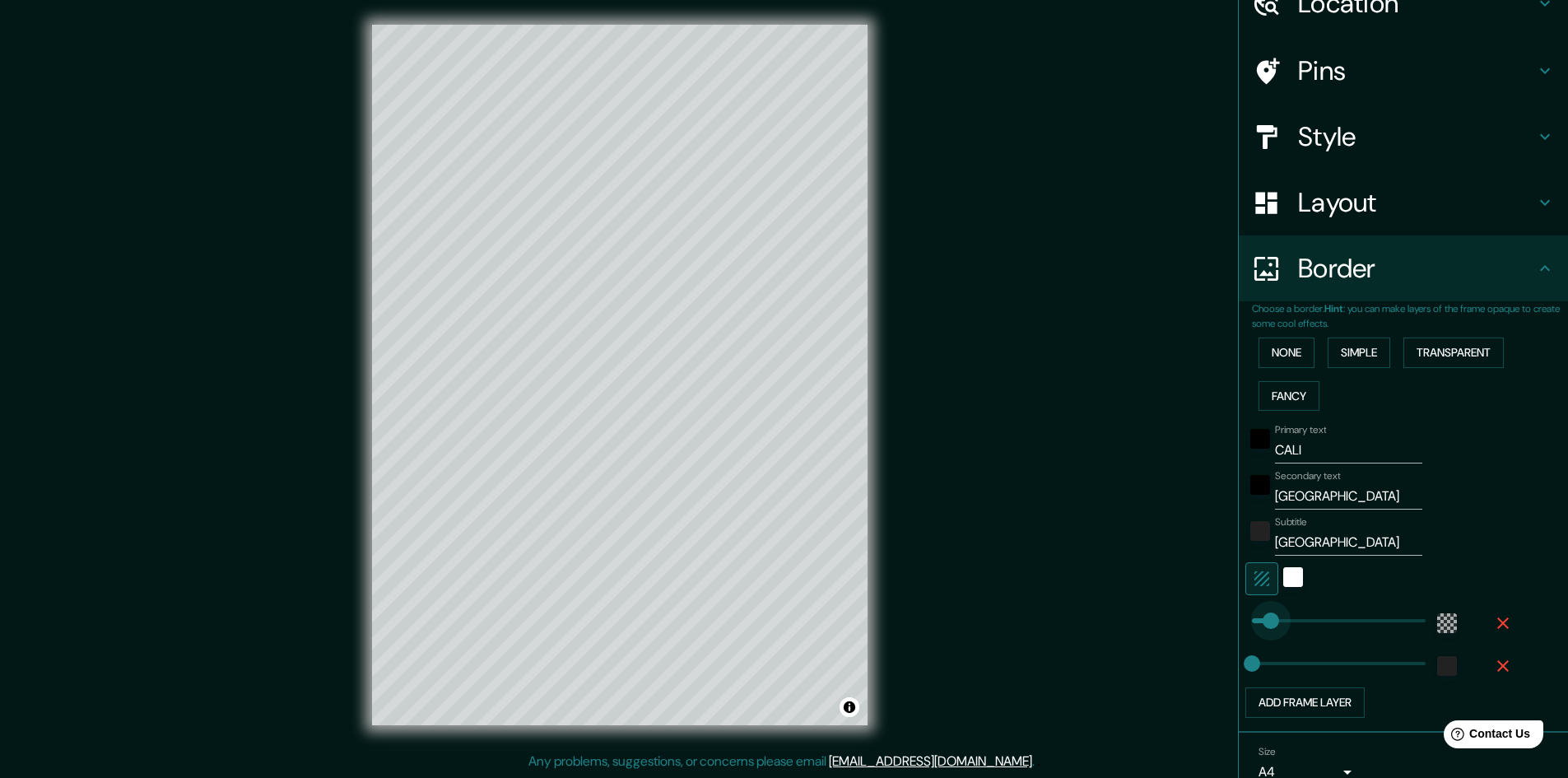
click at [1263, 616] on span at bounding box center [1270, 620] width 16 height 16
type input "129"
drag, startPoint x: 1259, startPoint y: 616, endPoint x: 1276, endPoint y: 616, distance: 17.0
type input "169"
drag, startPoint x: 1274, startPoint y: 616, endPoint x: 1288, endPoint y: 617, distance: 14.0
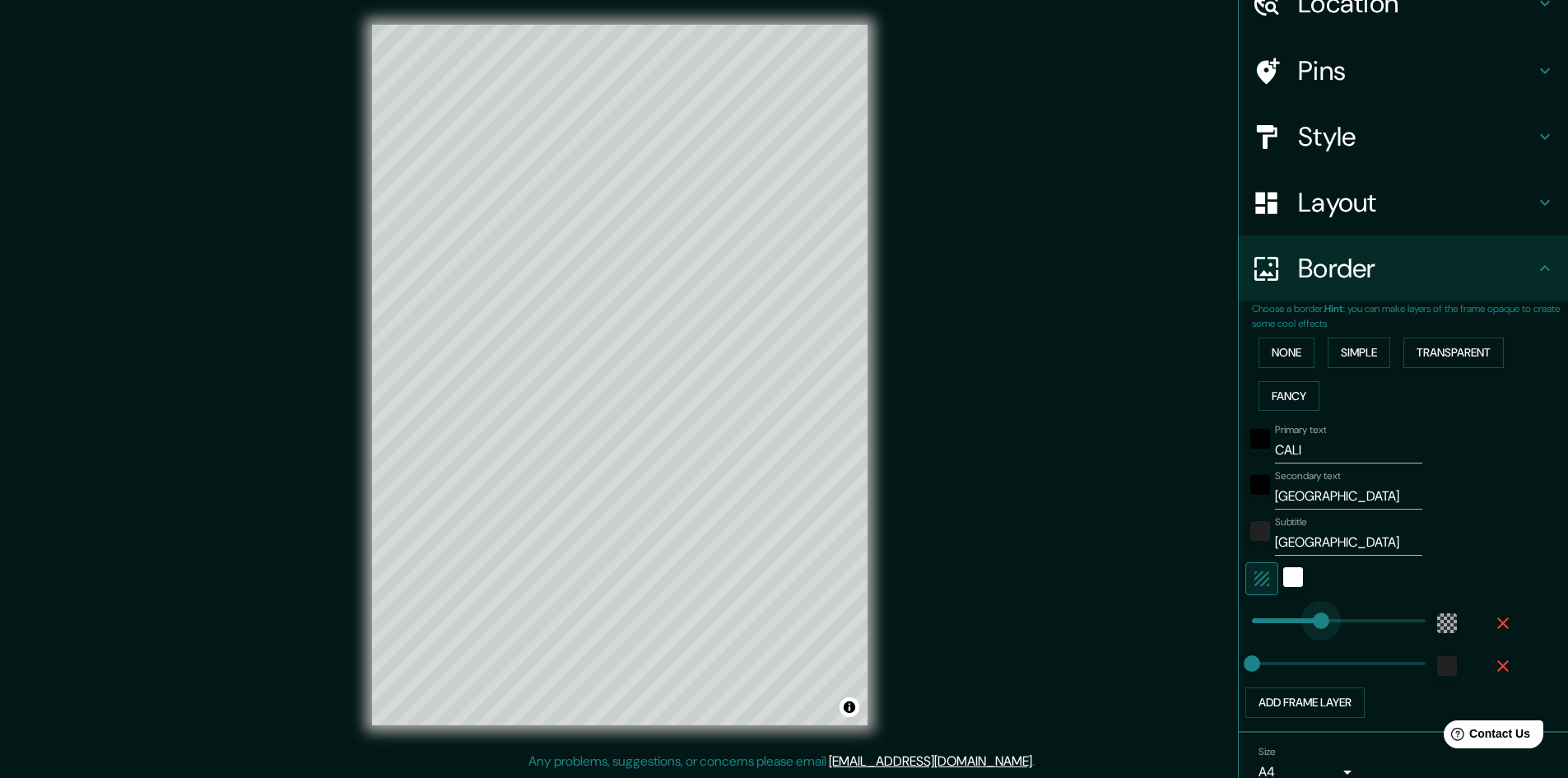
type input "260"
drag, startPoint x: 1294, startPoint y: 618, endPoint x: 1315, endPoint y: 622, distance: 21.4
type input "423"
type input "602"
drag, startPoint x: 1355, startPoint y: 628, endPoint x: 1422, endPoint y: 645, distance: 69.1
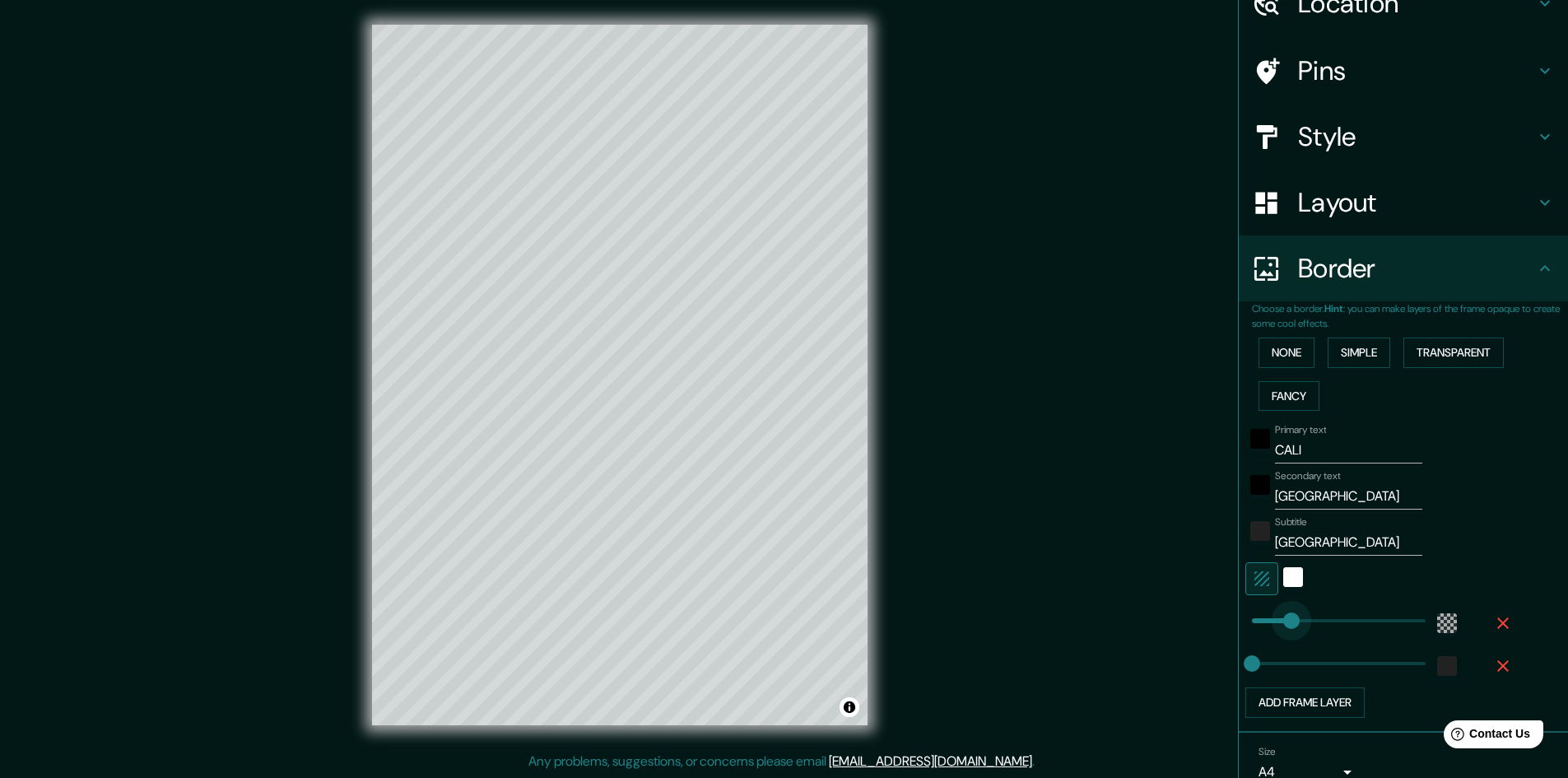
type input "146"
drag, startPoint x: 1408, startPoint y: 621, endPoint x: 1366, endPoint y: 463, distance: 163.5
click at [1427, 356] on button "Transparent" at bounding box center [1453, 353] width 100 height 31
click at [1352, 357] on button "Simple" at bounding box center [1359, 353] width 63 height 31
click at [1304, 451] on input "Primary" at bounding box center [1348, 450] width 147 height 26
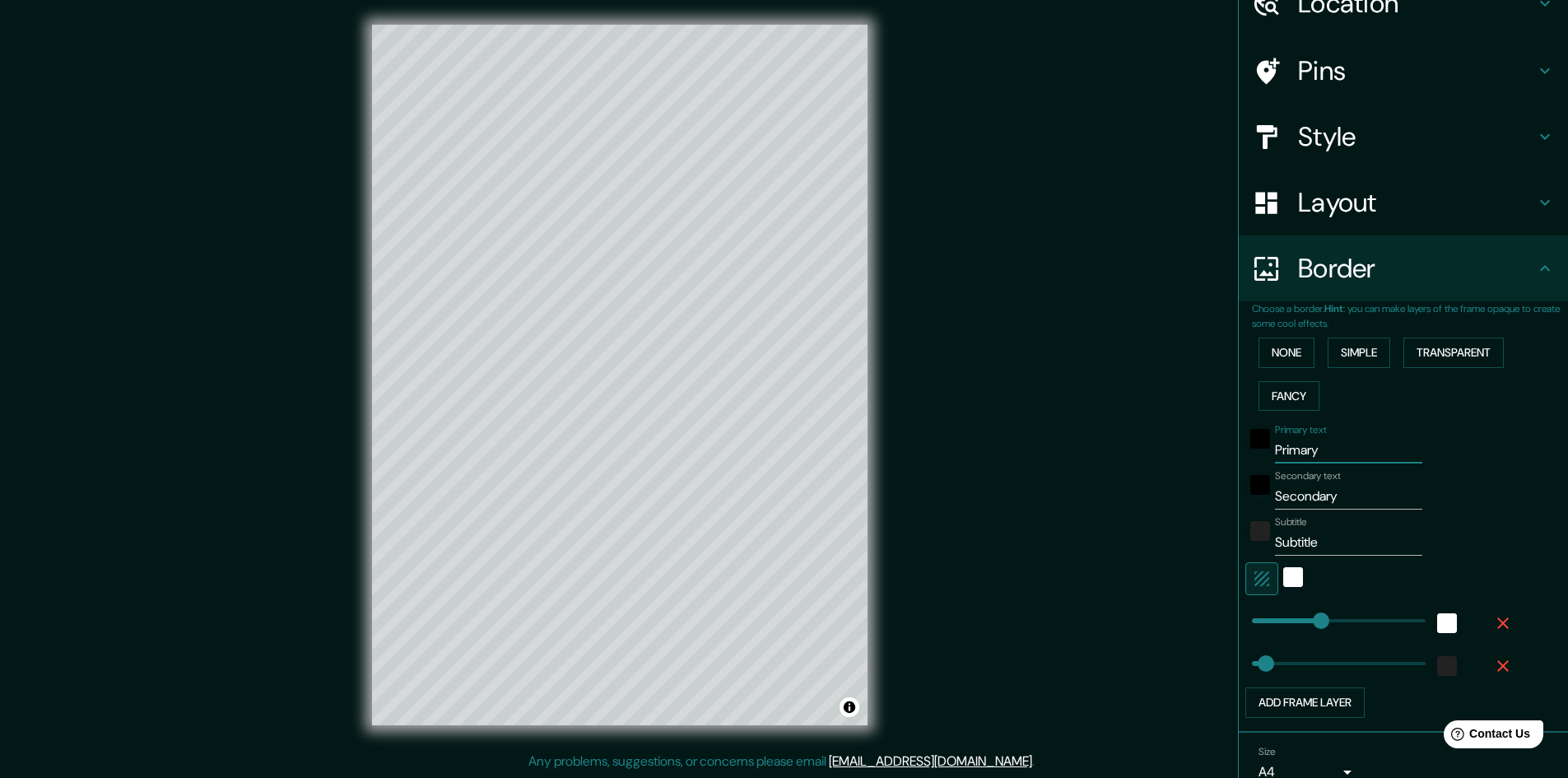
click at [1304, 451] on input "Primary" at bounding box center [1348, 450] width 147 height 26
type input "C"
type input "241"
type input "48"
type input "CA"
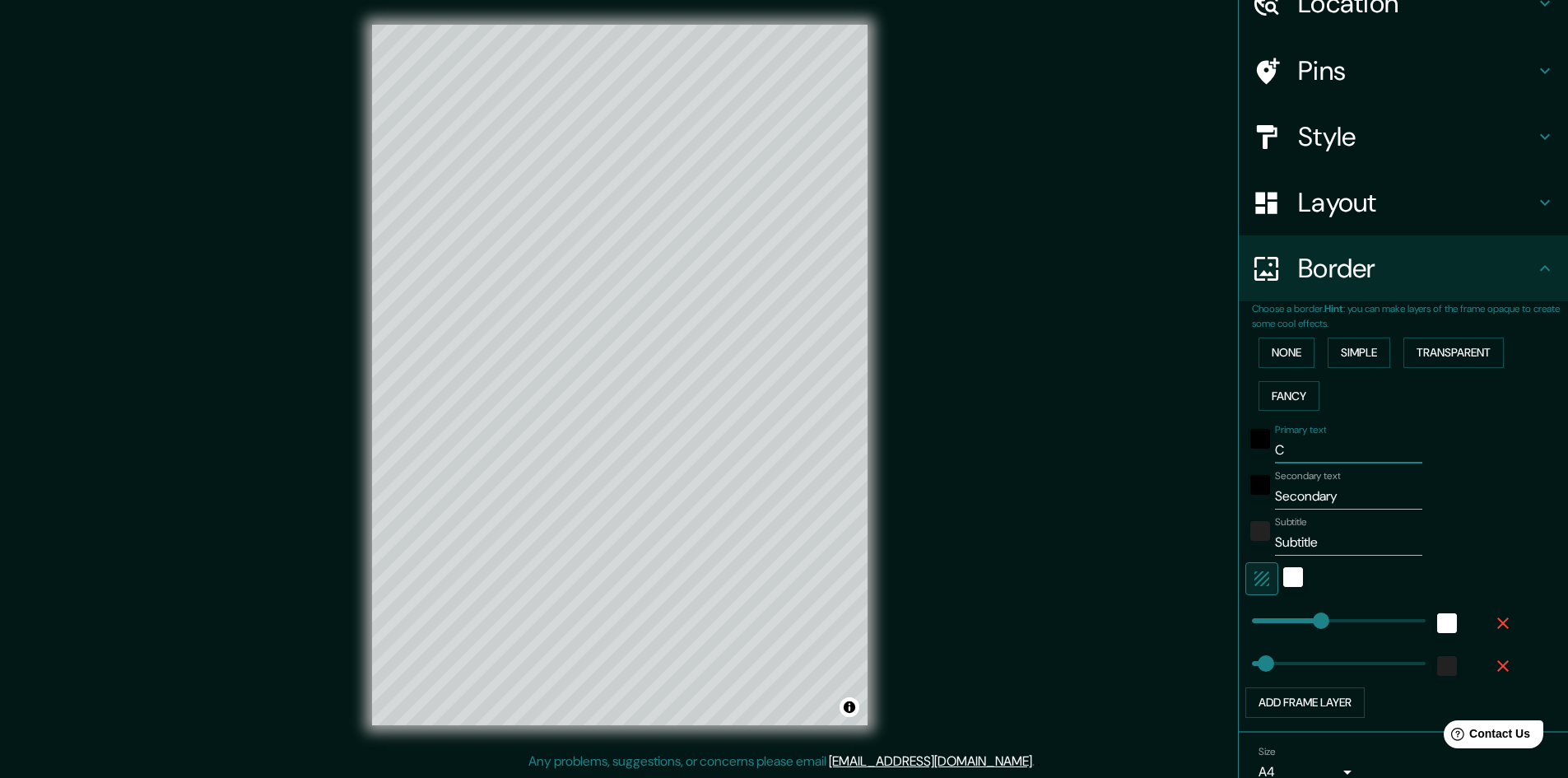
type input "241"
type input "48"
type input "CAL"
type input "241"
type input "48"
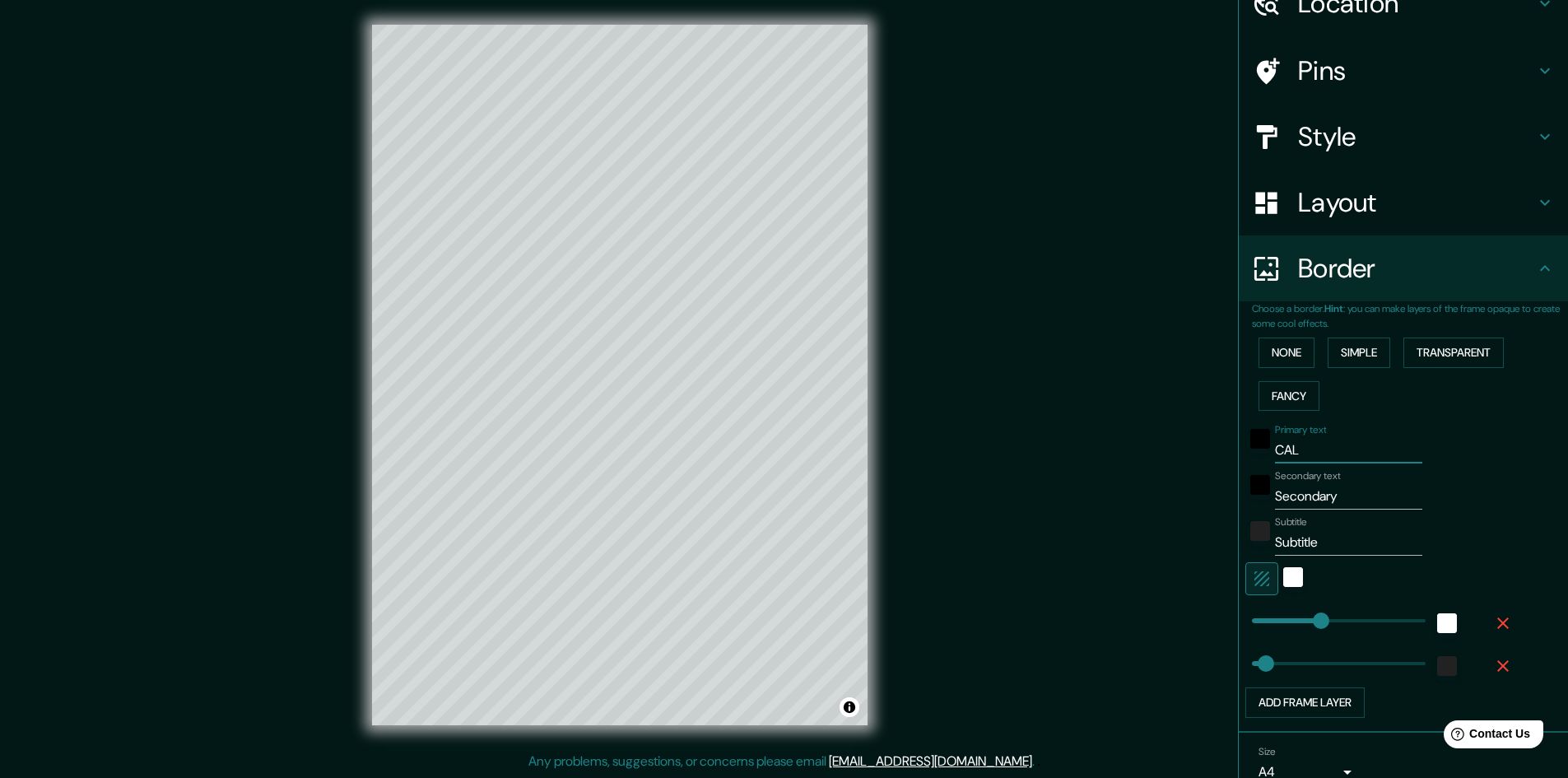
type input "CALI"
type input "241"
type input "48"
type input "CALI"
click at [1316, 501] on input "Secondary" at bounding box center [1348, 496] width 147 height 26
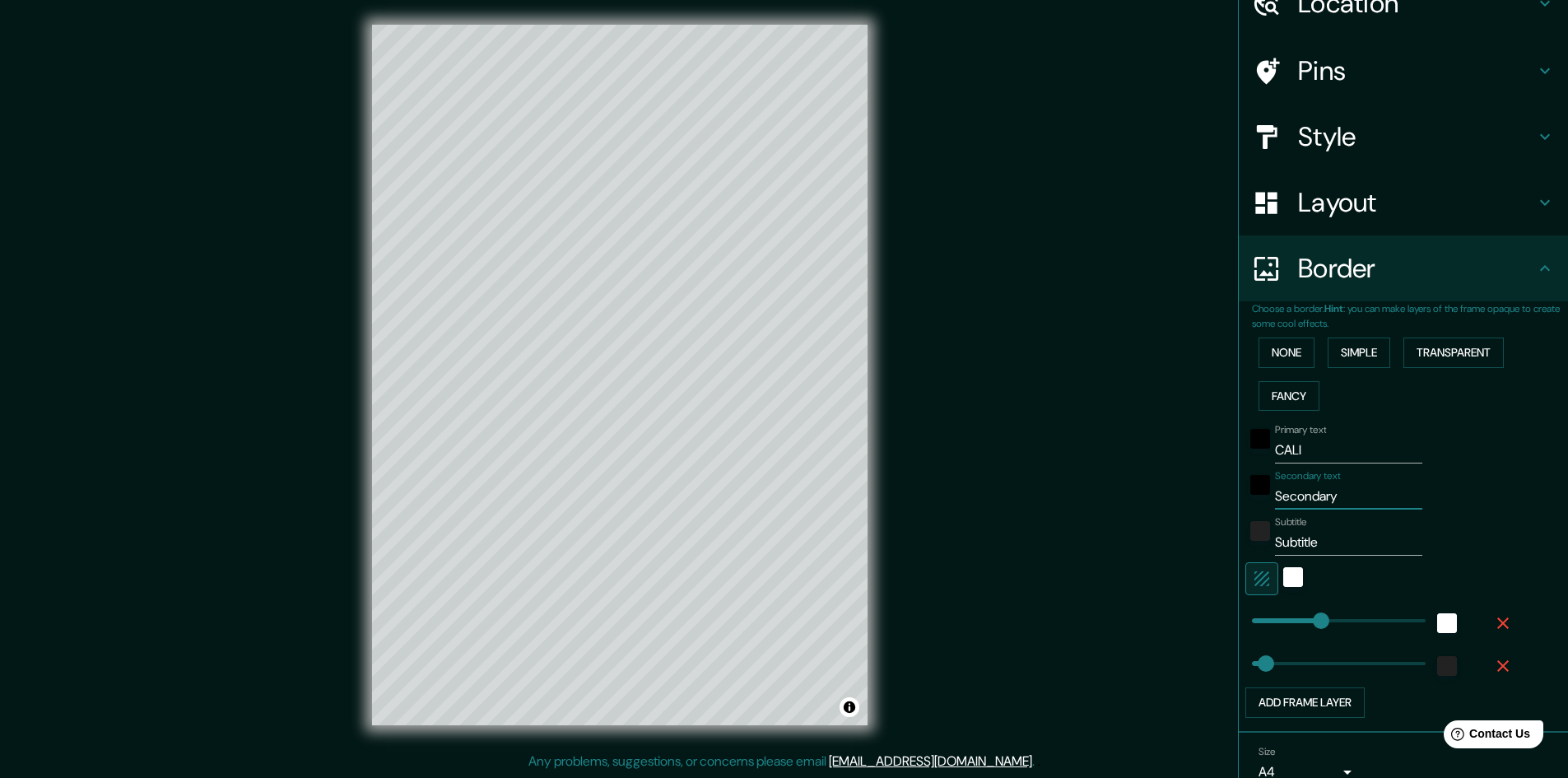
click at [1316, 501] on input "Secondary" at bounding box center [1348, 496] width 147 height 26
type input "C"
type input "241"
type input "48"
type input "CO"
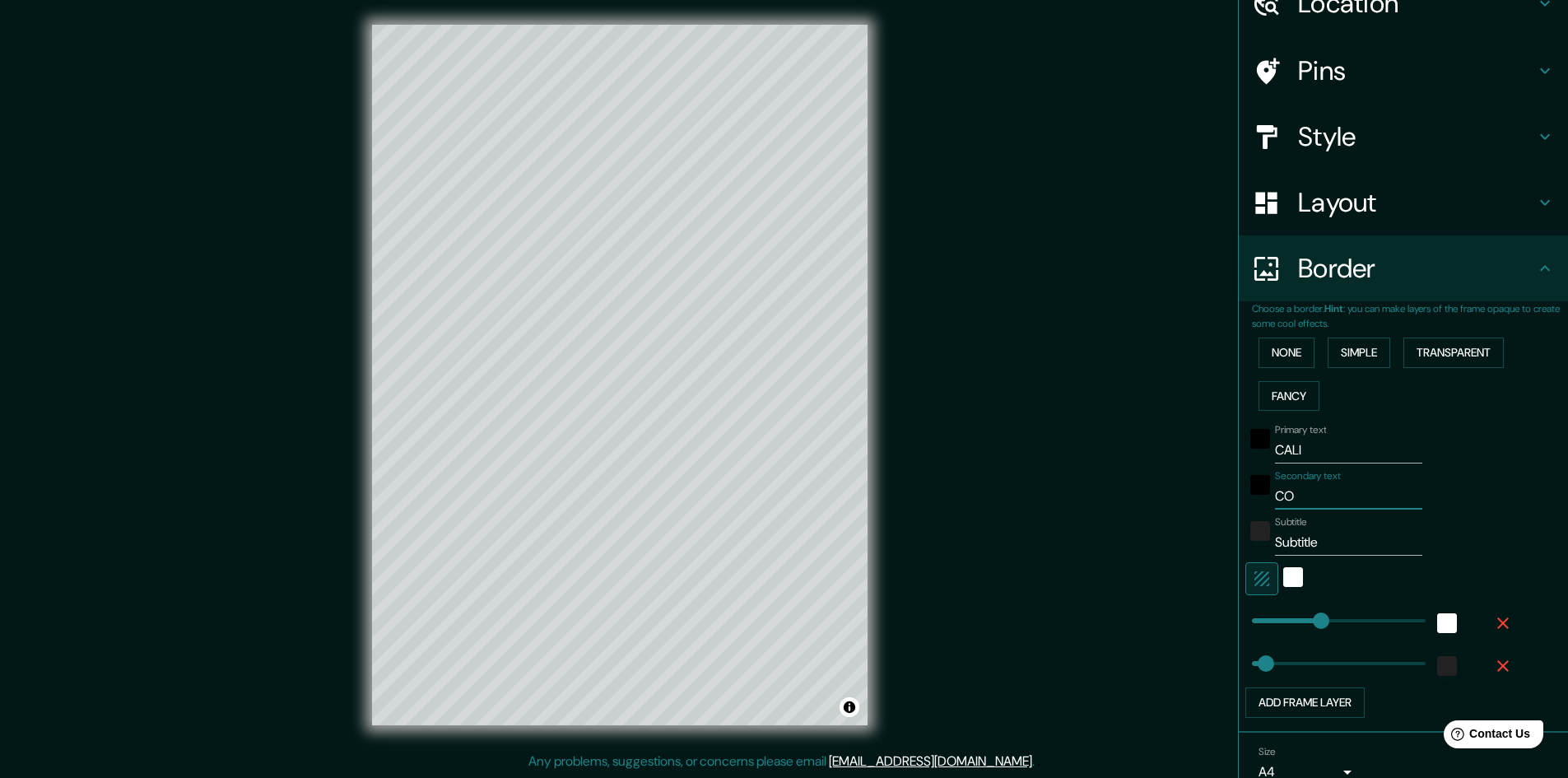
type input "241"
type input "48"
type input "COL"
type input "241"
type input "48"
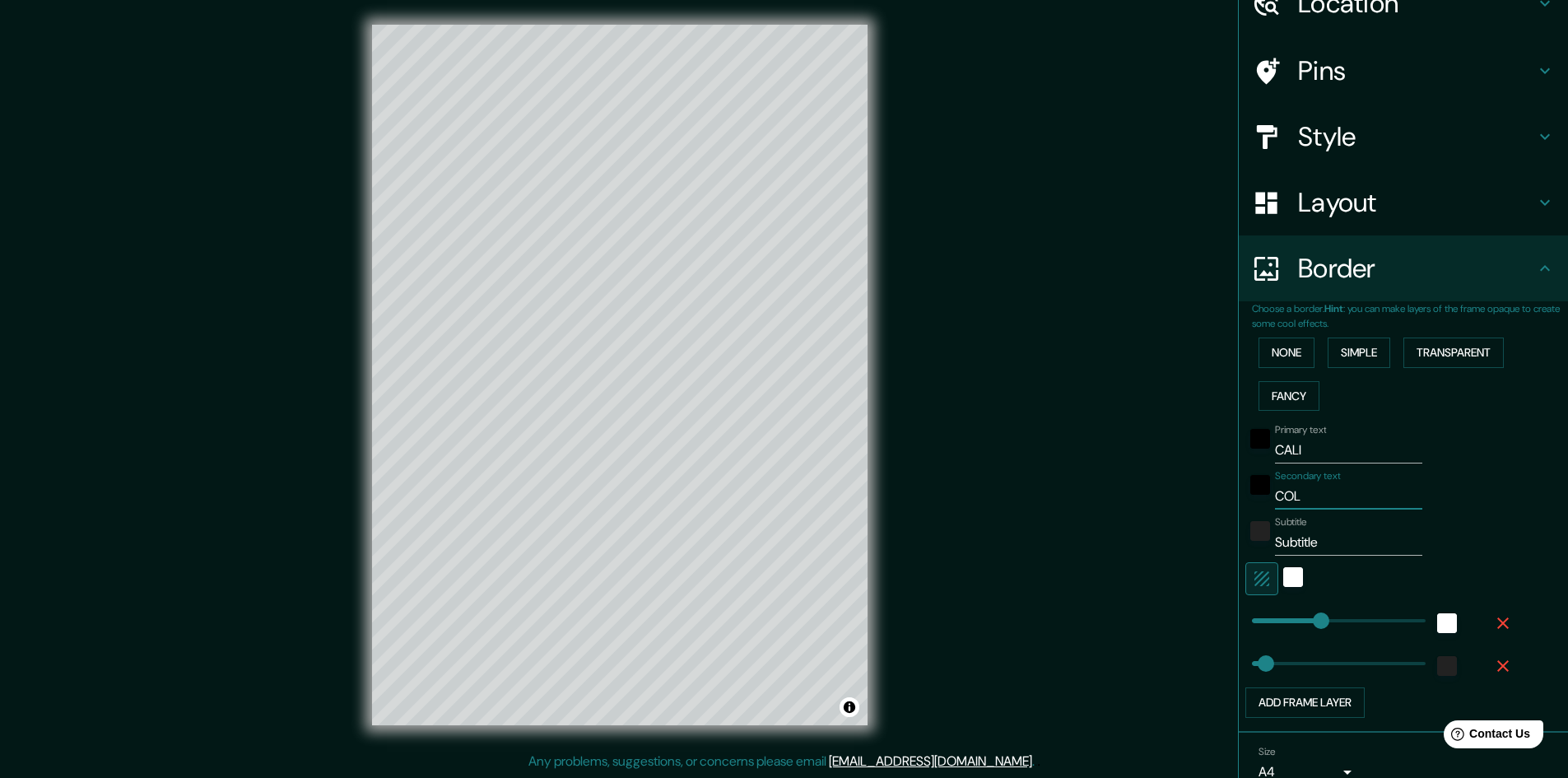
type input "COLO"
type input "241"
type input "48"
type input "COLOM"
type input "241"
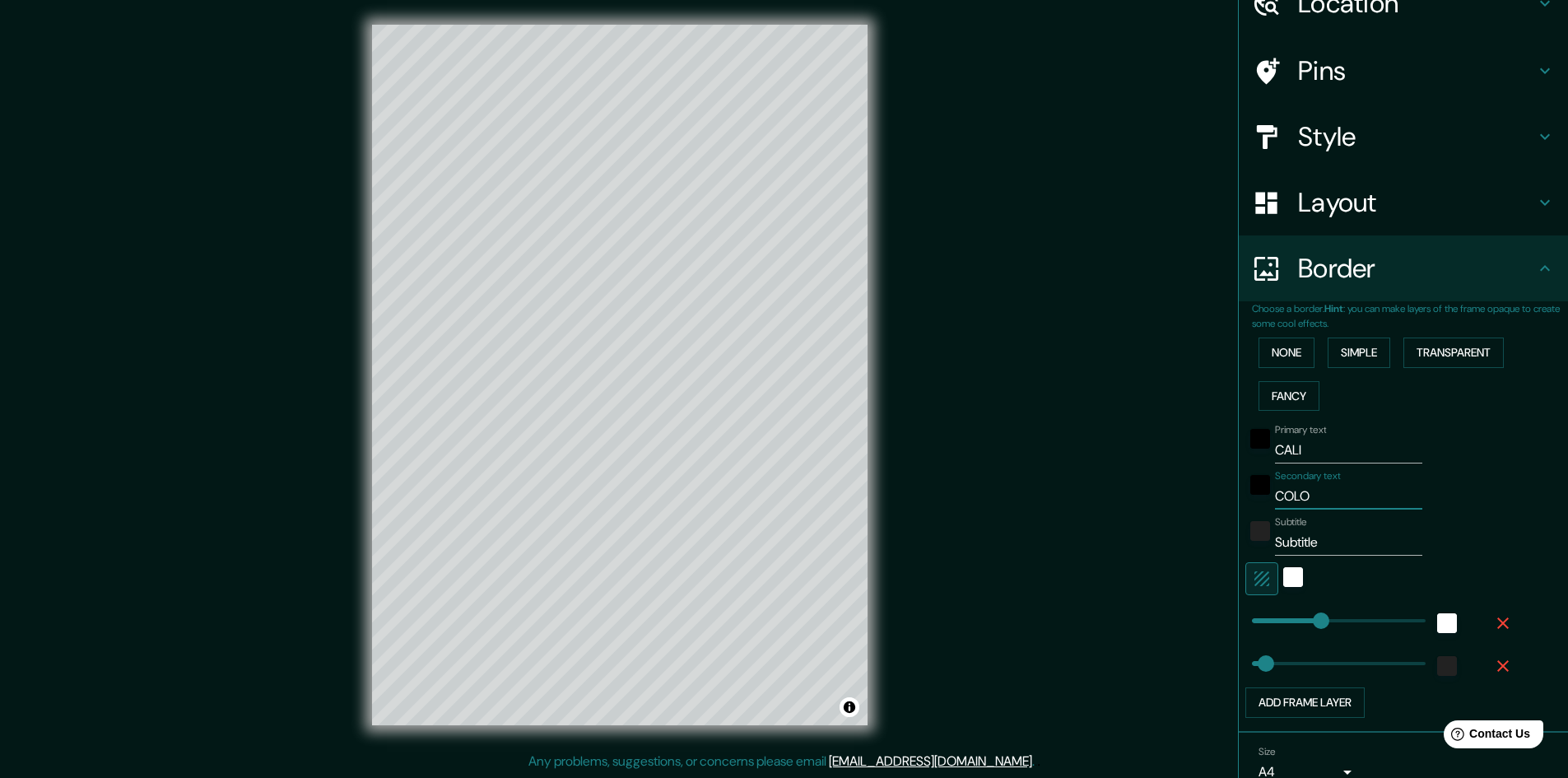
type input "48"
type input "COLO"
type input "241"
type input "48"
type input "COL"
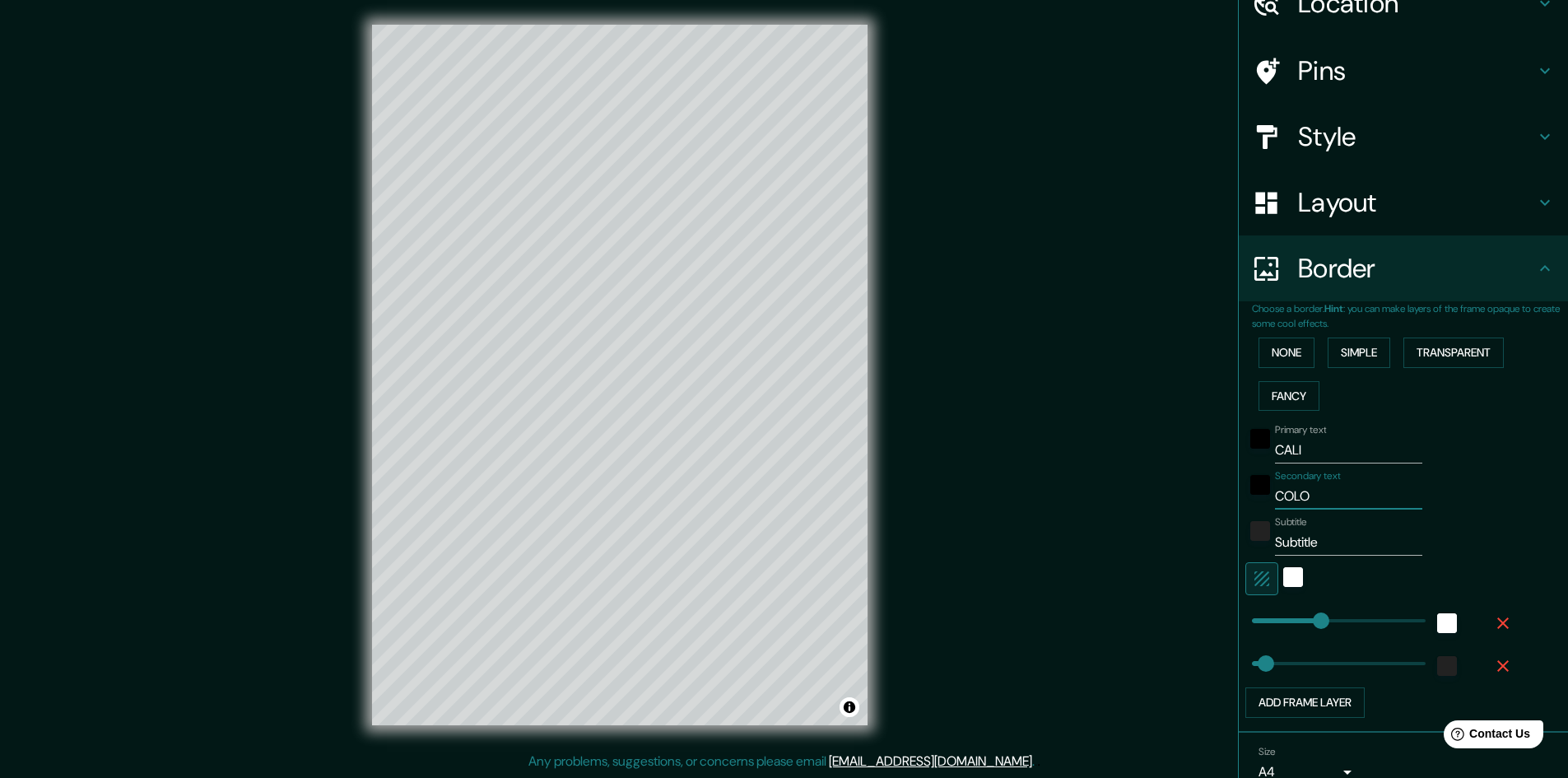
type input "241"
type input "48"
type input "CO"
type input "241"
type input "48"
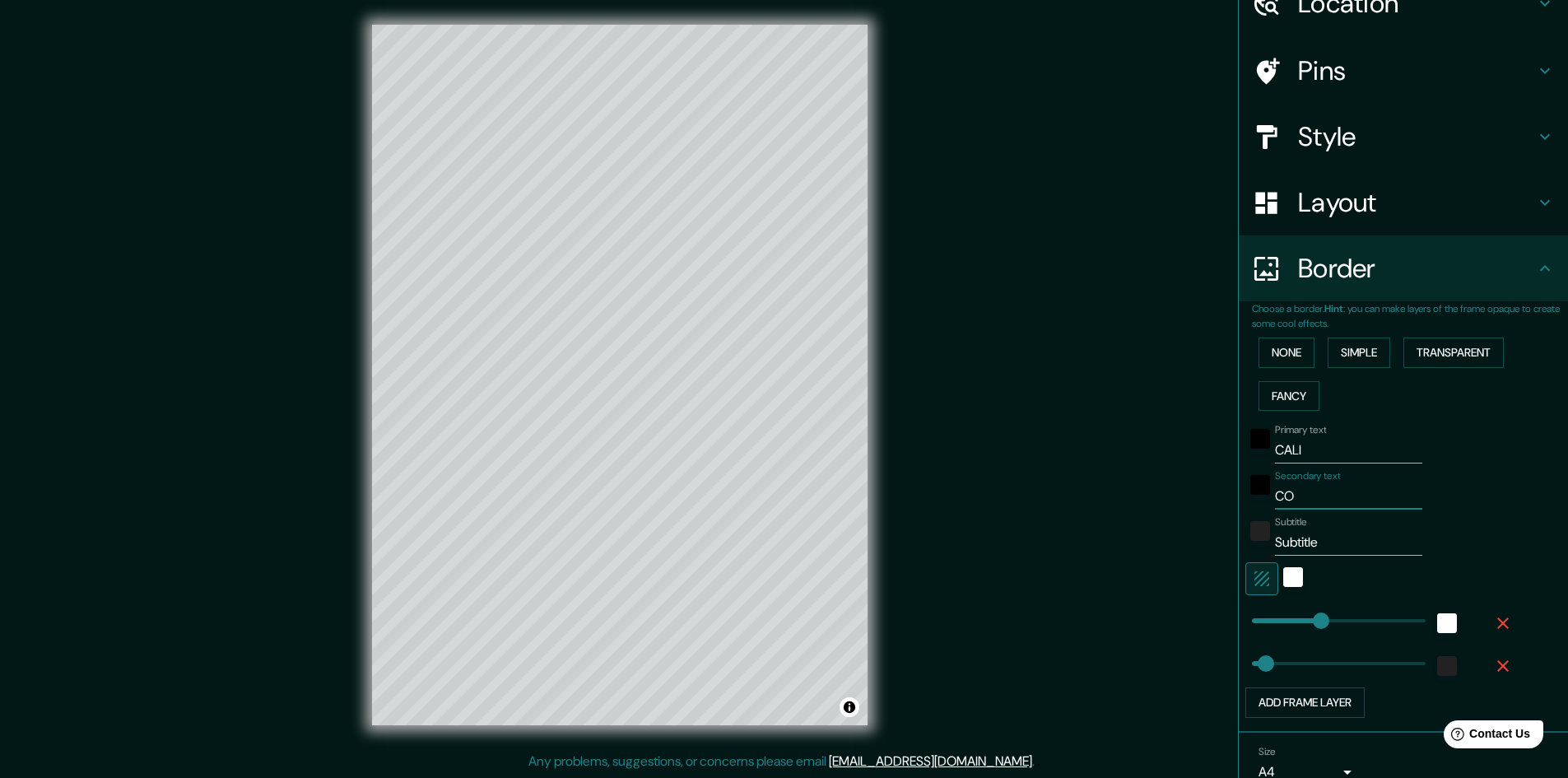
type input "C"
type input "241"
type input "48"
type input "241"
type input "48"
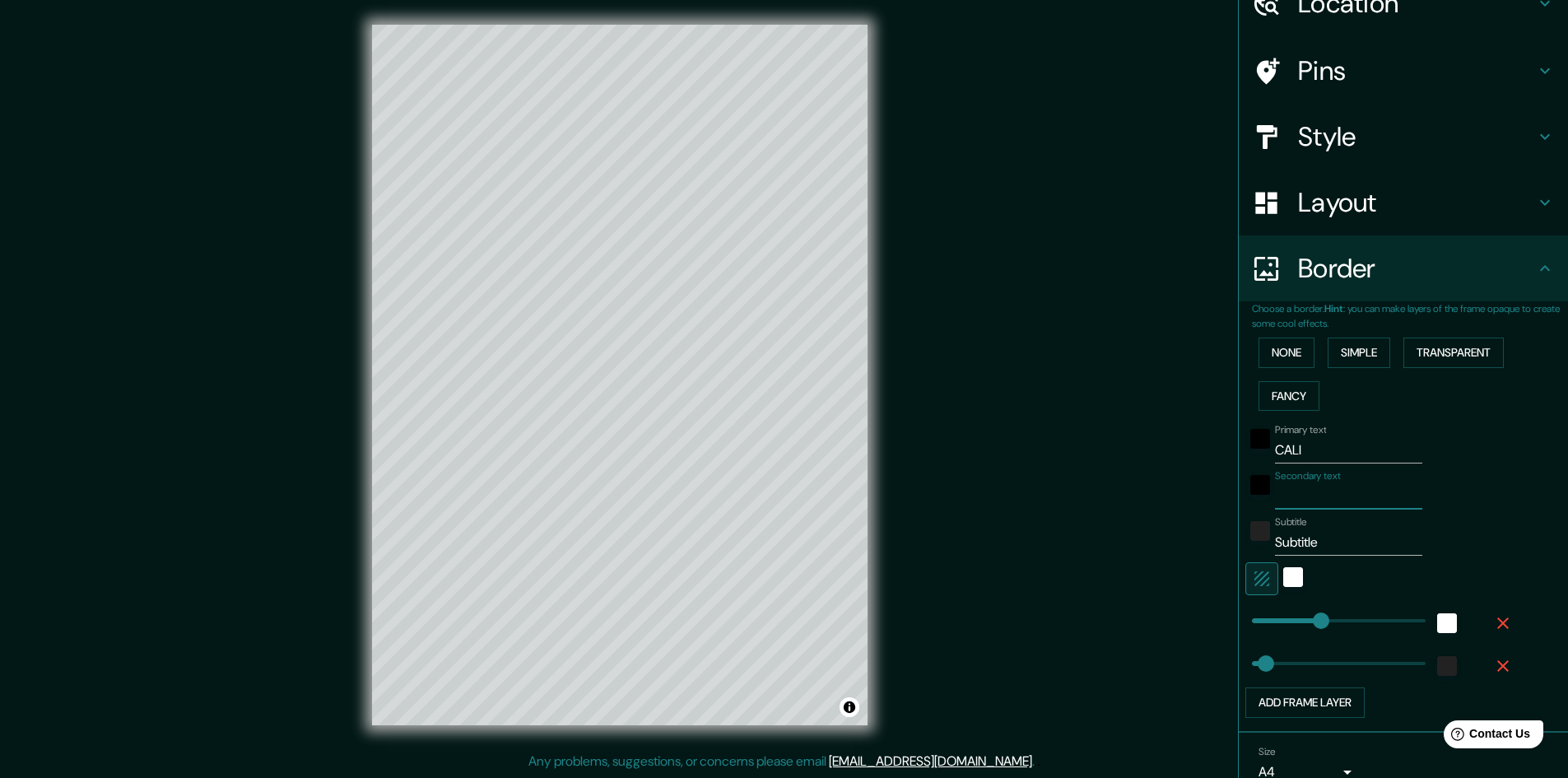
type input "V"
type input "241"
type input "48"
type input "VA"
type input "241"
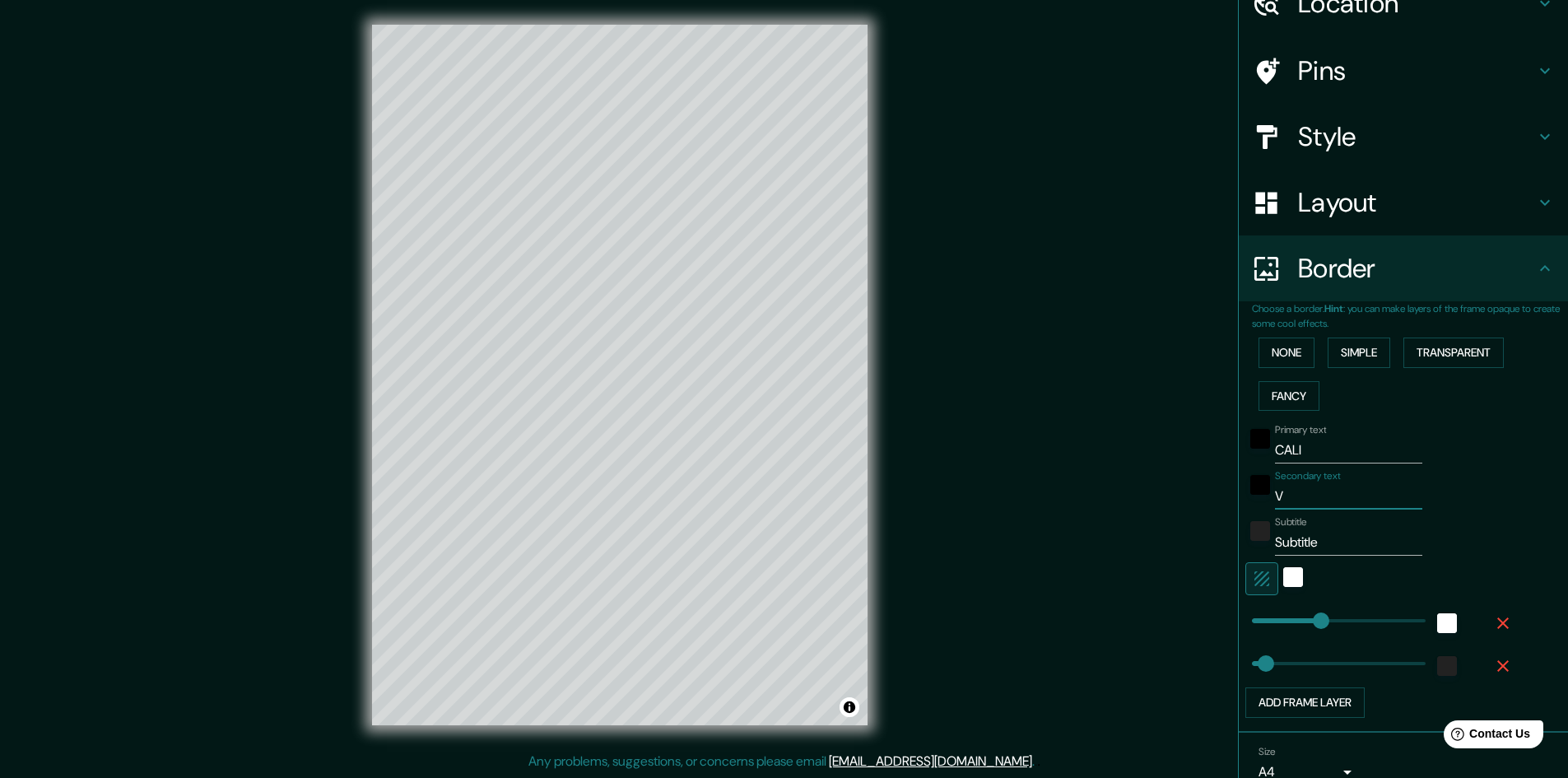
type input "48"
type input "VAL"
type input "241"
type input "48"
type input "VALL"
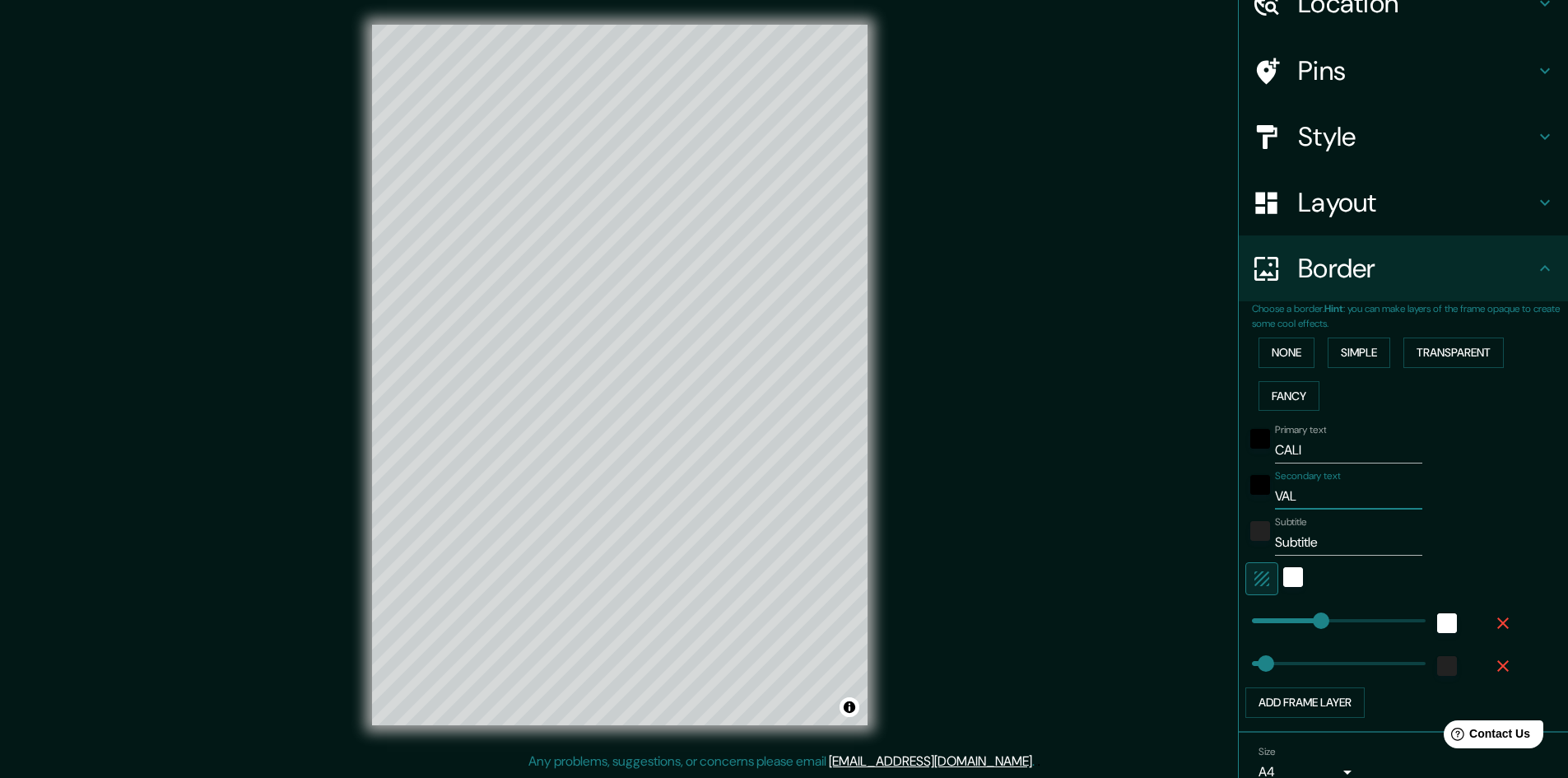
type input "241"
type input "48"
type input "VALLE"
type input "241"
type input "48"
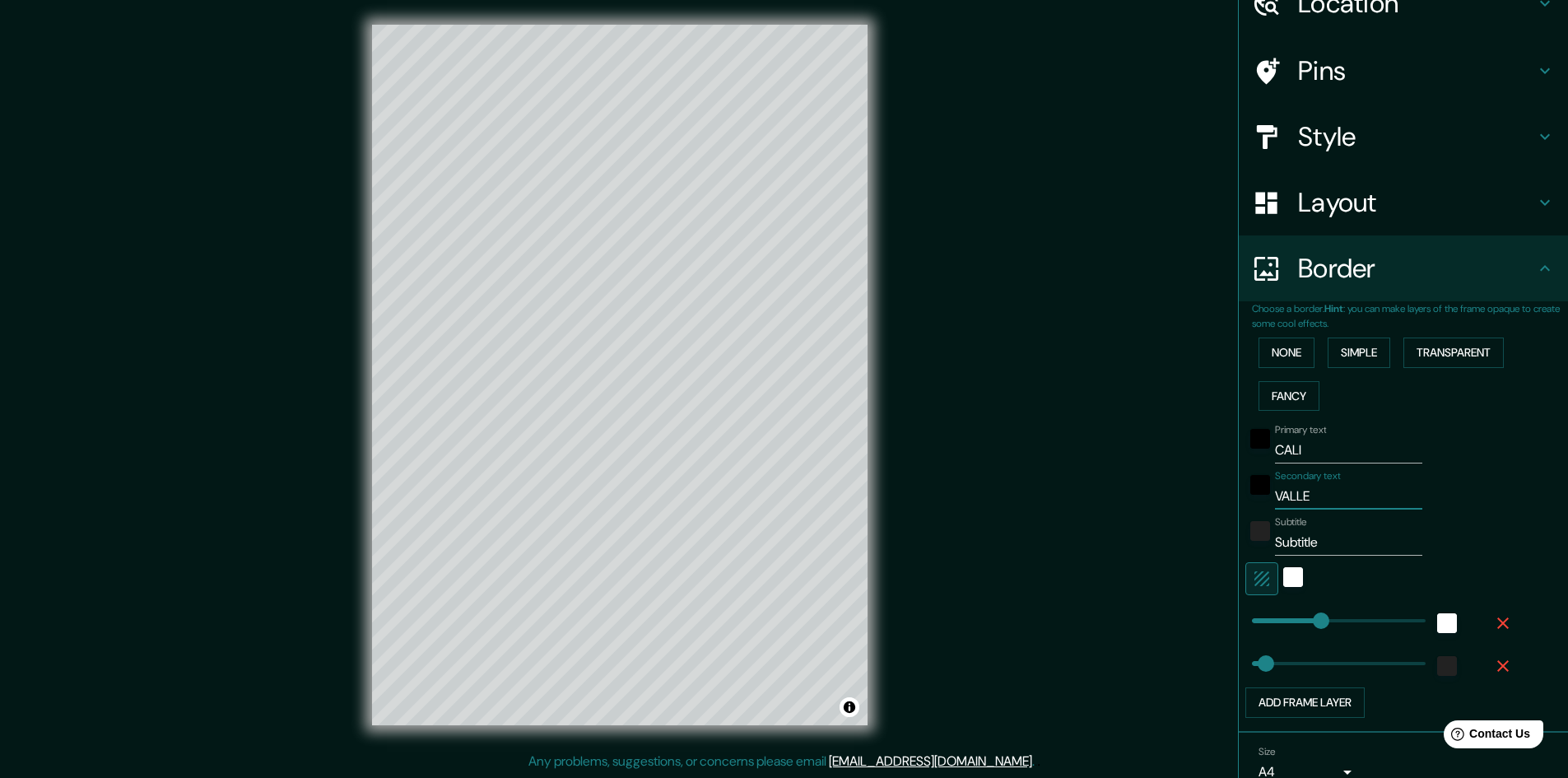
type input "VALLE"
type input "241"
type input "48"
type input "VALLE D"
type input "241"
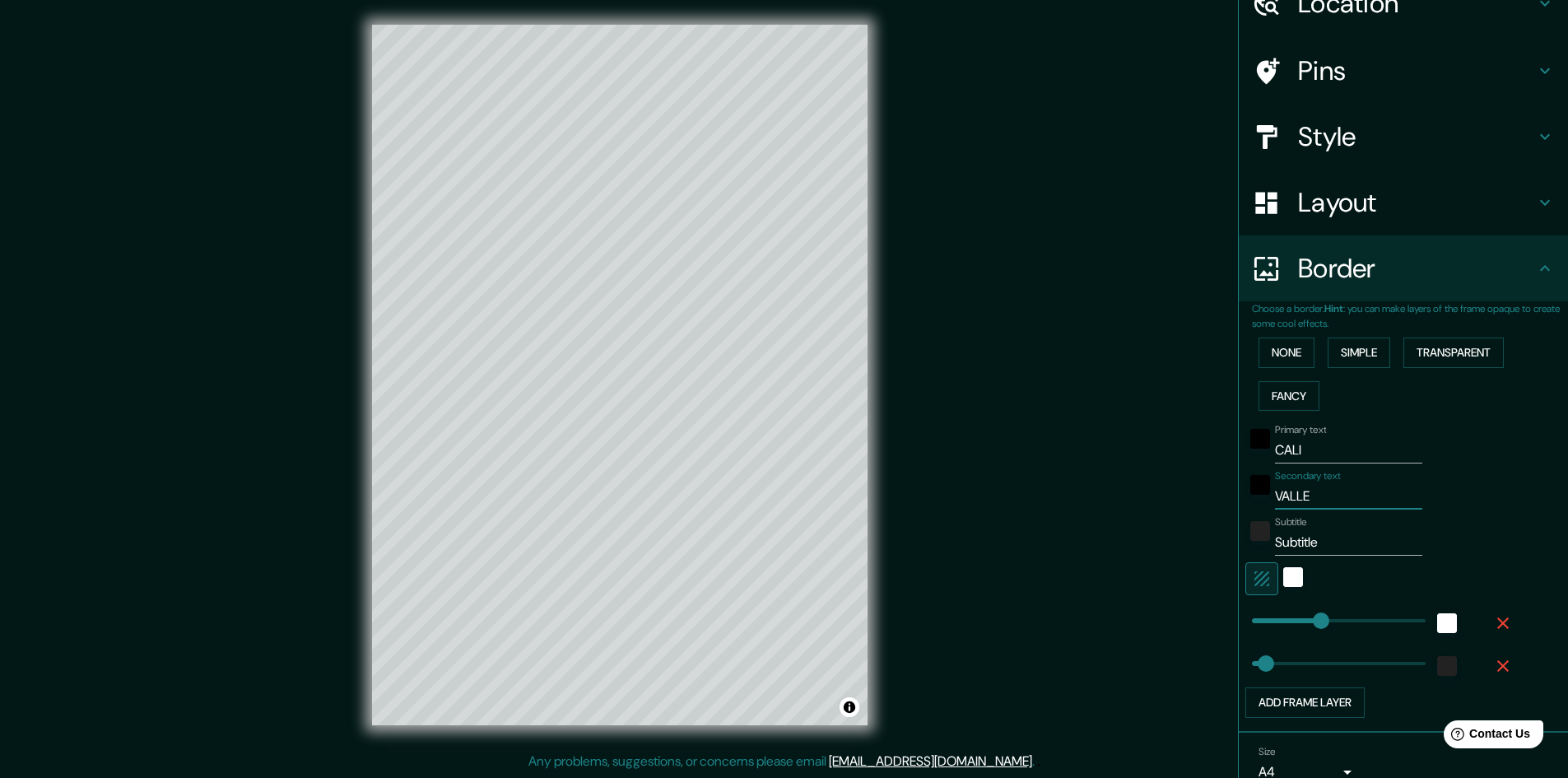
type input "48"
type input "VALLE DE"
type input "241"
type input "48"
type input "VALLE DEL"
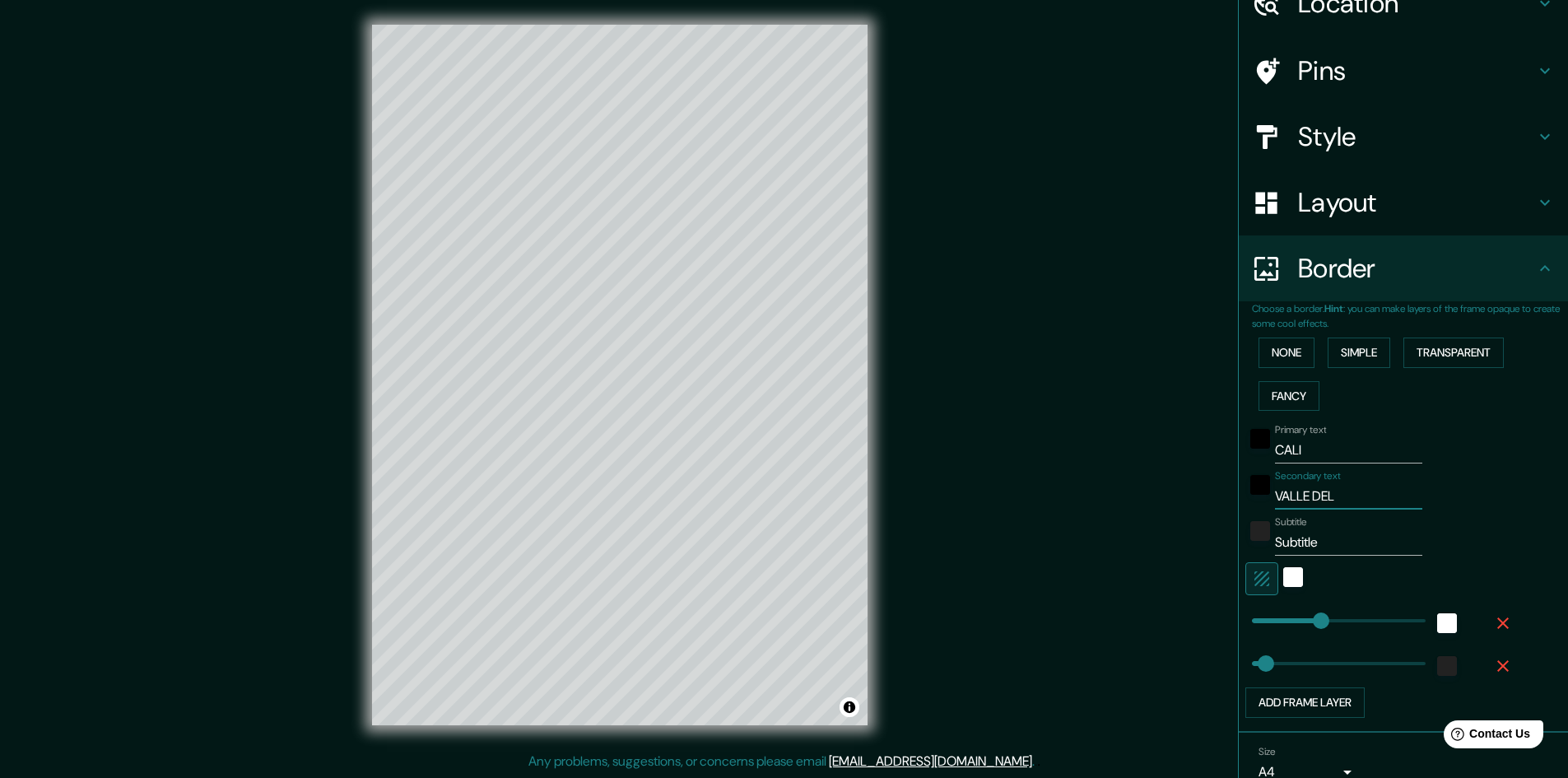
type input "241"
type input "48"
type input "VALLE DEL"
type input "241"
type input "48"
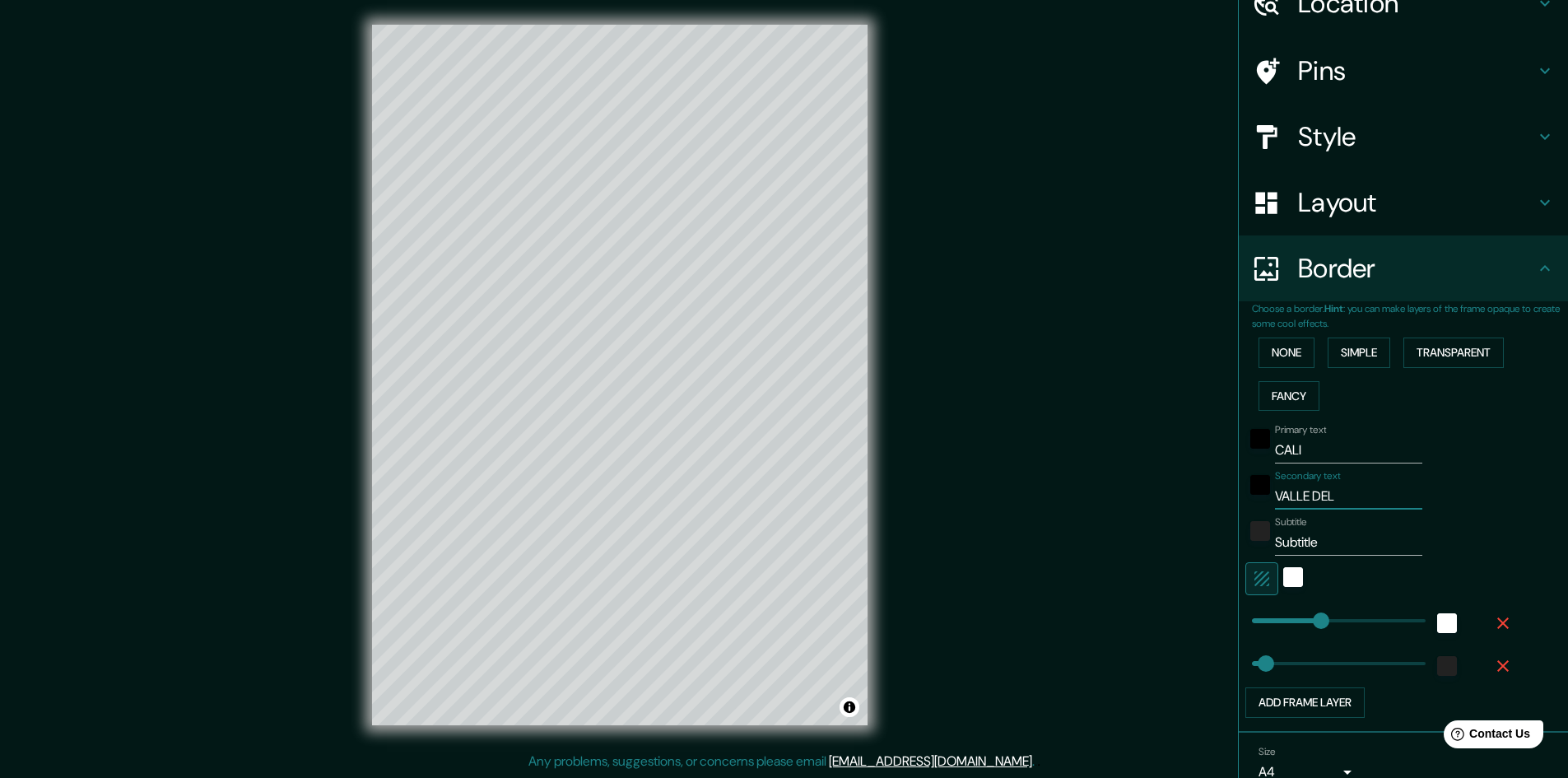
type input "VALLE DEL C"
type input "241"
type input "48"
type input "VALLE DEL CA"
type input "241"
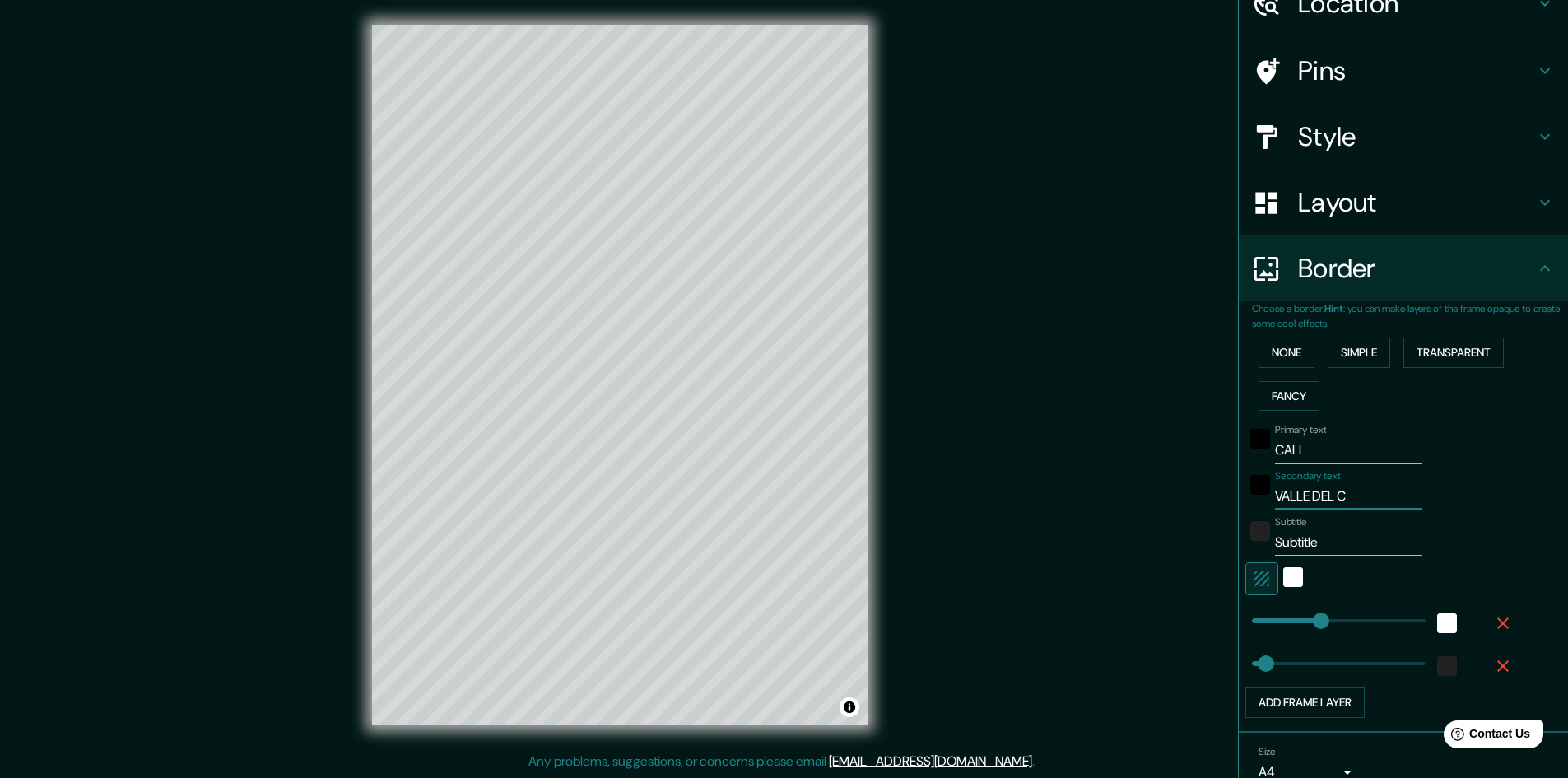
type input "48"
type input "VALLE DEL CAU"
type input "241"
type input "48"
type input "VALLE DEL CAUC"
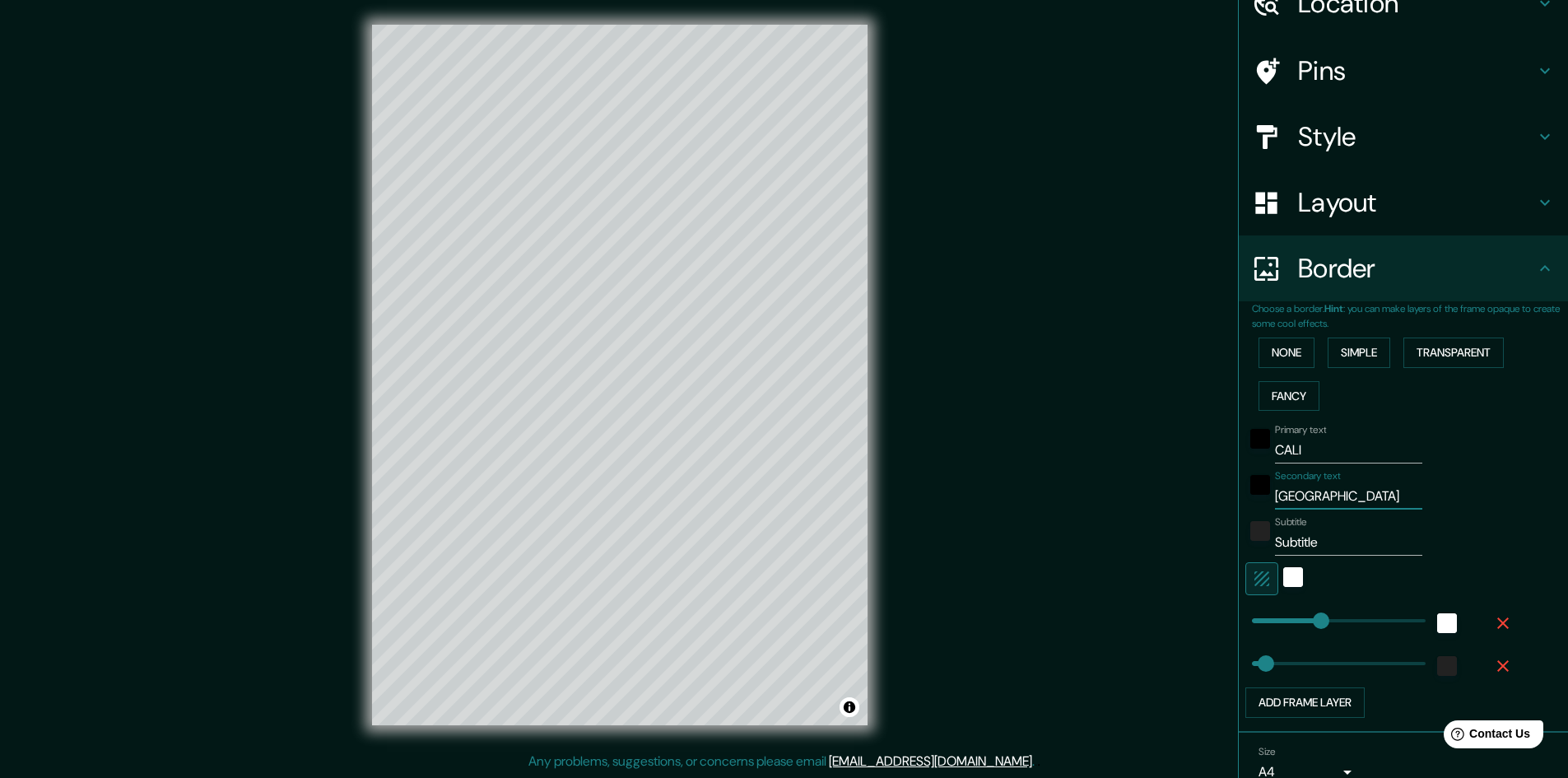
type input "241"
click at [1300, 543] on input "Subtitle" at bounding box center [1348, 542] width 147 height 26
click at [1288, 352] on button "None" at bounding box center [1287, 353] width 56 height 31
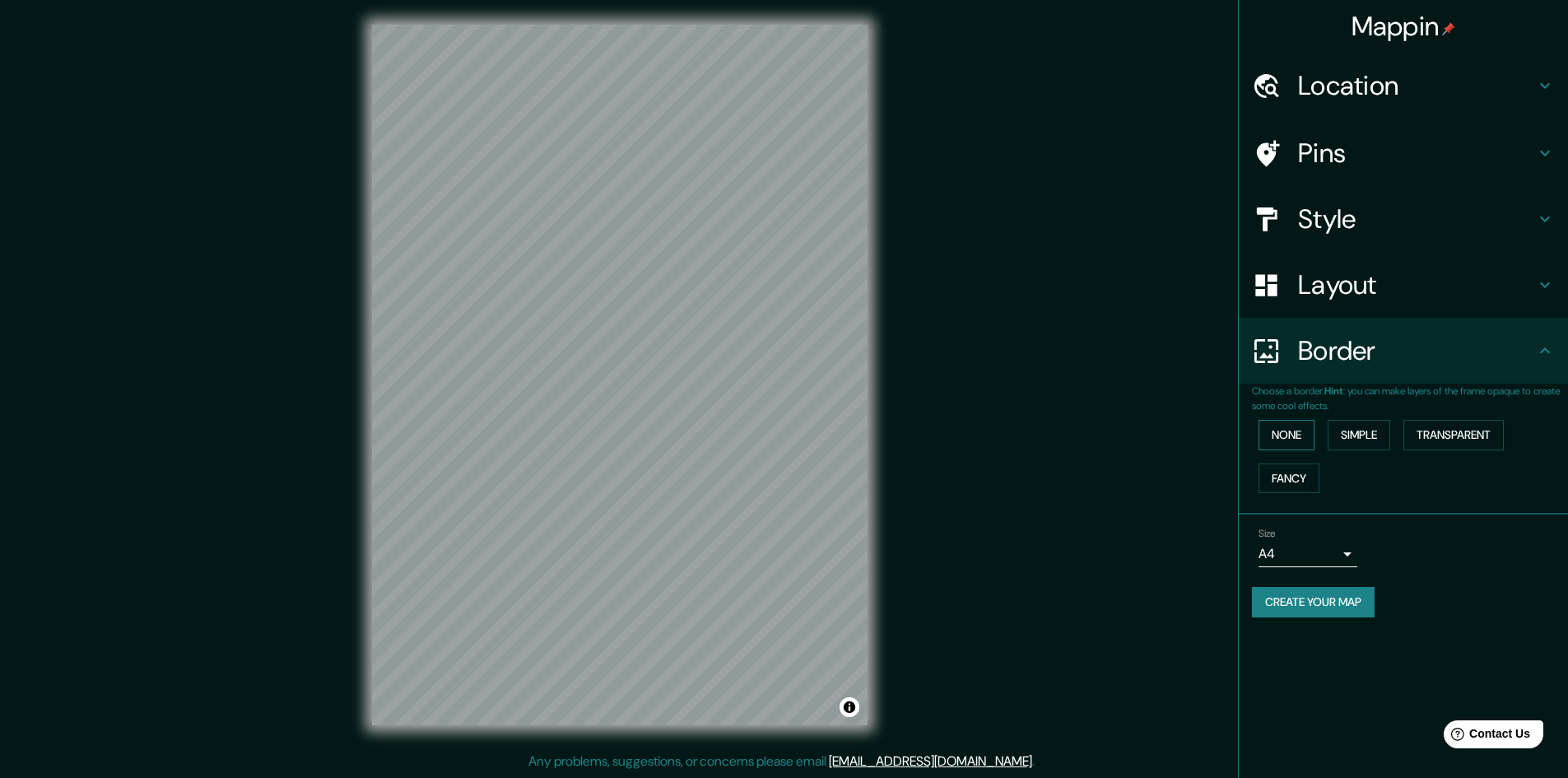
scroll to position [0, 0]
click at [1351, 441] on button "Simple" at bounding box center [1359, 435] width 63 height 31
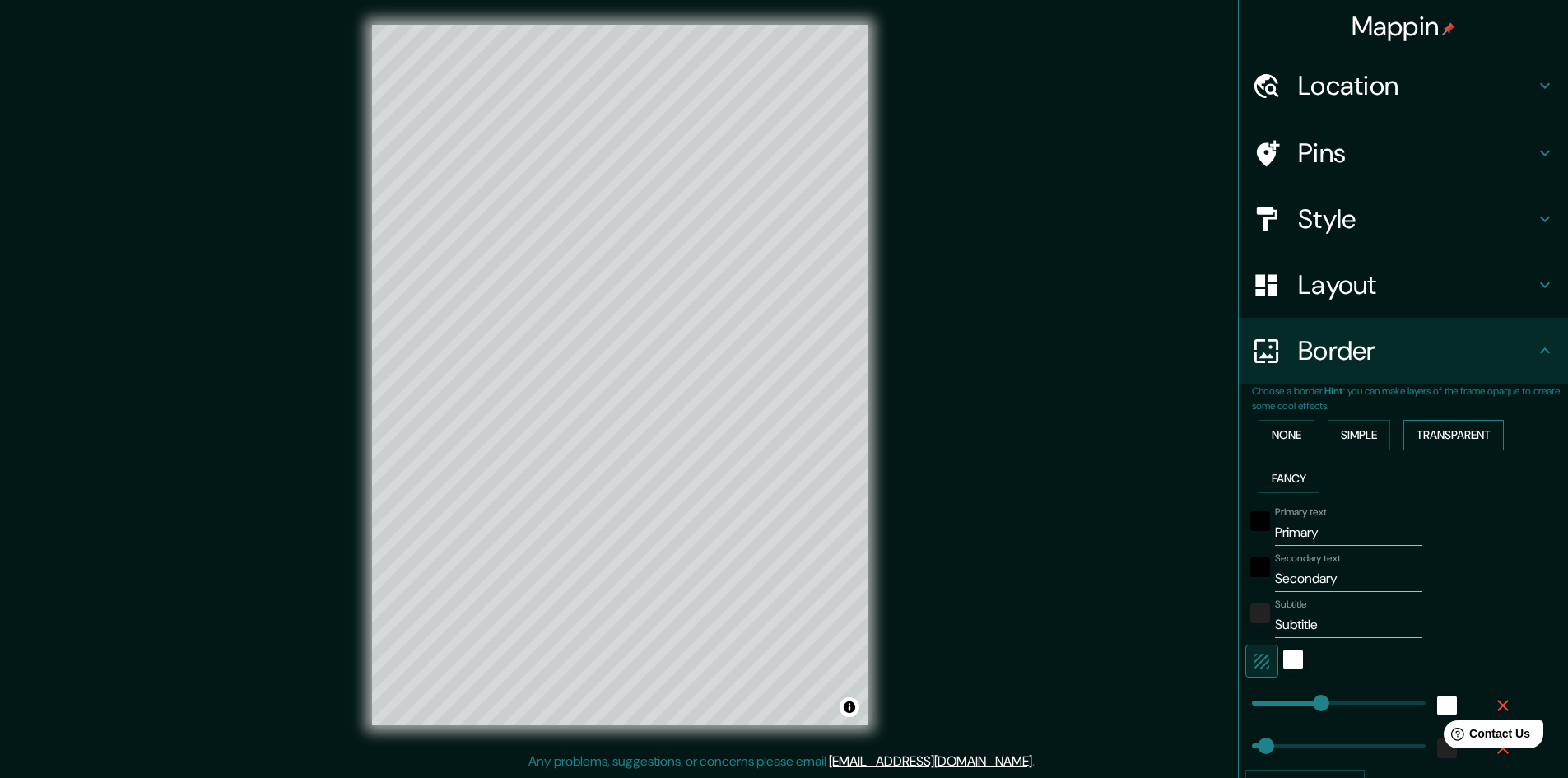
click at [1446, 436] on button "Transparent" at bounding box center [1453, 435] width 100 height 31
click at [1363, 434] on button "Simple" at bounding box center [1359, 435] width 63 height 31
click at [1278, 474] on button "Fancy" at bounding box center [1289, 479] width 61 height 31
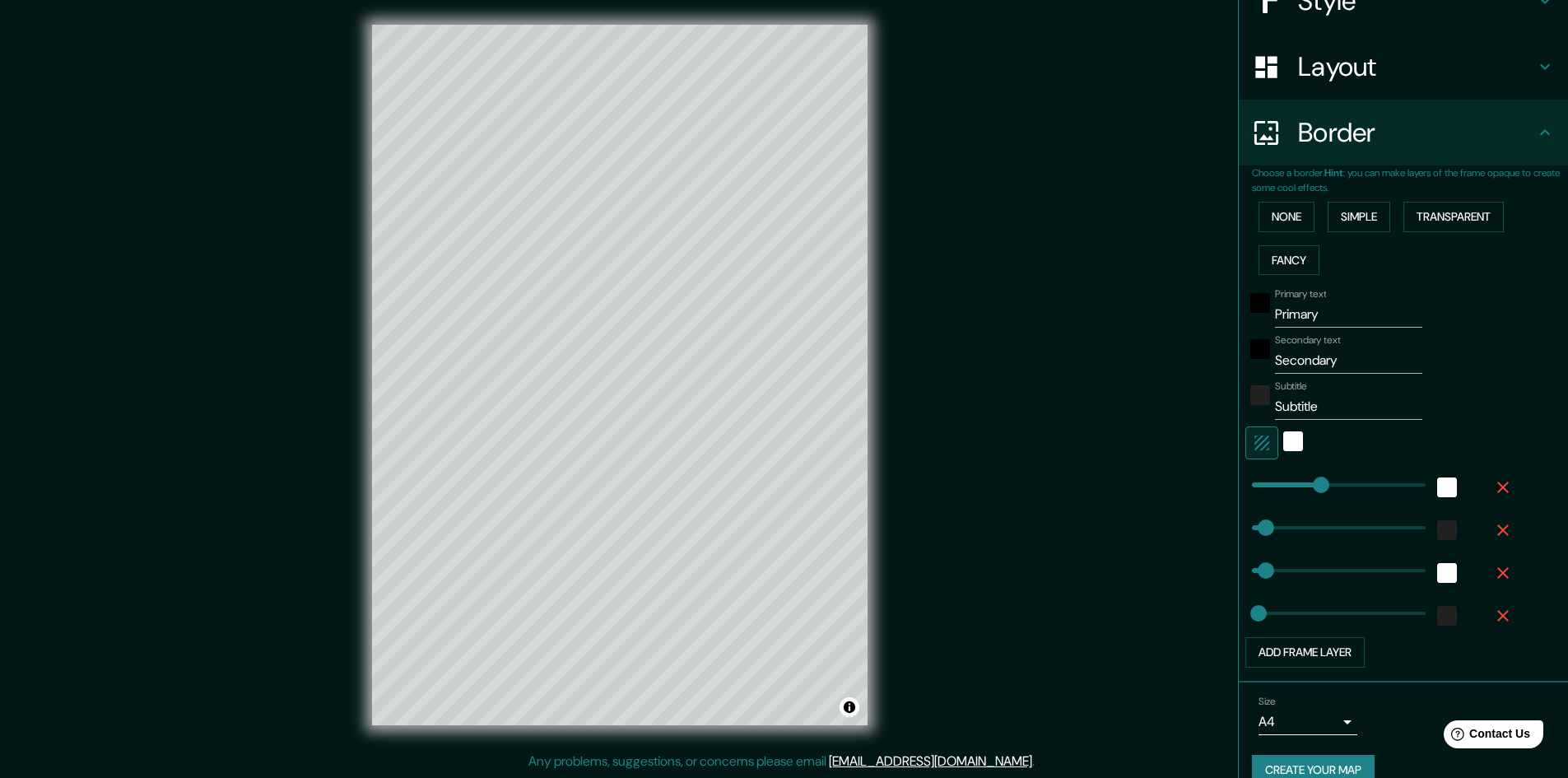
scroll to position [244, 0]
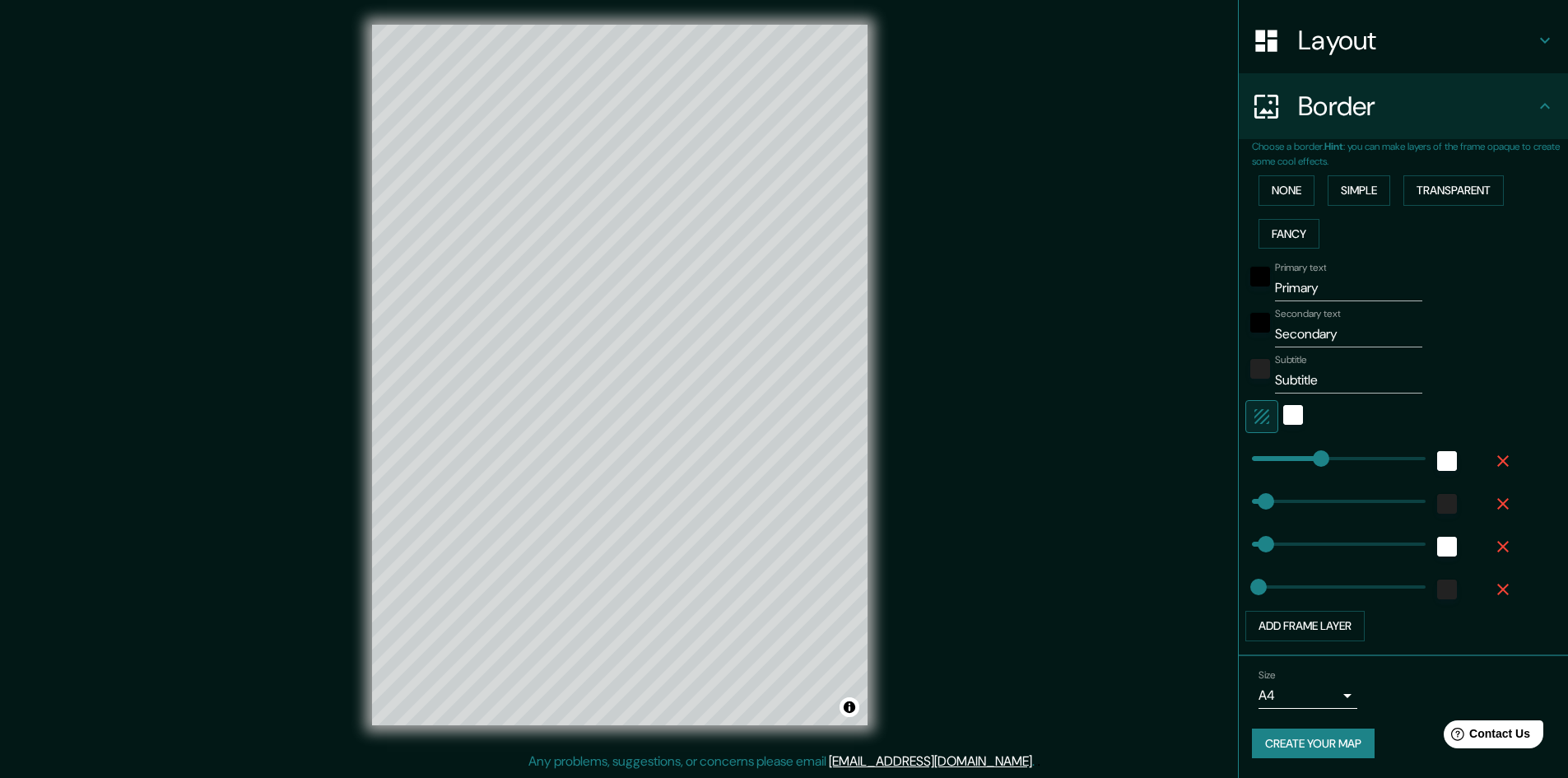
click at [1304, 292] on input "Primary" at bounding box center [1348, 287] width 147 height 26
click at [1310, 324] on input "Secondary" at bounding box center [1348, 333] width 147 height 26
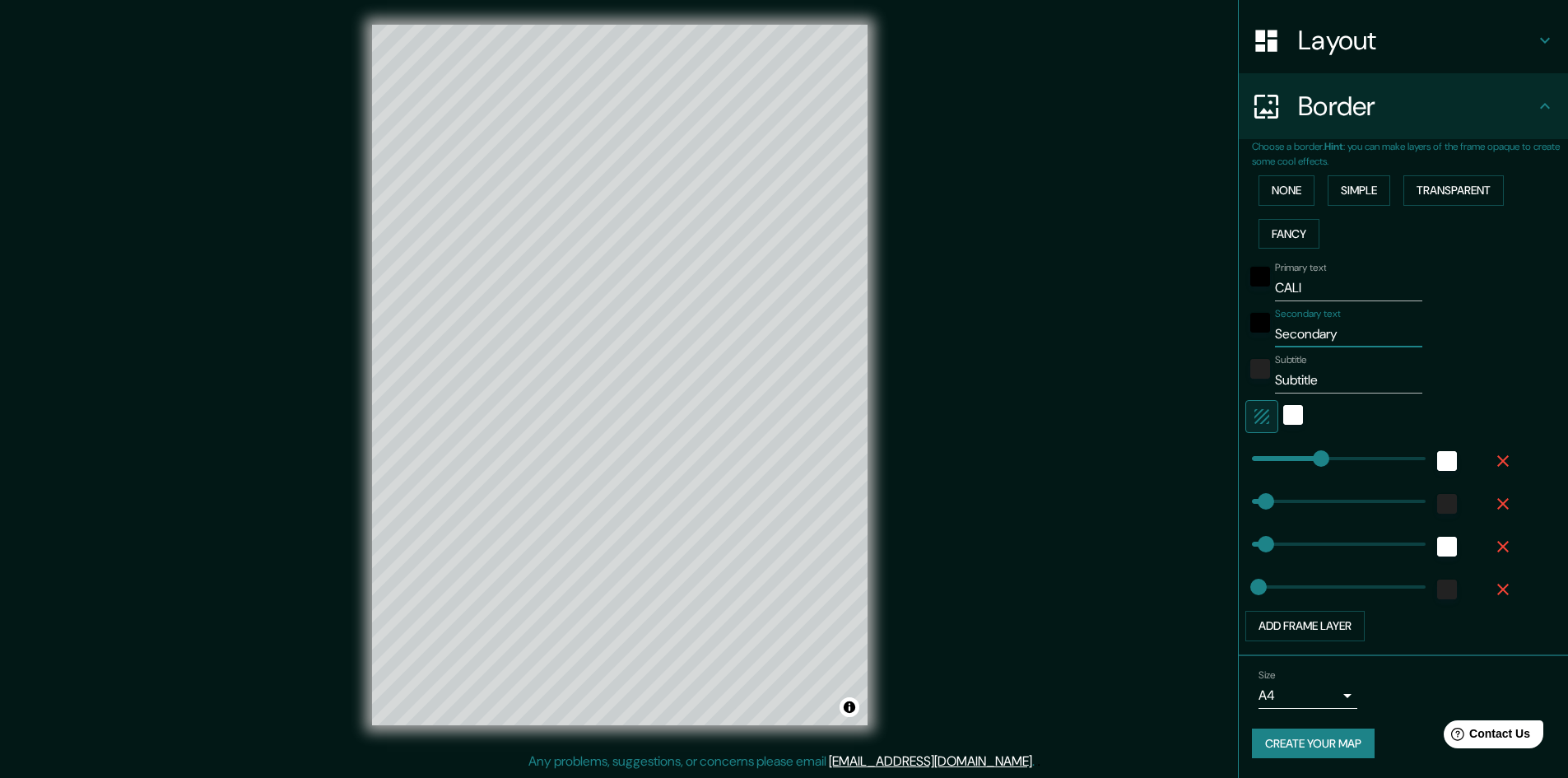
click at [1310, 324] on input "Secondary" at bounding box center [1348, 333] width 147 height 26
click at [1299, 384] on input "Subtitle" at bounding box center [1348, 380] width 147 height 26
click at [1300, 384] on input "Subtitle" at bounding box center [1348, 380] width 147 height 26
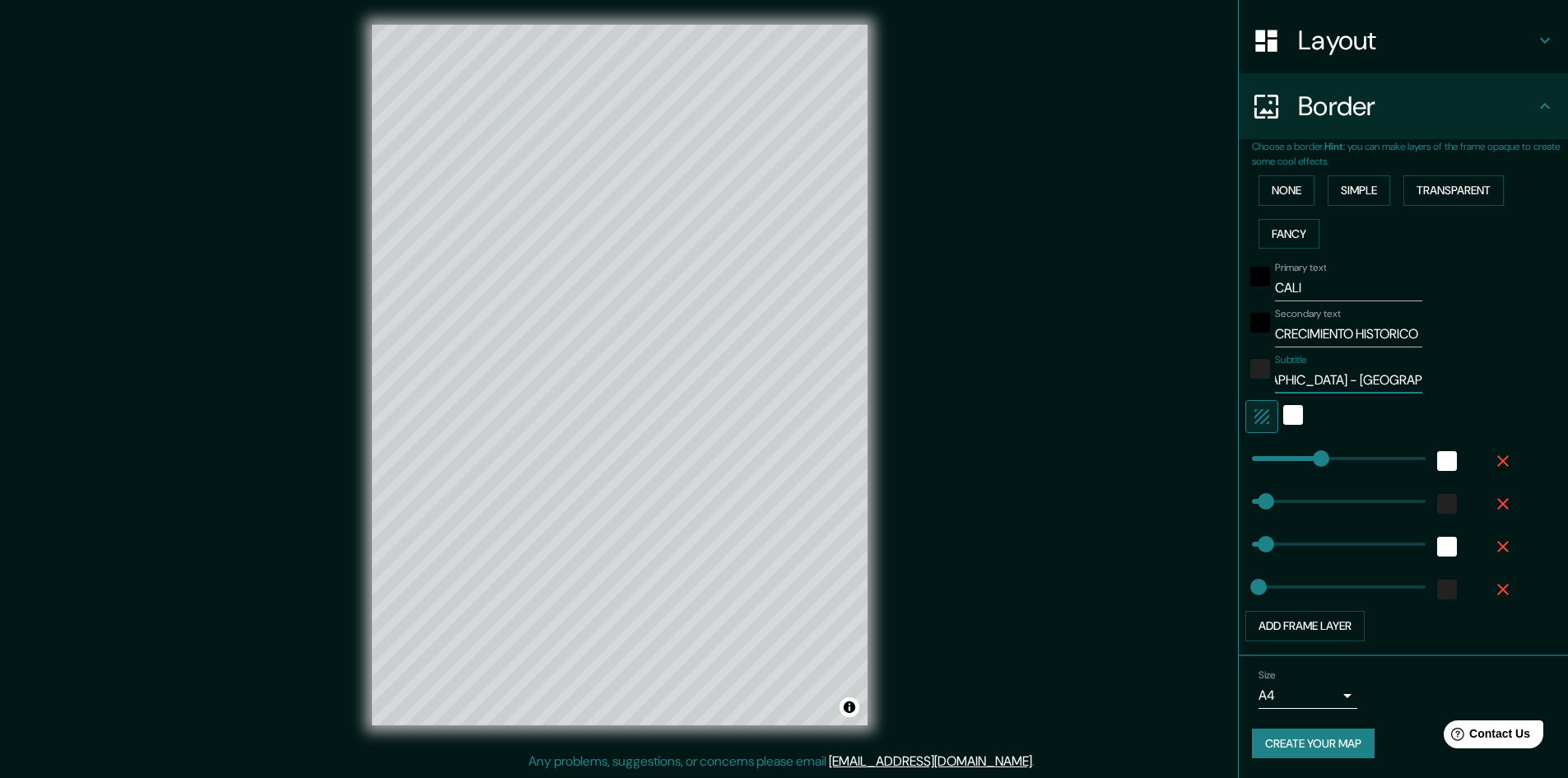
click at [1457, 379] on div "Subtitle VALLE DEL CAUCA - COLOMBIA" at bounding box center [1379, 373] width 270 height 39
click at [1310, 740] on button "Create your map" at bounding box center [1313, 744] width 122 height 31
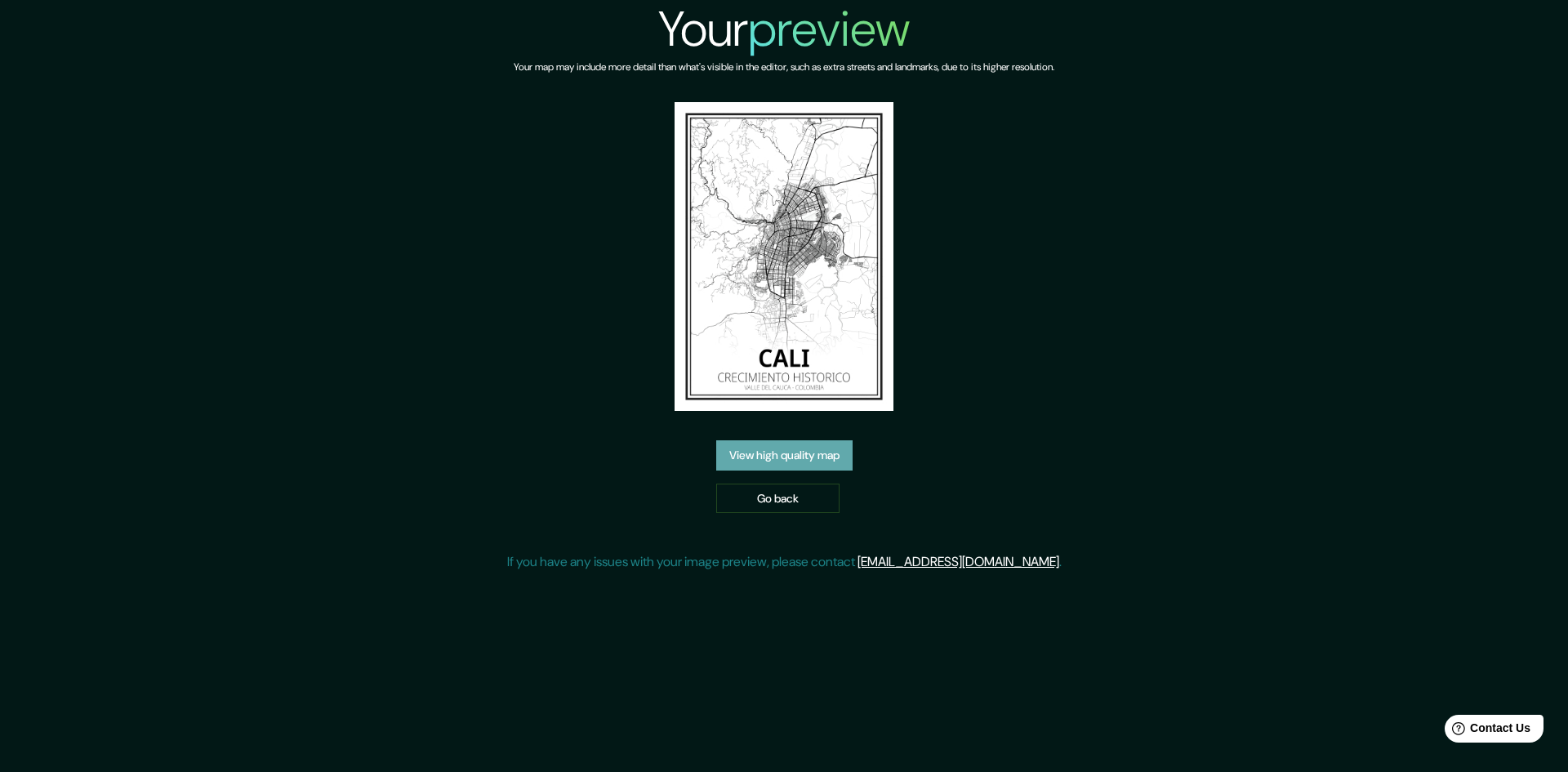
click at [815, 459] on link "View high quality map" at bounding box center [785, 456] width 137 height 30
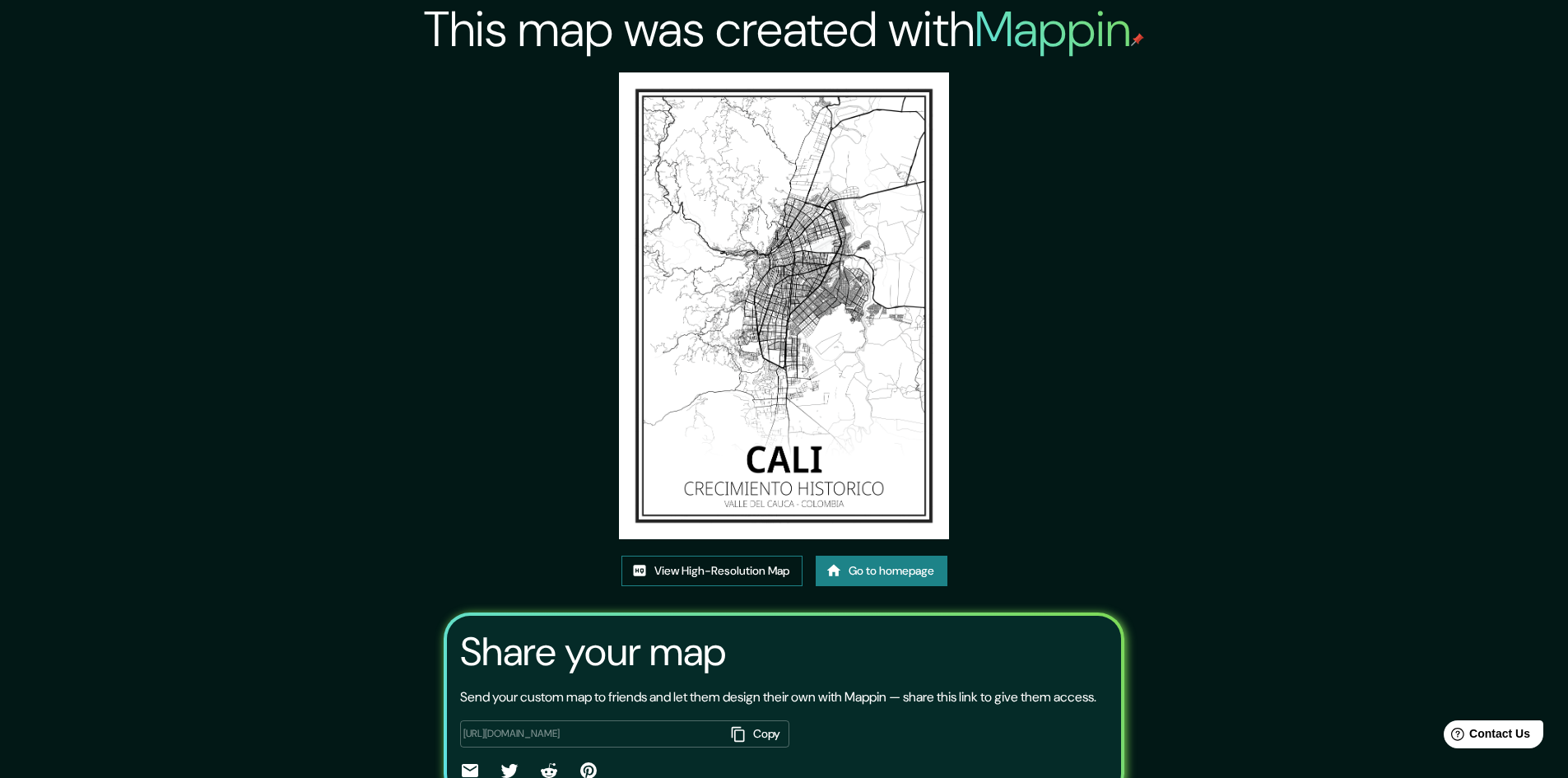
click at [753, 575] on link "View High-Resolution Map" at bounding box center [712, 571] width 181 height 31
click at [872, 572] on link "Go to homepage" at bounding box center [881, 571] width 132 height 31
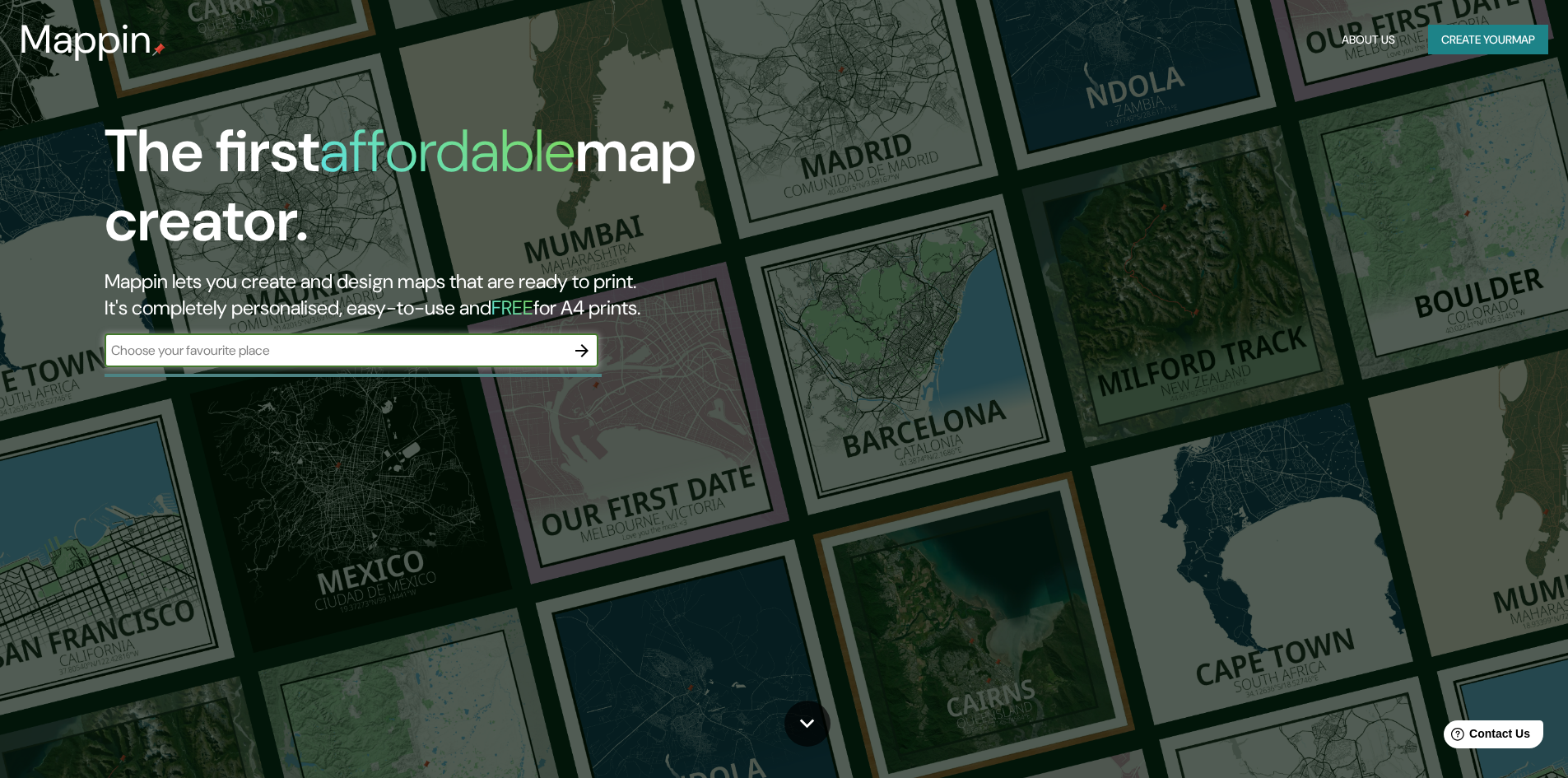
click at [397, 349] on input "text" at bounding box center [335, 350] width 461 height 19
type input "cali"
click at [577, 359] on icon "button" at bounding box center [582, 350] width 20 height 20
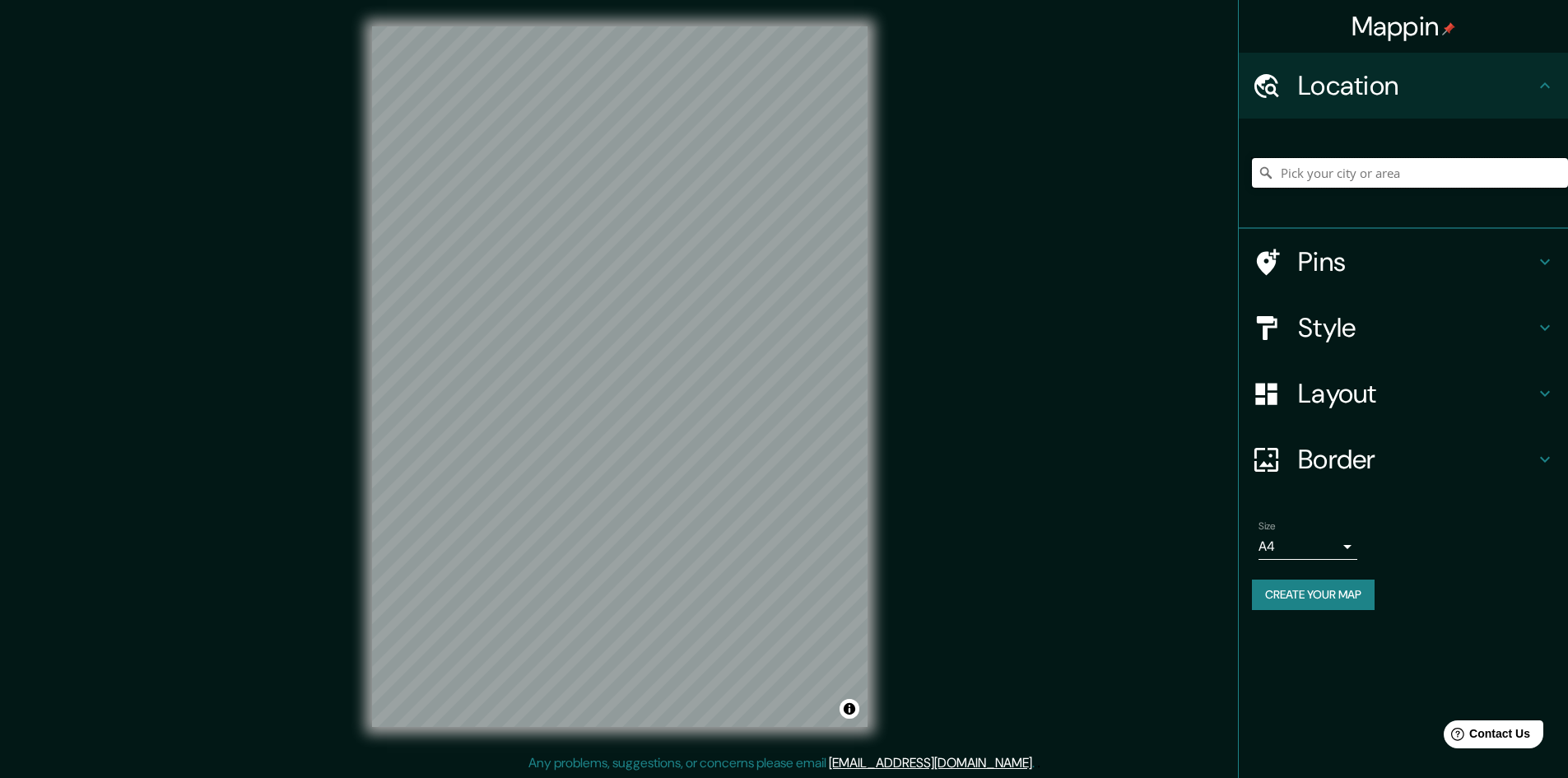
click at [1354, 179] on input "Pick your city or area" at bounding box center [1410, 173] width 316 height 30
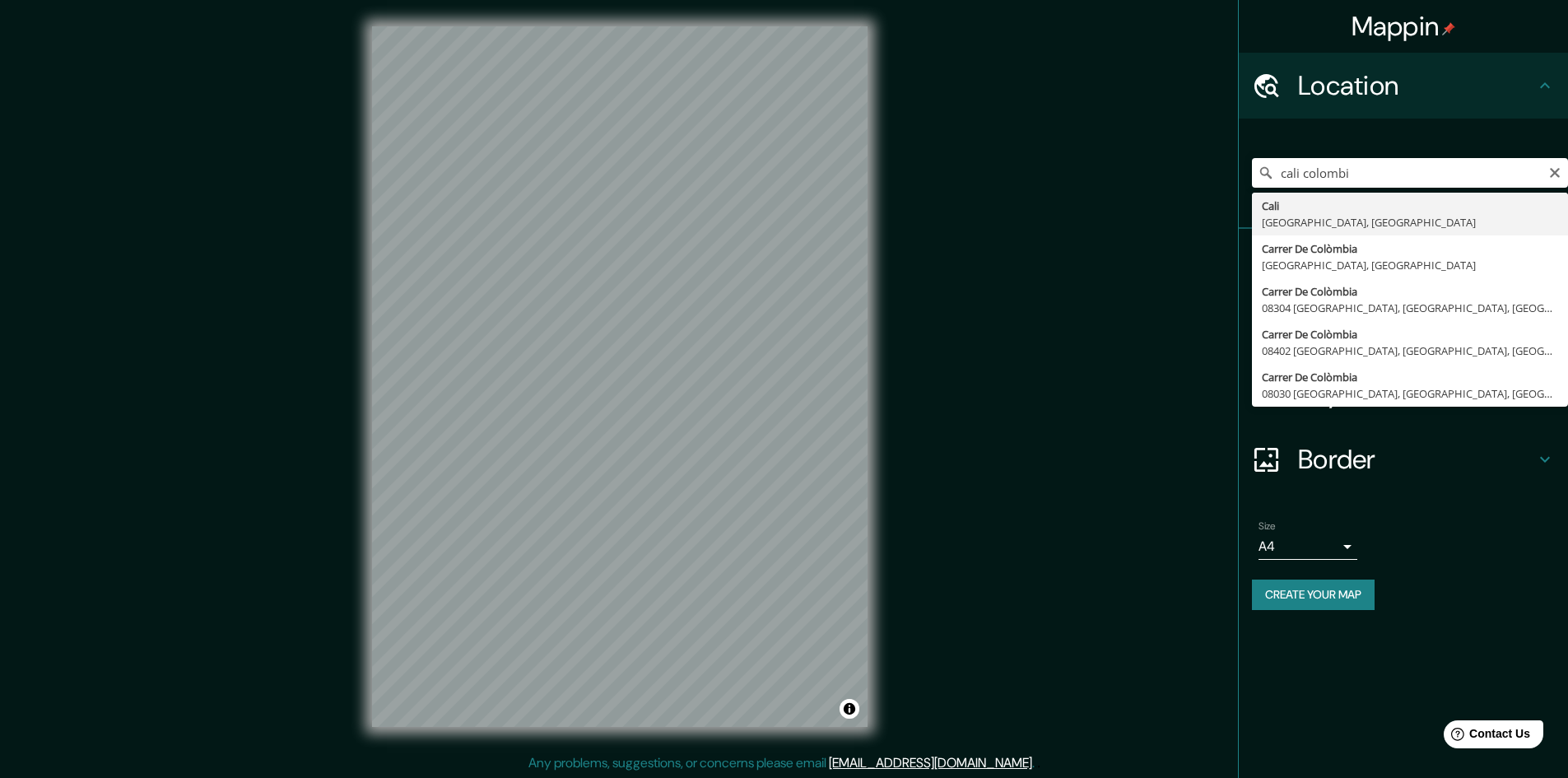
type input "[GEOGRAPHIC_DATA], [GEOGRAPHIC_DATA], [GEOGRAPHIC_DATA]"
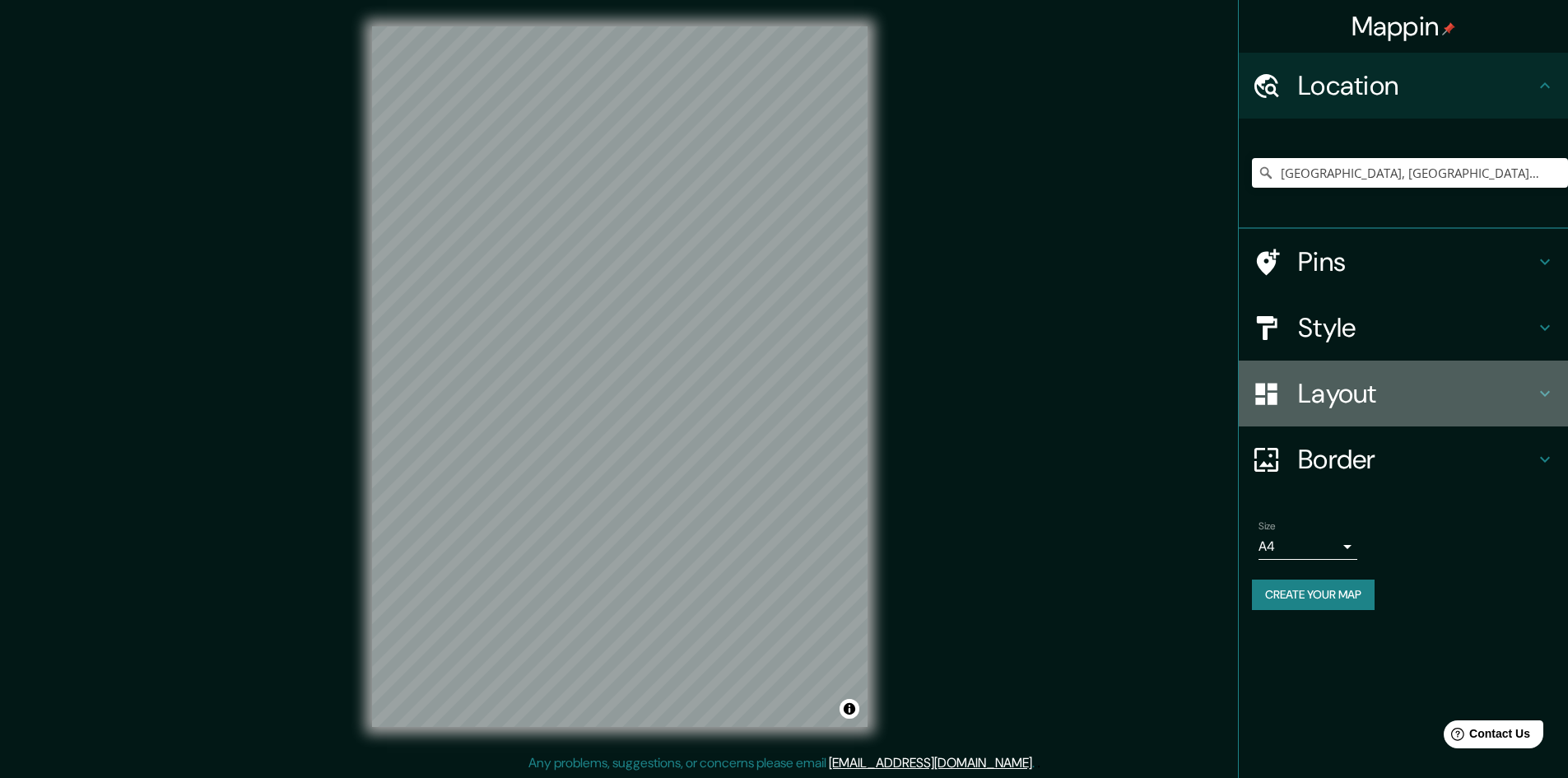
click at [1386, 388] on h4 "Layout" at bounding box center [1416, 393] width 237 height 33
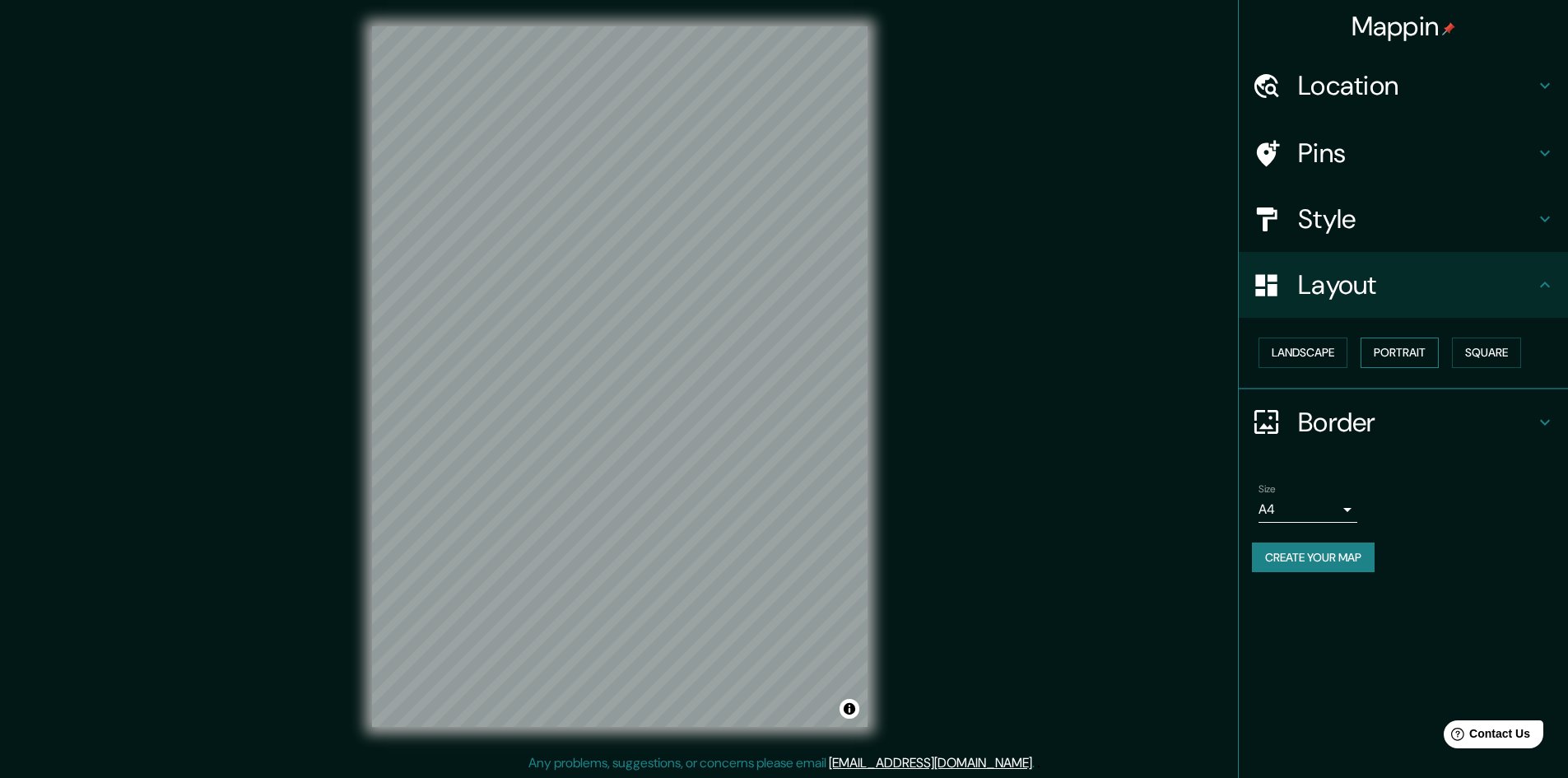
click at [1394, 343] on button "Portrait" at bounding box center [1400, 353] width 78 height 31
click at [1406, 226] on h4 "Style" at bounding box center [1416, 219] width 237 height 33
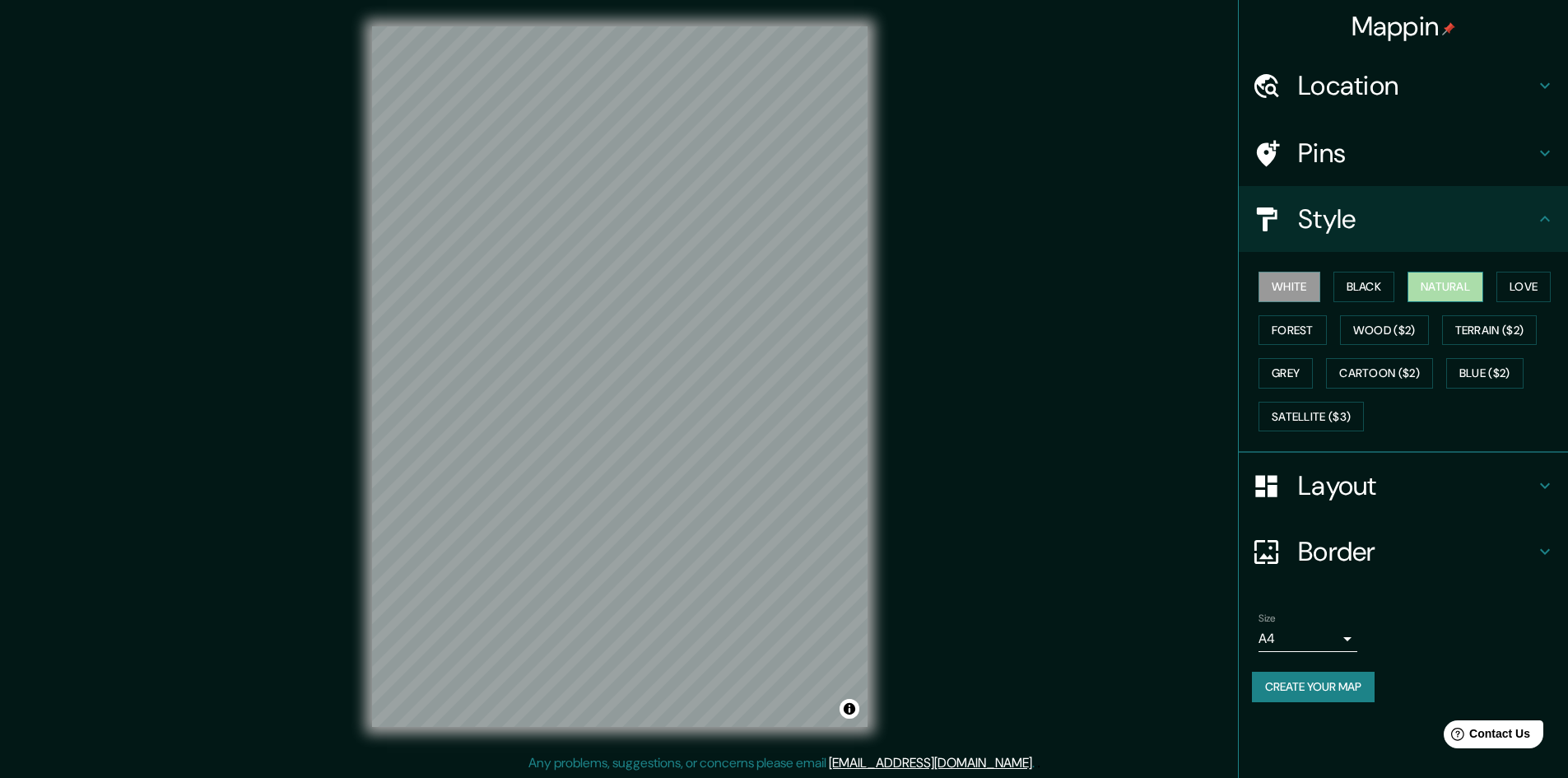
click at [1446, 293] on button "Natural" at bounding box center [1445, 287] width 76 height 31
click at [1321, 413] on button "Satellite ($3)" at bounding box center [1311, 417] width 105 height 31
click at [1349, 691] on button "Create your map" at bounding box center [1313, 687] width 122 height 31
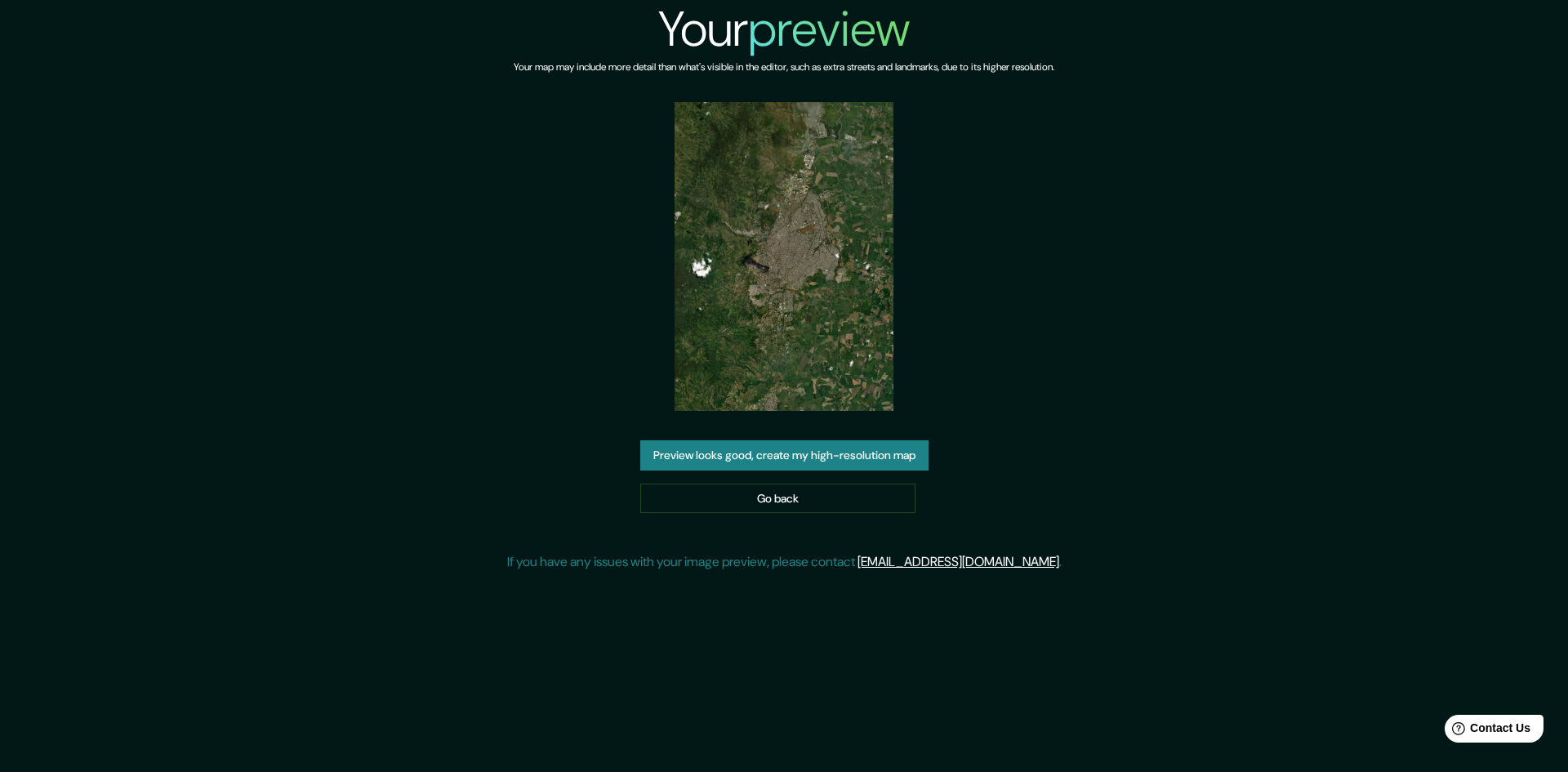
click at [789, 465] on button "Preview looks good, create my high-resolution map" at bounding box center [785, 456] width 289 height 30
click at [809, 501] on link "Go back" at bounding box center [778, 499] width 275 height 30
